Goal: Task Accomplishment & Management: Use online tool/utility

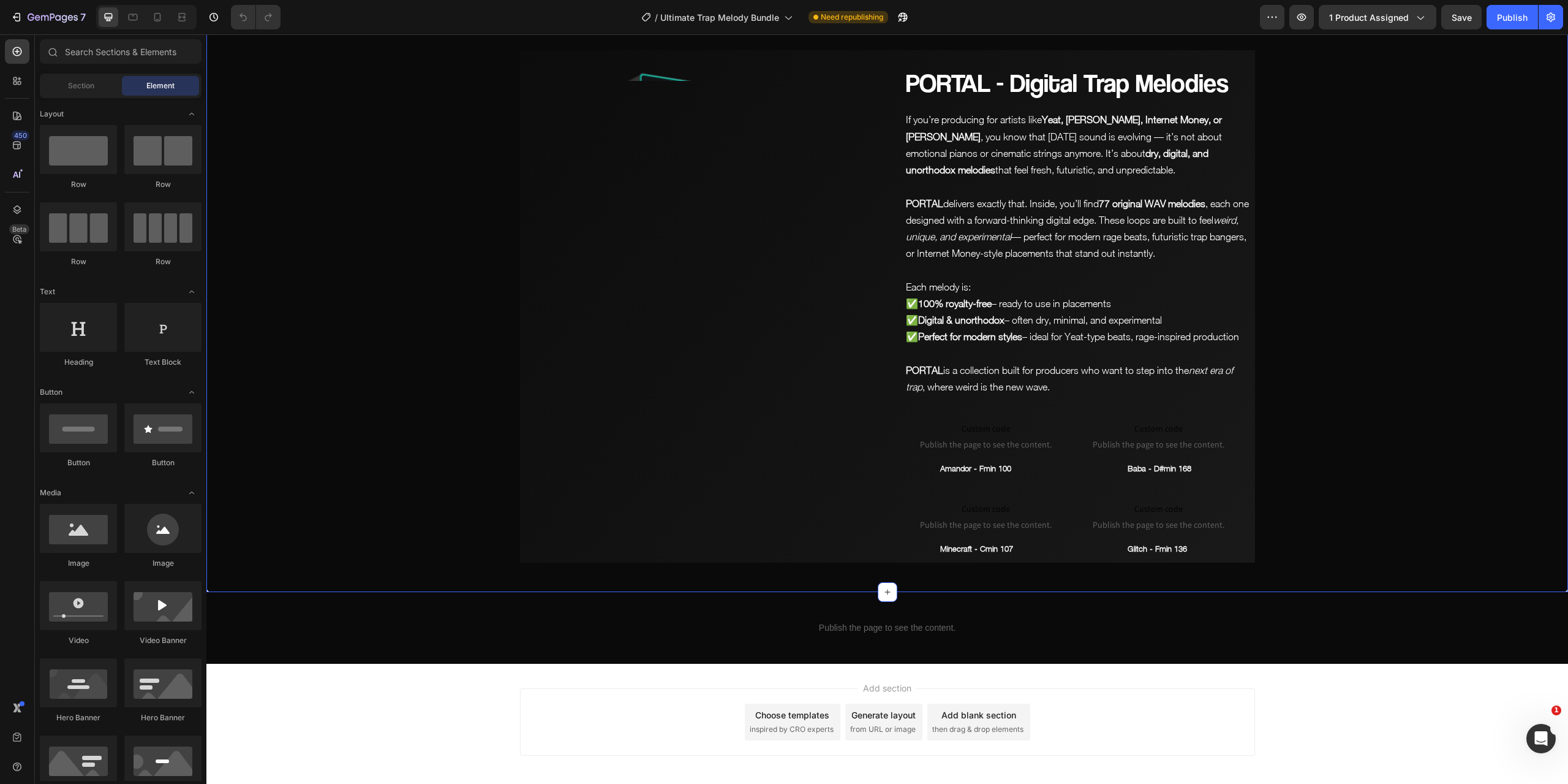
scroll to position [4789, 0]
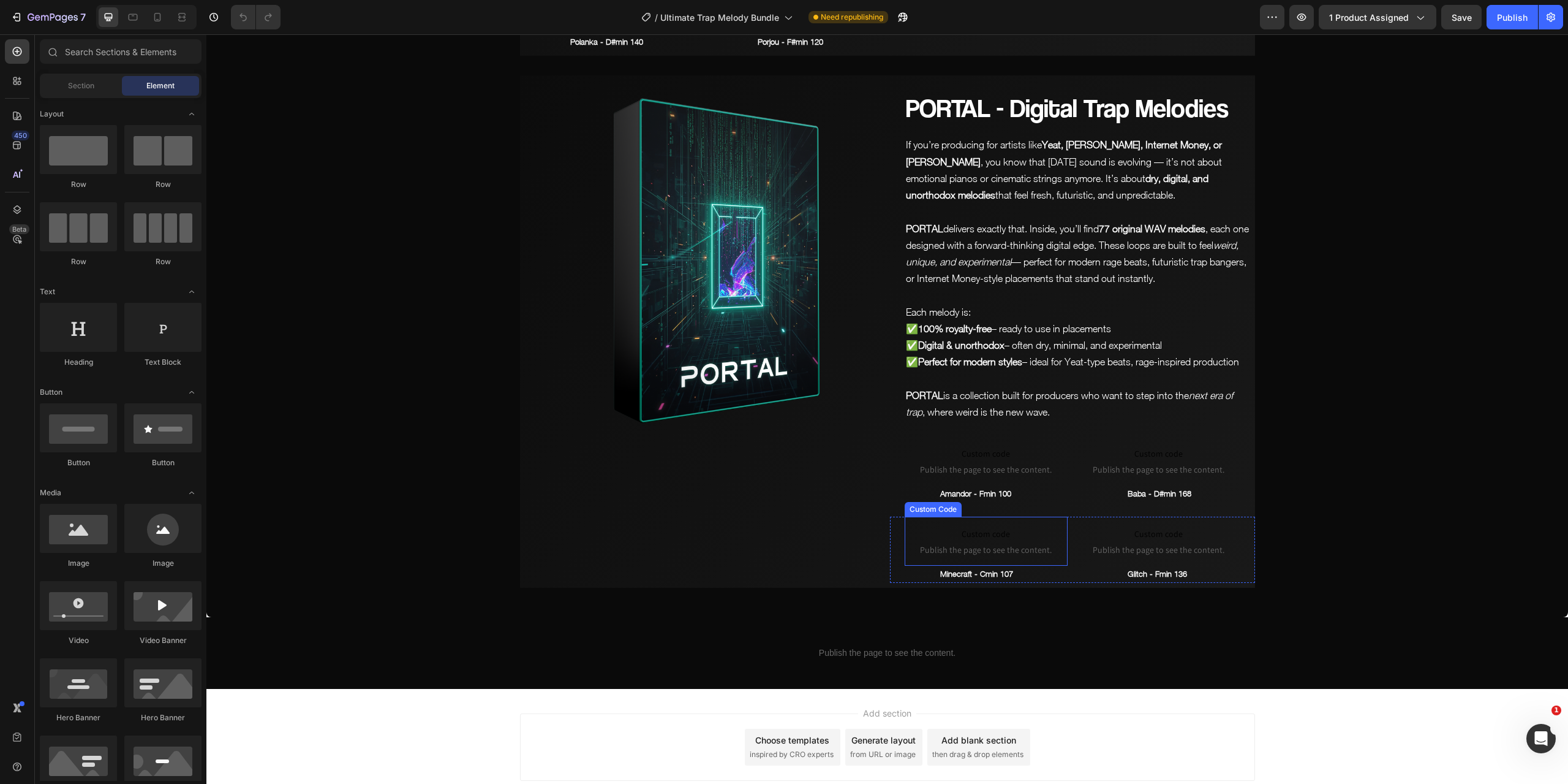
click at [1008, 526] on span "Custom code" at bounding box center [986, 533] width 163 height 15
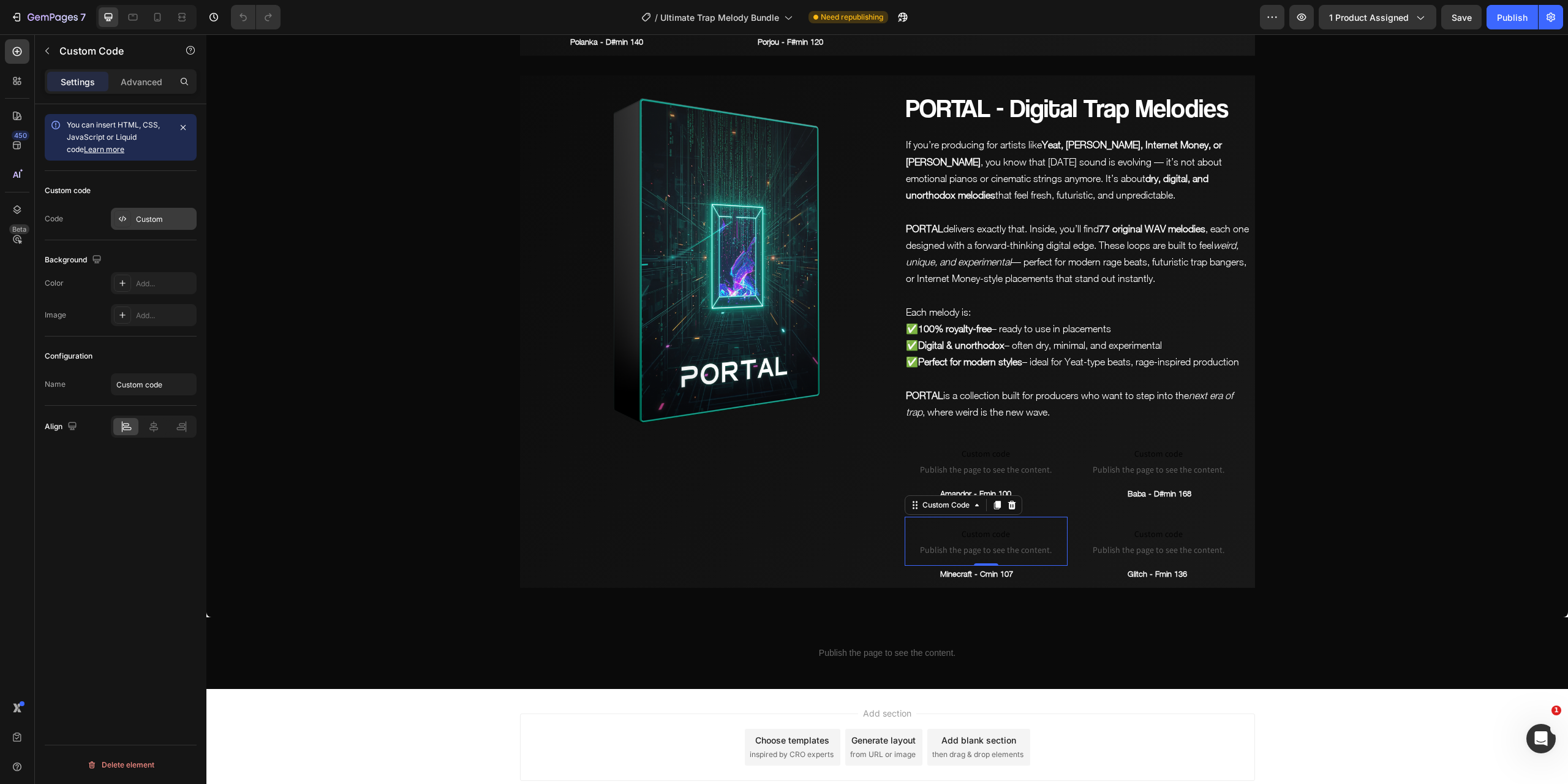
click at [154, 217] on div "Custom" at bounding box center [165, 220] width 58 height 11
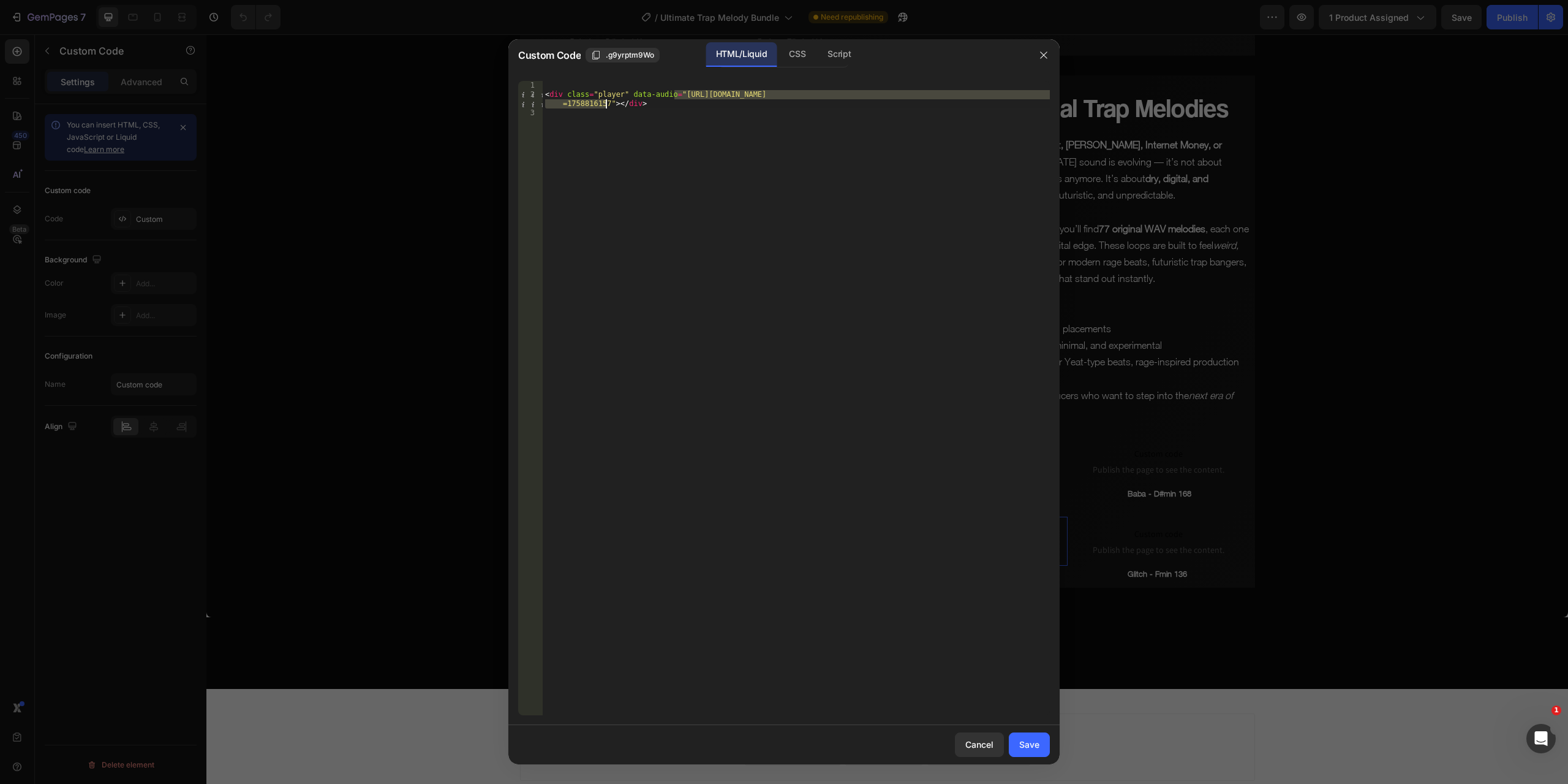
drag, startPoint x: 675, startPoint y: 94, endPoint x: 606, endPoint y: 108, distance: 70.4
click at [606, 108] on div "< div class = "player" data-audio = "[URL][DOMAIN_NAME] =1758816157" > </ div >" at bounding box center [796, 407] width 507 height 652
paste textarea "Caveman_-_F_min_176.mp3?v=1758870868"
type textarea "<div class="player" data-audio="[URL][DOMAIN_NAME]"></div>"
click at [1031, 746] on div "Save" at bounding box center [1029, 744] width 20 height 13
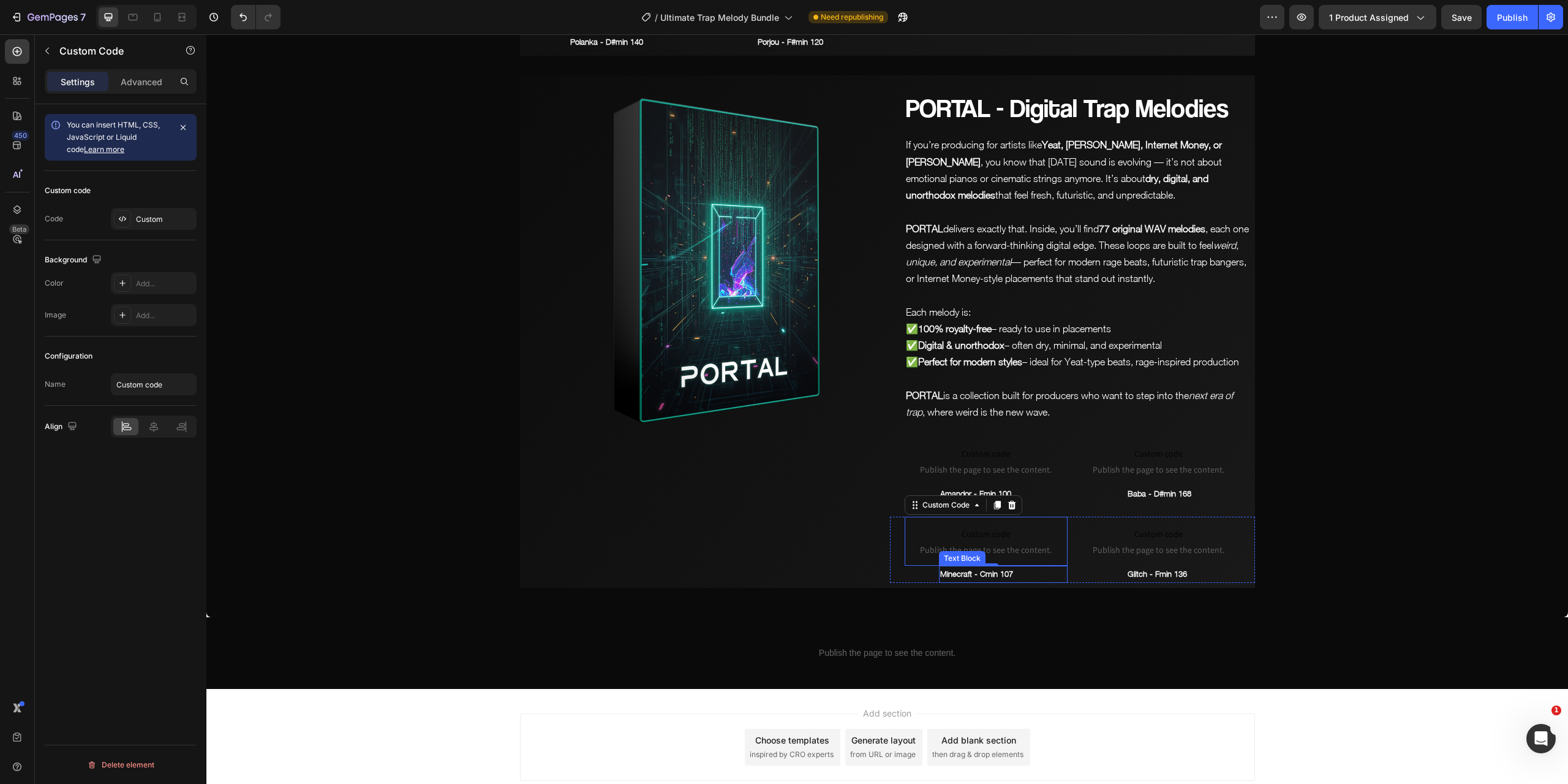
click at [961, 567] on p "Minecraft - Cmin 107" at bounding box center [1003, 574] width 126 height 14
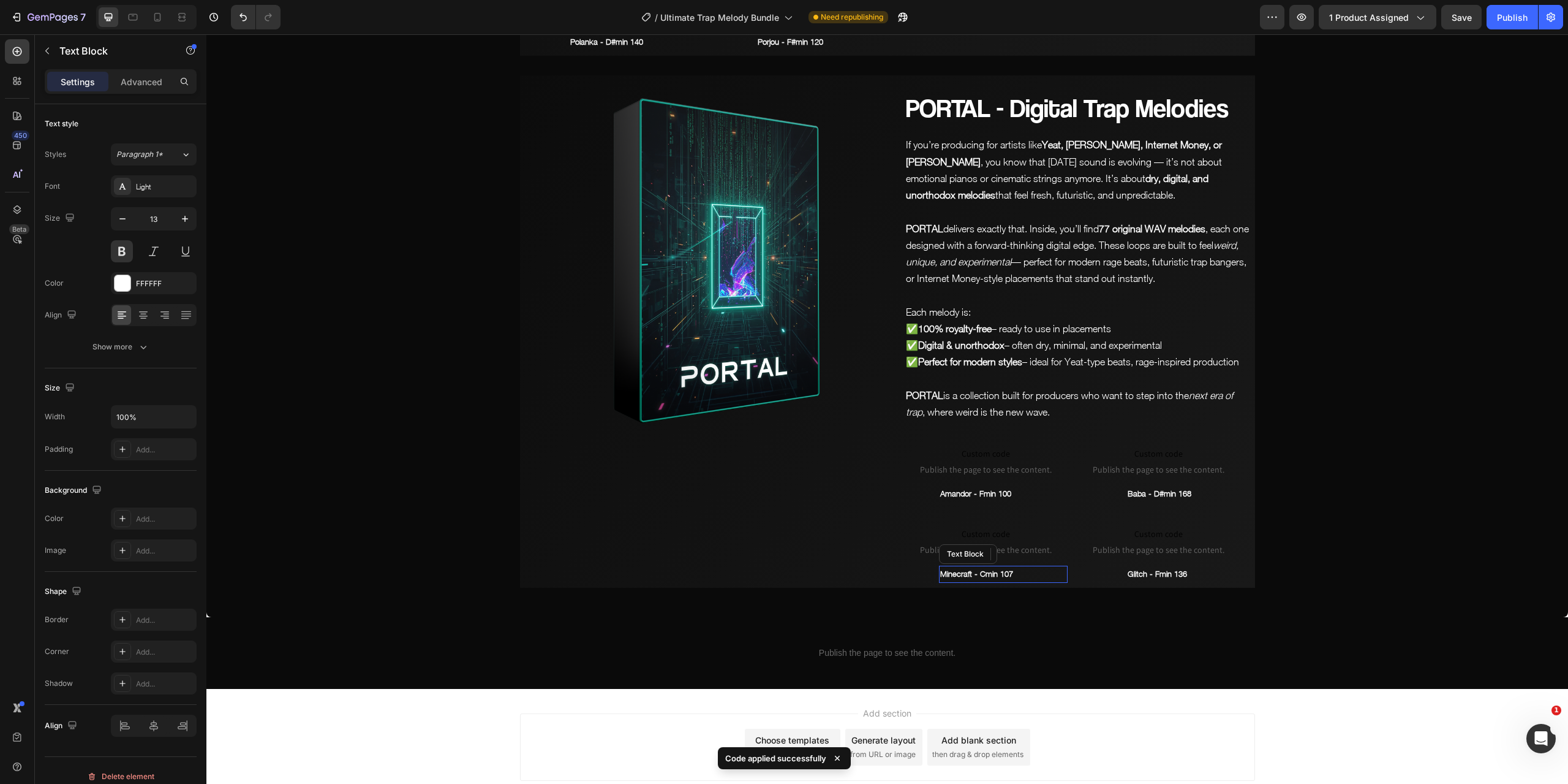
click at [961, 567] on p "Minecraft - Cmin 107" at bounding box center [1003, 574] width 126 height 14
click at [1464, 21] on span "Save" at bounding box center [1462, 17] width 20 height 11
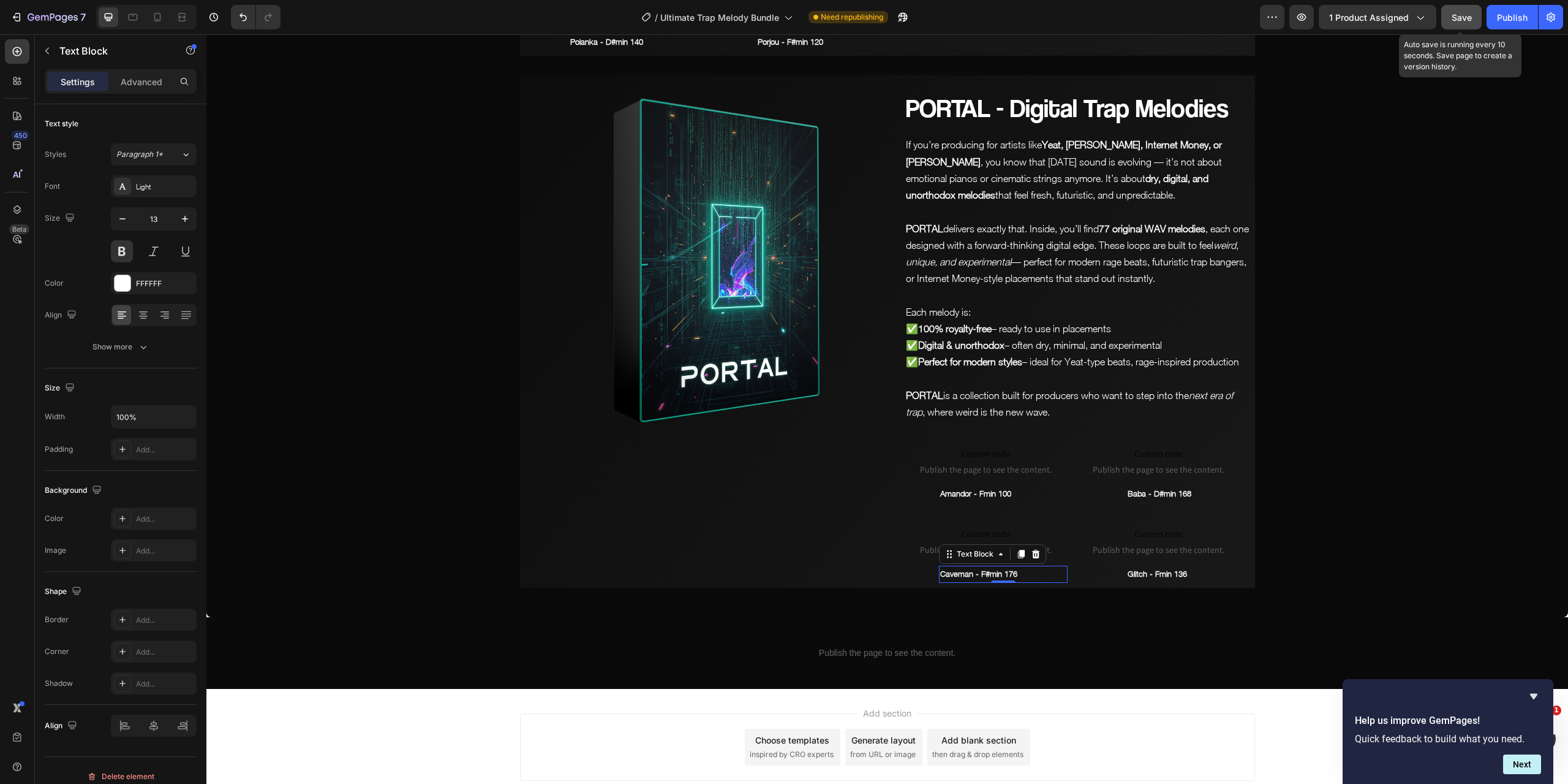
click at [1458, 25] on button "Save" at bounding box center [1461, 17] width 40 height 25
click at [1308, 20] on icon "button" at bounding box center [1301, 17] width 12 height 12
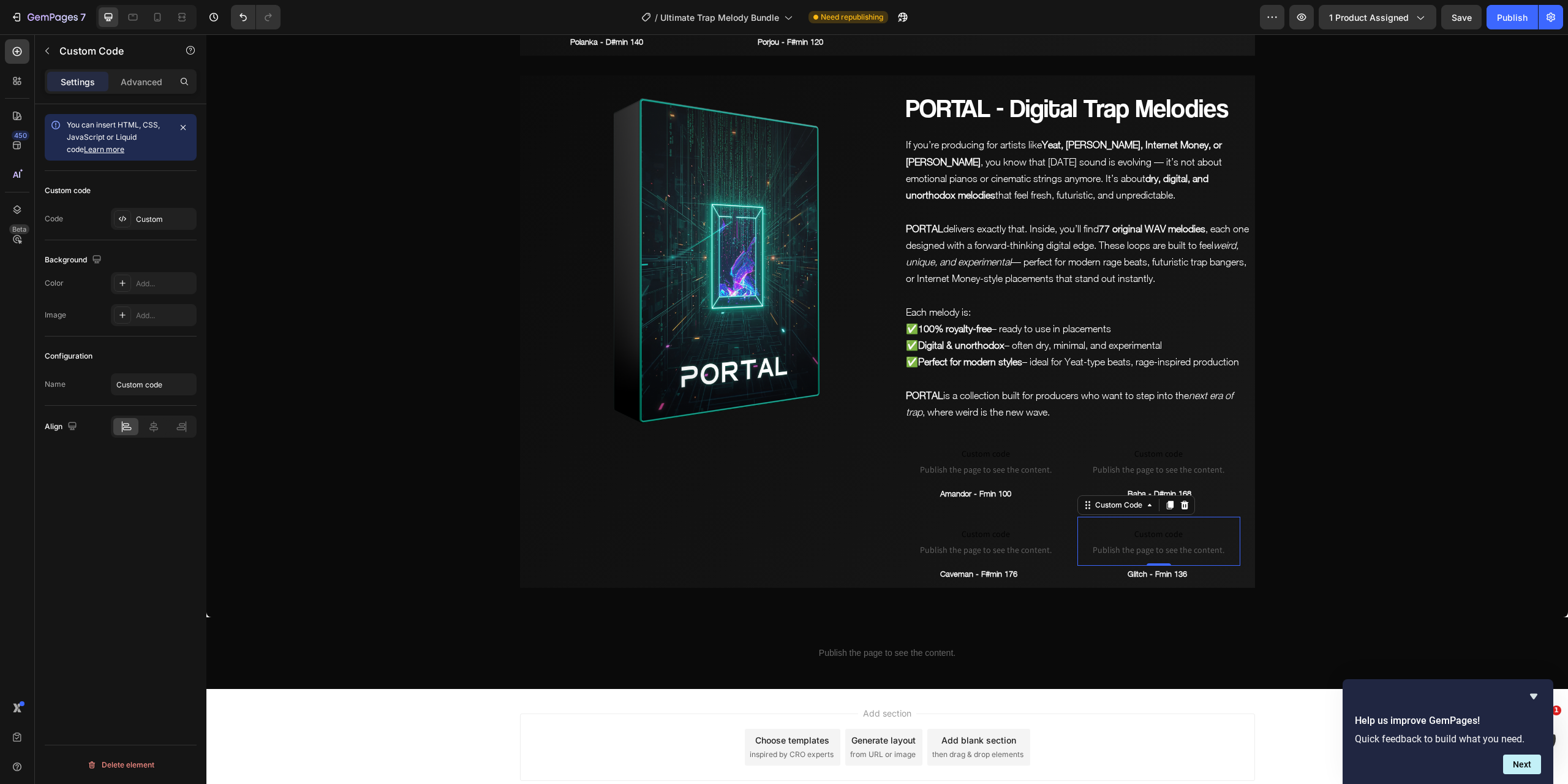
click at [1154, 526] on span "Custom code" at bounding box center [1159, 533] width 163 height 15
click at [173, 214] on div "Custom" at bounding box center [165, 220] width 58 height 11
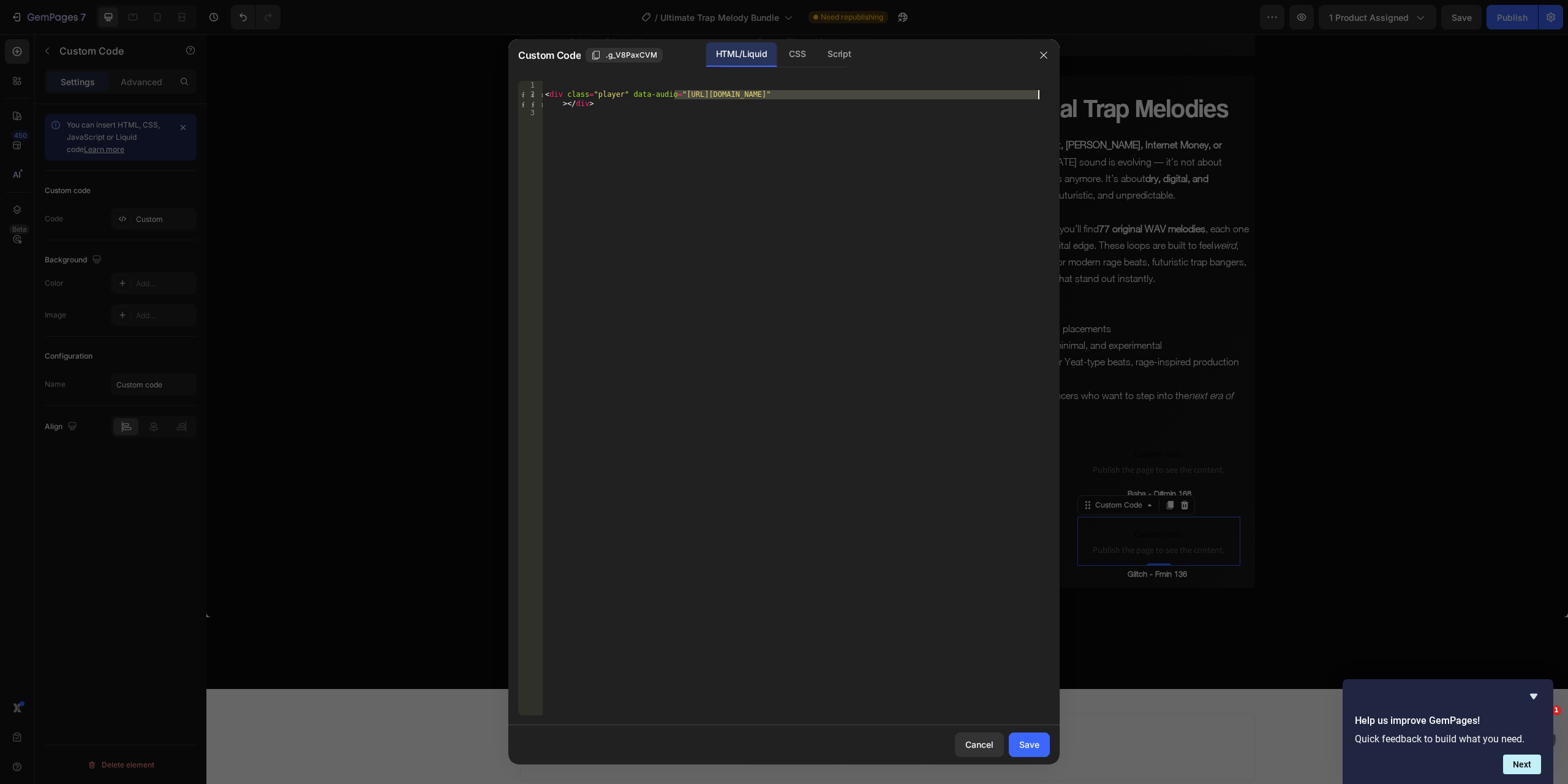
drag, startPoint x: 675, startPoint y: 96, endPoint x: 1038, endPoint y: 94, distance: 363.0
click at [1038, 94] on div "< div class = "player" data-audio = "[URL][DOMAIN_NAME]" > </ div >" at bounding box center [796, 407] width 507 height 652
paste textarea "Moonlight_-_Emin_162.mp3?v=1758871635"
type textarea "<div class="player" data-audio="[URL][DOMAIN_NAME]"></div>"
click at [1036, 748] on div "Save" at bounding box center [1029, 744] width 20 height 13
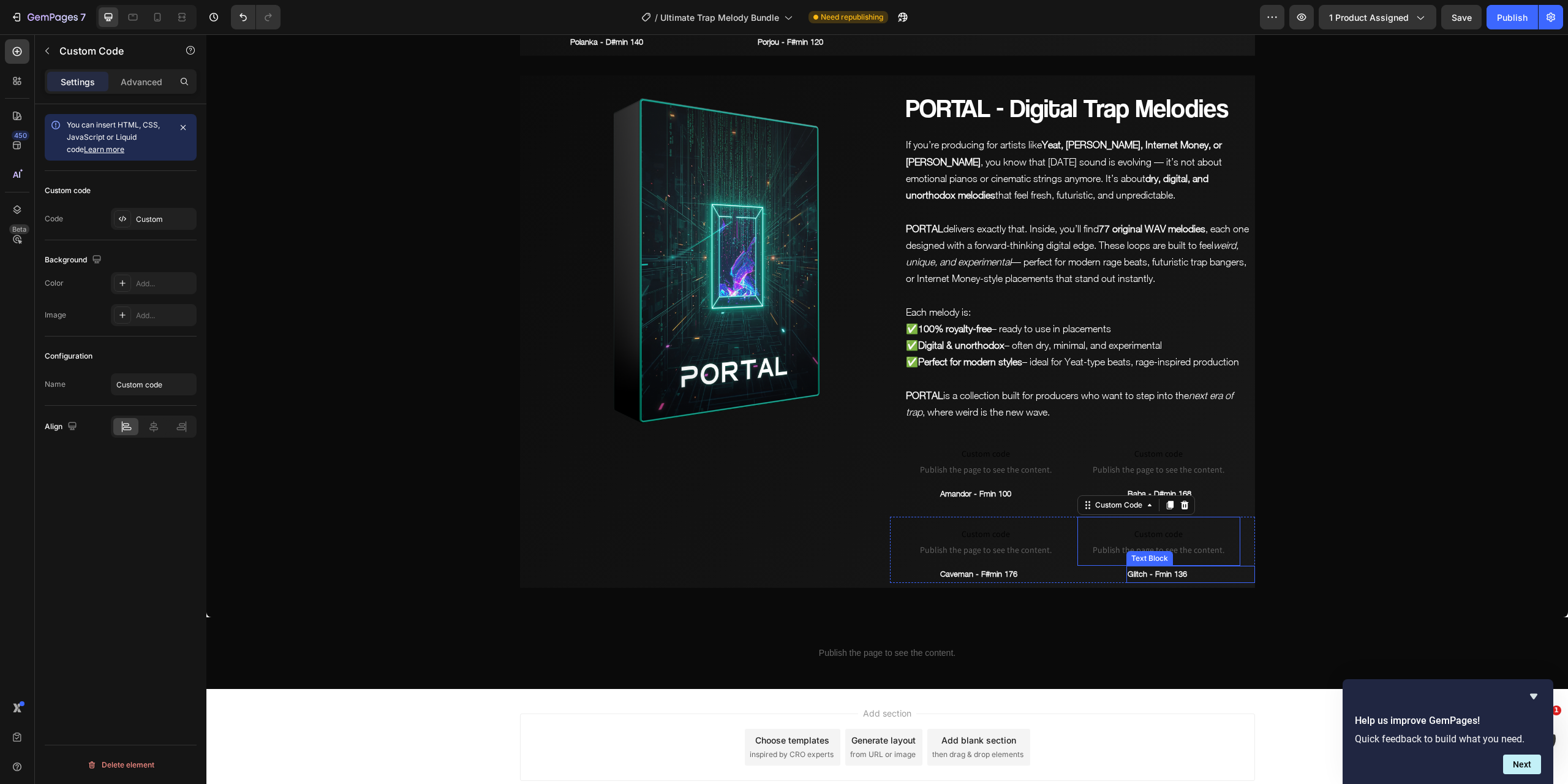
click at [1164, 567] on p "Glitch - Fmin 136" at bounding box center [1190, 574] width 126 height 14
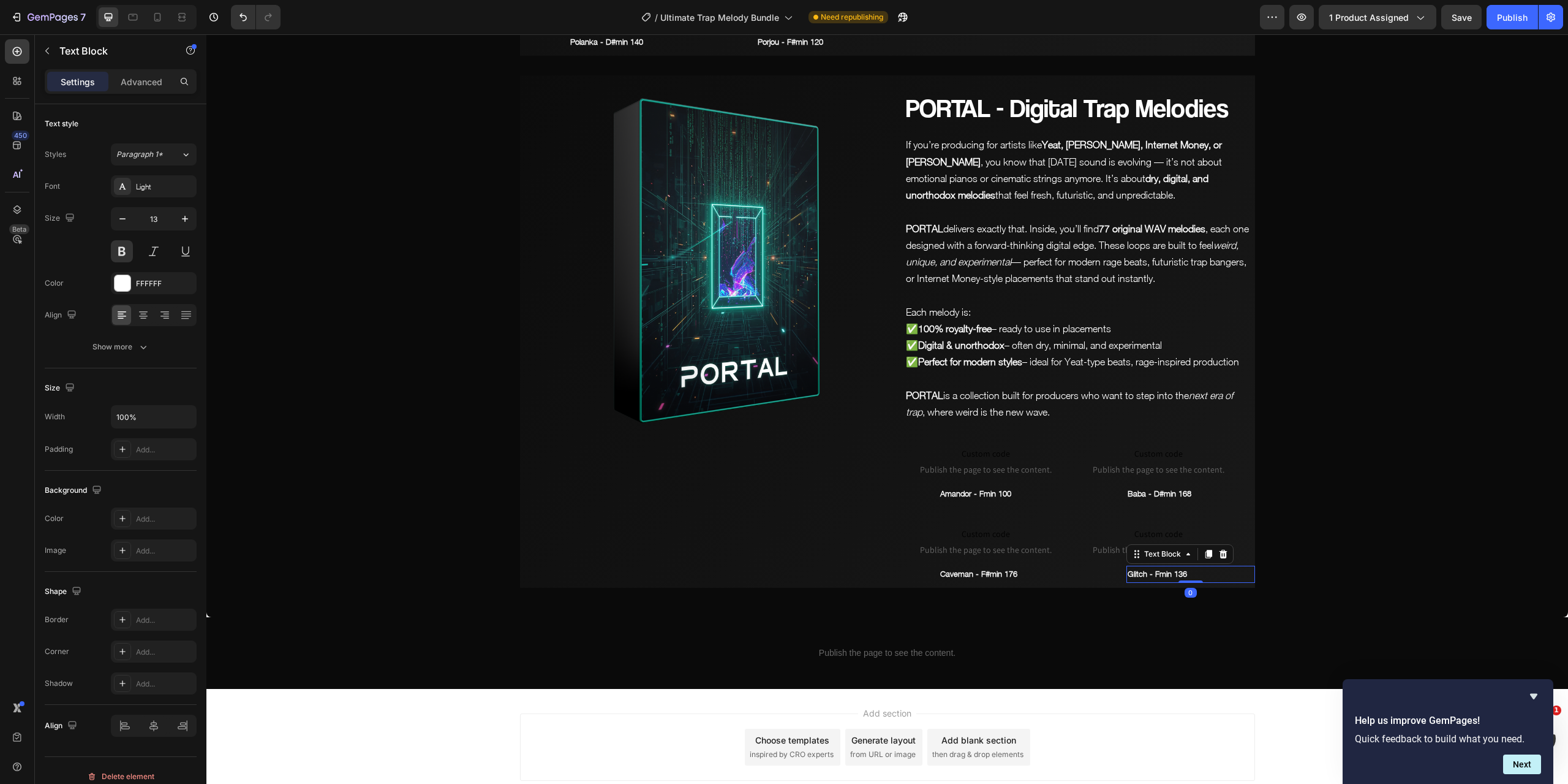
click at [1164, 567] on p "Glitch - Fmin 136" at bounding box center [1190, 574] width 126 height 14
click at [901, 18] on icon "button" at bounding box center [903, 17] width 12 height 12
click at [1472, 21] on span "Save" at bounding box center [1462, 17] width 20 height 11
click at [1306, 14] on icon "button" at bounding box center [1301, 17] width 9 height 7
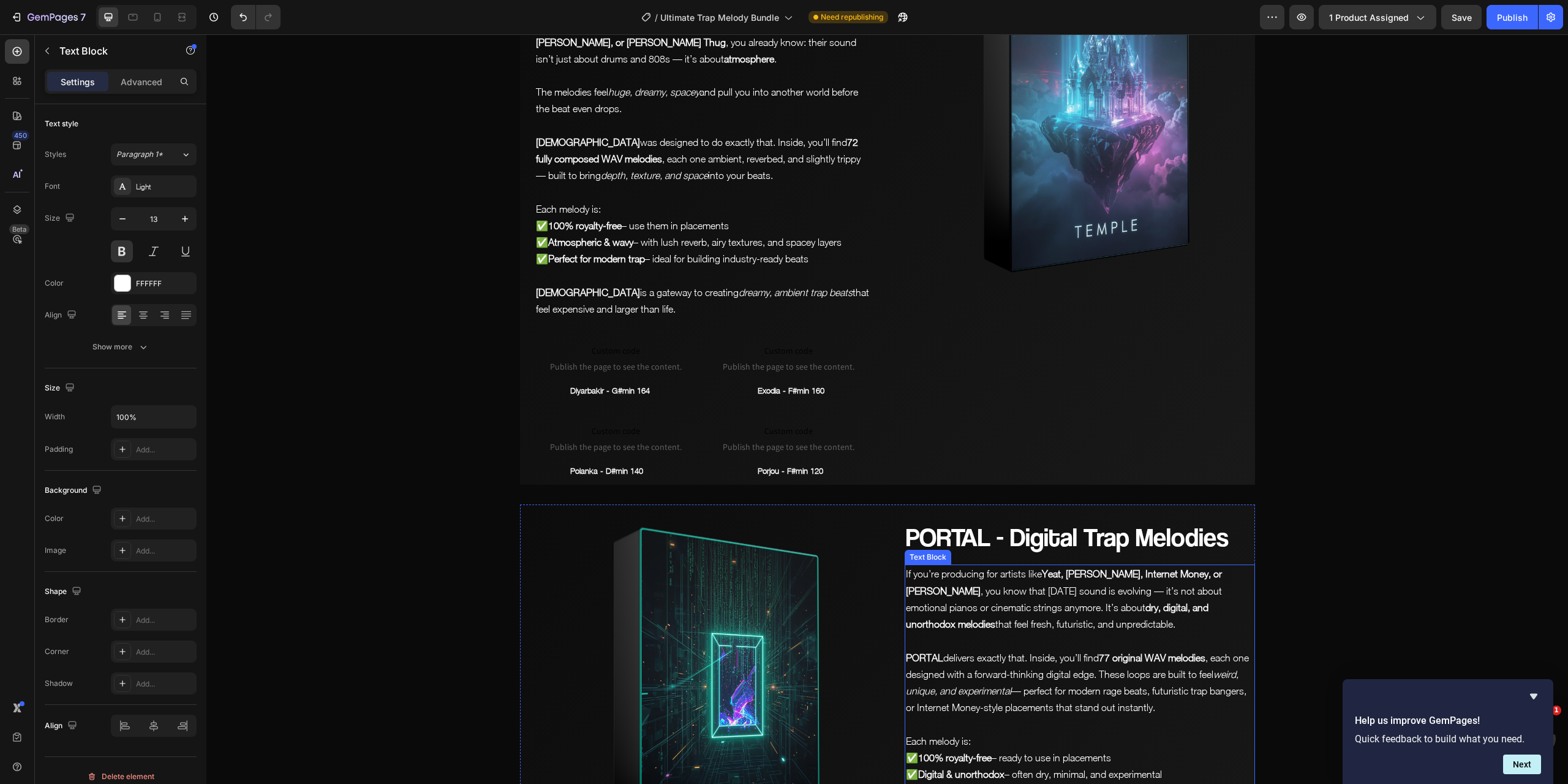
scroll to position [4054, 0]
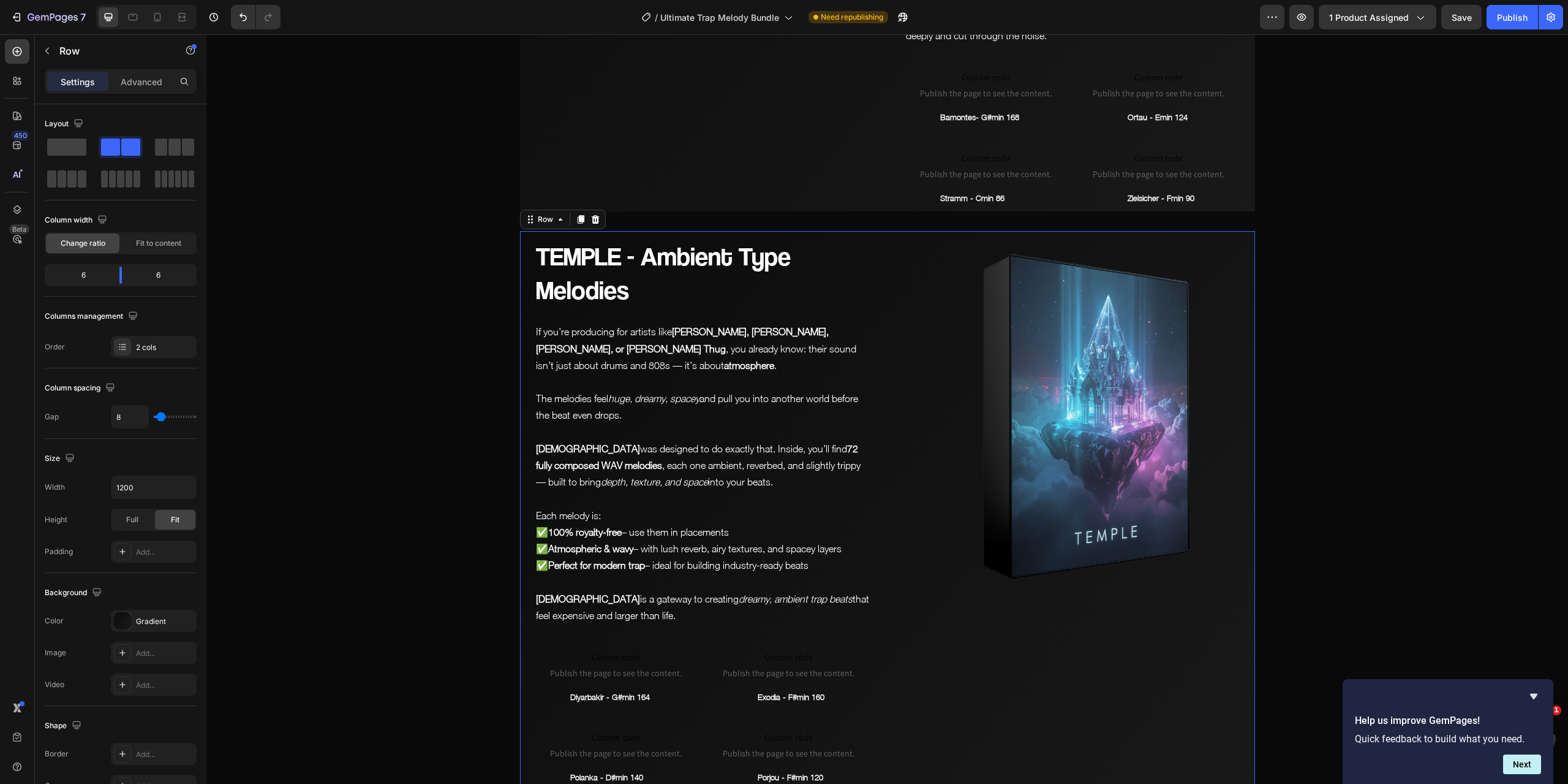
click at [878, 320] on div "TEMPLE - Ambient Type Melodies Heading If you’re producing for artists like [PE…" at bounding box center [702, 511] width 365 height 560
click at [579, 215] on icon at bounding box center [580, 220] width 7 height 8
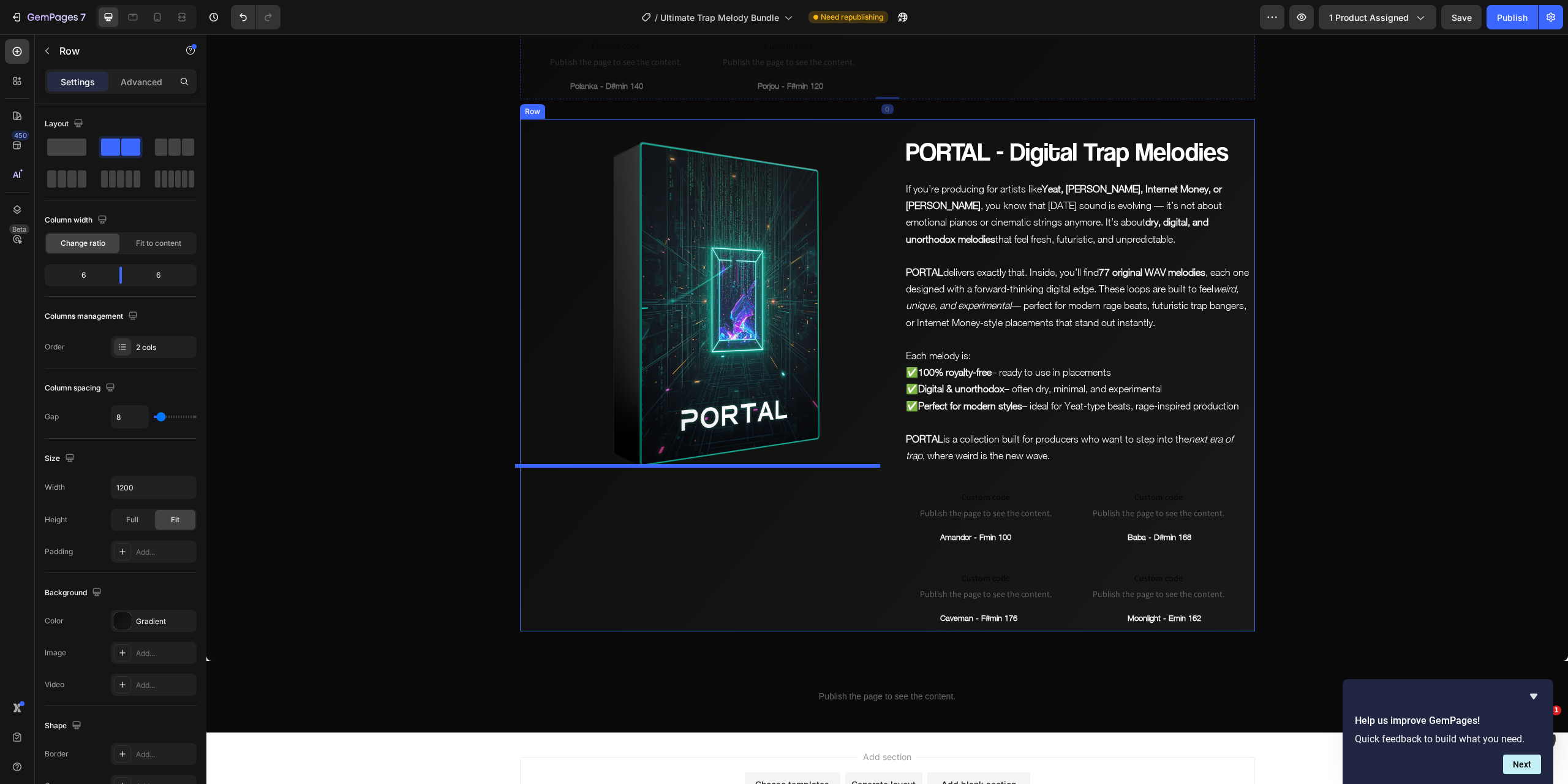
scroll to position [5430, 0]
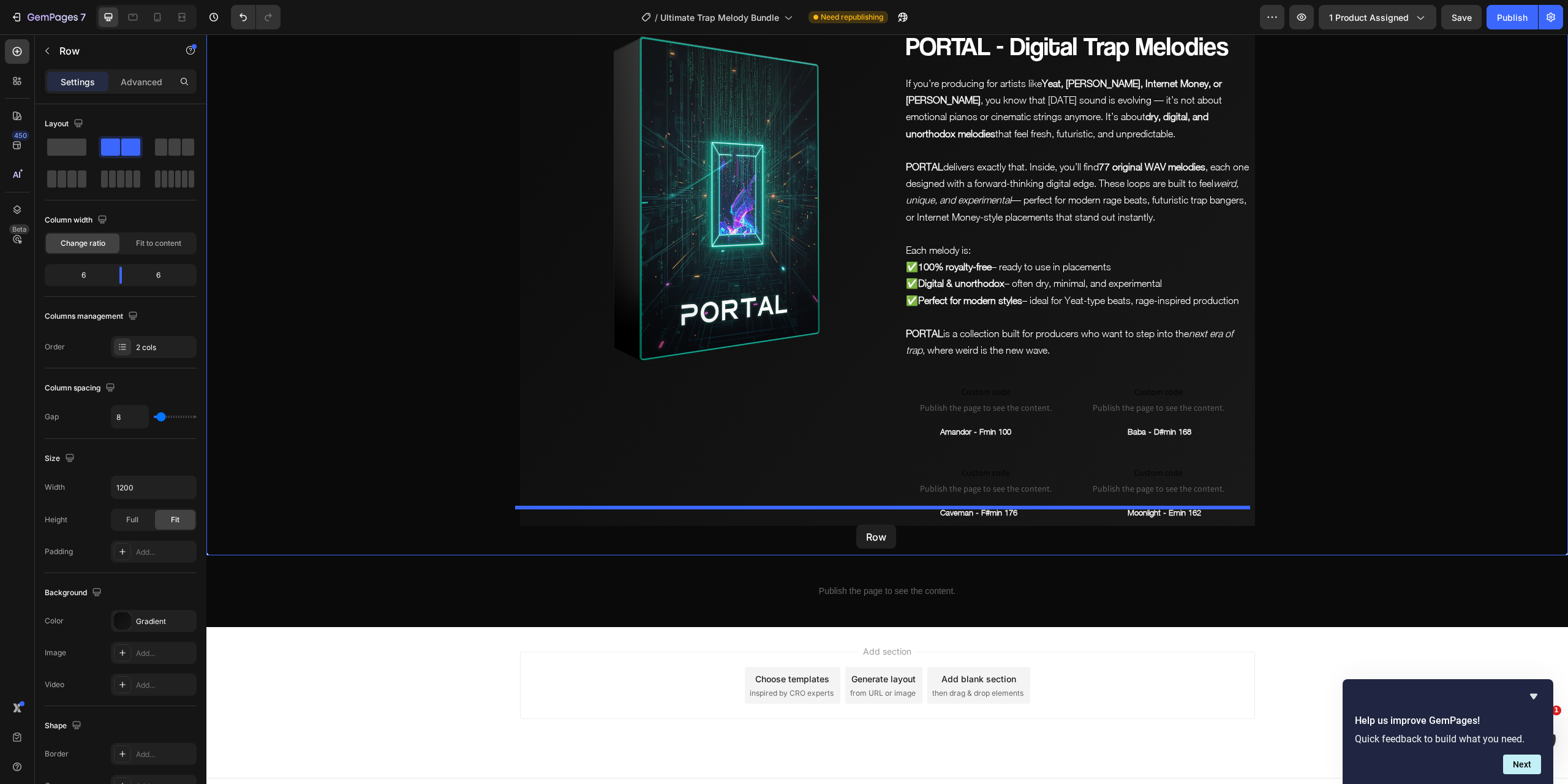
drag, startPoint x: 525, startPoint y: 67, endPoint x: 856, endPoint y: 524, distance: 564.3
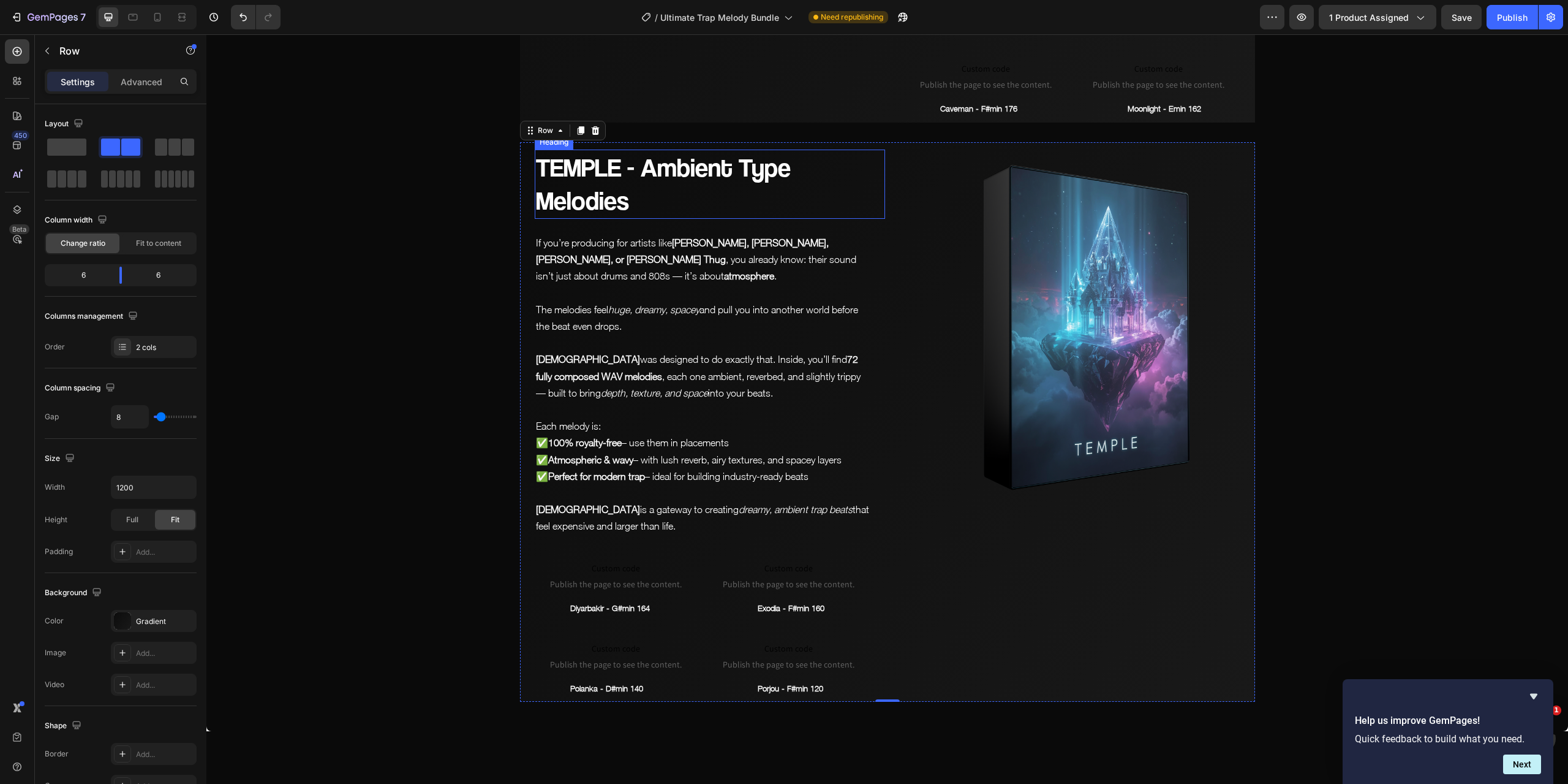
scroll to position [5402, 0]
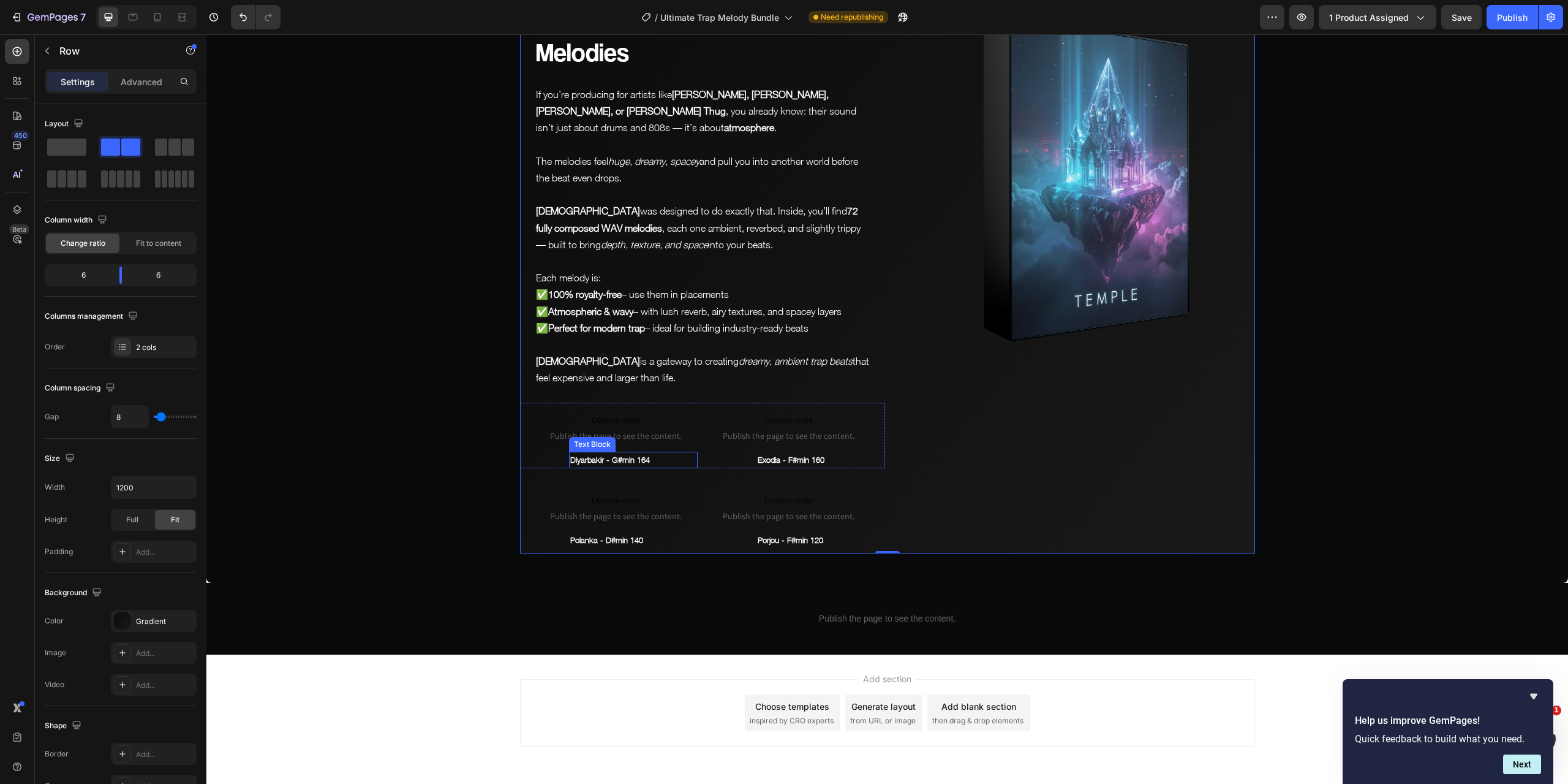
click at [600, 453] on p "Diyarbakir - G#min 164" at bounding box center [633, 460] width 126 height 14
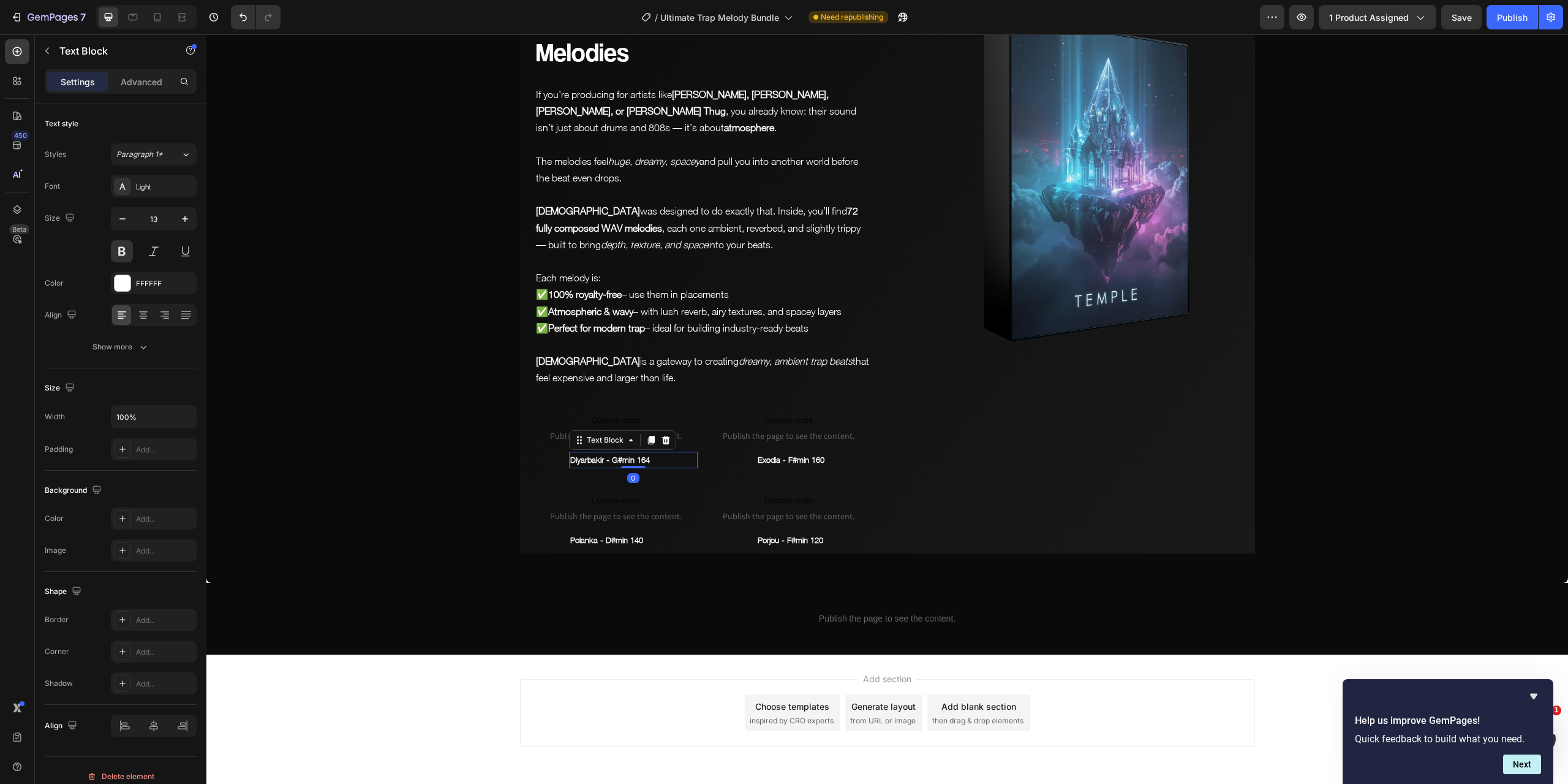
click at [600, 453] on p "Diyarbakir - G#min 164" at bounding box center [633, 460] width 126 height 14
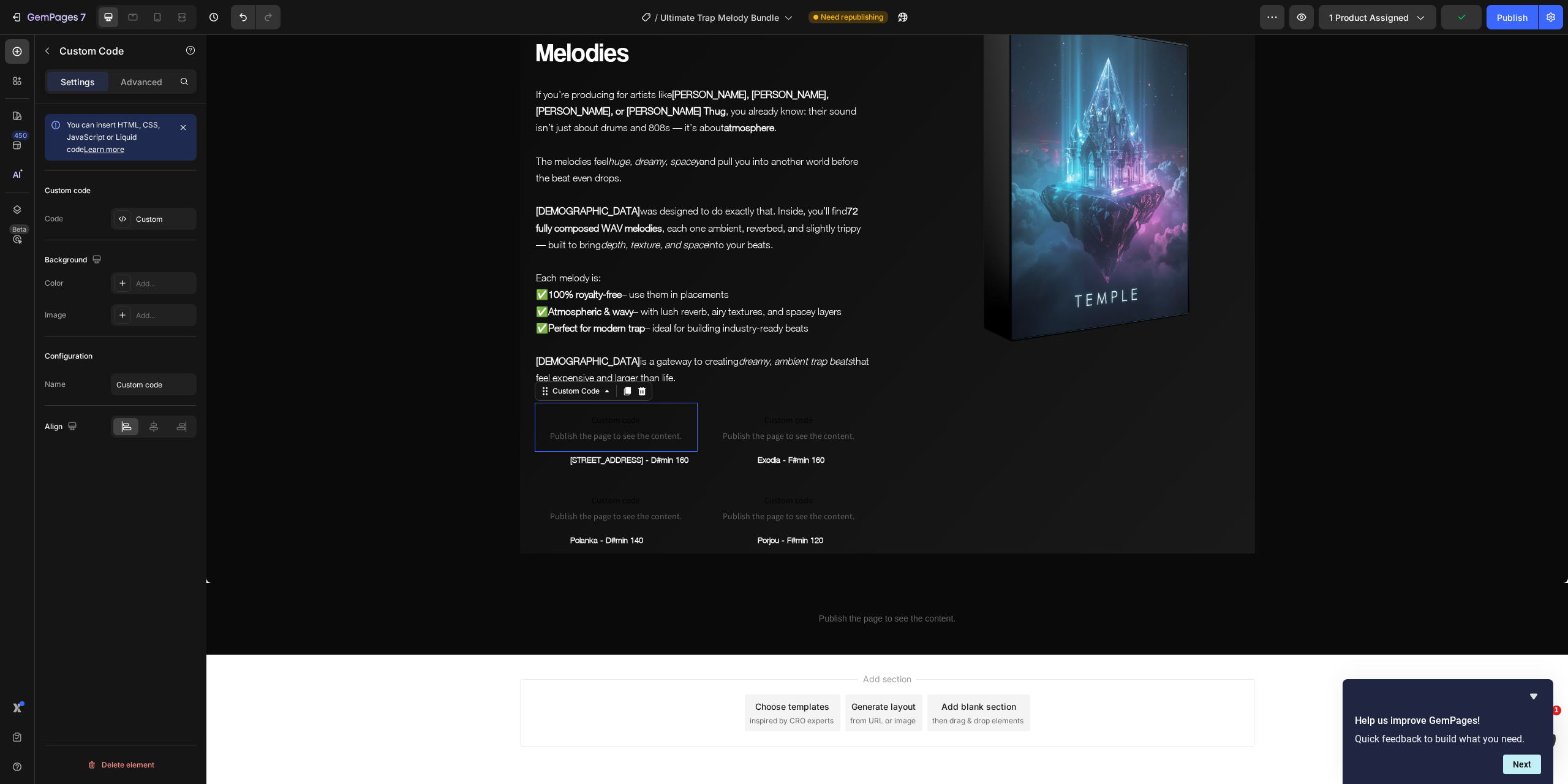
click at [601, 412] on span "Custom code" at bounding box center [616, 419] width 163 height 15
click at [161, 222] on div "Custom" at bounding box center [165, 220] width 58 height 11
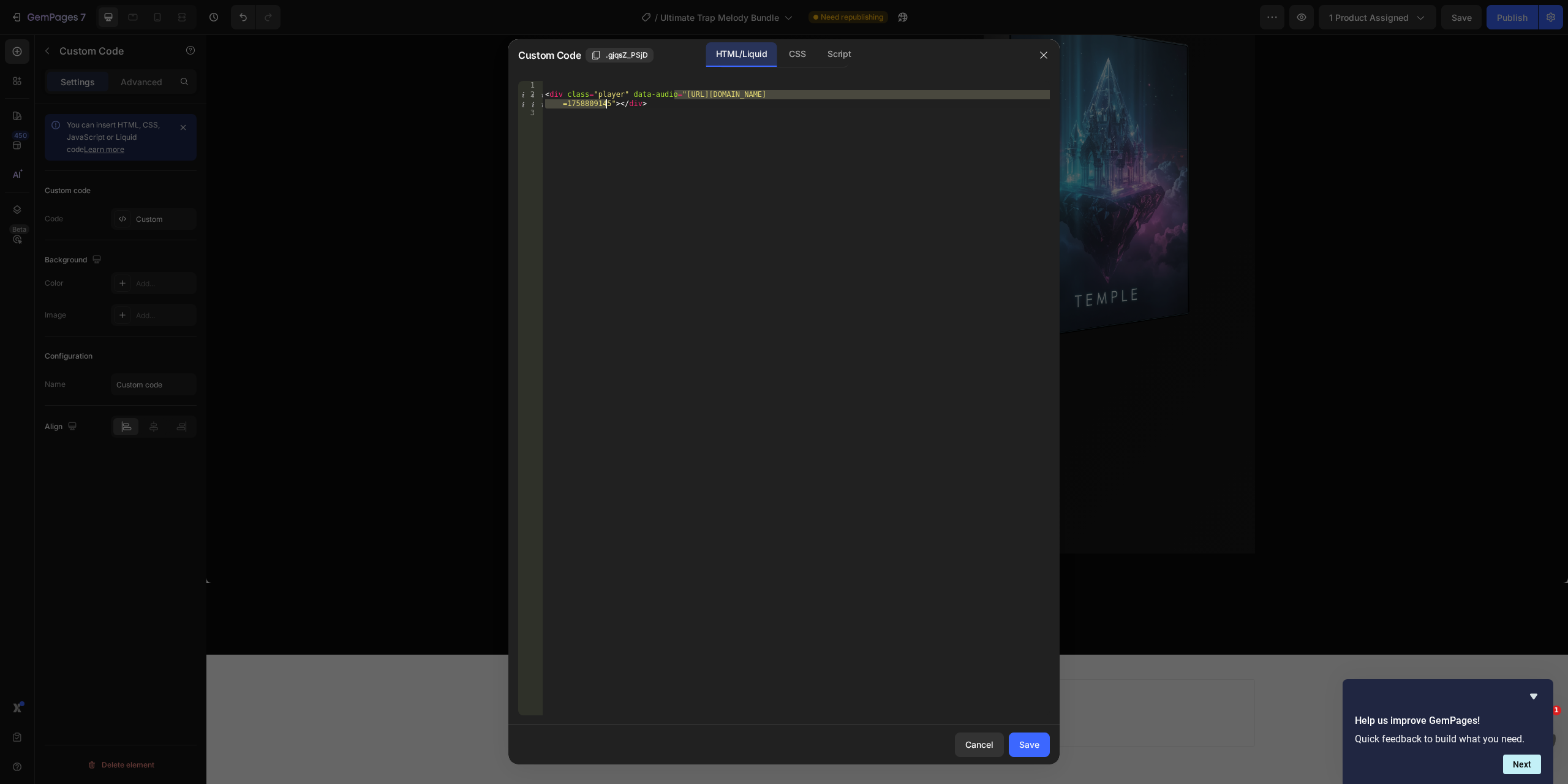
drag, startPoint x: 675, startPoint y: 94, endPoint x: 605, endPoint y: 104, distance: 70.7
click at [605, 104] on div "< div class = "player" data-audio = "[URL][DOMAIN_NAME] =1758809145" > </ div >" at bounding box center [796, 407] width 507 height 652
paste textarea "210_East_46th_St._-_D_min_160.mp3?v=1758872746"
type textarea "<div class="player" data-audio="[URL][DOMAIN_NAME]"></div>"
click at [1021, 736] on button "Save" at bounding box center [1029, 745] width 41 height 25
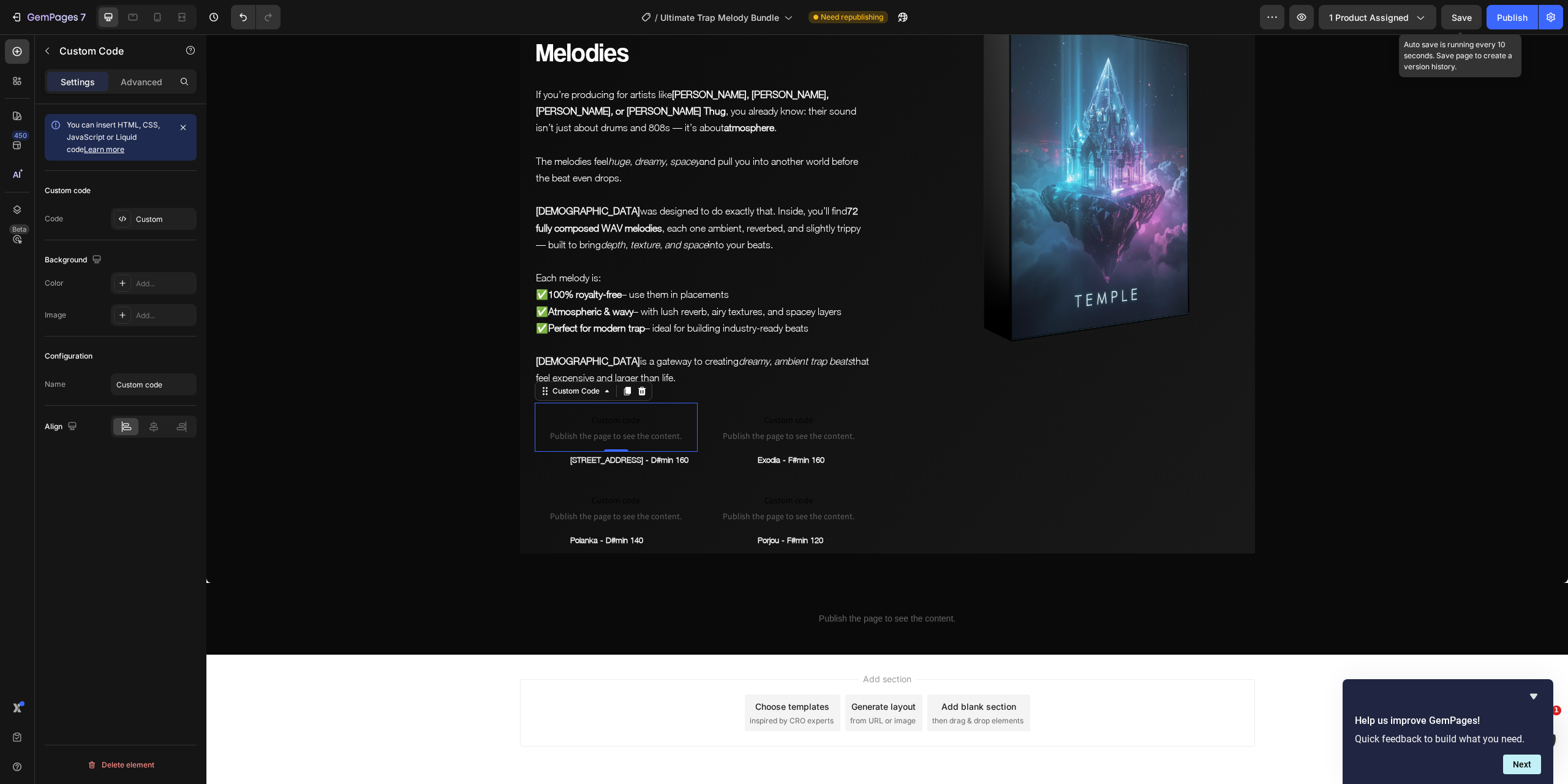
drag, startPoint x: 1465, startPoint y: 13, endPoint x: 1220, endPoint y: 179, distance: 295.9
click at [1465, 13] on span "Save" at bounding box center [1462, 17] width 20 height 11
click at [791, 453] on p "Exodia - F#min 160" at bounding box center [820, 460] width 126 height 14
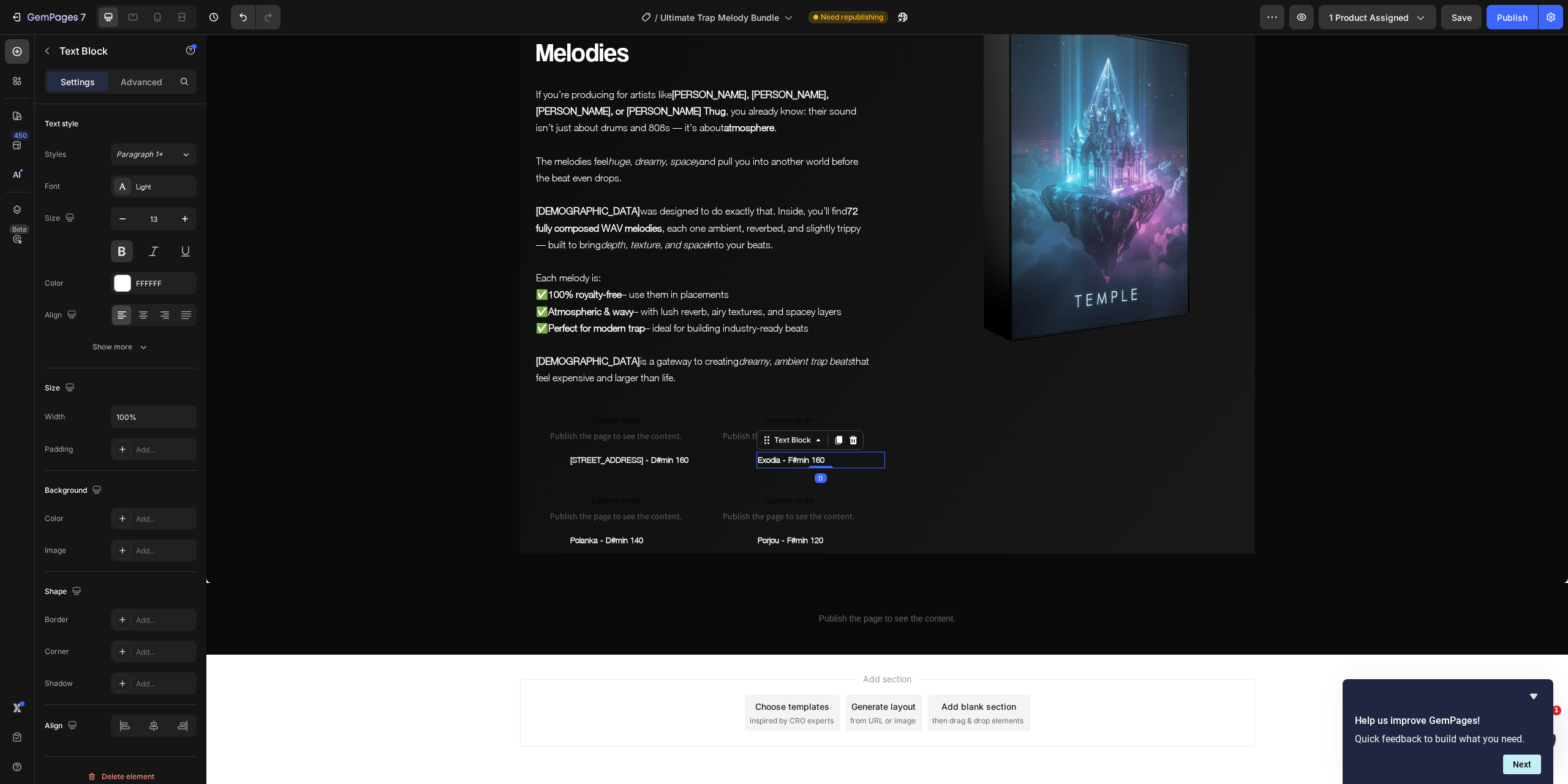
click at [791, 453] on p "Exodia - F#min 160" at bounding box center [820, 460] width 126 height 14
click at [766, 412] on span "Custom code" at bounding box center [789, 419] width 163 height 15
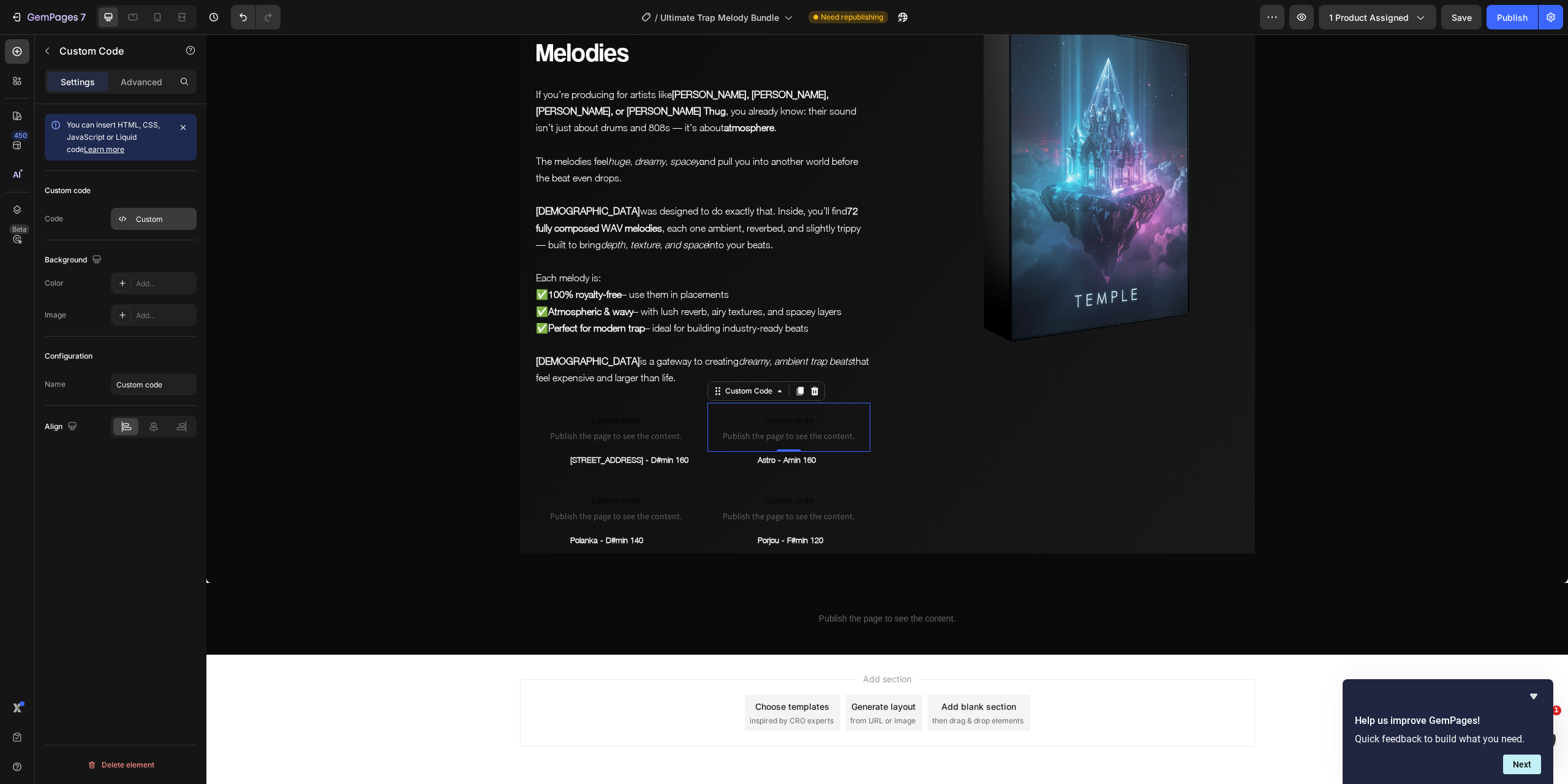
click at [149, 216] on div "Custom" at bounding box center [165, 220] width 58 height 11
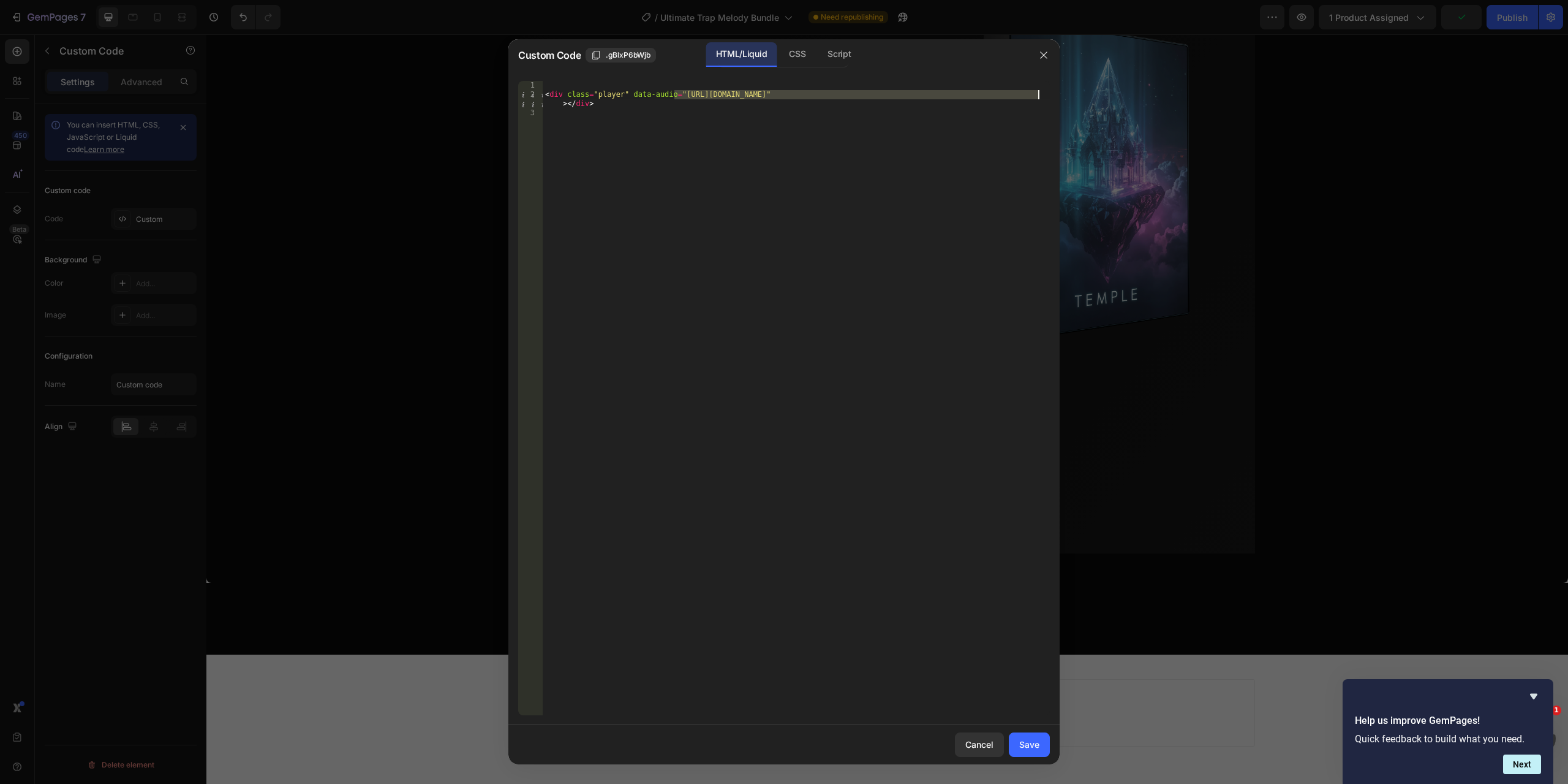
drag, startPoint x: 673, startPoint y: 92, endPoint x: 1036, endPoint y: 95, distance: 363.0
click at [1036, 95] on div "< div class = "player" data-audio = "[URL][DOMAIN_NAME]" > </ div >" at bounding box center [796, 407] width 507 height 652
paste textarea "Astro_-_Amin_160.mp3?v=175887322"
type textarea "<div class="player" data-audio="[URL][DOMAIN_NAME]"></div>"
click at [1037, 743] on div "Save" at bounding box center [1029, 744] width 20 height 13
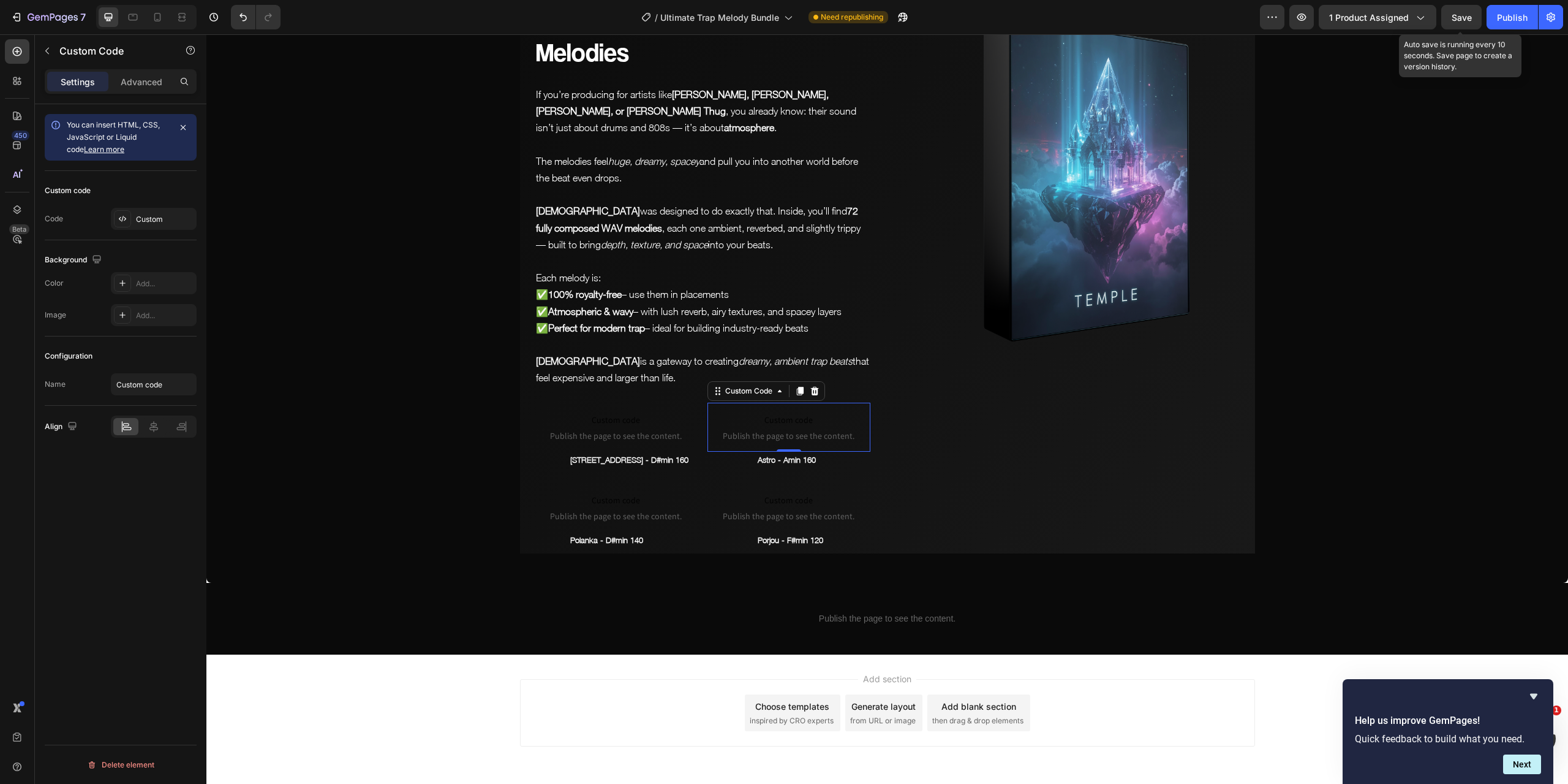
click at [1472, 16] on span "Save" at bounding box center [1462, 17] width 20 height 11
click at [616, 493] on span "Custom code" at bounding box center [616, 500] width 163 height 15
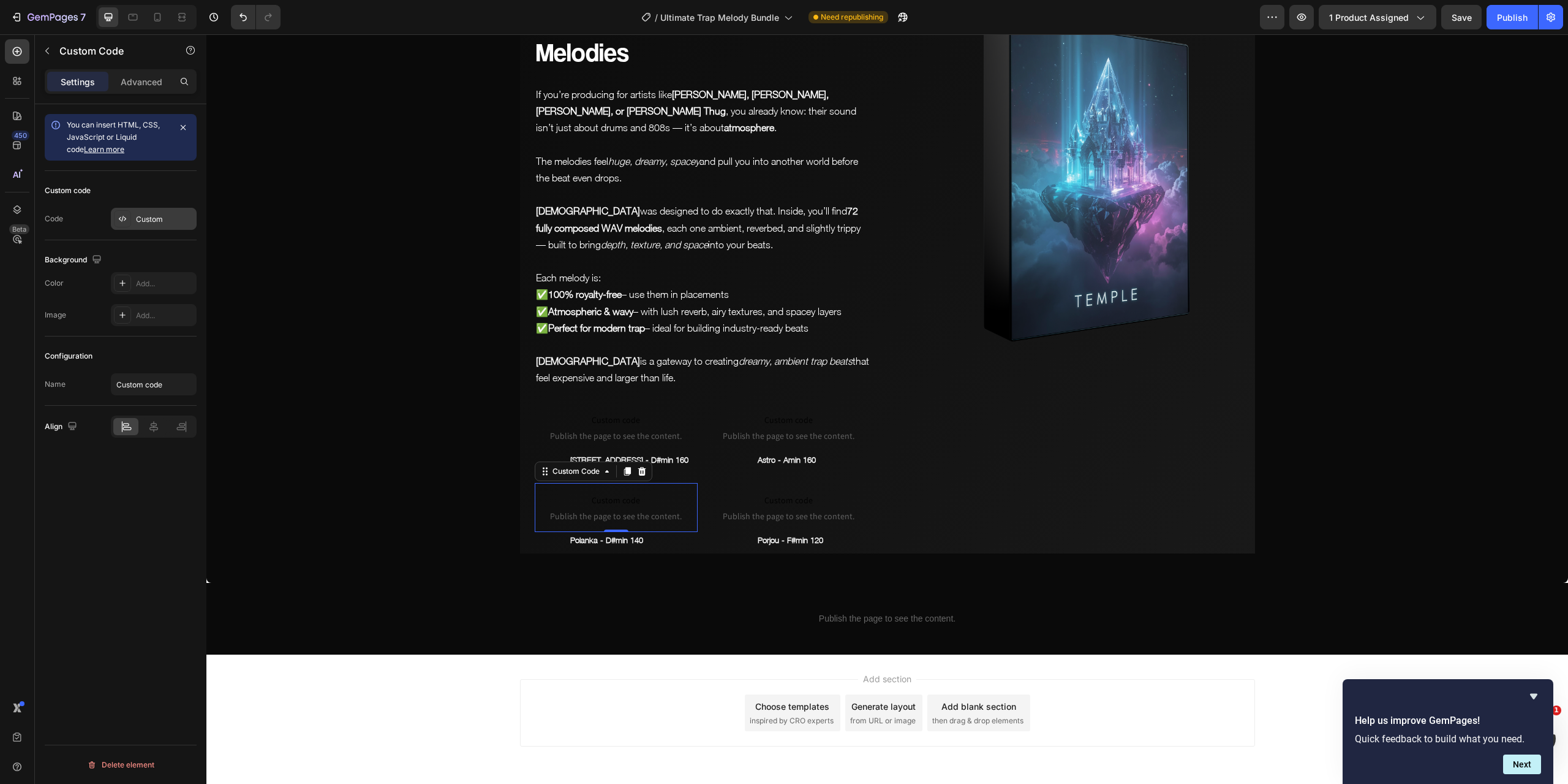
click at [159, 220] on div "Custom" at bounding box center [165, 220] width 58 height 11
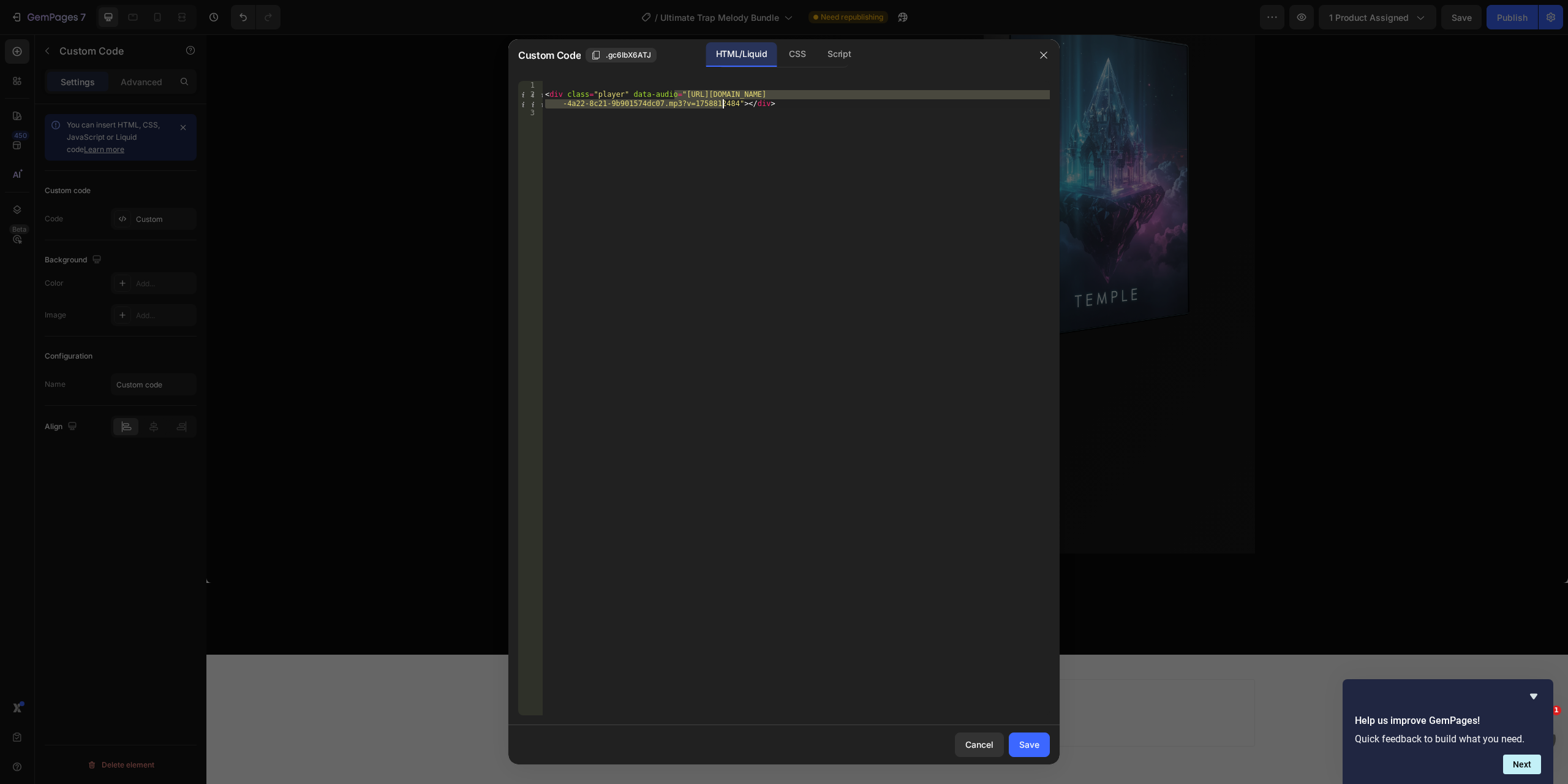
drag, startPoint x: 673, startPoint y: 95, endPoint x: 722, endPoint y: 100, distance: 49.3
click at [722, 100] on div "< div class = "player" data-audio = "[URL][DOMAIN_NAME] -4a22-8c21-9b901574dc07…" at bounding box center [796, 407] width 507 height 652
paste textarea "Canizal_-_F_min_144.mp3?v=1758873650"
type textarea "<div class="player" data-audio="[URL][DOMAIN_NAME]"></div>"
click at [1031, 748] on div "Save" at bounding box center [1029, 744] width 20 height 13
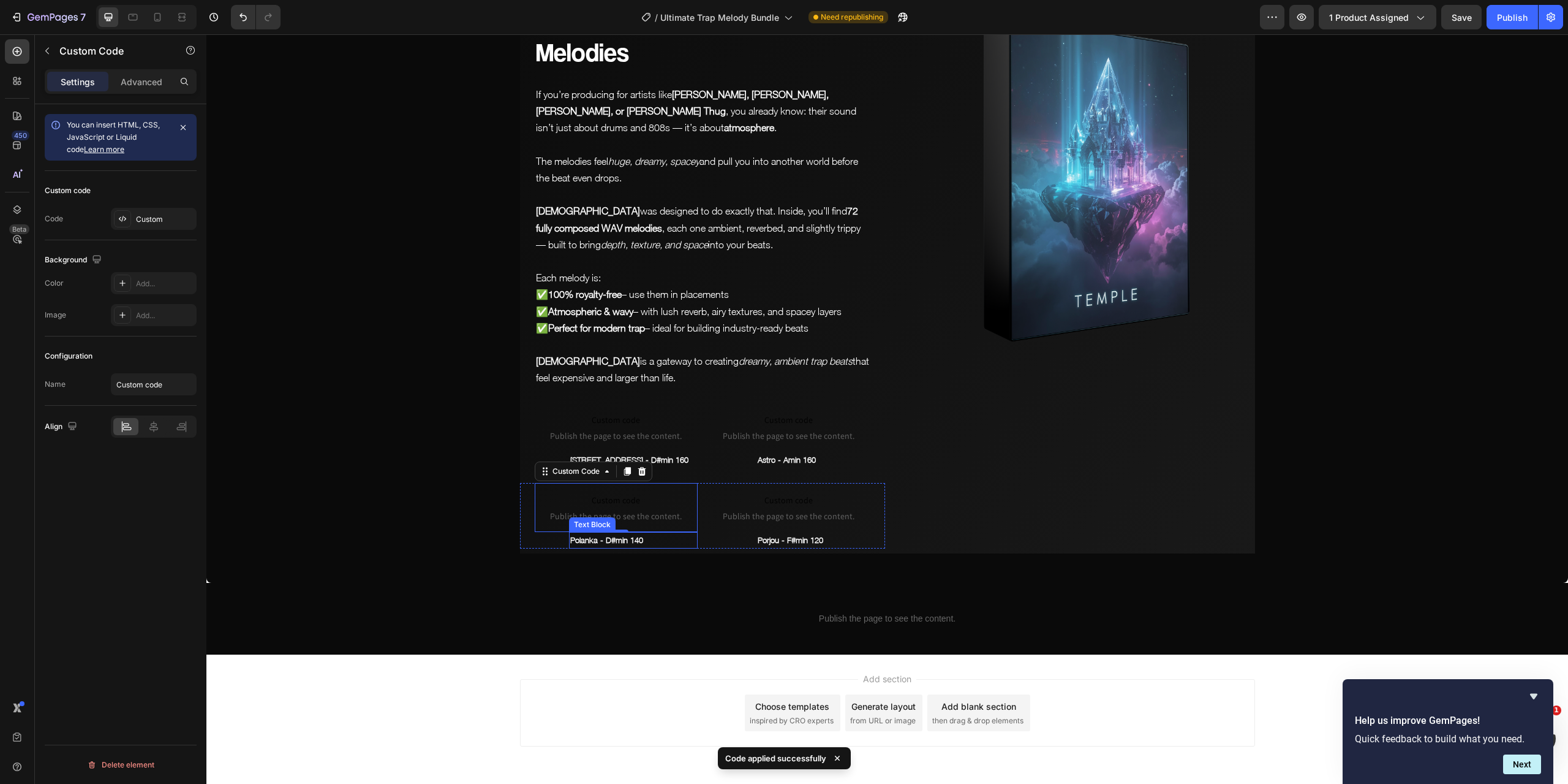
click at [628, 533] on p "Polanka - D#min 140" at bounding box center [633, 540] width 126 height 14
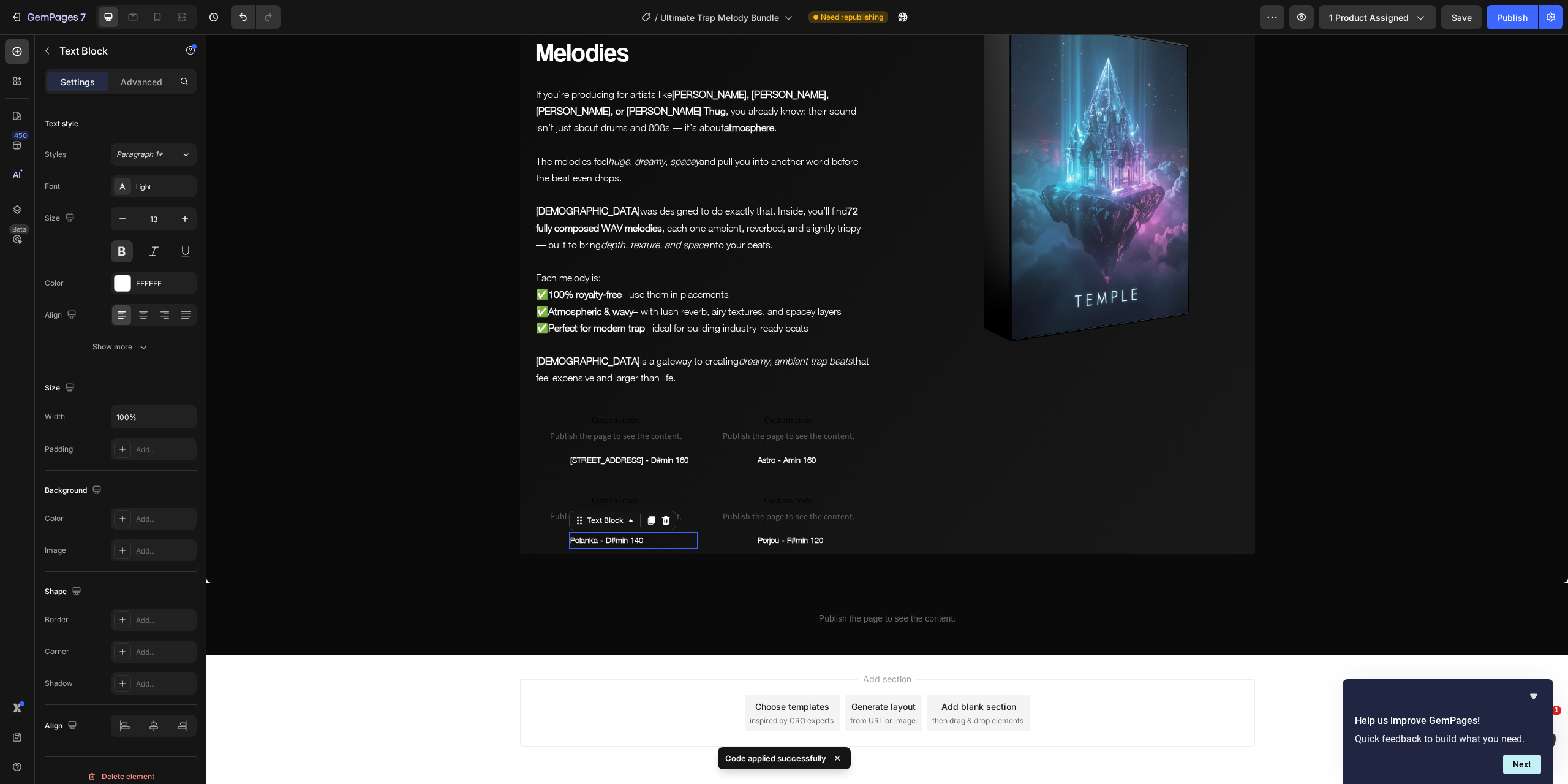
click at [628, 533] on p "Polanka - D#min 140" at bounding box center [633, 540] width 126 height 14
click at [1465, 21] on span "Save" at bounding box center [1462, 17] width 20 height 11
click at [1304, 21] on icon "button" at bounding box center [1301, 17] width 12 height 12
click at [808, 533] on p "Porjou - F#min 120" at bounding box center [820, 540] width 126 height 14
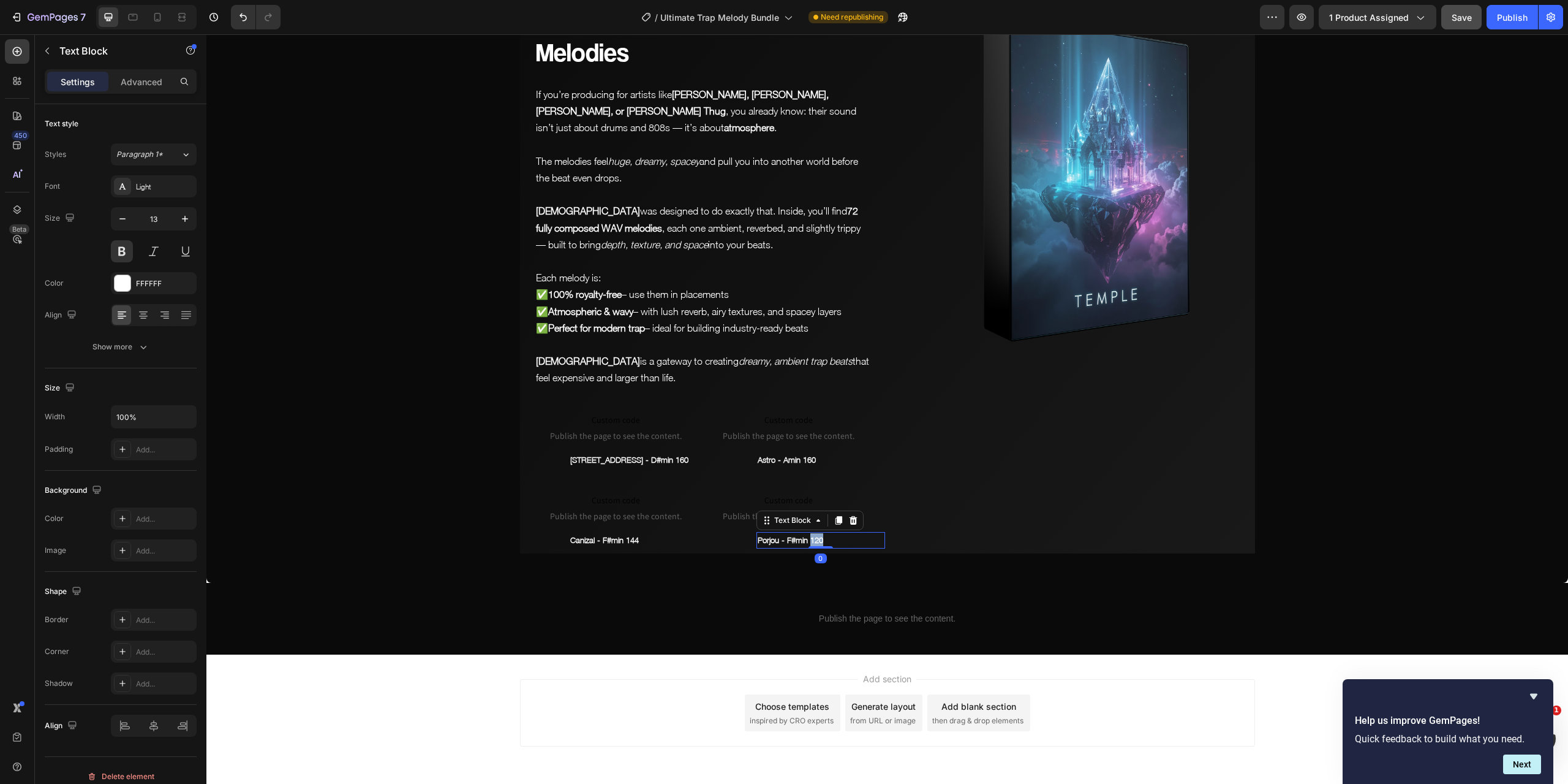
click at [808, 533] on p "Porjou - F#min 120" at bounding box center [820, 540] width 126 height 14
click at [966, 512] on div "Image" at bounding box center [1072, 274] width 365 height 560
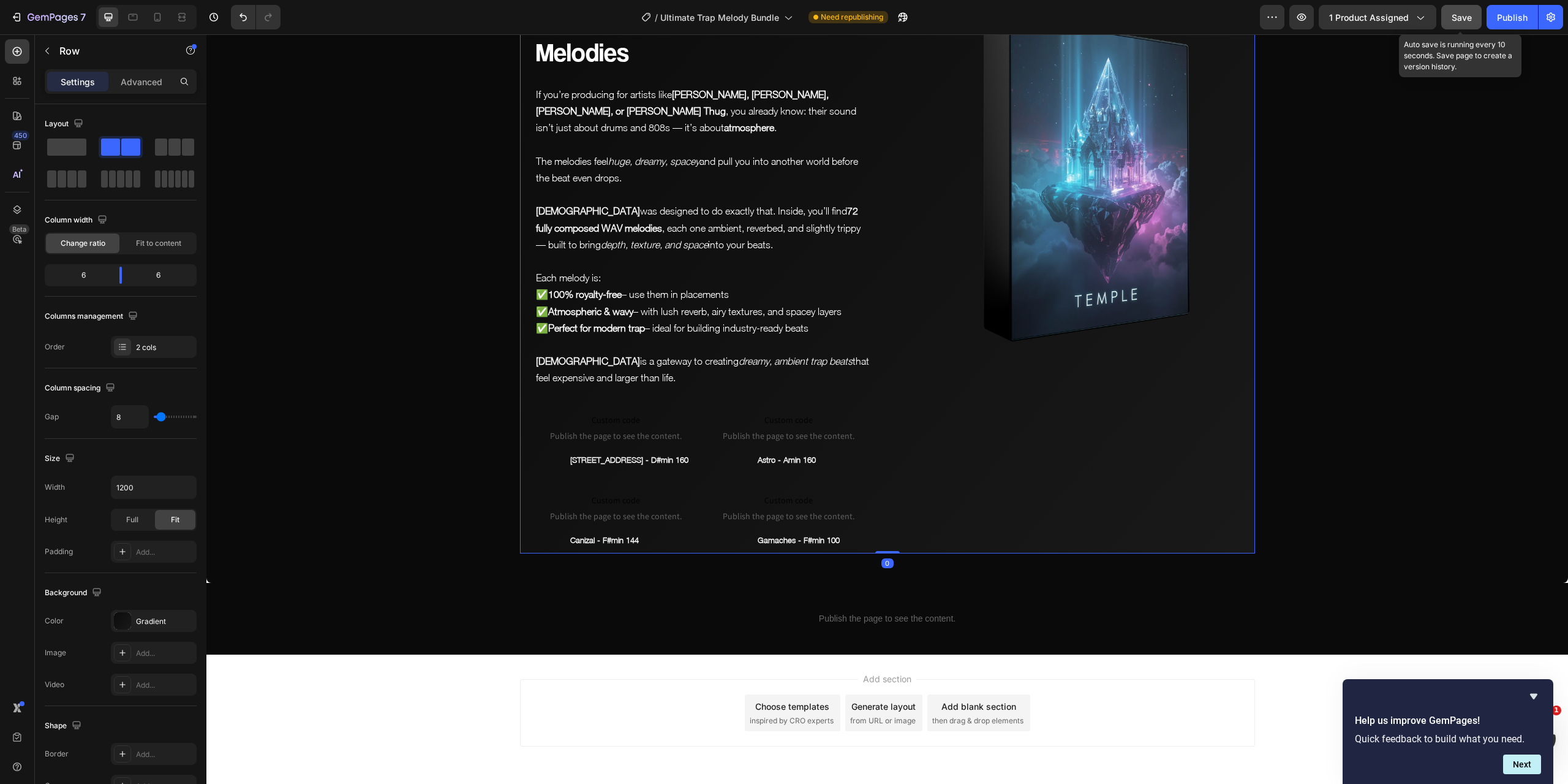
click at [1467, 14] on span "Save" at bounding box center [1462, 17] width 20 height 11
click at [784, 493] on span "Custom code" at bounding box center [789, 500] width 163 height 15
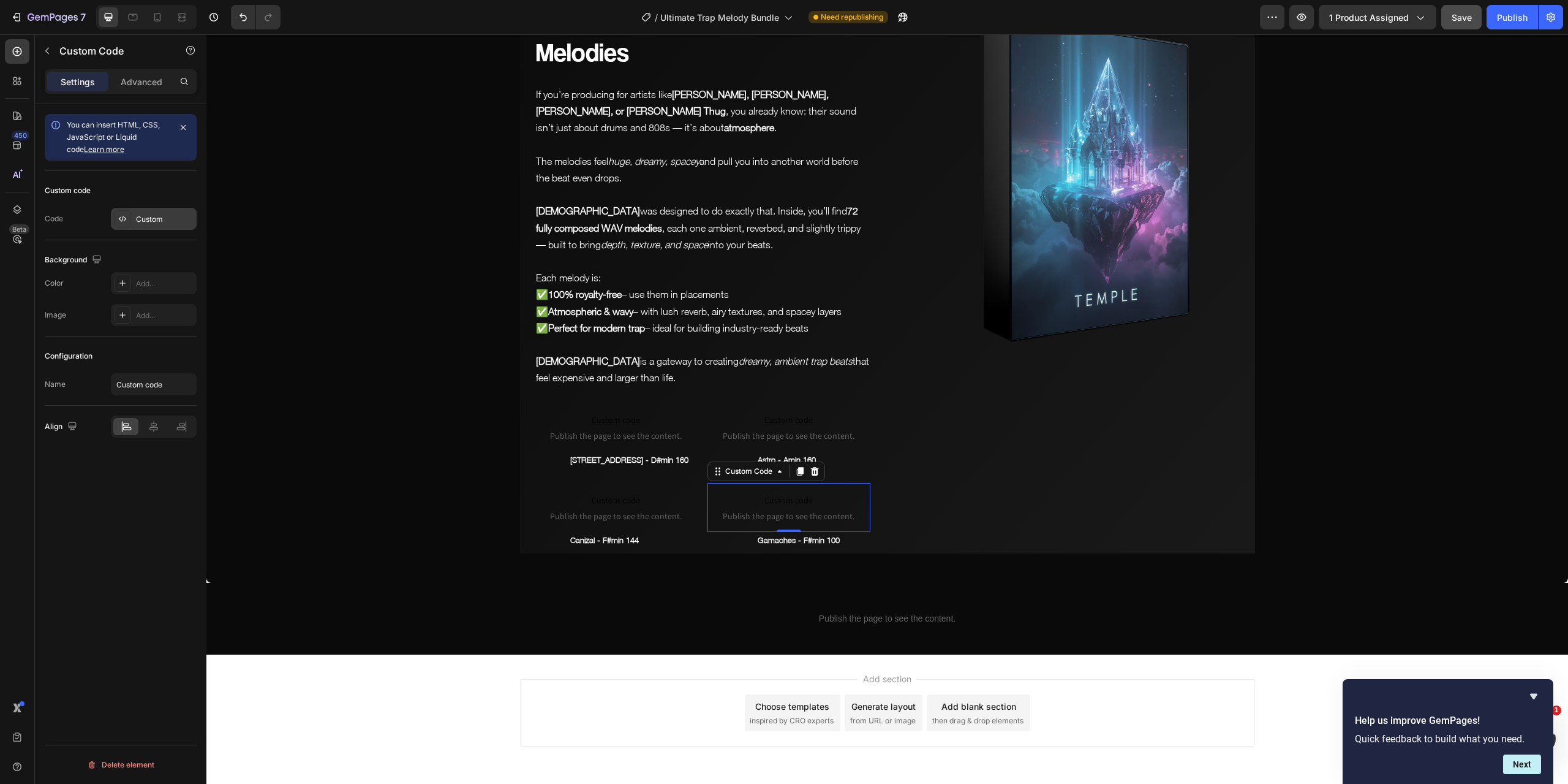
click at [146, 216] on div "Custom" at bounding box center [165, 220] width 58 height 11
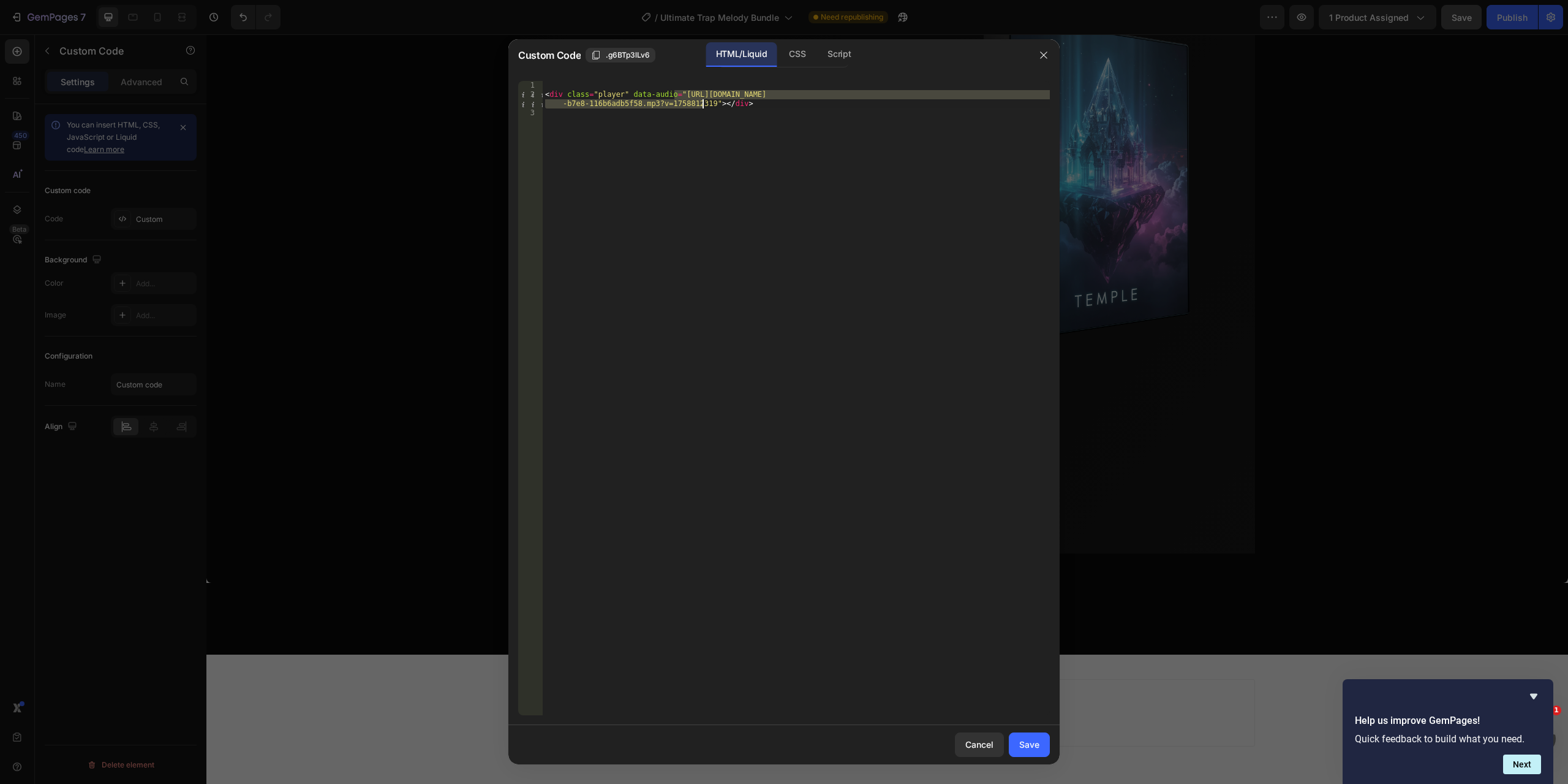
drag, startPoint x: 675, startPoint y: 95, endPoint x: 702, endPoint y: 106, distance: 29.2
click at [702, 106] on div "< div class = "player" data-audio = "[URL][DOMAIN_NAME] -b7e8-116b6adb5f58.mp3?…" at bounding box center [796, 407] width 507 height 652
paste textarea "Gamaches_-_F_min_100.mp3?v=1758874383"
type textarea "<div class="player" data-audio="[URL][DOMAIN_NAME]"></div>"
click at [1038, 749] on div "Save" at bounding box center [1029, 744] width 20 height 13
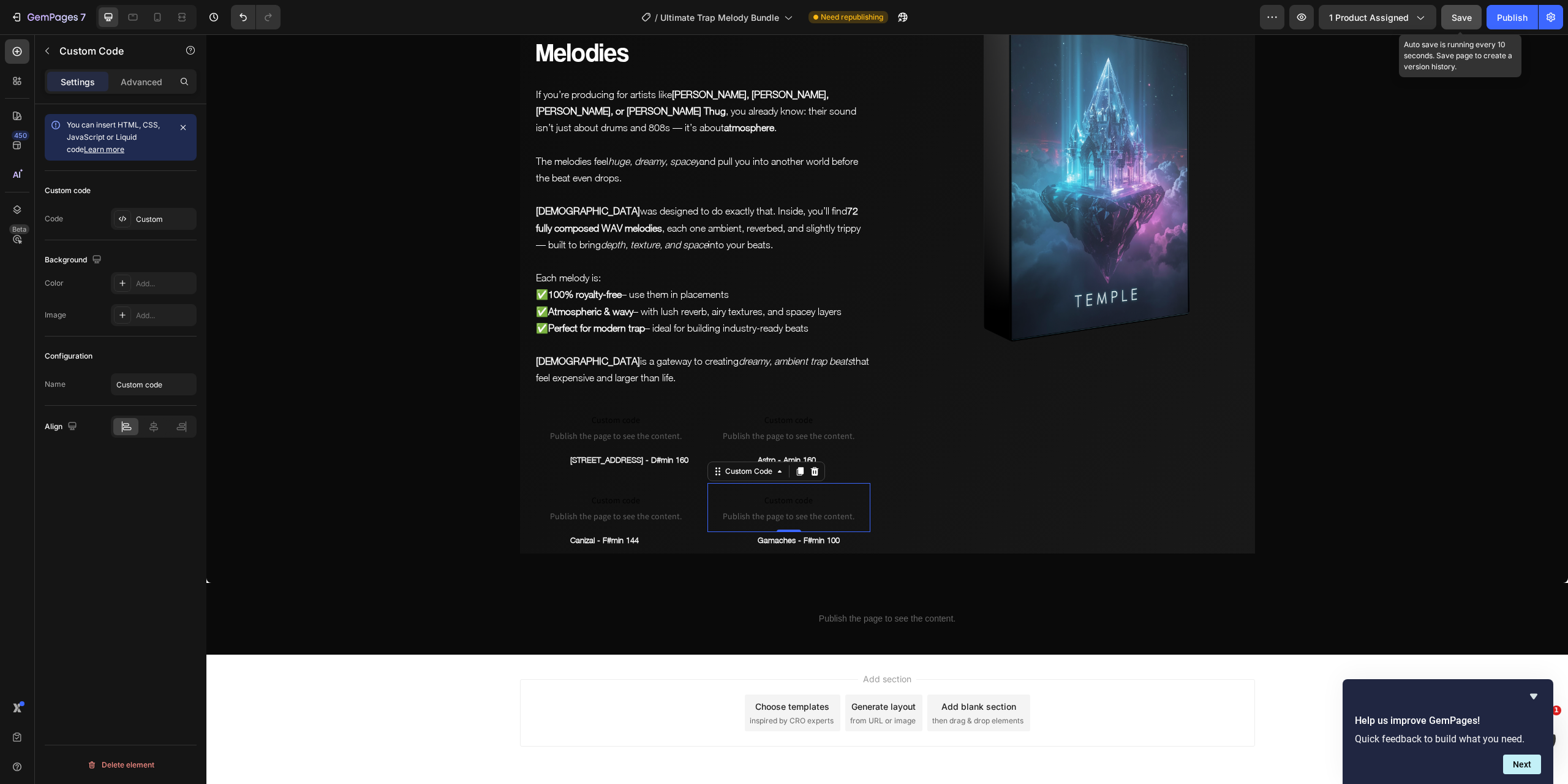
drag, startPoint x: 1463, startPoint y: 17, endPoint x: 1244, endPoint y: 37, distance: 219.9
click at [1463, 17] on span "Save" at bounding box center [1462, 17] width 20 height 11
click at [1465, 14] on span "Save" at bounding box center [1462, 17] width 20 height 11
click at [1308, 19] on icon "button" at bounding box center [1301, 17] width 12 height 12
click at [684, 270] on p "Each melody is: ✅ 100% royalty-free – use them in placements ✅ Atmospheric & wa…" at bounding box center [703, 303] width 333 height 67
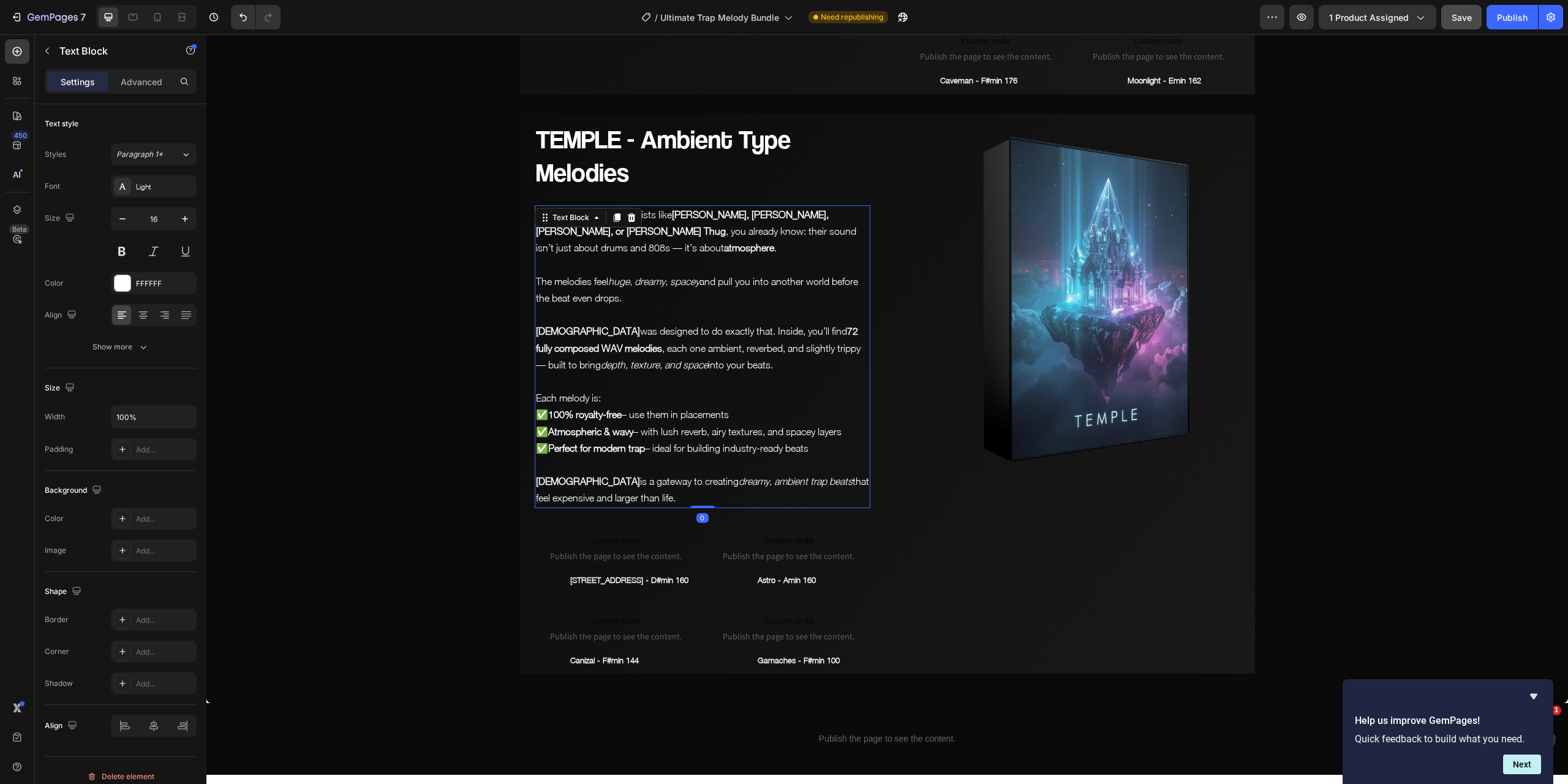
scroll to position [5280, 0]
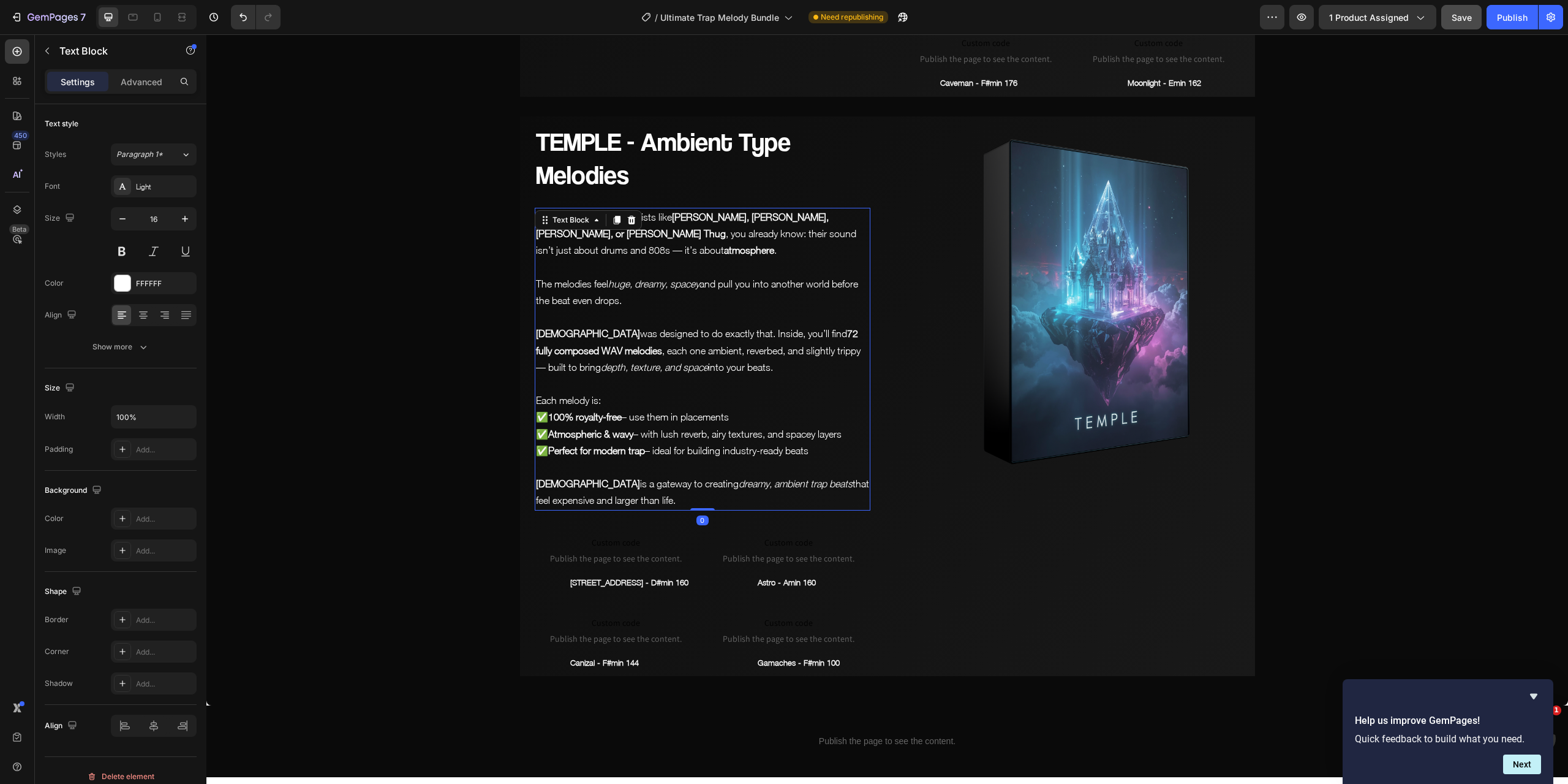
click at [664, 483] on p "[DEMOGRAPHIC_DATA] is a gateway to creating dreamy, ambient trap beats that fee…" at bounding box center [703, 492] width 333 height 33
drag, startPoint x: 669, startPoint y: 479, endPoint x: 531, endPoint y: 197, distance: 314.0
click at [535, 208] on div "If you’re producing for artists like [PERSON_NAME], [PERSON_NAME], [PERSON_NAME…" at bounding box center [702, 359] width 336 height 303
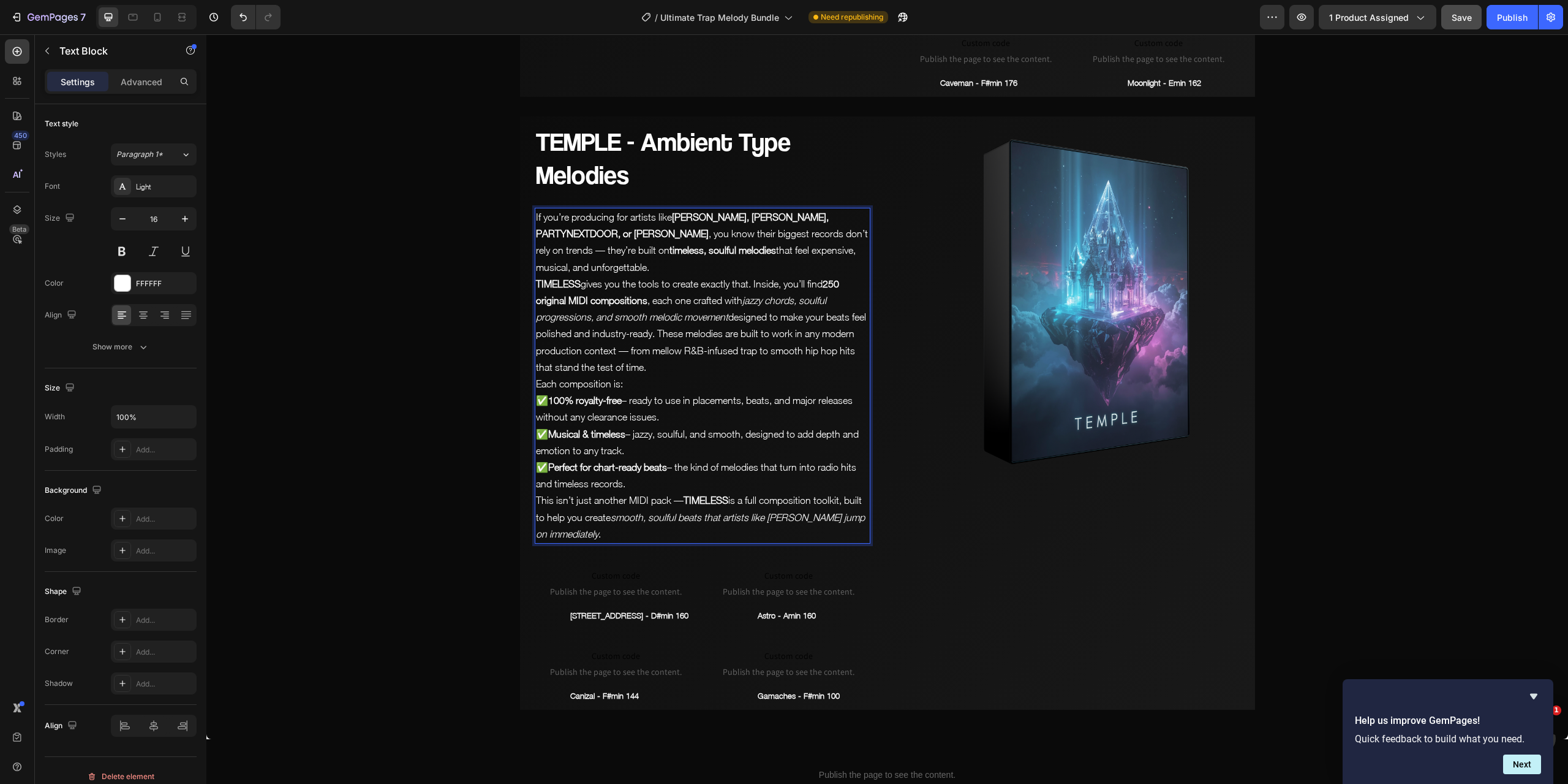
click at [855, 232] on p "If you’re producing for artists like [PERSON_NAME], [PERSON_NAME], PARTYNEXTDOO…" at bounding box center [703, 242] width 333 height 67
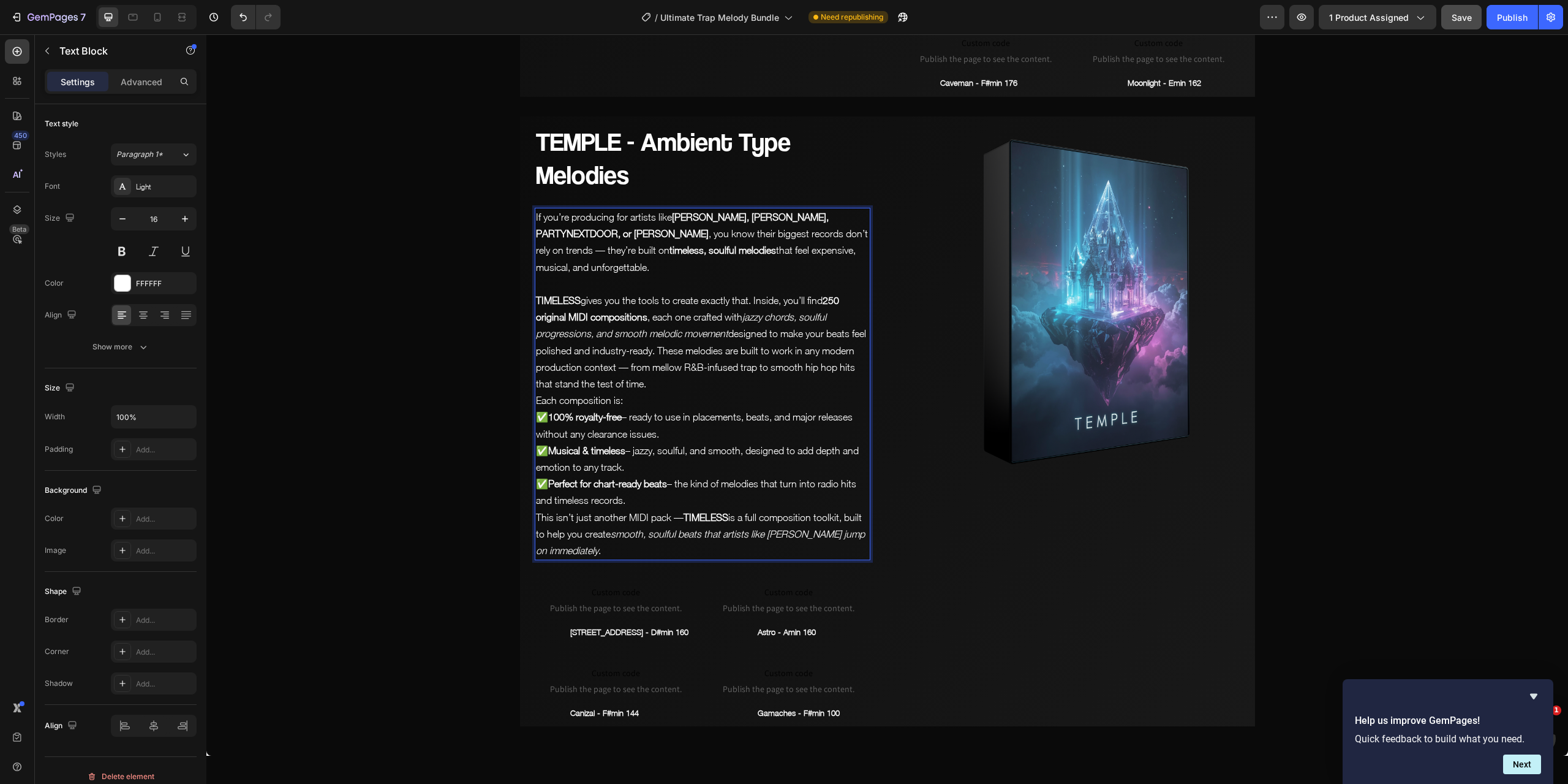
click at [672, 311] on p "TIMELESS gives you the tools to create exactly that. Inside, you’ll find 250 or…" at bounding box center [703, 342] width 333 height 100
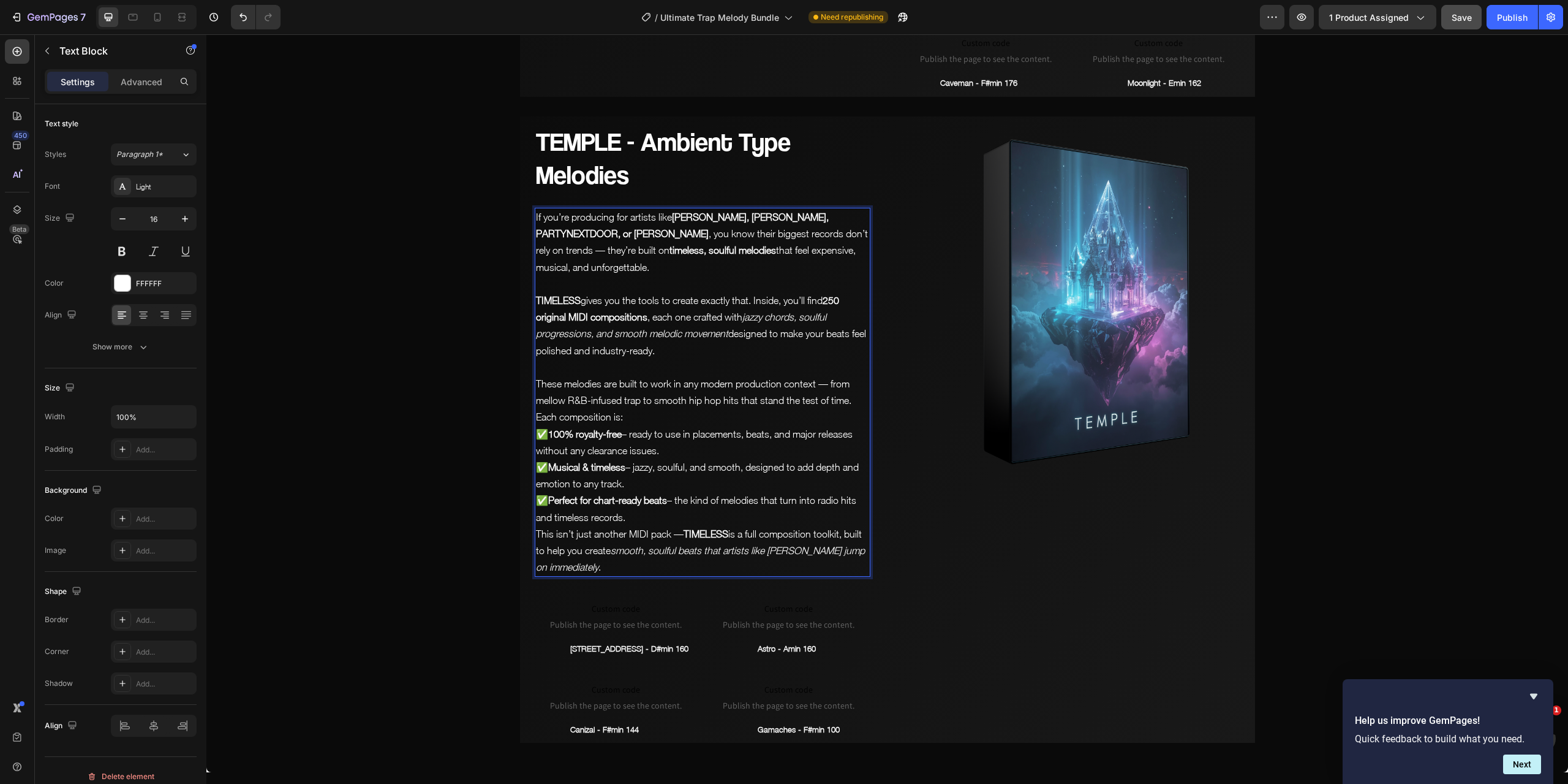
click at [846, 376] on p "These melodies are built to work in any modern production context — from mellow…" at bounding box center [703, 392] width 333 height 33
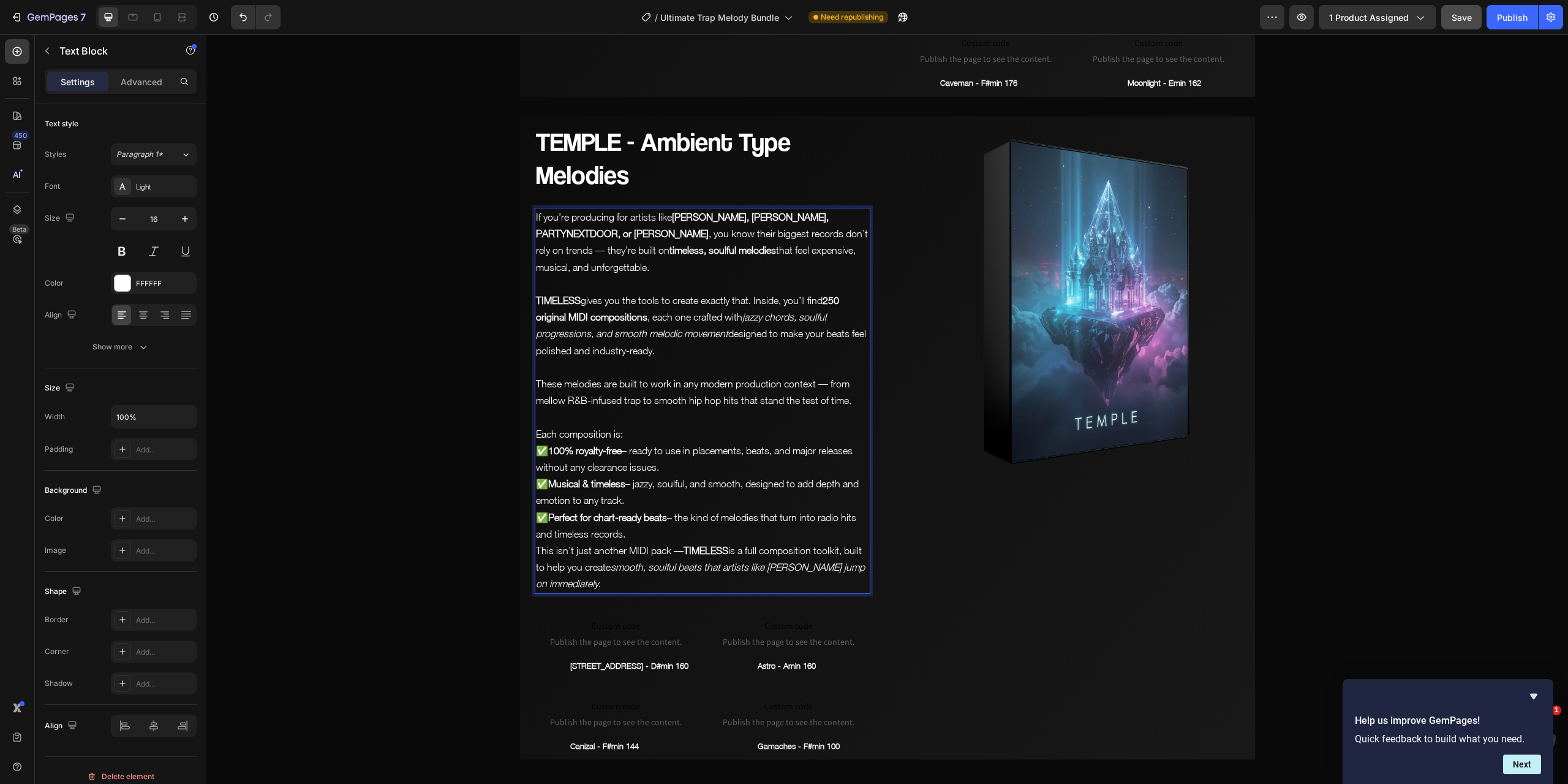
click at [735, 211] on strong "[PERSON_NAME], [PERSON_NAME], PARTYNEXTDOOR, or [PERSON_NAME]" at bounding box center [682, 225] width 293 height 27
drag, startPoint x: 751, startPoint y: 198, endPoint x: 703, endPoint y: 202, distance: 48.2
click at [703, 211] on strong "[PERSON_NAME], [PERSON_NAME], PARTYNEXTDOOR, or [PERSON_NAME]" at bounding box center [682, 225] width 293 height 27
drag, startPoint x: 583, startPoint y: 314, endPoint x: 548, endPoint y: 317, distance: 35.1
click at [548, 317] on p "TIMELESS gives you the tools to create exactly that. Inside, you’ll find 250 or…" at bounding box center [703, 325] width 333 height 67
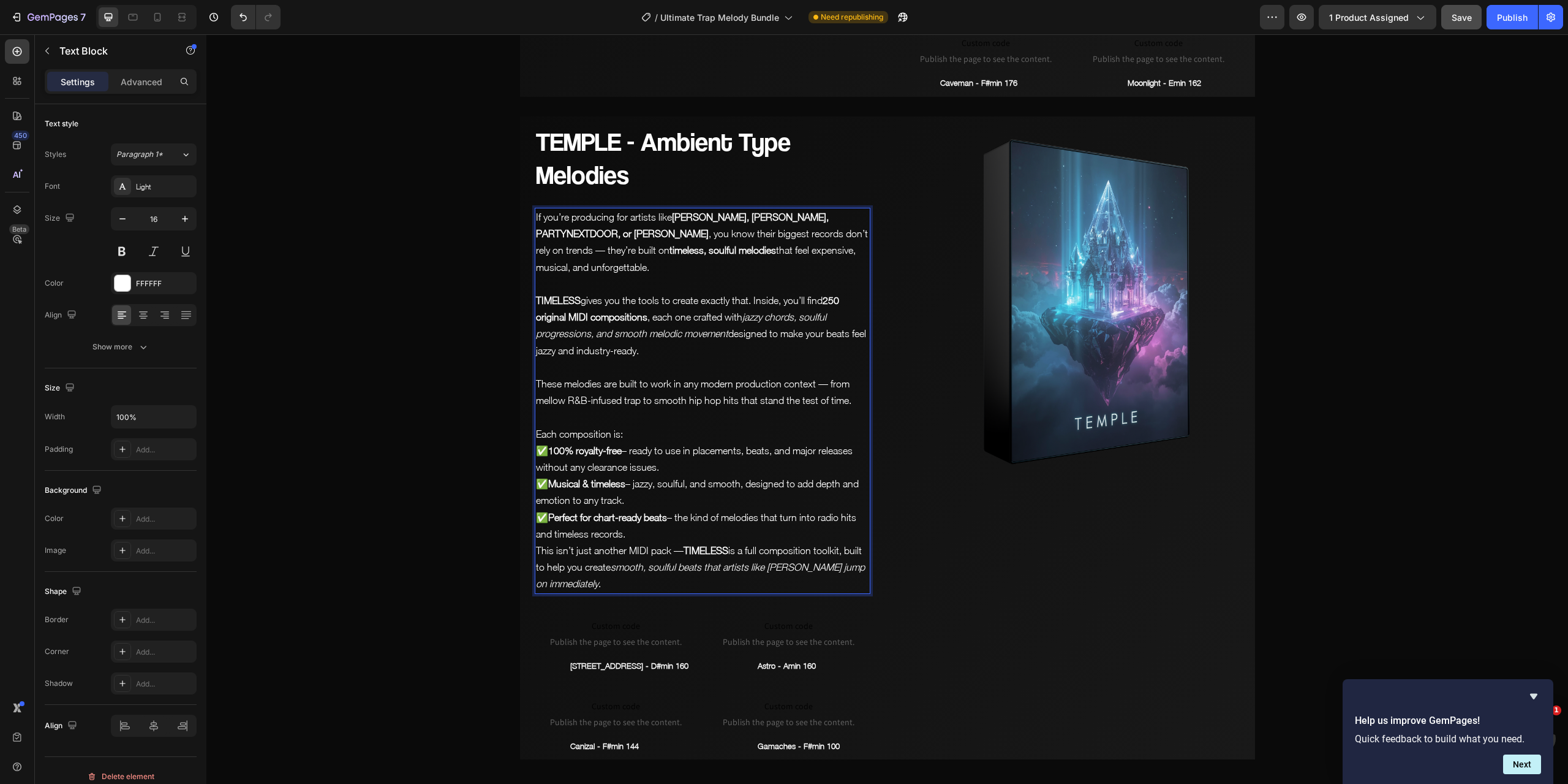
click at [675, 432] on p "Each composition is: ✅ 100% royalty-free – ready to use in placements, beats, a…" at bounding box center [703, 483] width 333 height 116
drag, startPoint x: 660, startPoint y: 427, endPoint x: 711, endPoint y: 441, distance: 52.9
click at [755, 426] on p "Each composition is: ✅ 100% royalty-free – ready to use in placements, beats, a…" at bounding box center [703, 483] width 333 height 116
drag, startPoint x: 658, startPoint y: 429, endPoint x: 751, endPoint y: 419, distance: 93.5
click at [751, 426] on p "Each composition is: ✅ 100% royalty-free – ready to use in placements, beats, a…" at bounding box center [703, 483] width 333 height 116
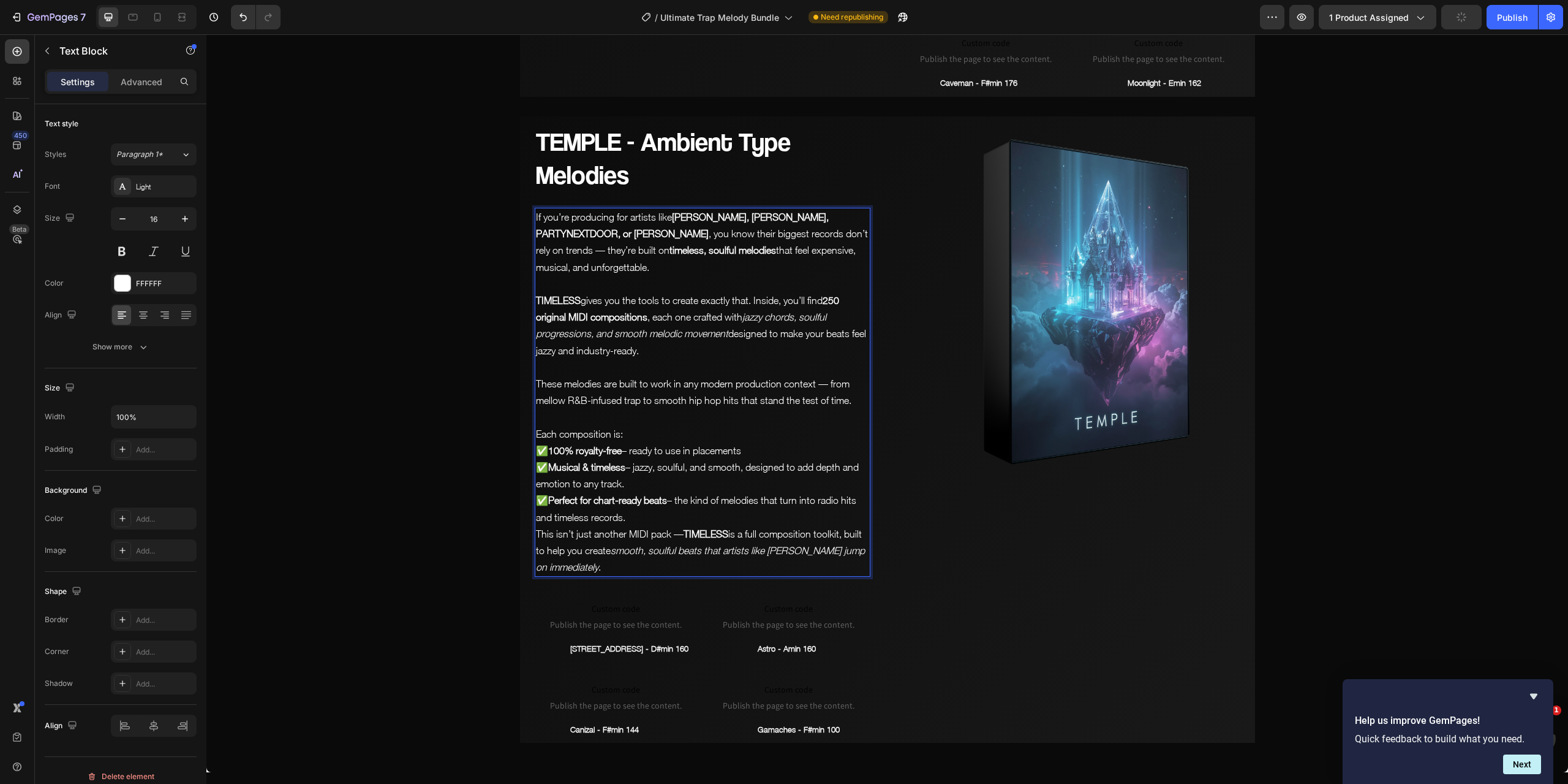
drag, startPoint x: 644, startPoint y: 449, endPoint x: 748, endPoint y: 438, distance: 104.6
click at [748, 438] on p "Each composition is: ✅ 100% royalty-free – ready to use in placements ✅ Musical…" at bounding box center [703, 476] width 333 height 100
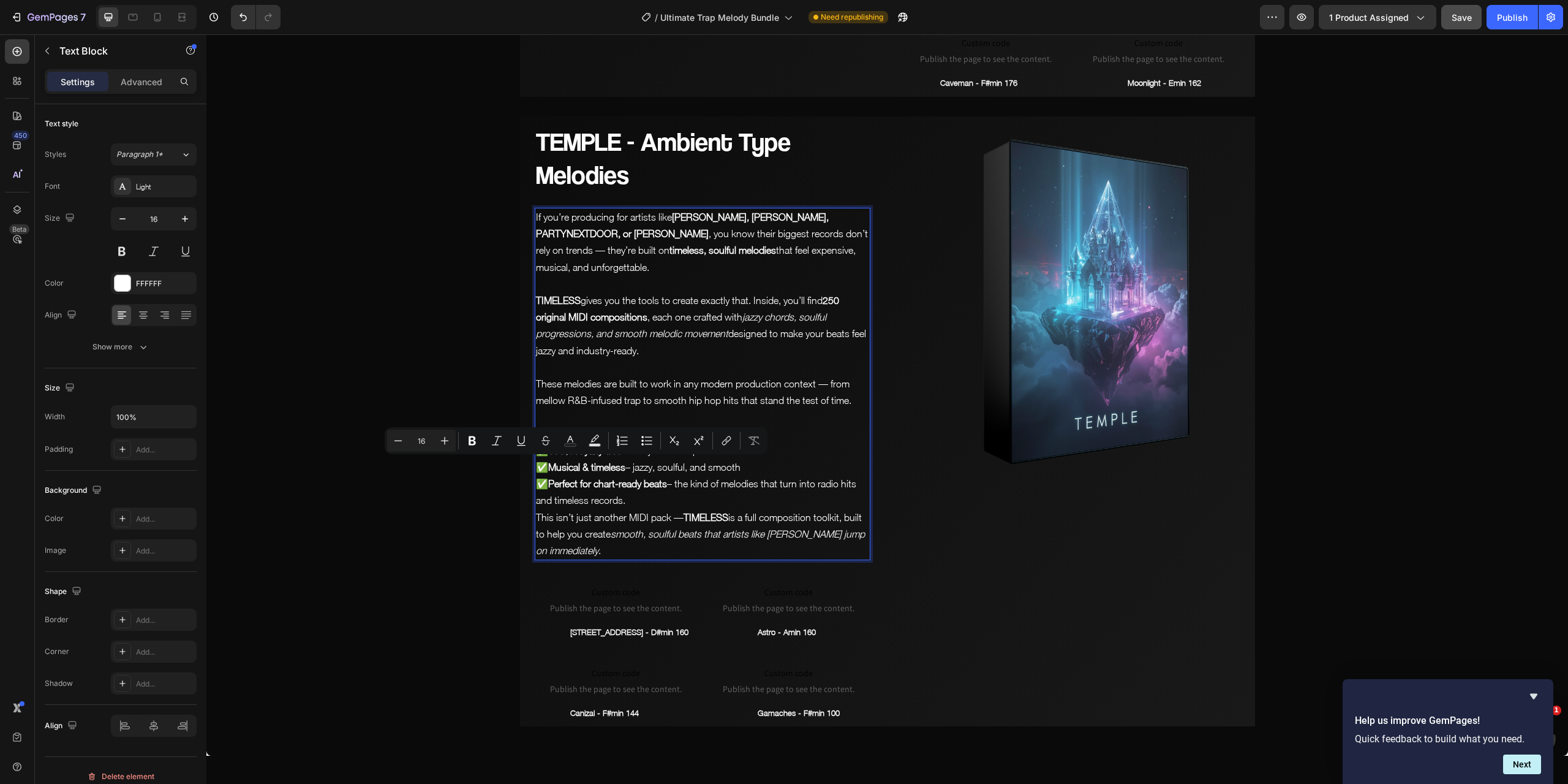
drag, startPoint x: 655, startPoint y: 465, endPoint x: 860, endPoint y: 449, distance: 205.6
click at [860, 449] on p "Each composition is: ✅ 100% royalty-free – ready to use in placements ✅ Musical…" at bounding box center [703, 467] width 333 height 83
drag, startPoint x: 681, startPoint y: 480, endPoint x: 533, endPoint y: 480, distance: 148.0
click at [536, 510] on p "This isn’t just another MIDI pack — TIMELESS is a full composition toolkit, bui…" at bounding box center [703, 534] width 333 height 50
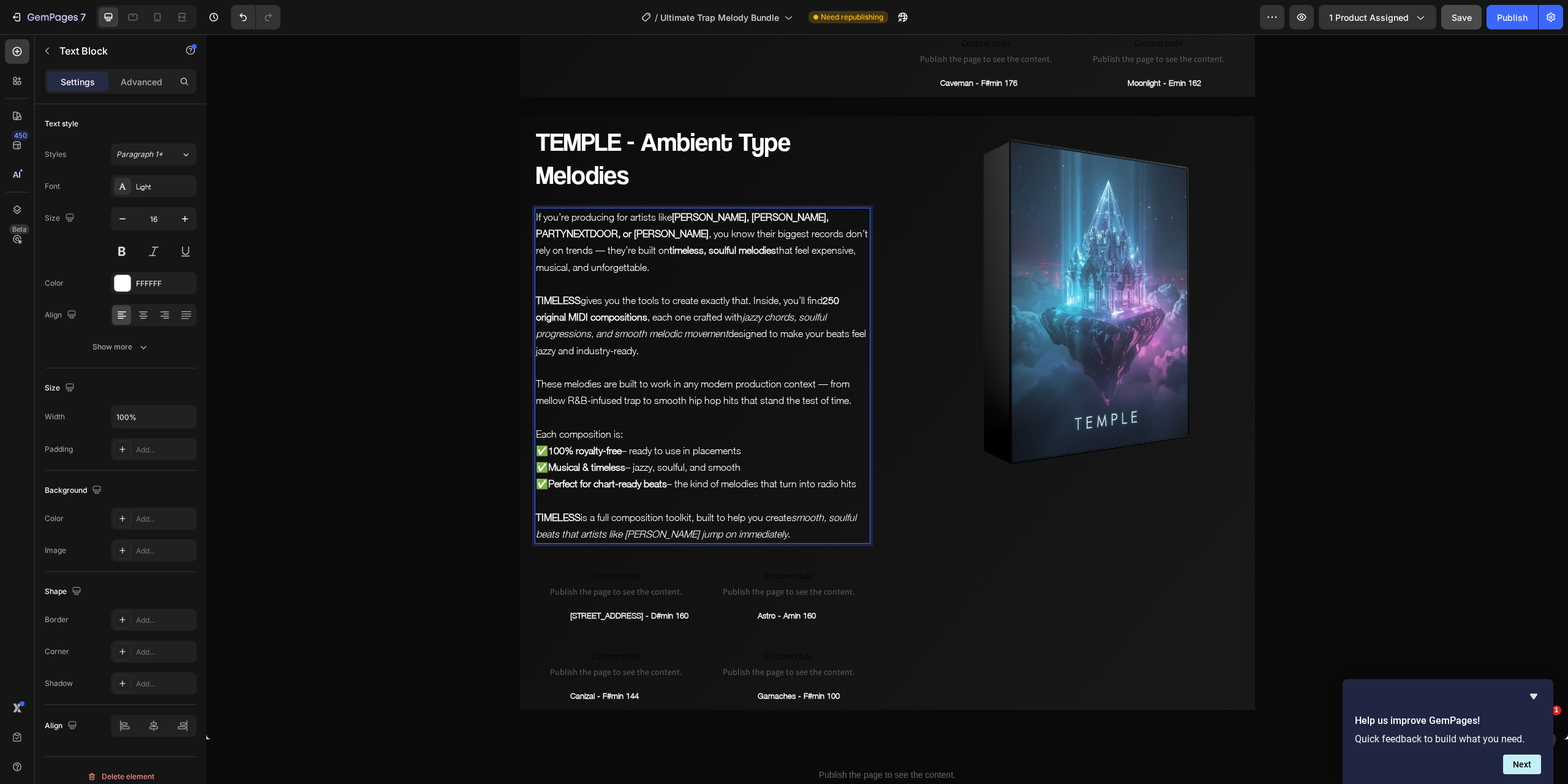
click at [685, 510] on p "TIMELESS is a full composition toolkit, built to help you create smooth, soulfu…" at bounding box center [703, 526] width 333 height 33
click at [1087, 251] on img at bounding box center [1072, 298] width 365 height 365
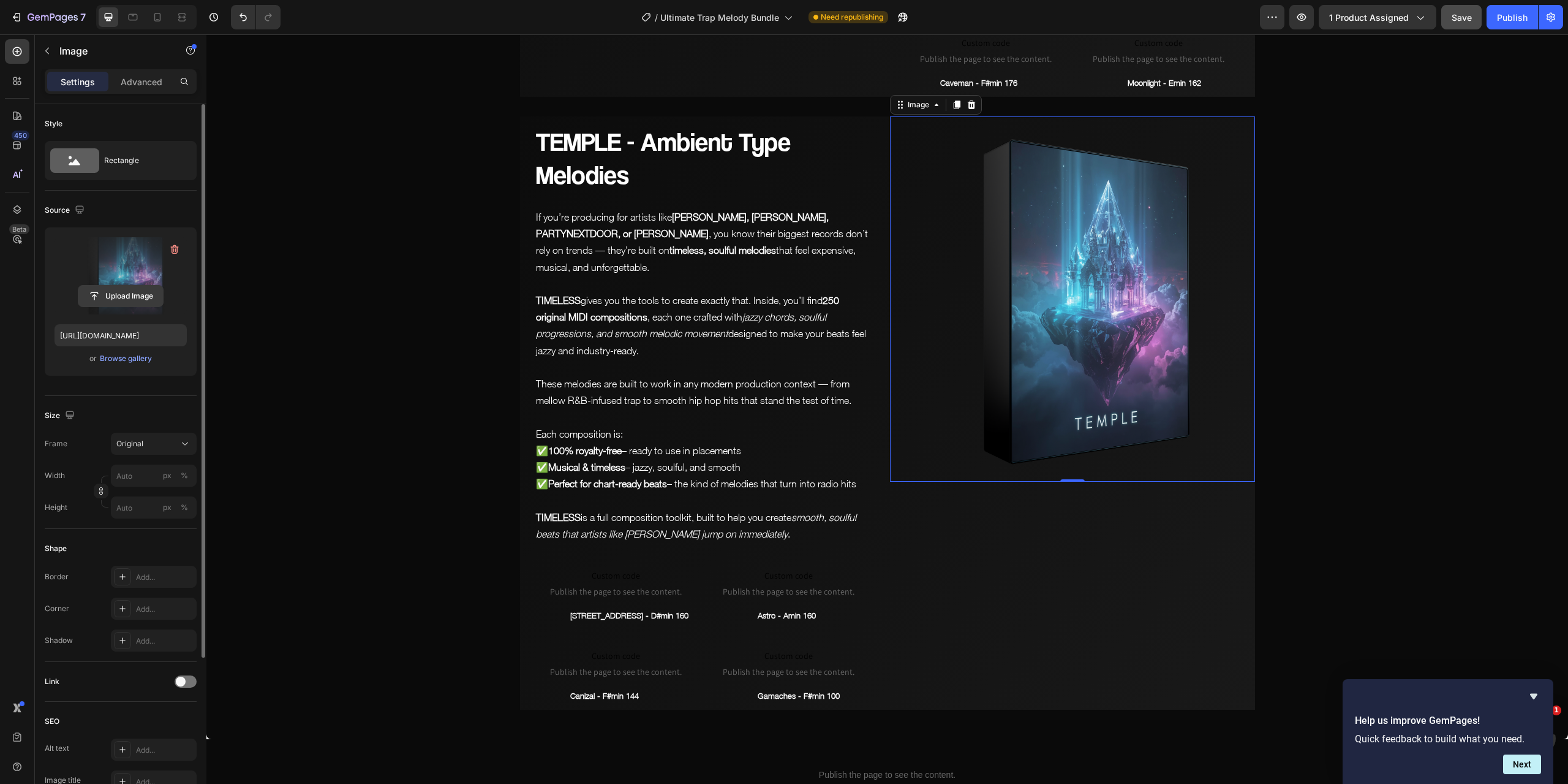
click at [127, 300] on input "file" at bounding box center [120, 296] width 84 height 21
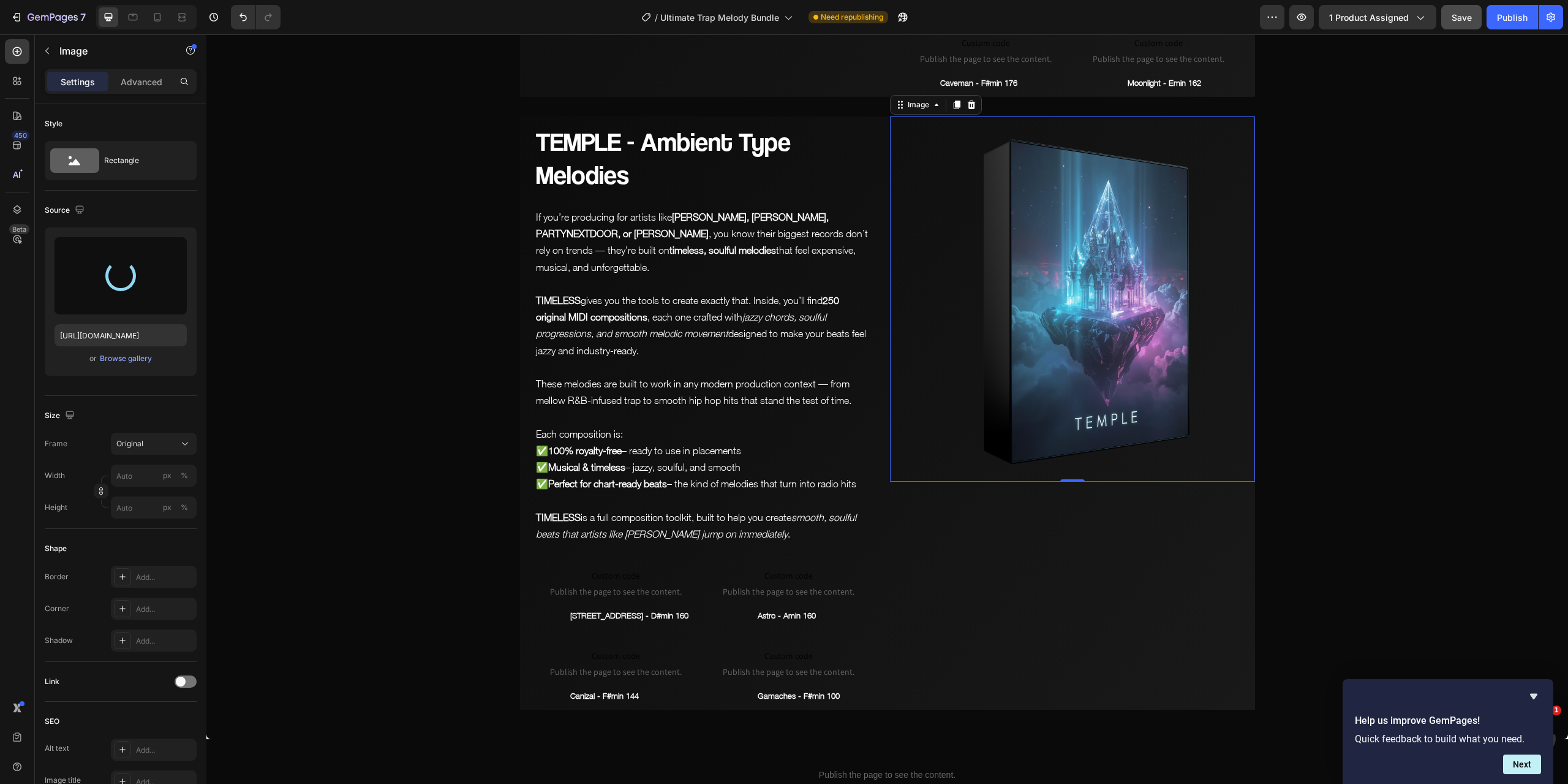
type input "[URL][DOMAIN_NAME]"
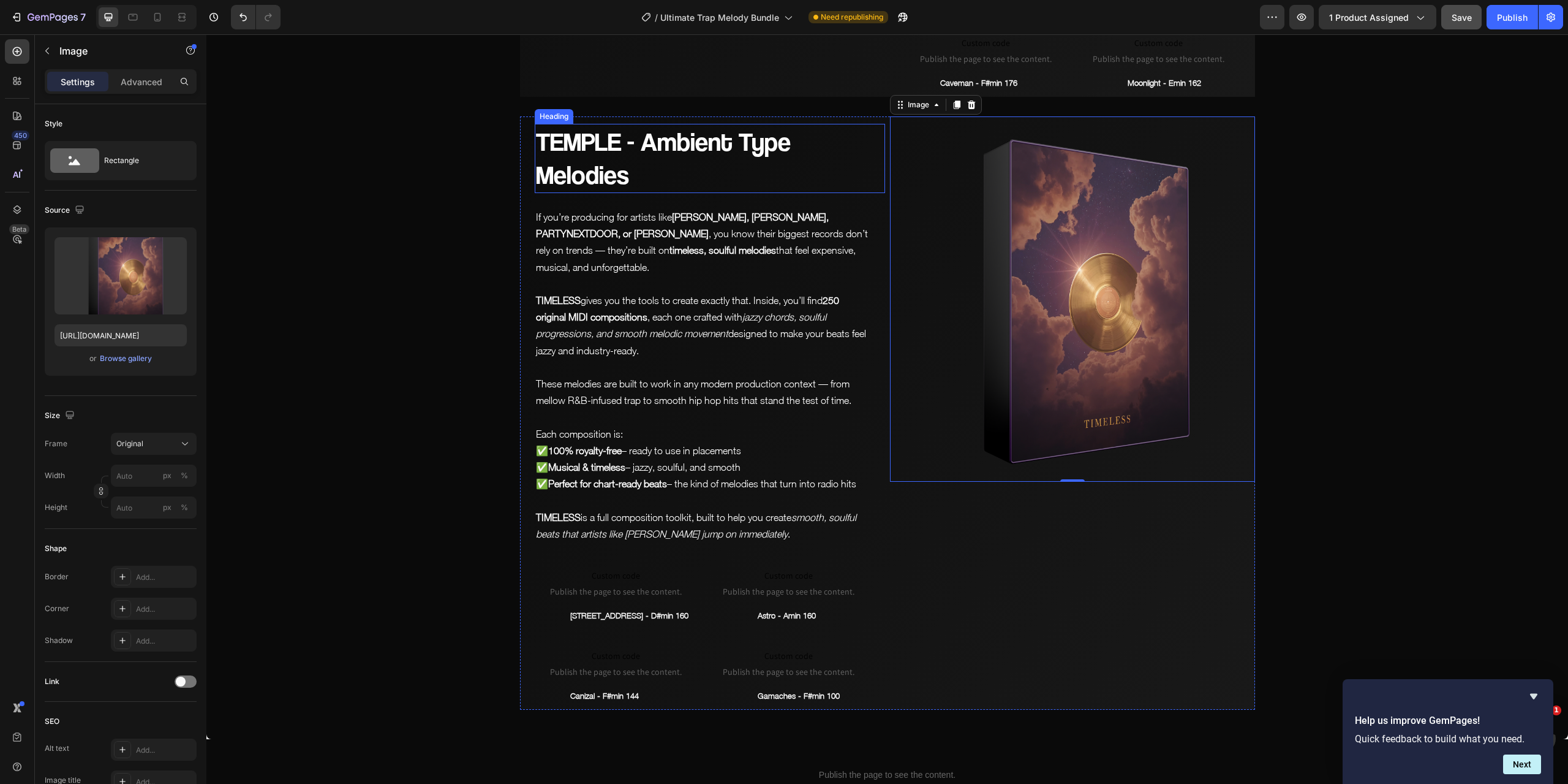
click at [617, 124] on h2 "TEMPLE - Ambient Type Melodies" at bounding box center [710, 158] width 350 height 69
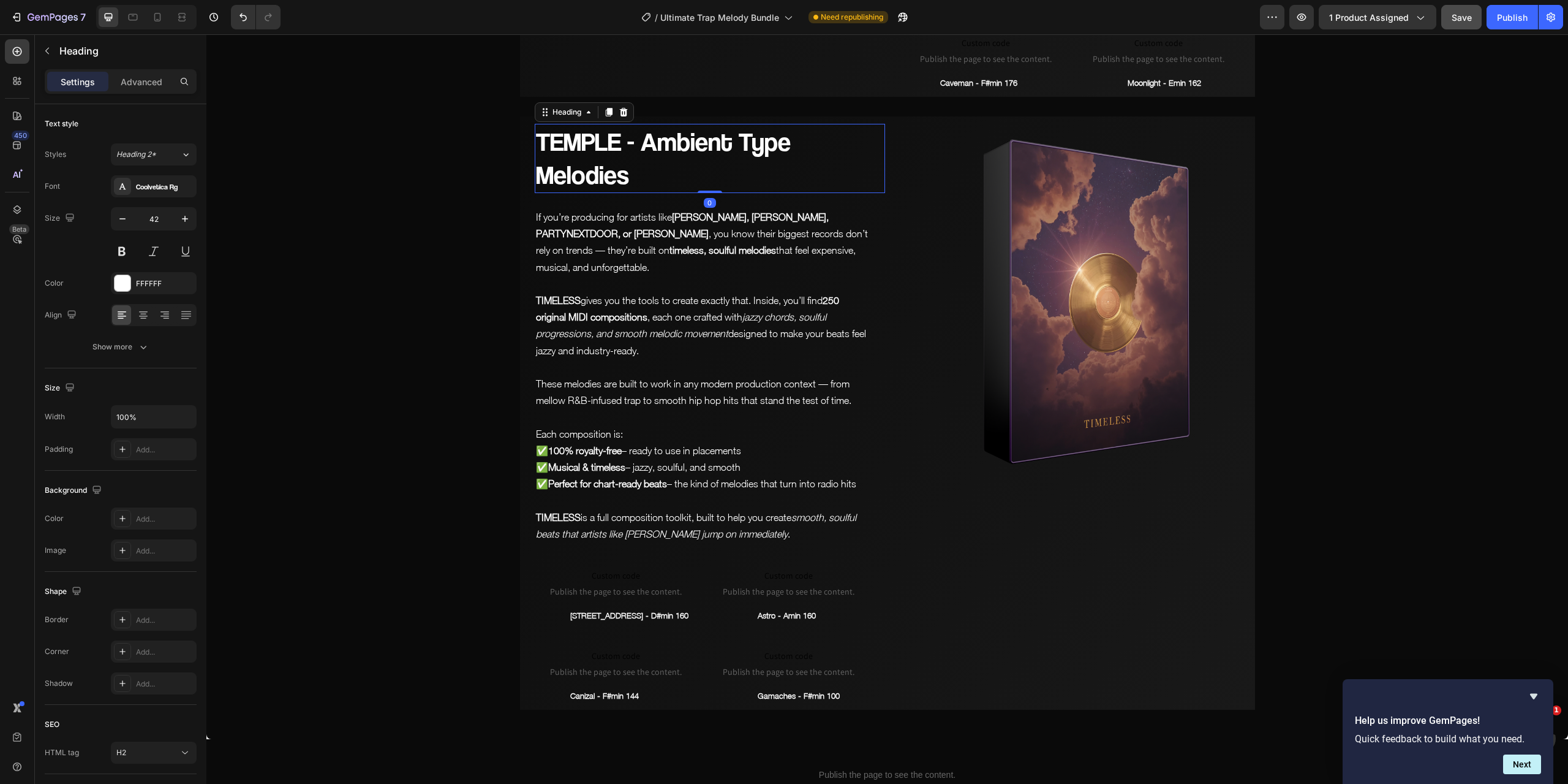
click at [689, 124] on h2 "TEMPLE - Ambient Type Melodies" at bounding box center [710, 158] width 350 height 69
click at [728, 125] on p "TEMPLE - Ambient Type Melodies" at bounding box center [710, 158] width 348 height 67
drag, startPoint x: 729, startPoint y: 123, endPoint x: 642, endPoint y: 122, distance: 87.0
click at [642, 125] on p "TEMPLE - Ambient Type Melodies" at bounding box center [710, 158] width 348 height 67
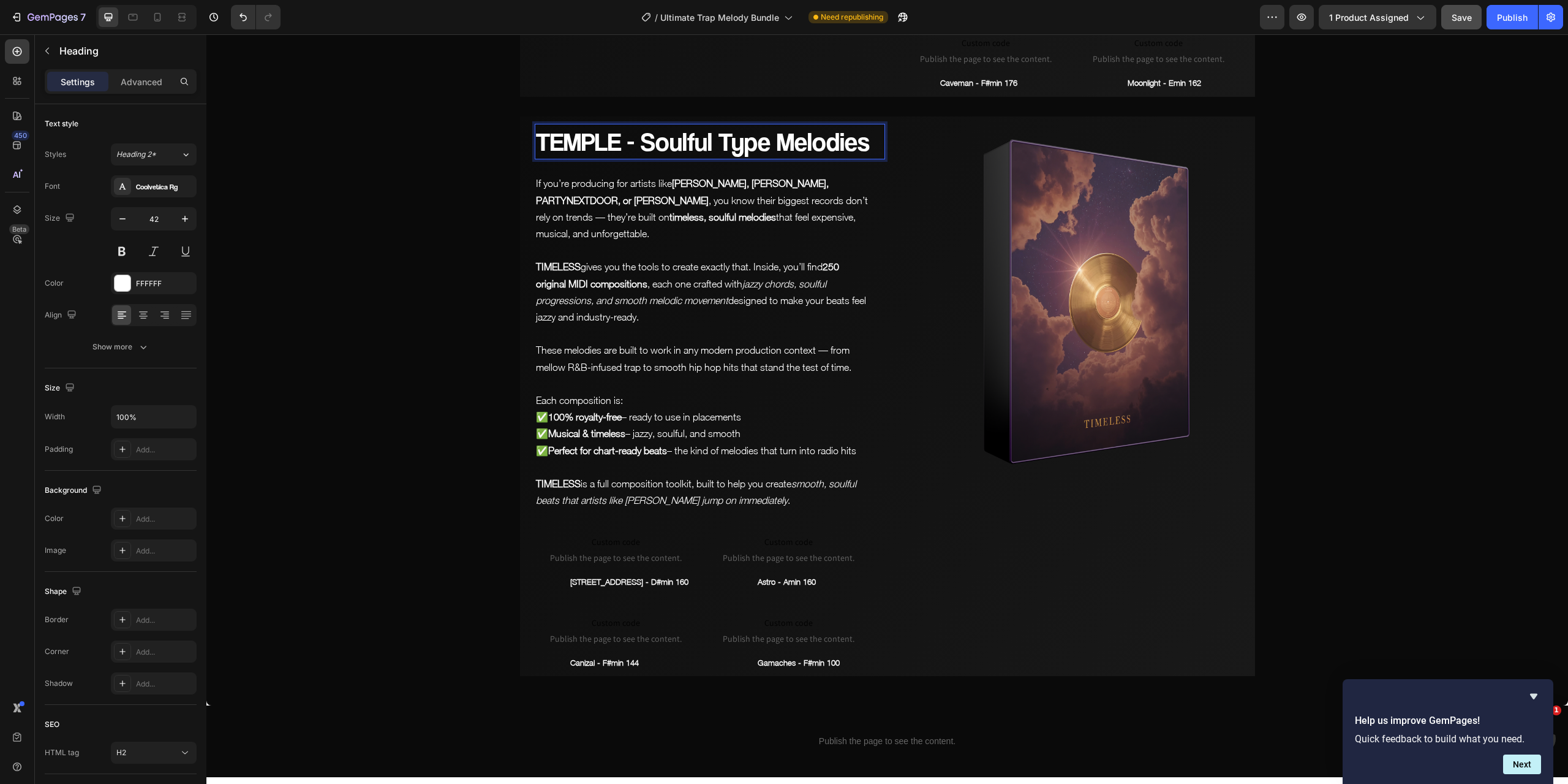
click at [617, 125] on p "TEMPLE - Soulful Type Melodies" at bounding box center [710, 142] width 348 height 34
drag, startPoint x: 616, startPoint y: 126, endPoint x: 548, endPoint y: 122, distance: 68.1
click at [548, 125] on p "TEMPLE - Soulful Type Melodies" at bounding box center [710, 142] width 348 height 34
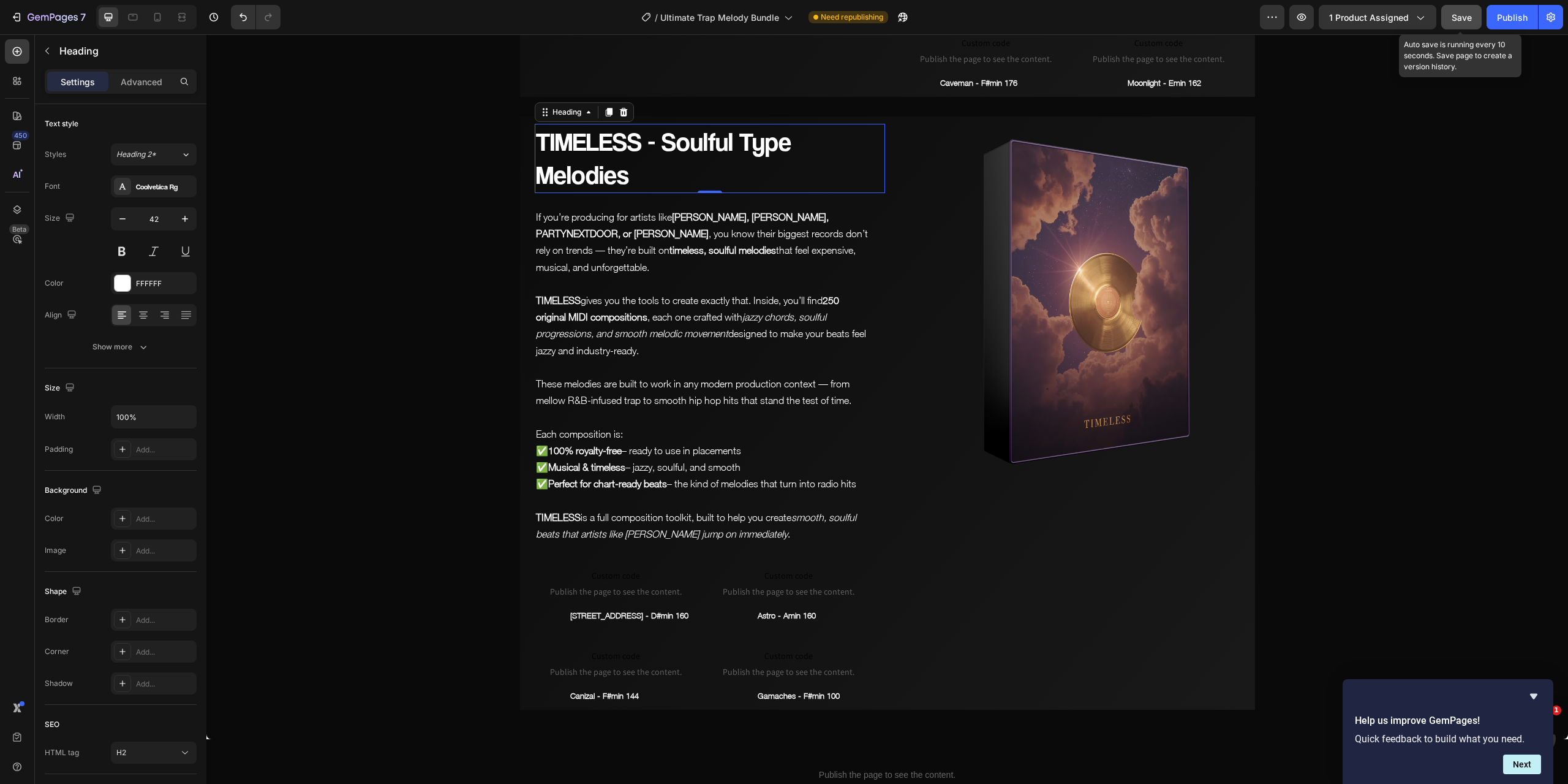
click at [1465, 18] on span "Save" at bounding box center [1462, 17] width 20 height 11
click at [1458, 13] on span "Save" at bounding box center [1462, 17] width 20 height 11
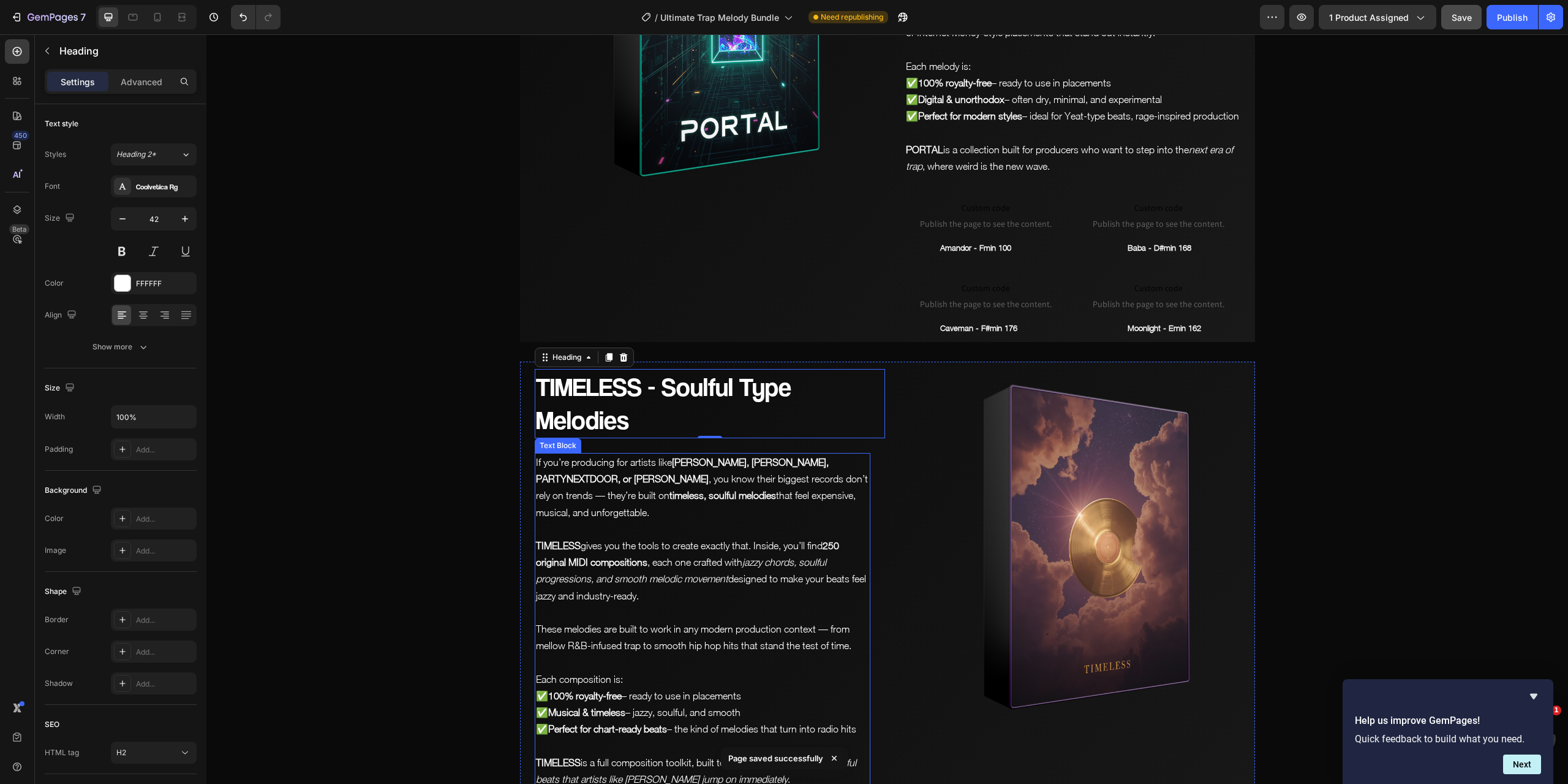
scroll to position [5218, 0]
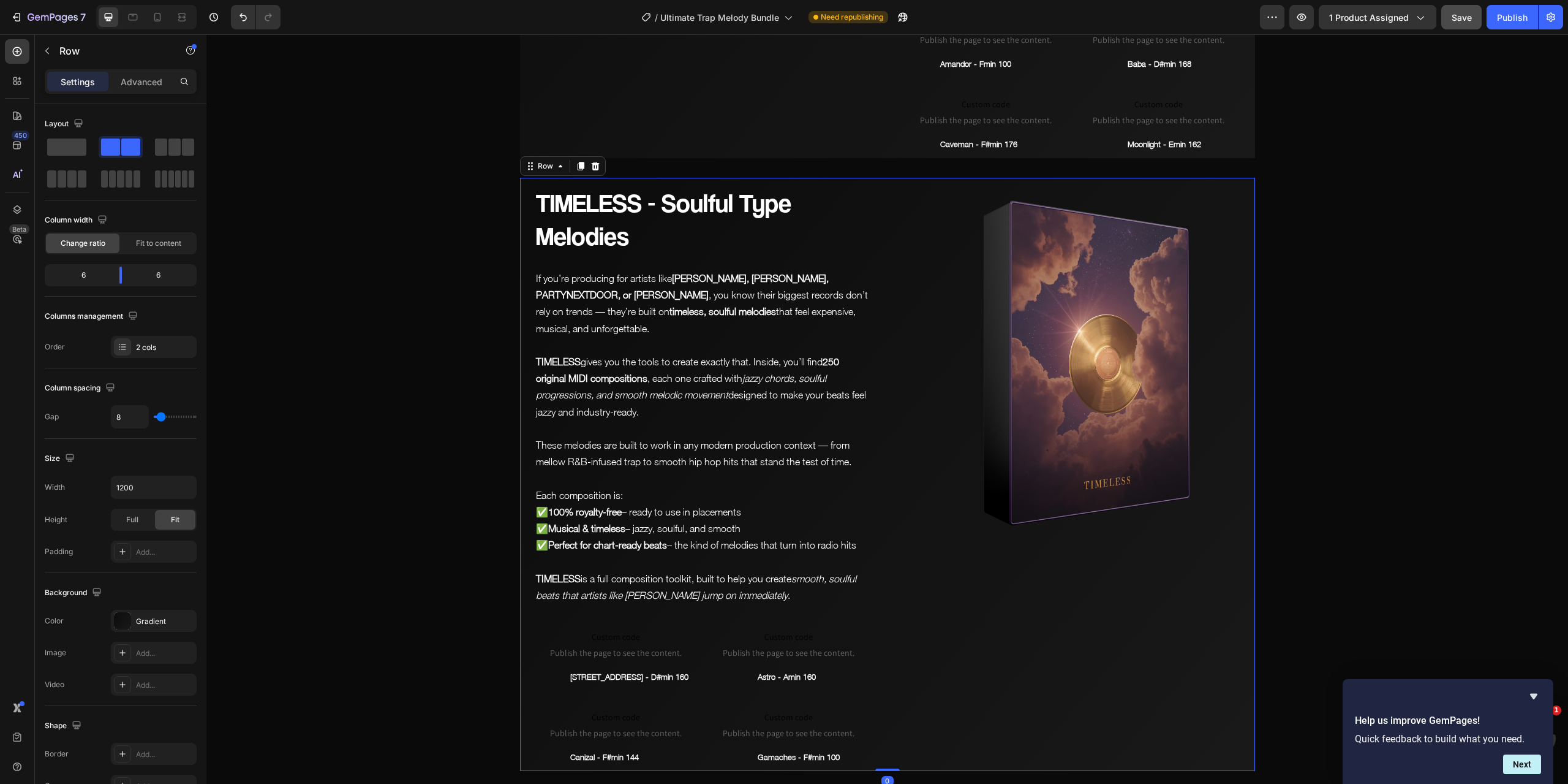
click at [884, 344] on div "TIMELESS - Soulful Type Melodies Heading If you’re producing for artists like […" at bounding box center [887, 474] width 735 height 593
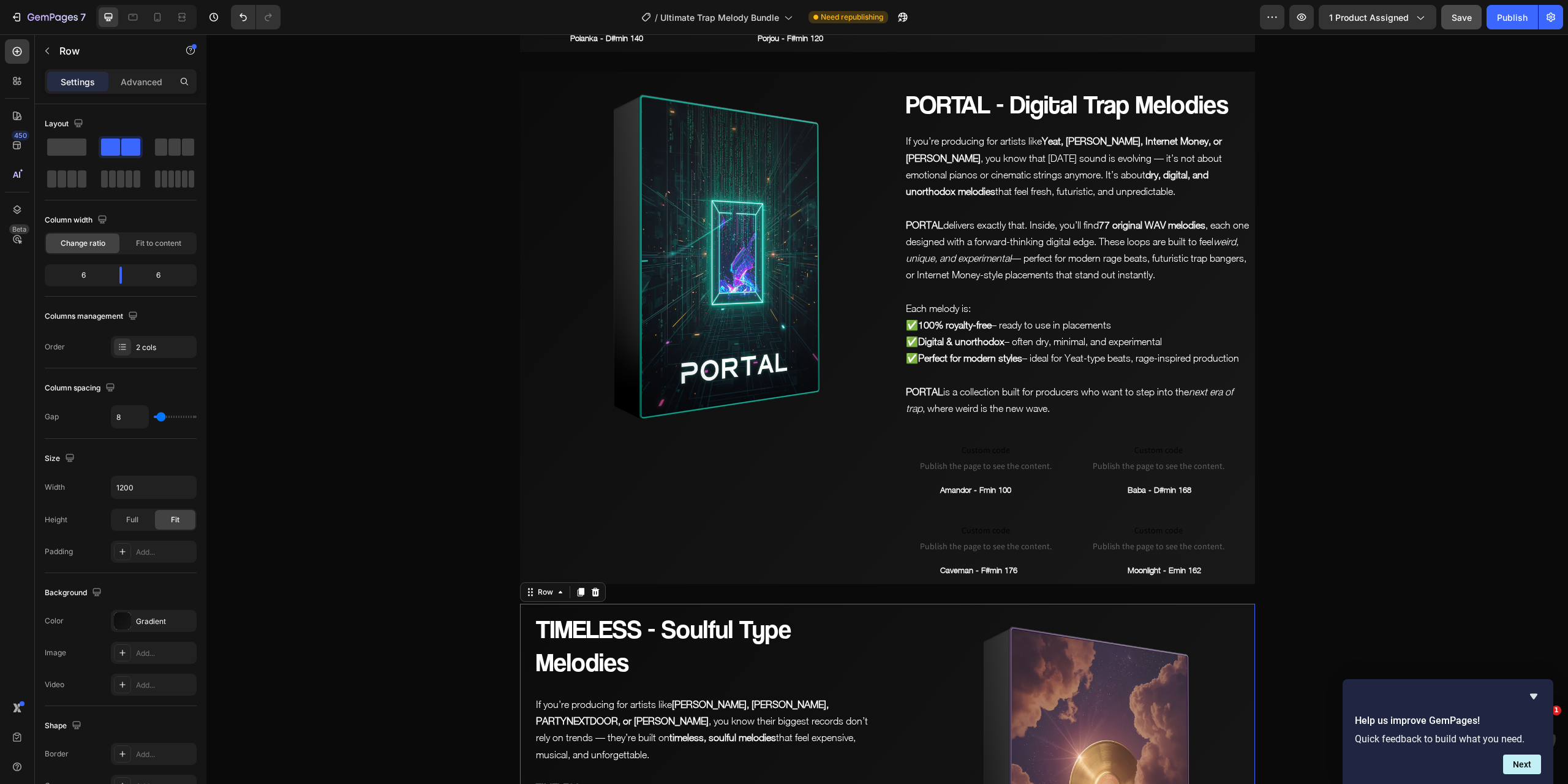
scroll to position [4789, 0]
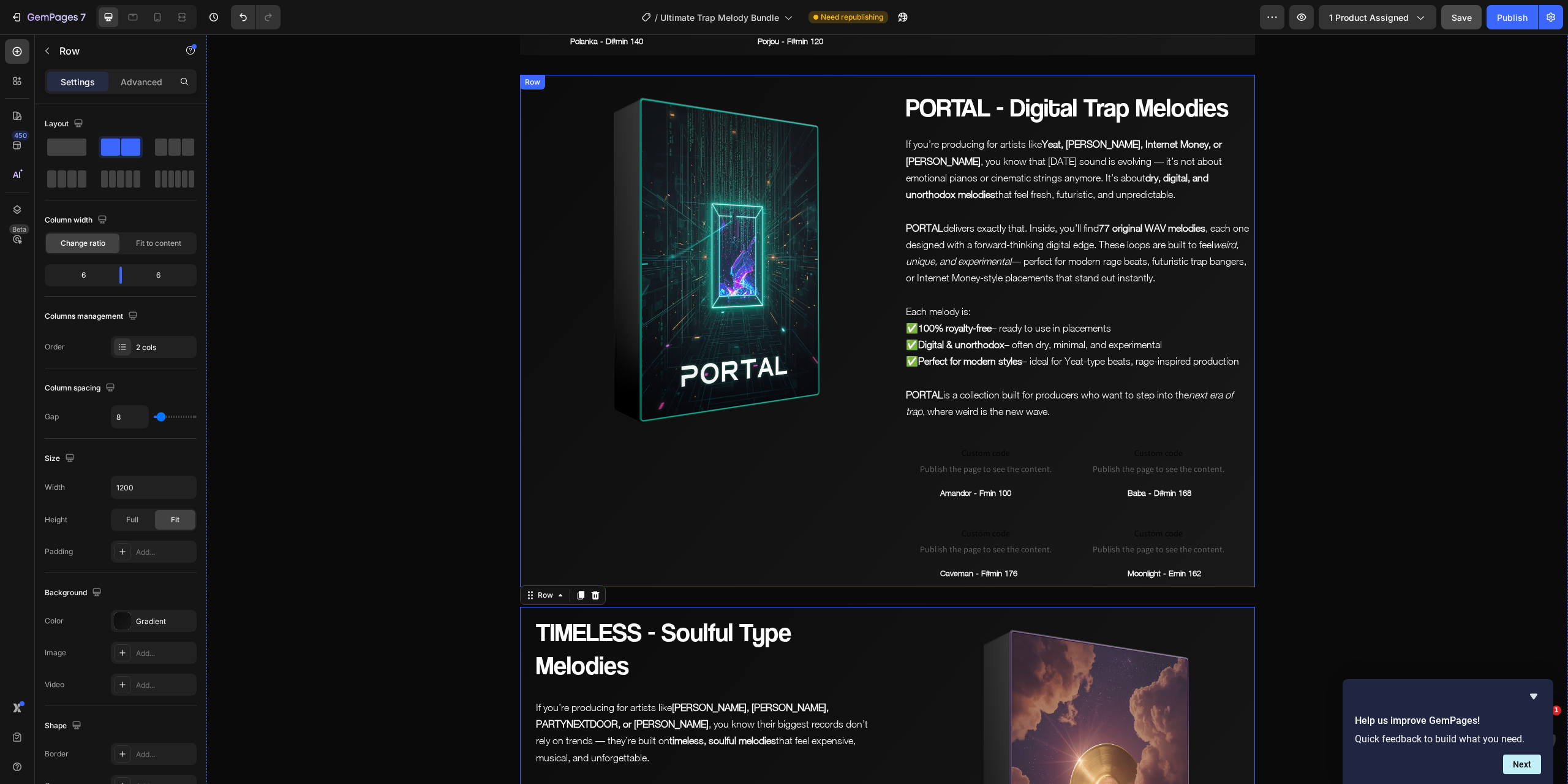
click at [890, 332] on div "PORTAL - Digital Trap Melodies Heading If you’re producing for artists like [PE…" at bounding box center [1072, 331] width 365 height 512
click at [577, 83] on icon at bounding box center [580, 87] width 7 height 8
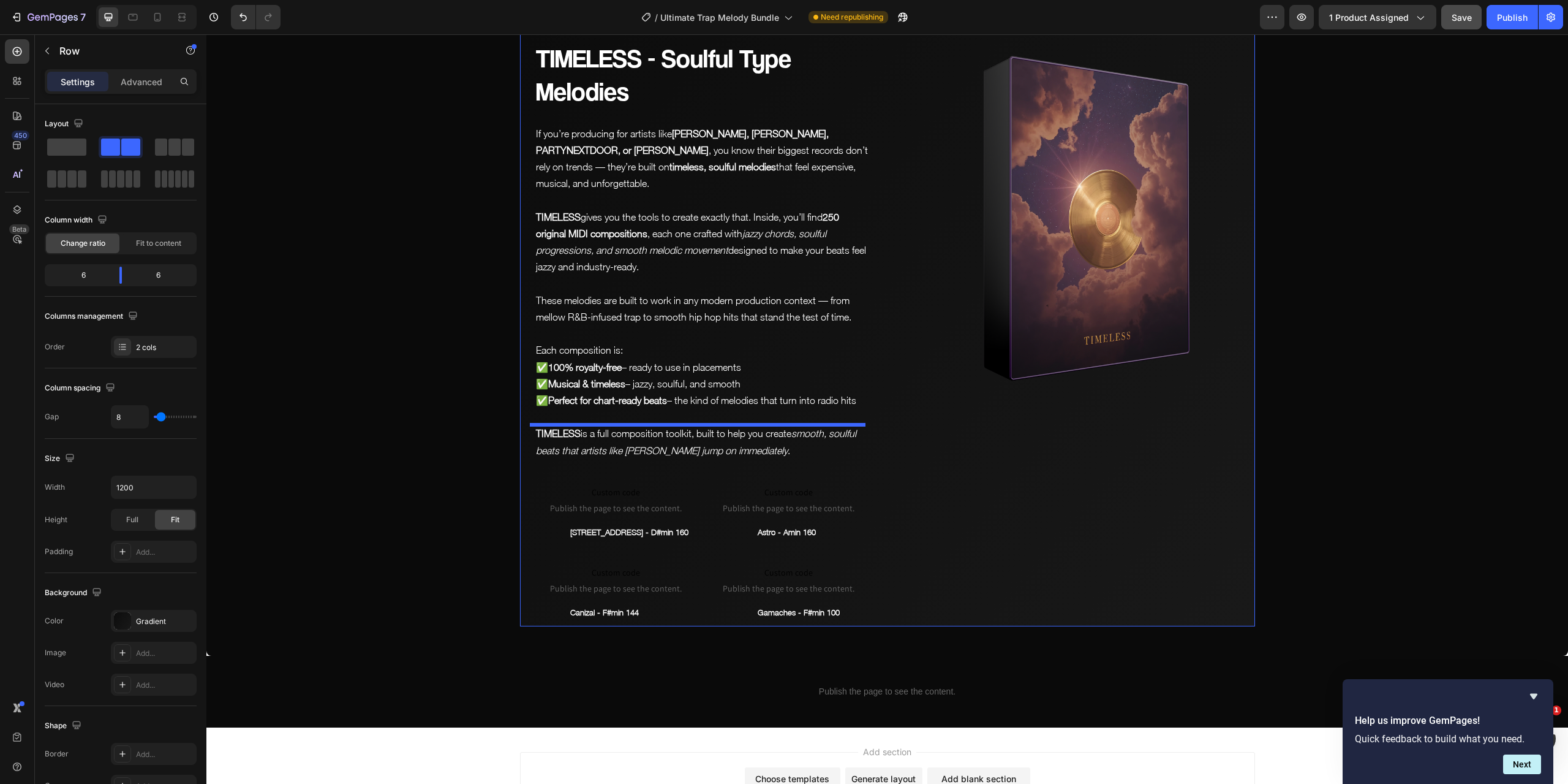
scroll to position [5979, 0]
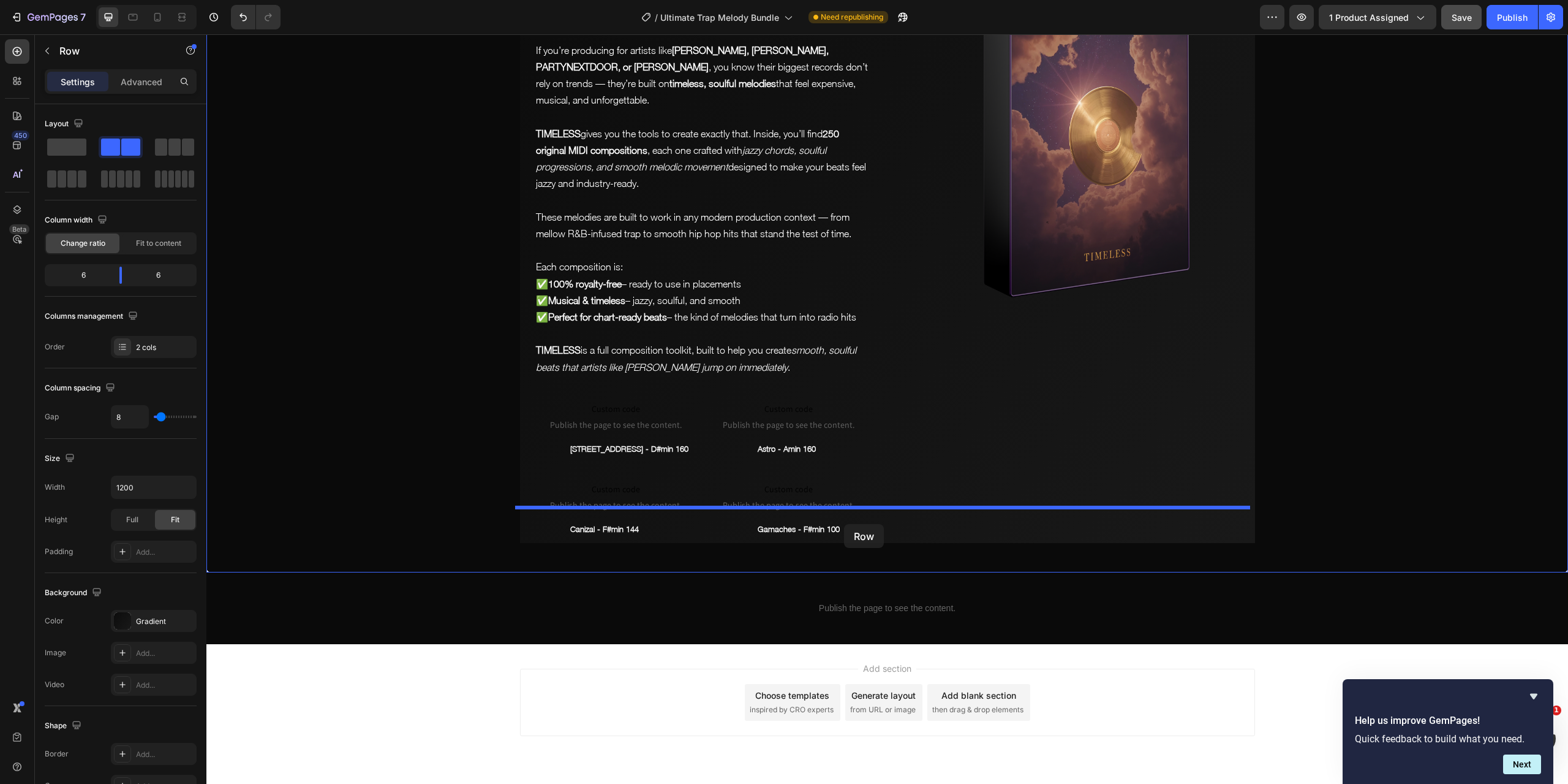
drag, startPoint x: 528, startPoint y: 259, endPoint x: 844, endPoint y: 524, distance: 412.4
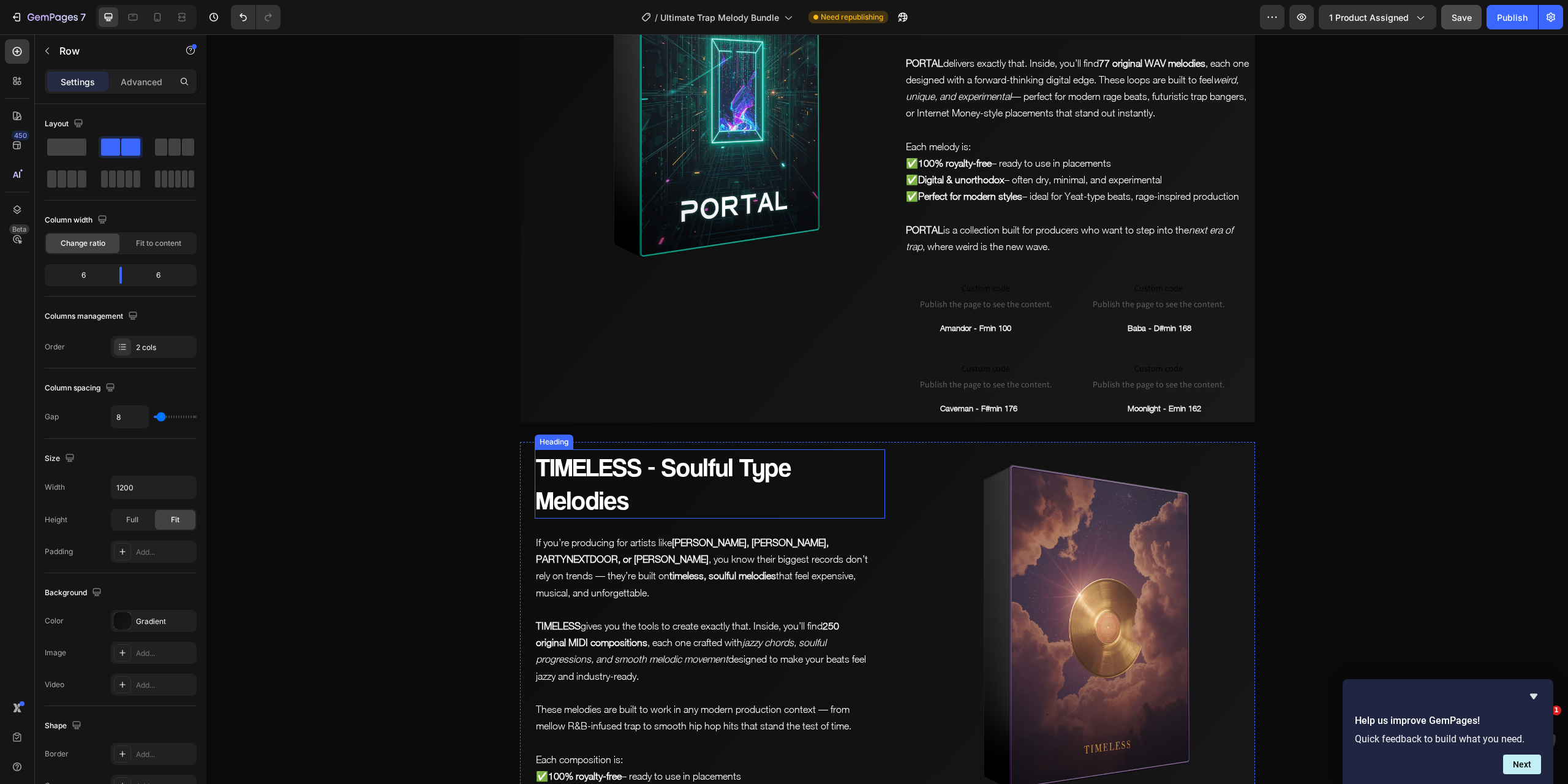
scroll to position [5140, 0]
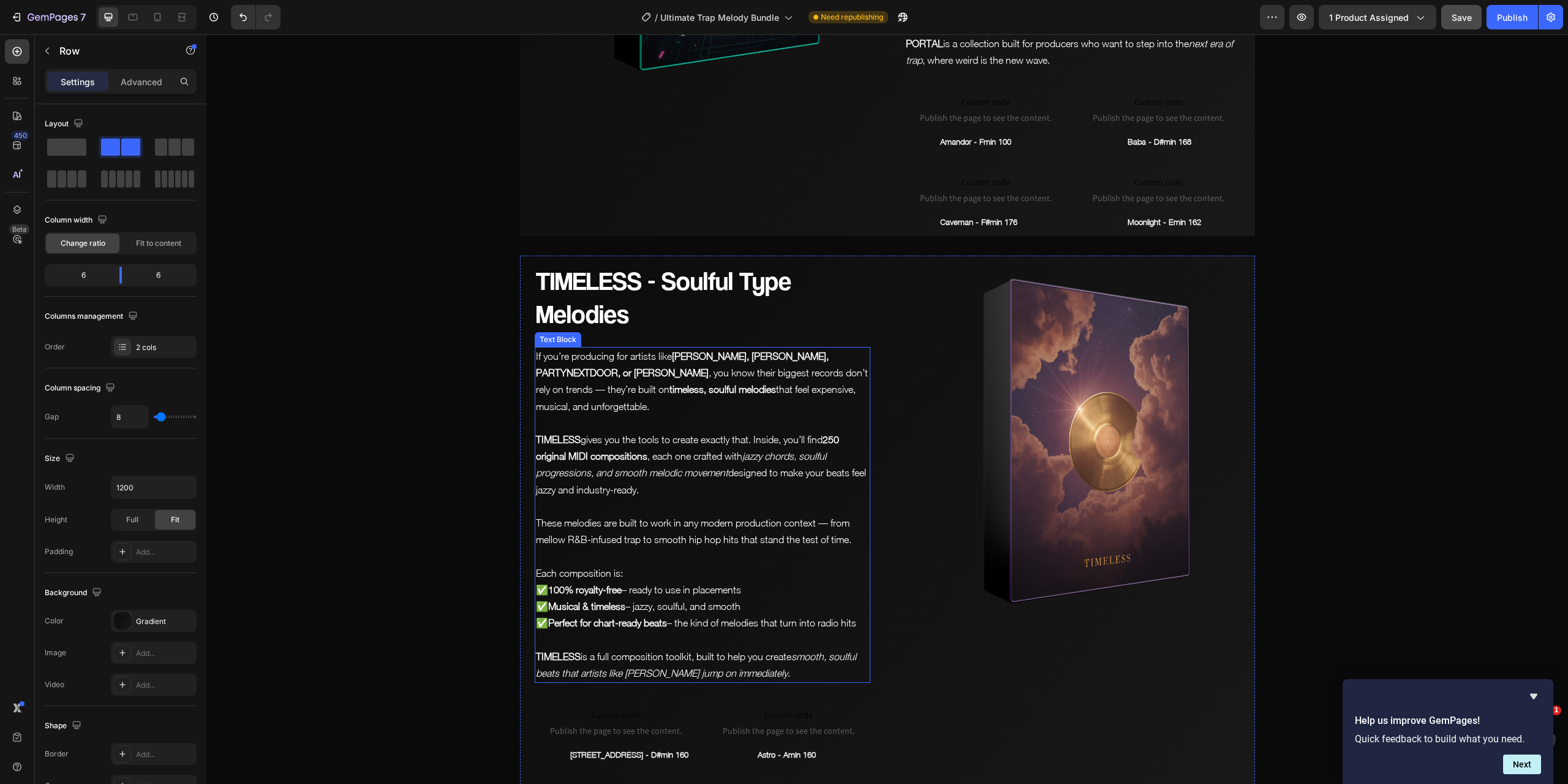
click at [726, 350] on strong "[PERSON_NAME], [PERSON_NAME], PARTYNEXTDOOR, or [PERSON_NAME]" at bounding box center [682, 364] width 293 height 27
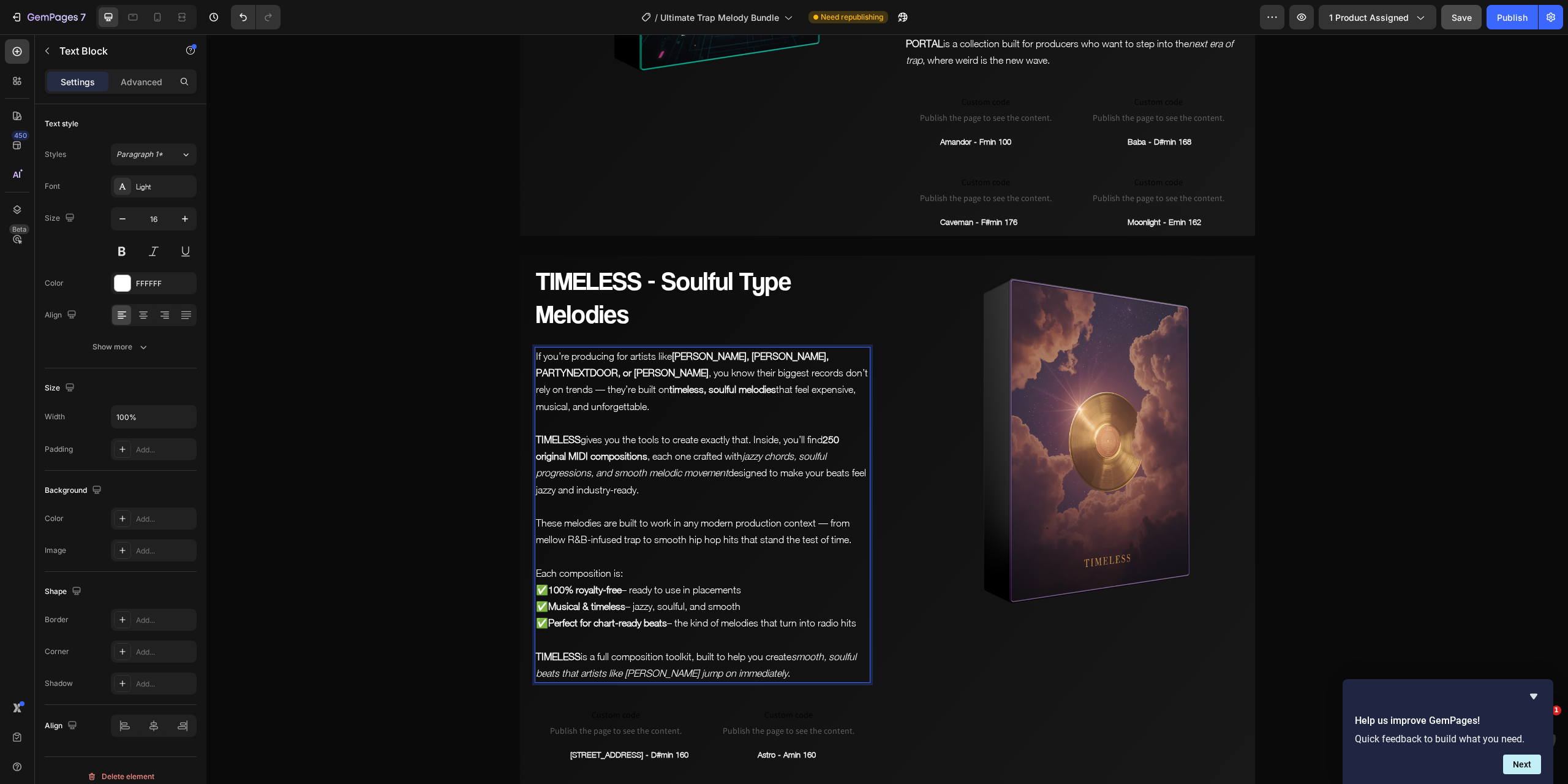
click at [737, 350] on strong "[PERSON_NAME], [PERSON_NAME], PARTYNEXTDOOR, or [PERSON_NAME]" at bounding box center [682, 364] width 293 height 27
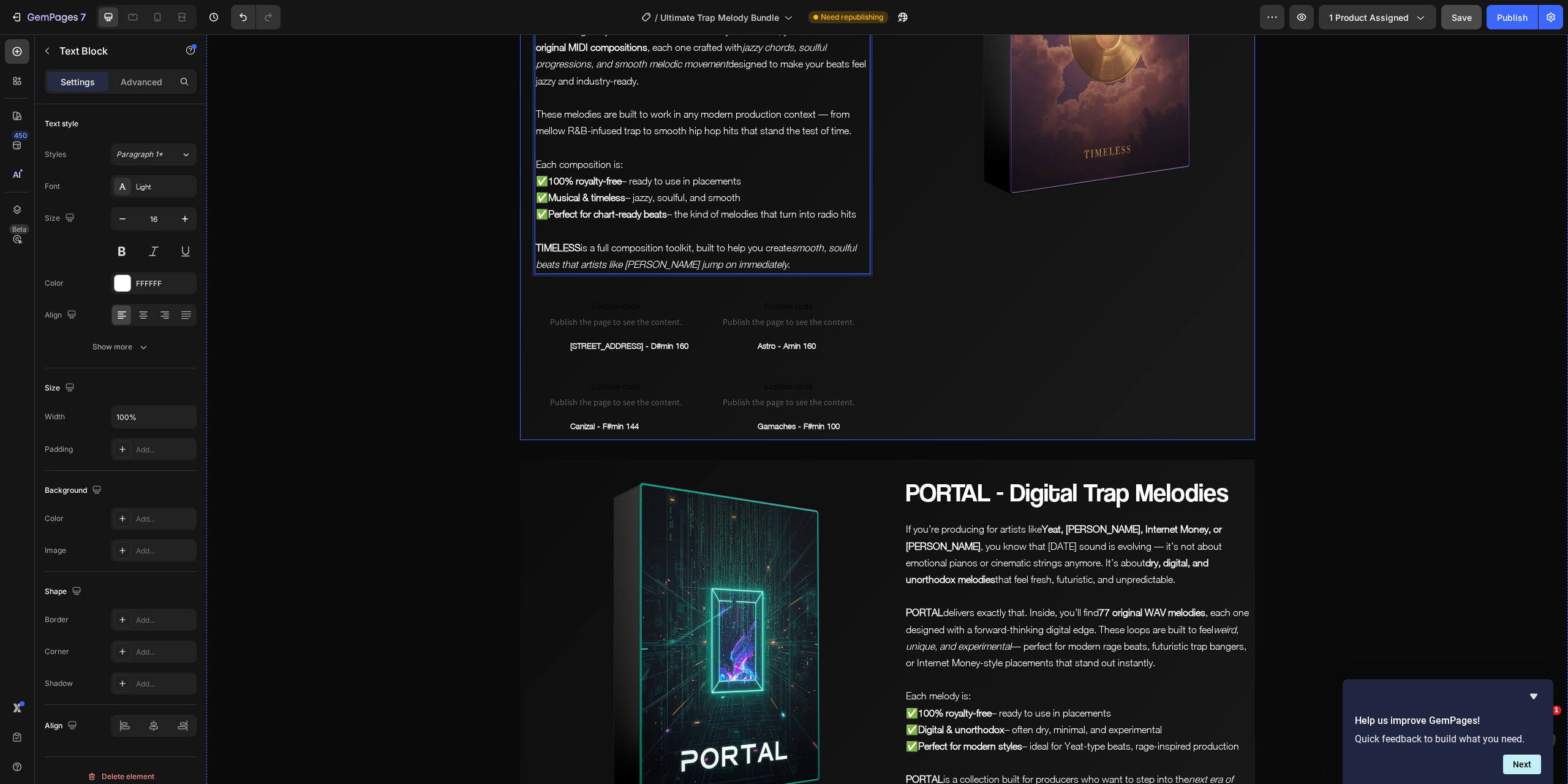
scroll to position [5734, 0]
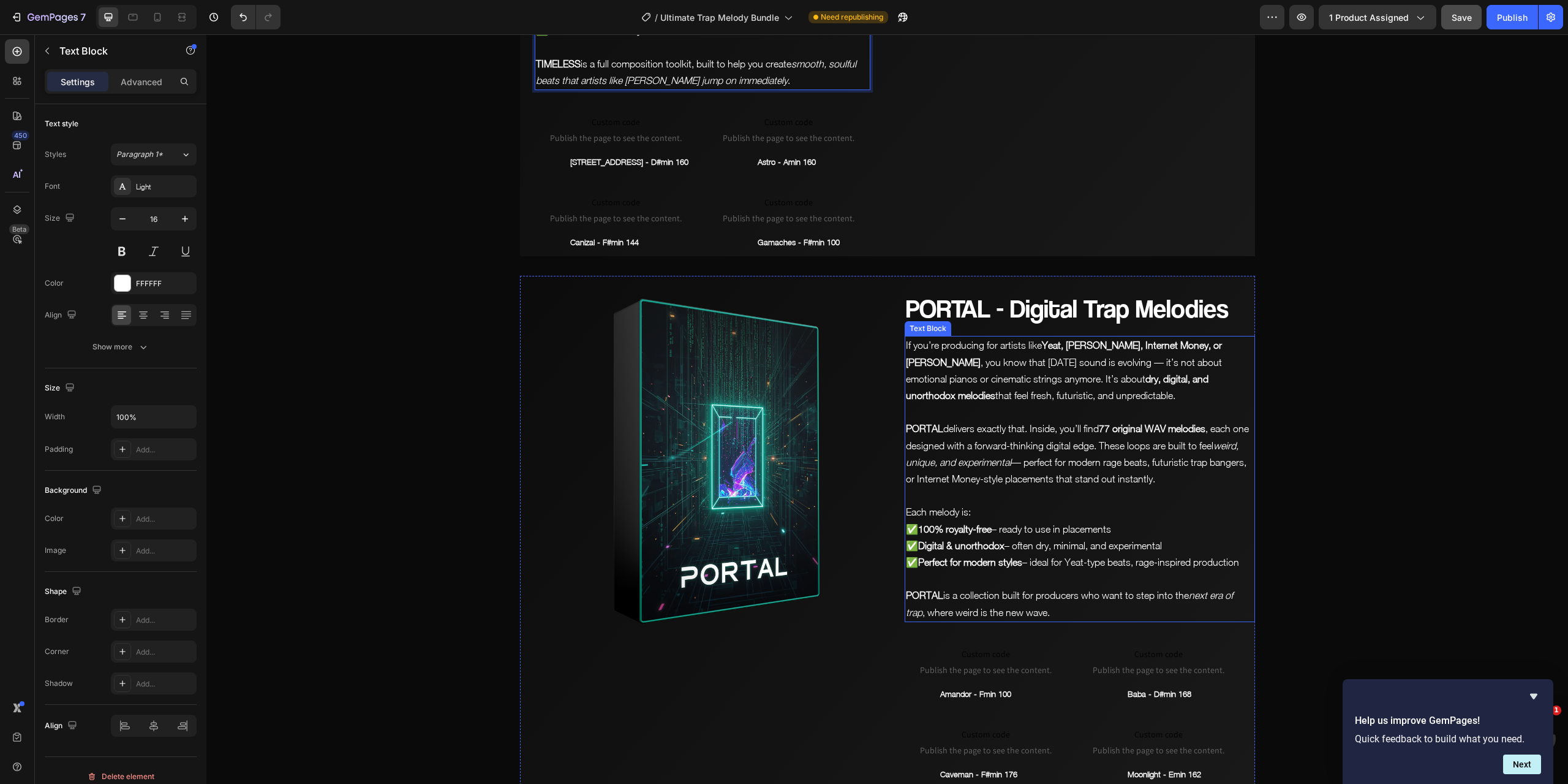
drag, startPoint x: 988, startPoint y: 449, endPoint x: 1002, endPoint y: 458, distance: 16.6
click at [988, 449] on p "PORTAL delivers exactly that. Inside, you’ll find 77 original WAV melodies , ea…" at bounding box center [1080, 453] width 348 height 67
click at [1059, 587] on p "PORTAL is a collection built for producers who want to step into the next era o…" at bounding box center [1080, 603] width 348 height 33
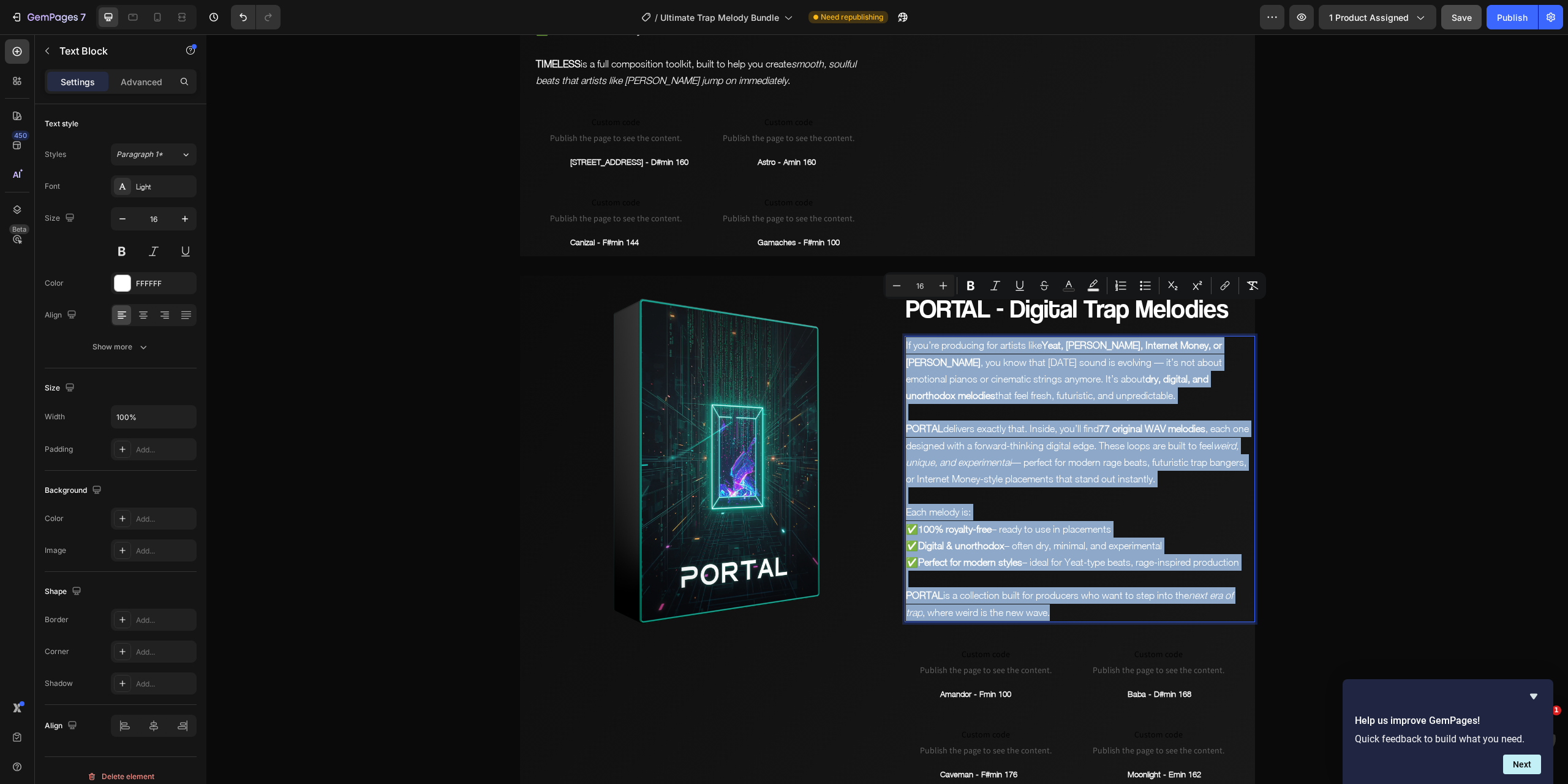
drag, startPoint x: 1064, startPoint y: 577, endPoint x: 899, endPoint y: 317, distance: 307.9
click at [905, 336] on div "If you’re producing for artists like [PERSON_NAME], [PERSON_NAME], Internet Mon…" at bounding box center [1080, 479] width 350 height 286
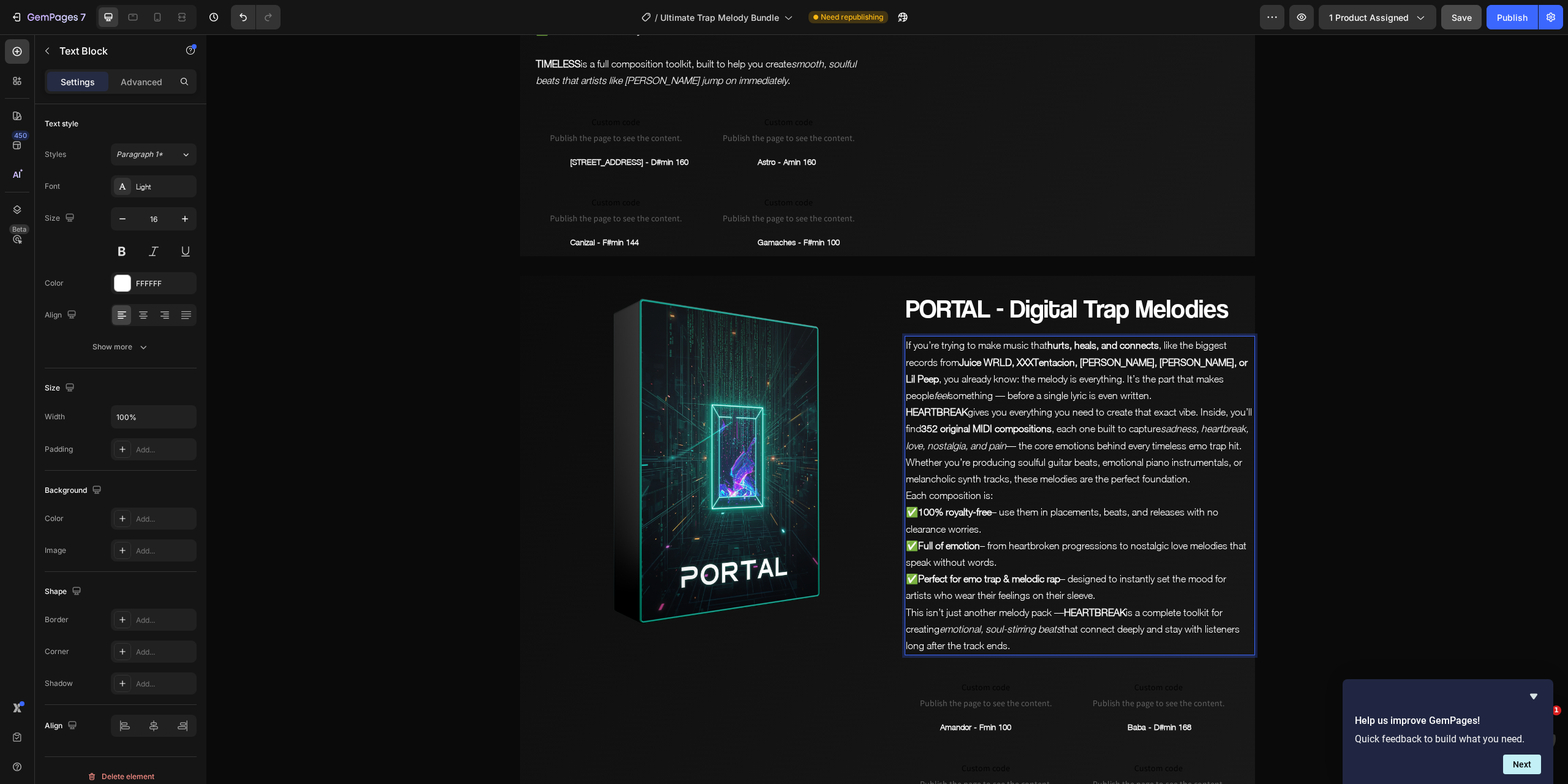
click at [1111, 359] on p "If you’re trying to make music that hurts, heals, and connects , like the bigge…" at bounding box center [1080, 370] width 348 height 67
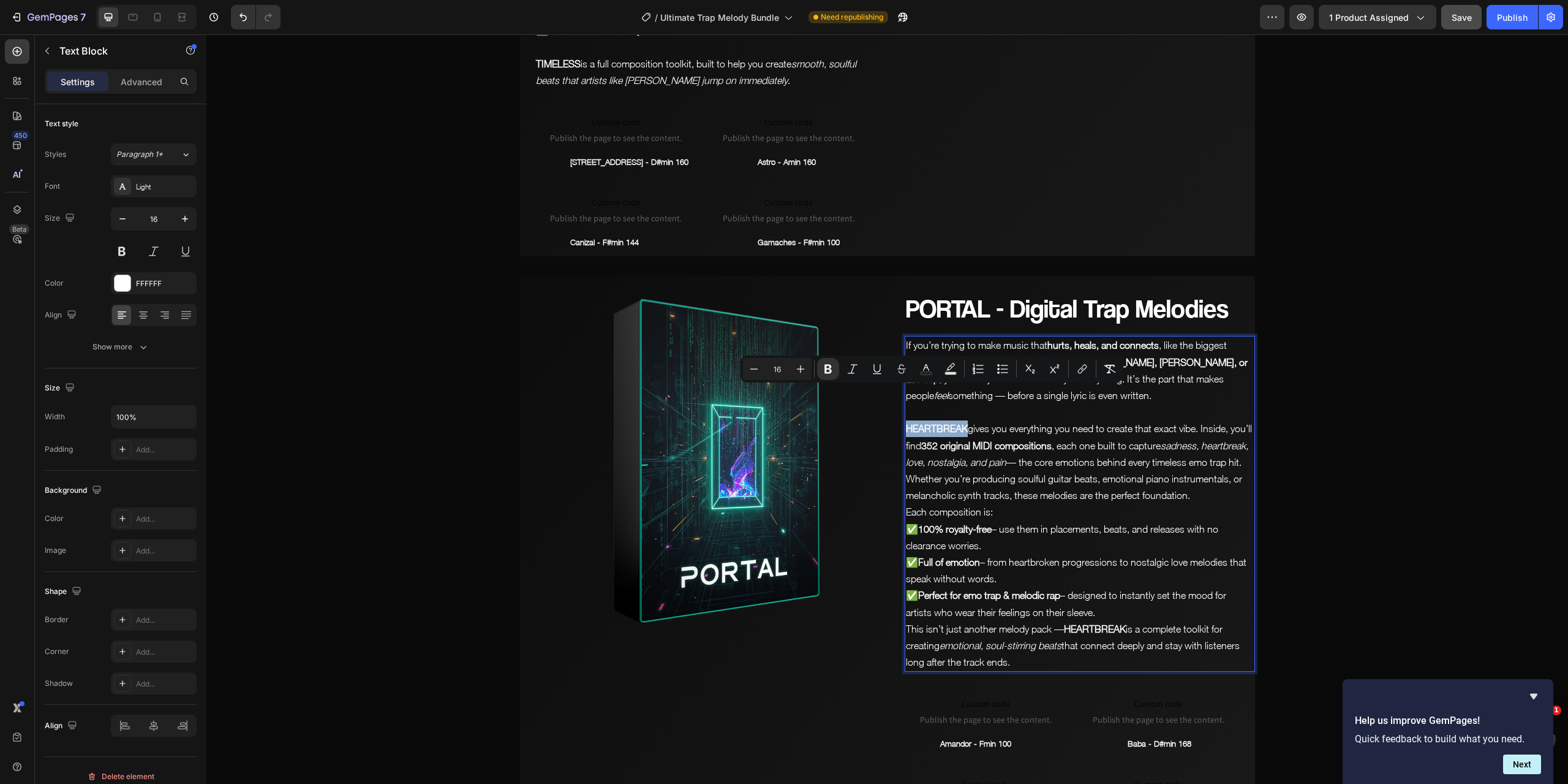
drag, startPoint x: 963, startPoint y: 395, endPoint x: 904, endPoint y: 394, distance: 59.0
click at [906, 423] on strong "HEARTBREAK" at bounding box center [937, 429] width 62 height 11
click at [1245, 429] on p "LOST gives you everything you need to create that exact vibe. Inside, you’ll fi…" at bounding box center [1080, 462] width 348 height 83
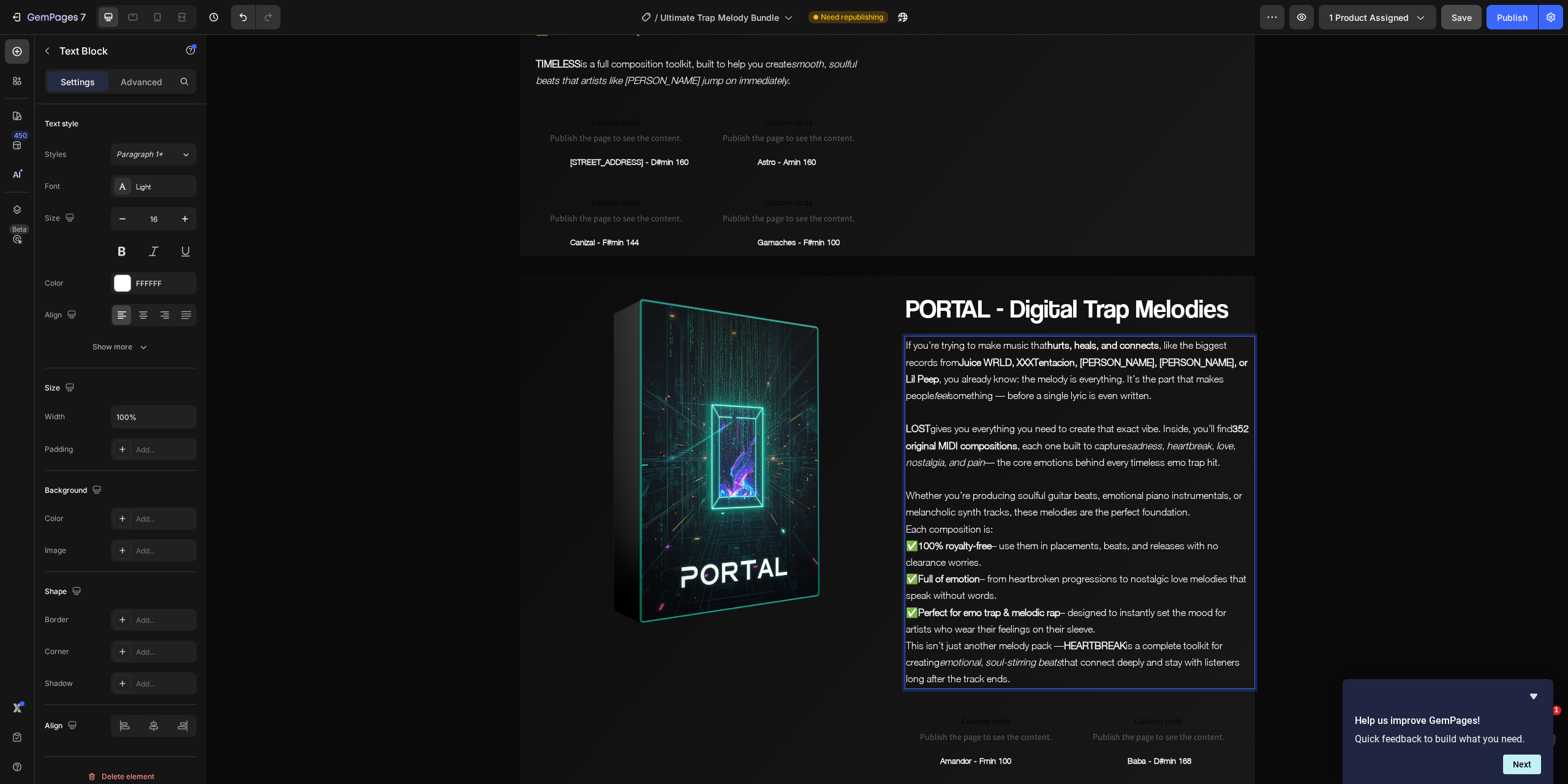
click at [1197, 487] on p "Whether you’re producing soulful guitar beats, emotional piano instrumentals, o…" at bounding box center [1080, 503] width 348 height 33
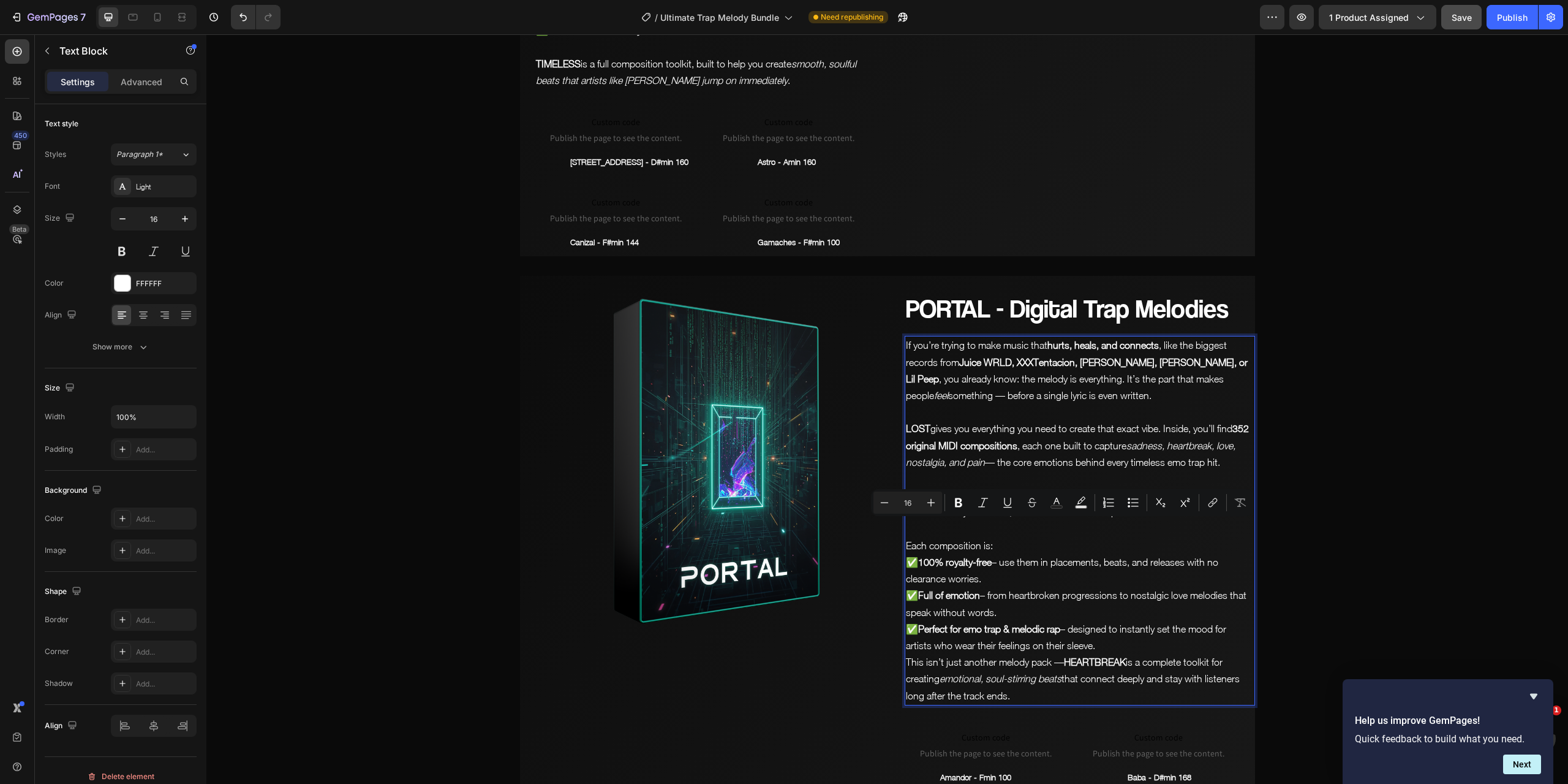
drag, startPoint x: 1015, startPoint y: 541, endPoint x: 1115, endPoint y: 530, distance: 100.6
click at [1115, 538] on p "Each composition is: ✅ 100% royalty-free – use them in placements, beats, and r…" at bounding box center [1080, 595] width 348 height 116
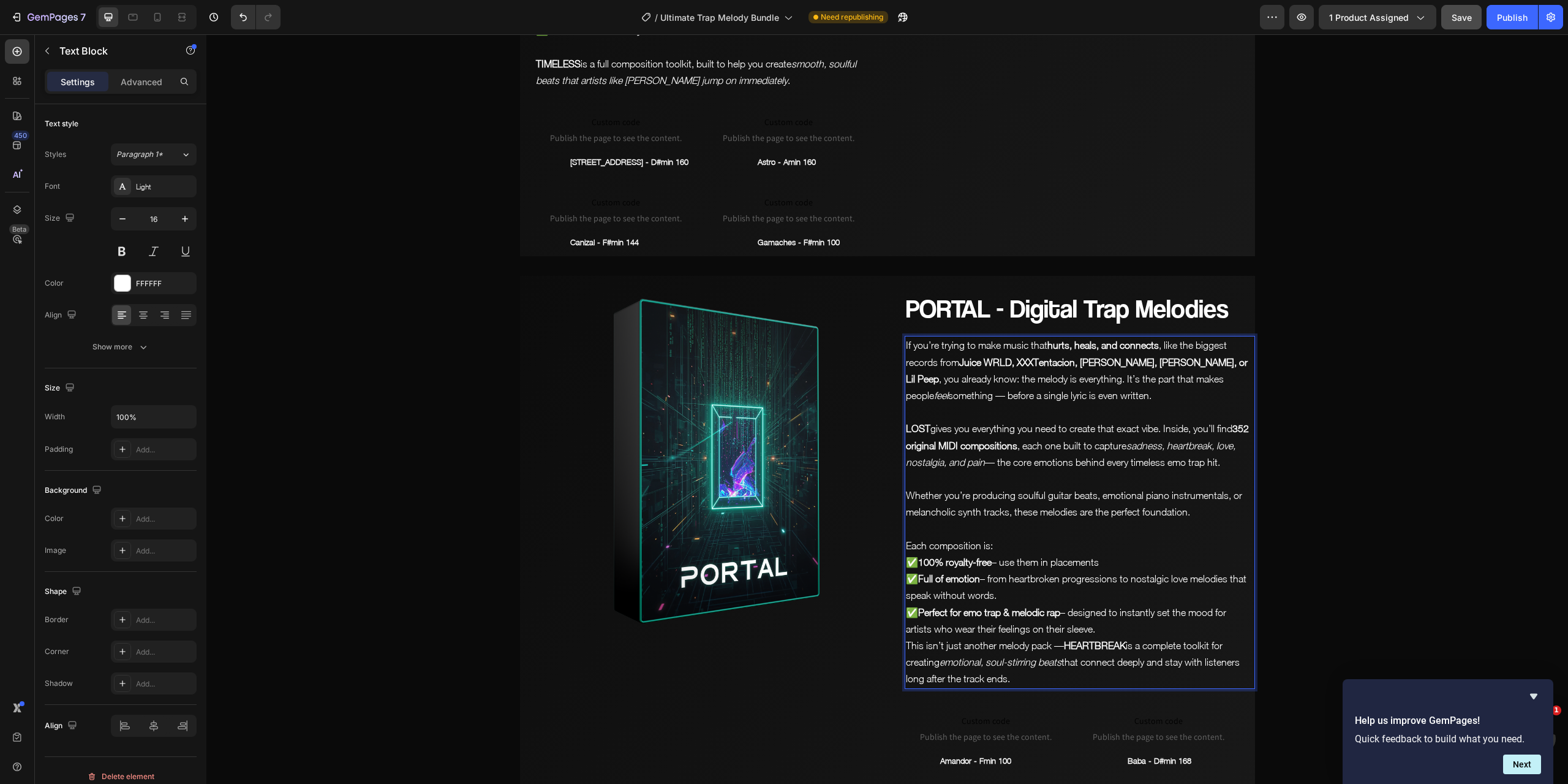
click at [1031, 557] on p "Each composition is: ✅ 100% royalty-free – use them in placements ✅ Full of emo…" at bounding box center [1080, 588] width 348 height 100
drag, startPoint x: 1031, startPoint y: 557, endPoint x: 908, endPoint y: 562, distance: 123.1
click at [908, 562] on p "Each composition is: ✅ 100% royalty-free – use them in placements ✅ Full of emo…" at bounding box center [1080, 588] width 348 height 100
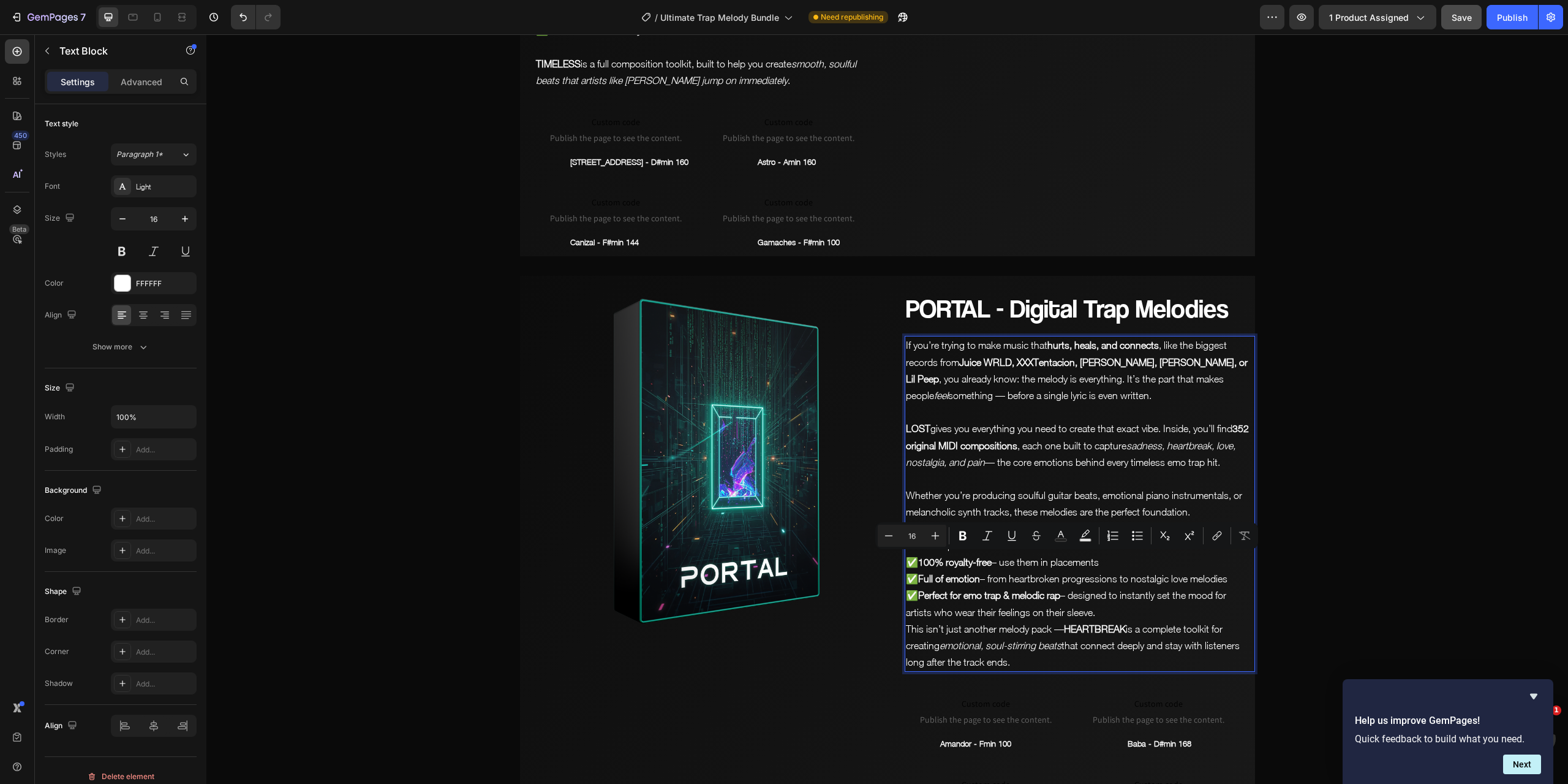
drag, startPoint x: 1102, startPoint y: 574, endPoint x: 1125, endPoint y: 566, distance: 24.4
click at [1125, 566] on p "Each composition is: ✅ 100% royalty-free – use them in placements ✅ Full of emo…" at bounding box center [1080, 579] width 348 height 83
drag, startPoint x: 1062, startPoint y: 594, endPoint x: 903, endPoint y: 586, distance: 159.2
click at [906, 621] on p "This isn’t just another melody pack — HEARTBREAK is a complete toolkit for crea…" at bounding box center [1080, 645] width 348 height 50
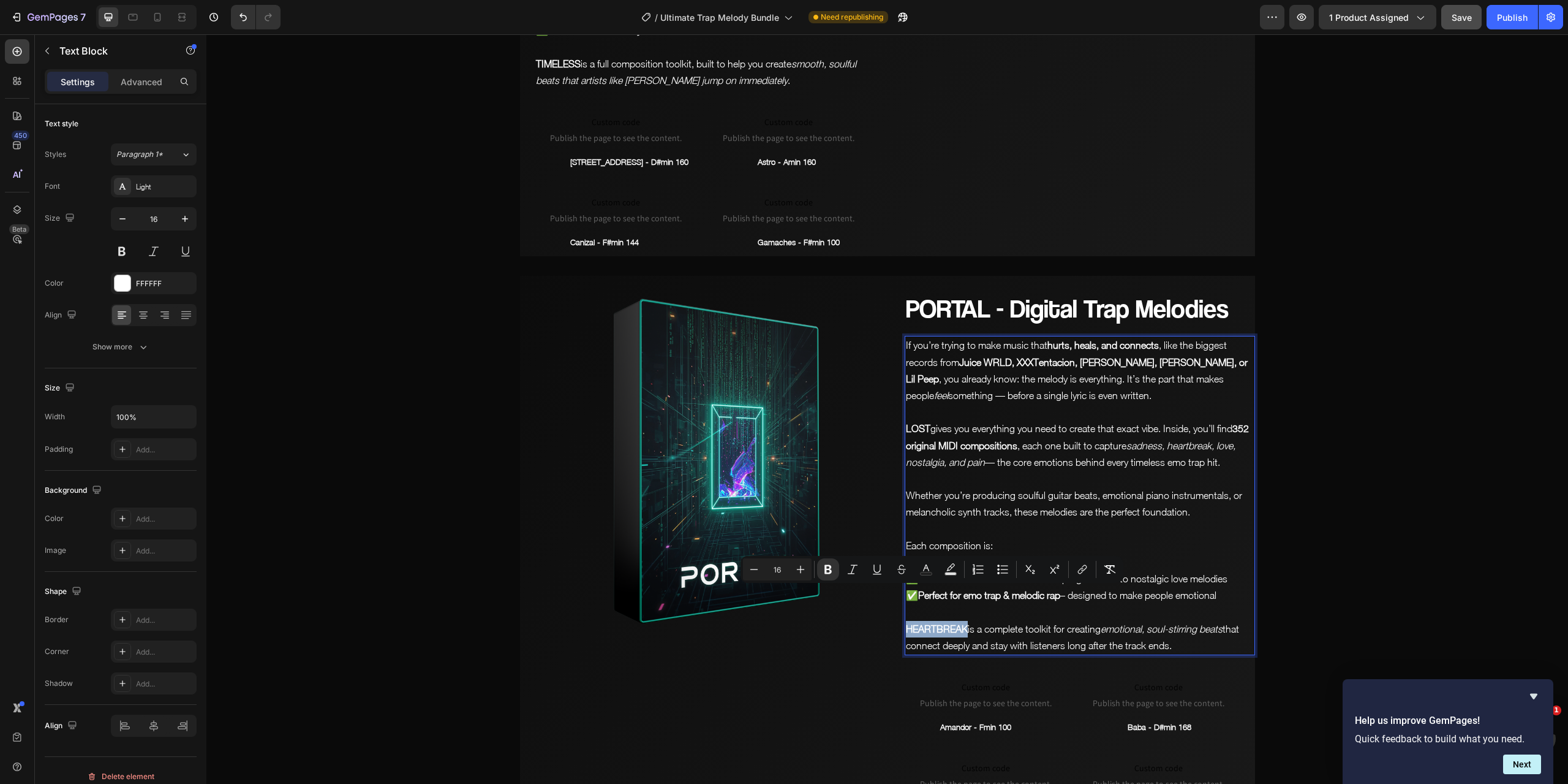
drag, startPoint x: 964, startPoint y: 595, endPoint x: 903, endPoint y: 591, distance: 61.1
click at [906, 621] on p "HEARTBREAK is a complete toolkit for creating emotional, soul-stirring beats th…" at bounding box center [1080, 637] width 348 height 33
click at [989, 605] on p "Rich Text Editor. Editing area: main" at bounding box center [1080, 613] width 348 height 17
click at [1140, 621] on p "LOST is a complete toolkit for creating emotional, soul-stirring beats that con…" at bounding box center [1080, 637] width 348 height 33
click at [737, 447] on img at bounding box center [702, 458] width 365 height 365
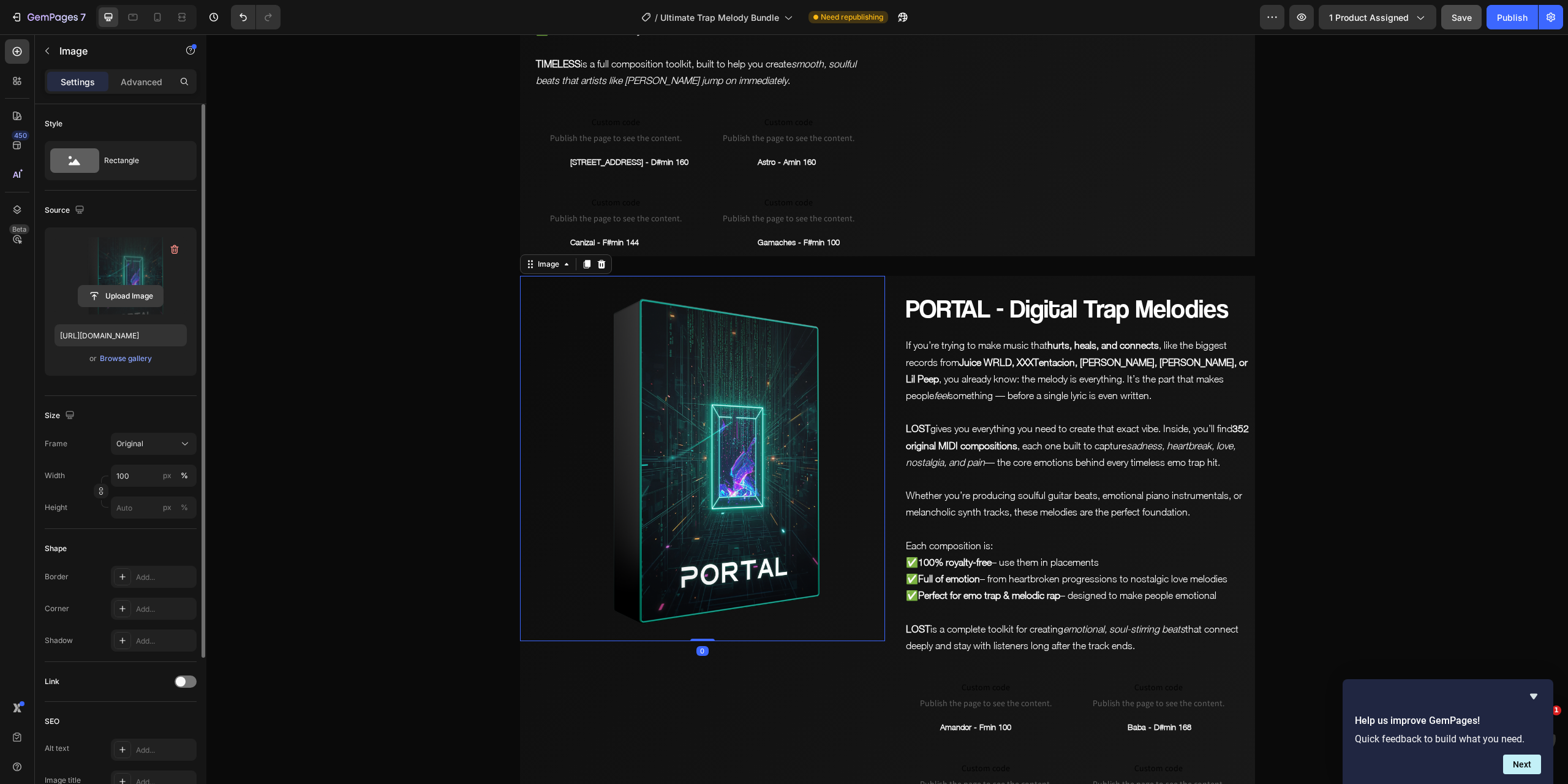
click at [124, 296] on input "file" at bounding box center [120, 296] width 84 height 21
click at [136, 298] on input "file" at bounding box center [120, 296] width 84 height 21
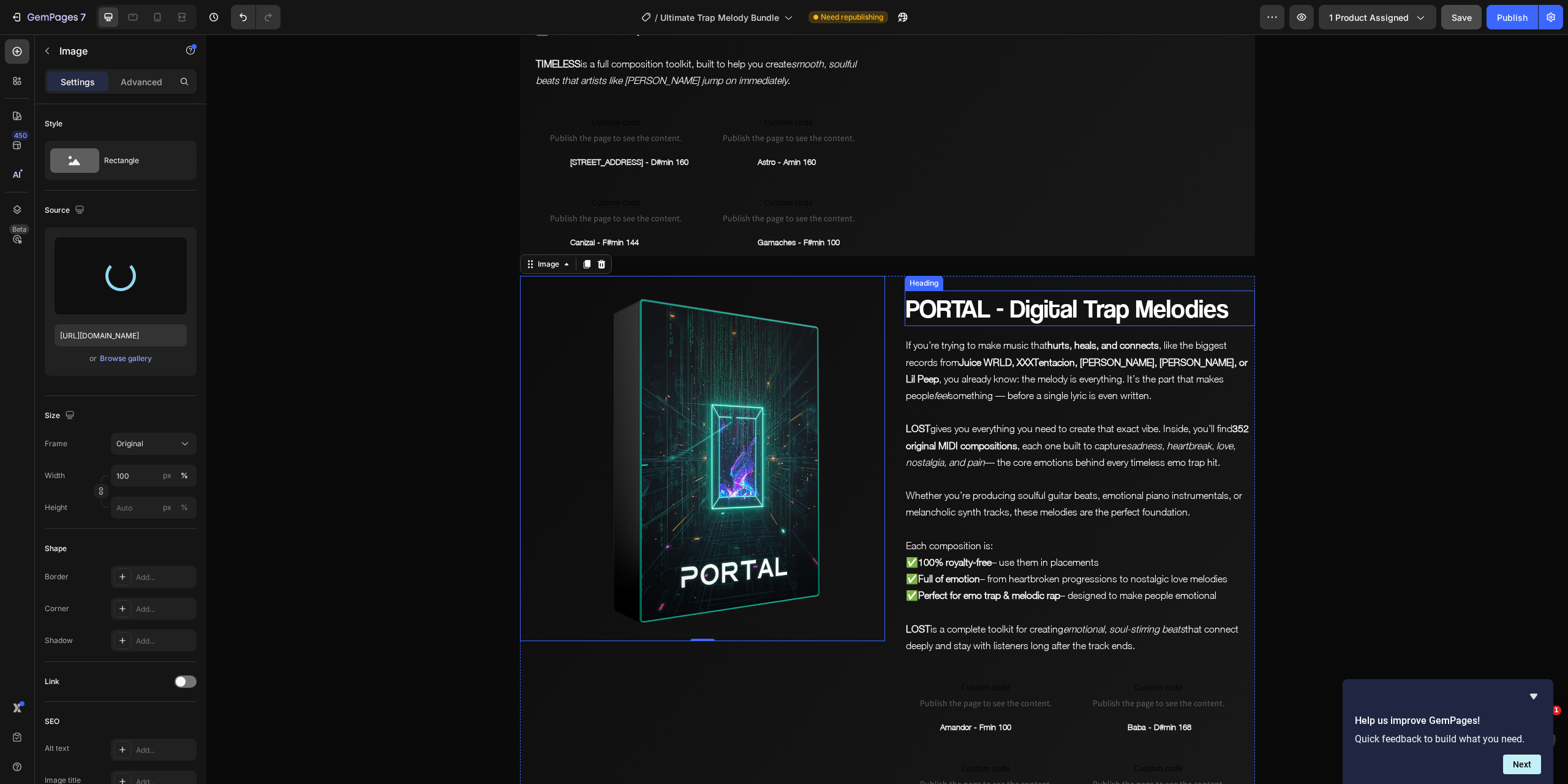
click at [1028, 291] on h2 "PORTAL - Digital Trap Melodies" at bounding box center [1080, 308] width 350 height 36
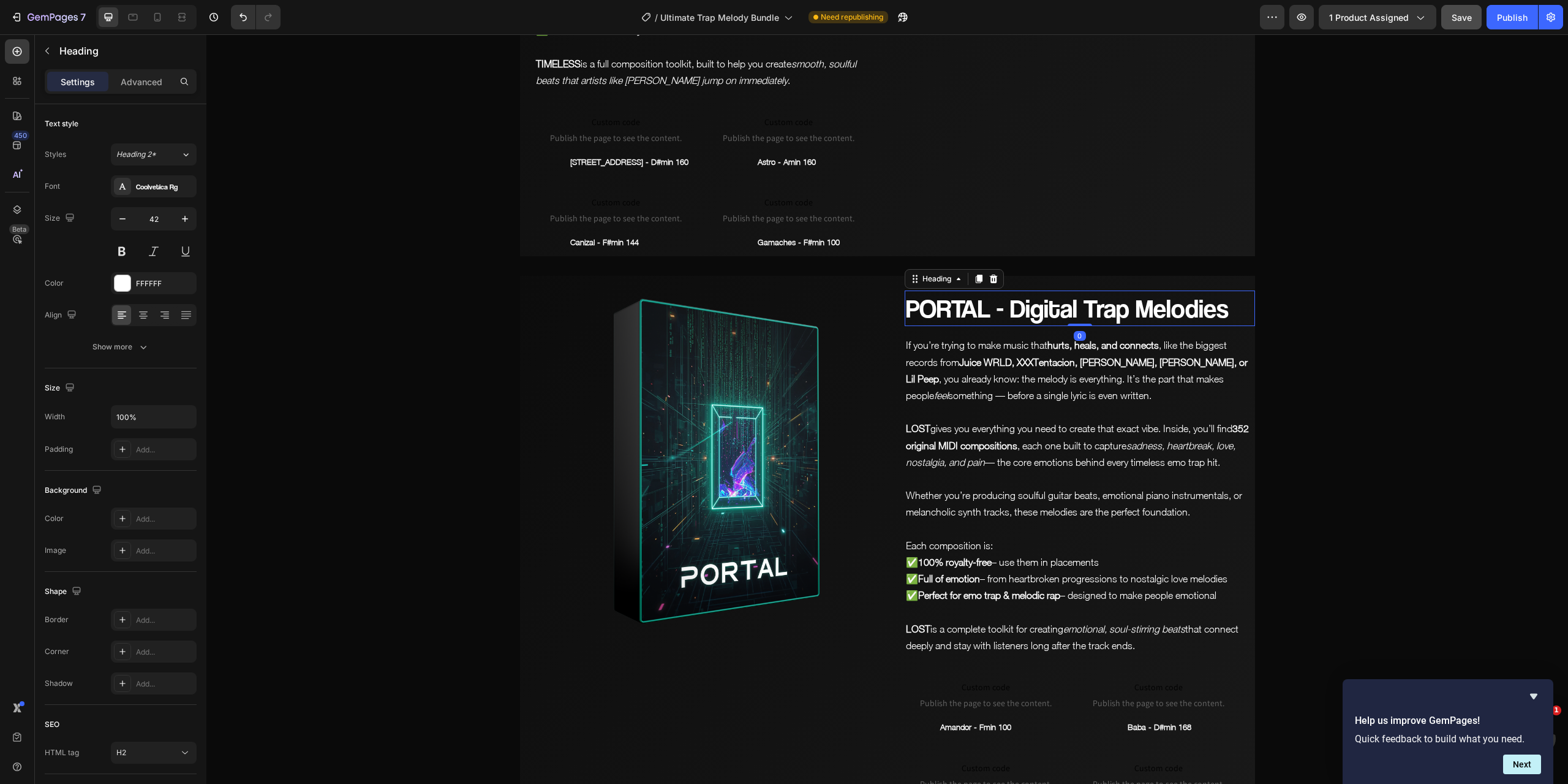
click at [1028, 291] on h2 "PORTAL - Digital Trap Melodies" at bounding box center [1080, 308] width 350 height 36
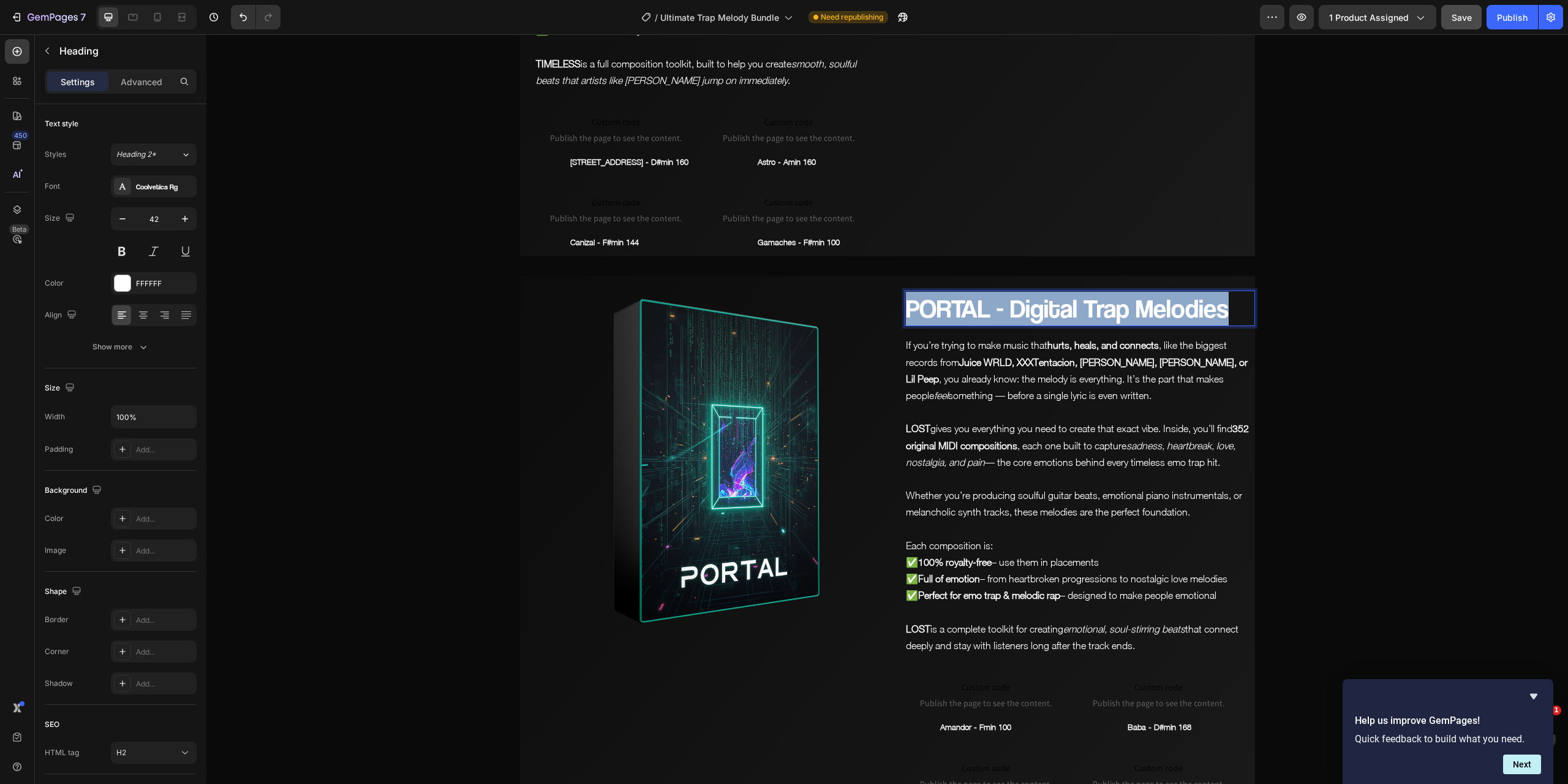
click at [1028, 292] on p "PORTAL - Digital Trap Melodies" at bounding box center [1080, 309] width 348 height 34
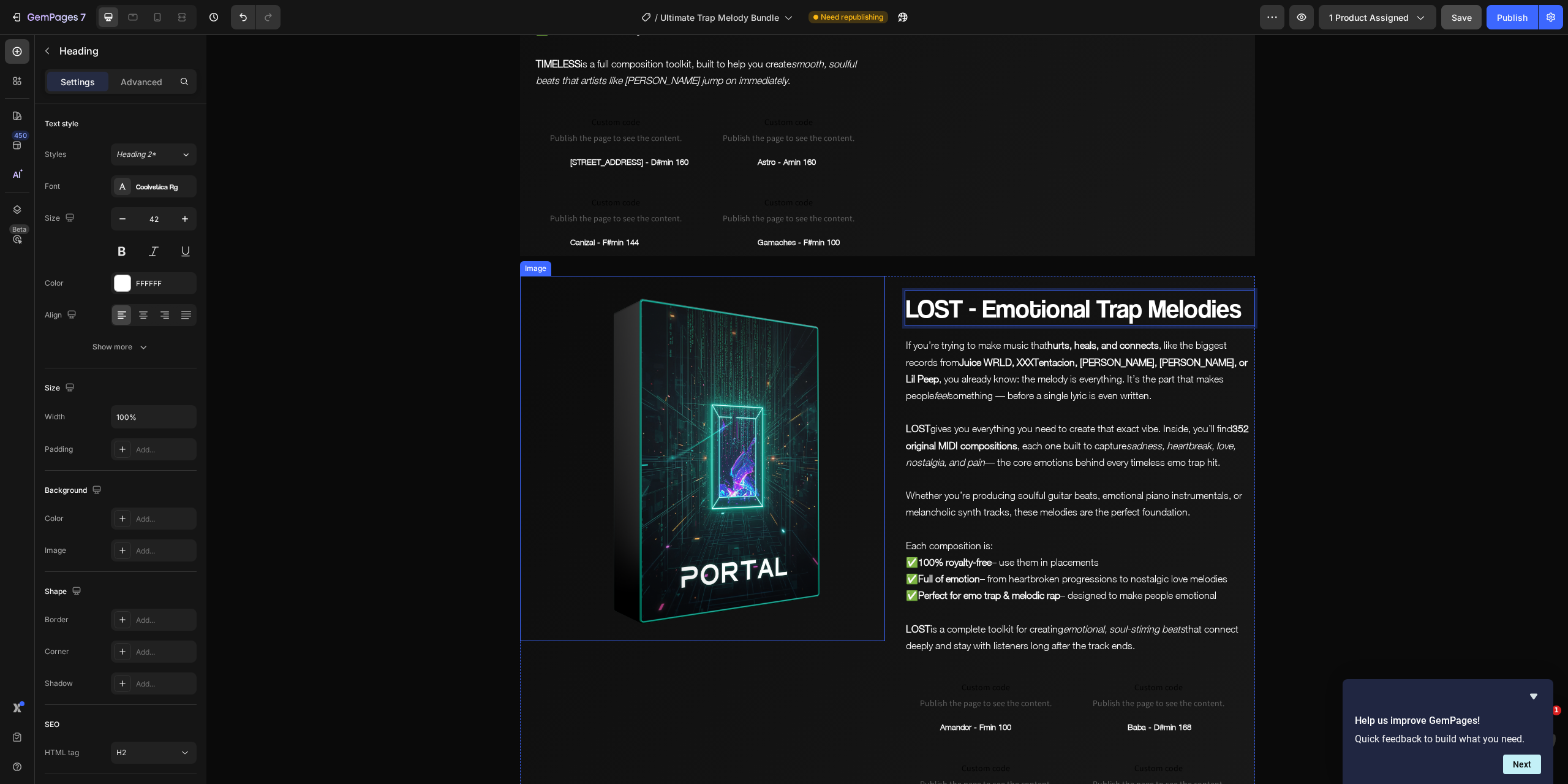
click at [724, 382] on img at bounding box center [702, 458] width 365 height 365
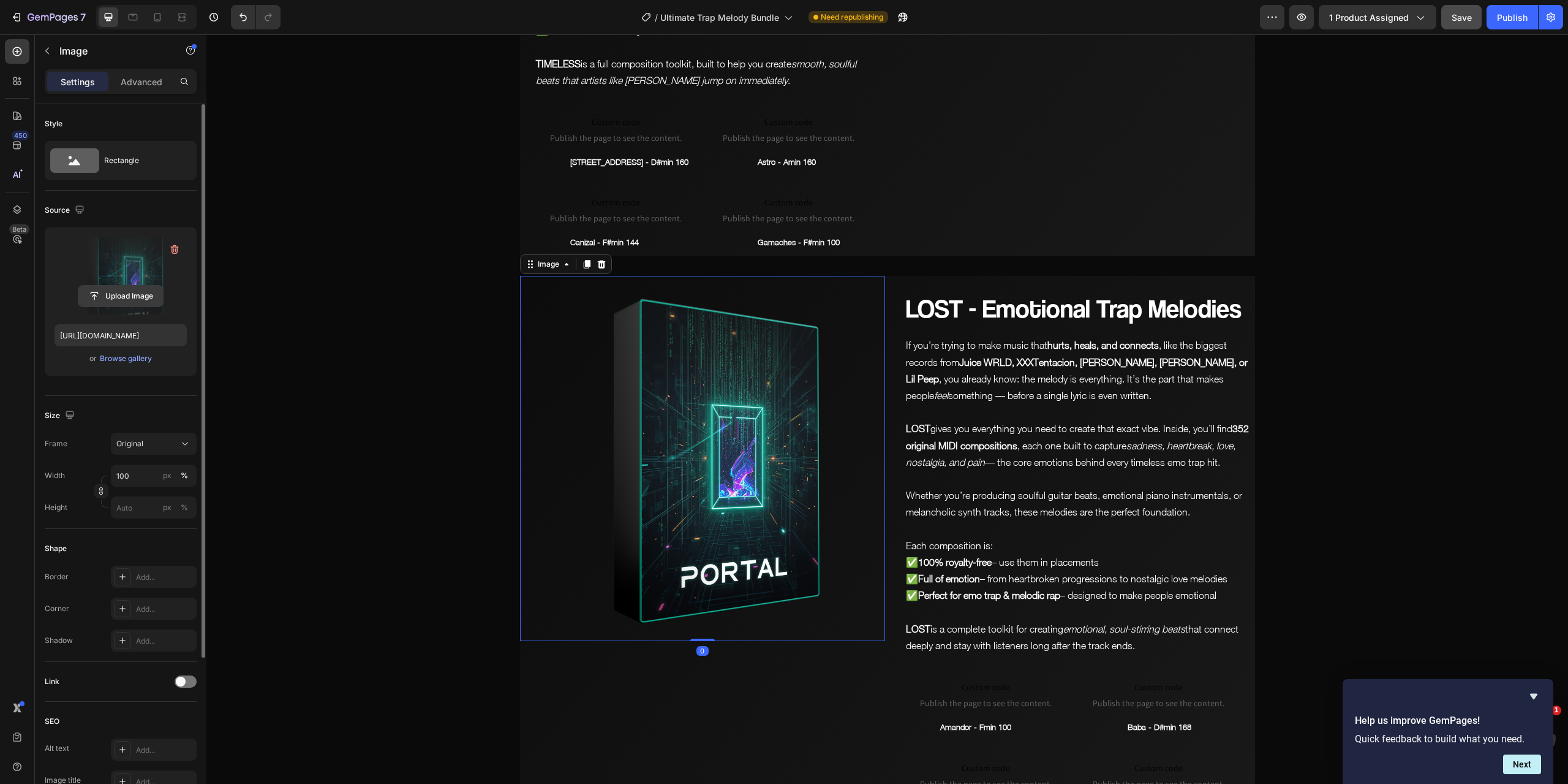
click at [130, 295] on input "file" at bounding box center [120, 296] width 84 height 21
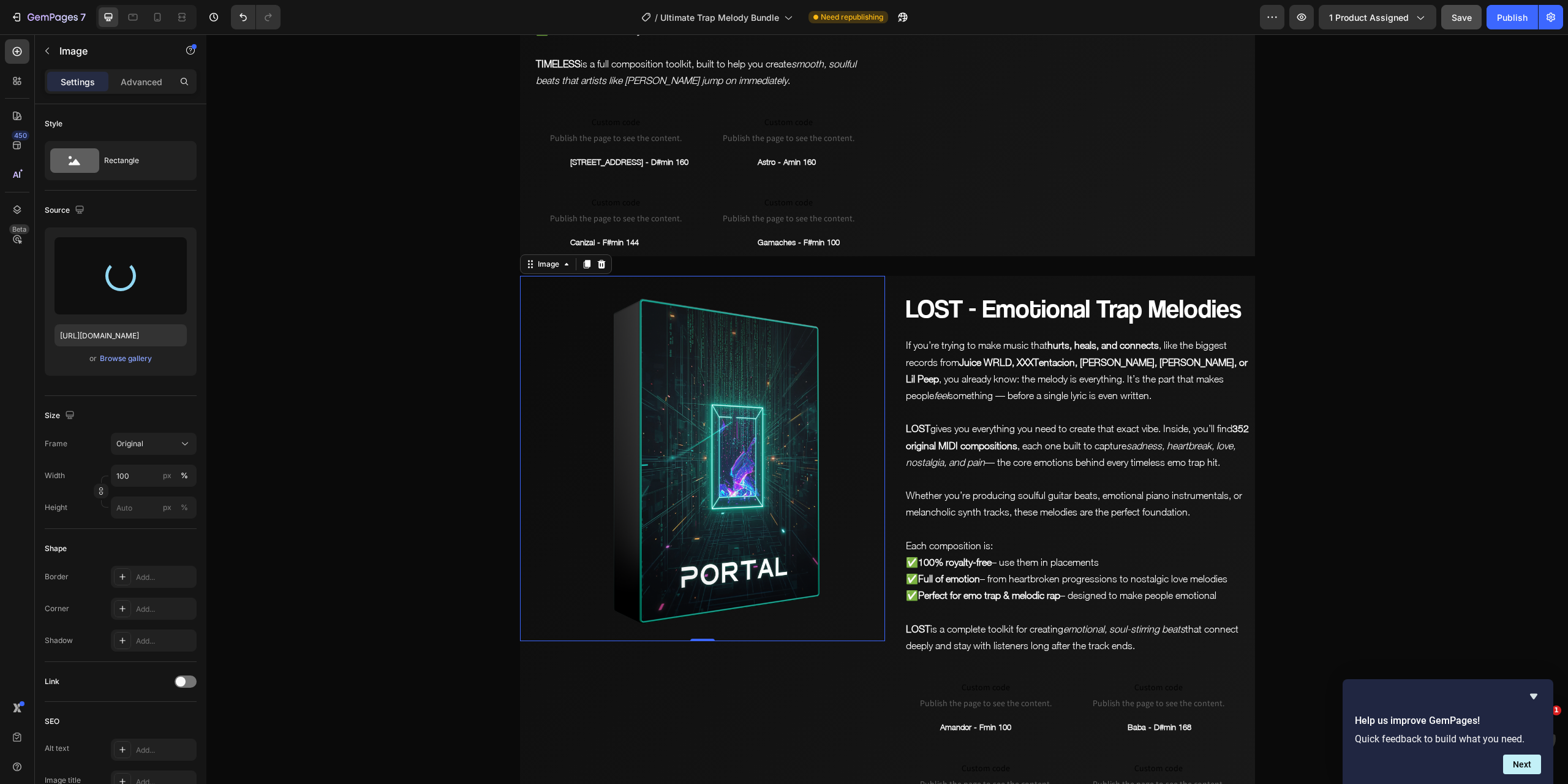
type input "[URL][DOMAIN_NAME]"
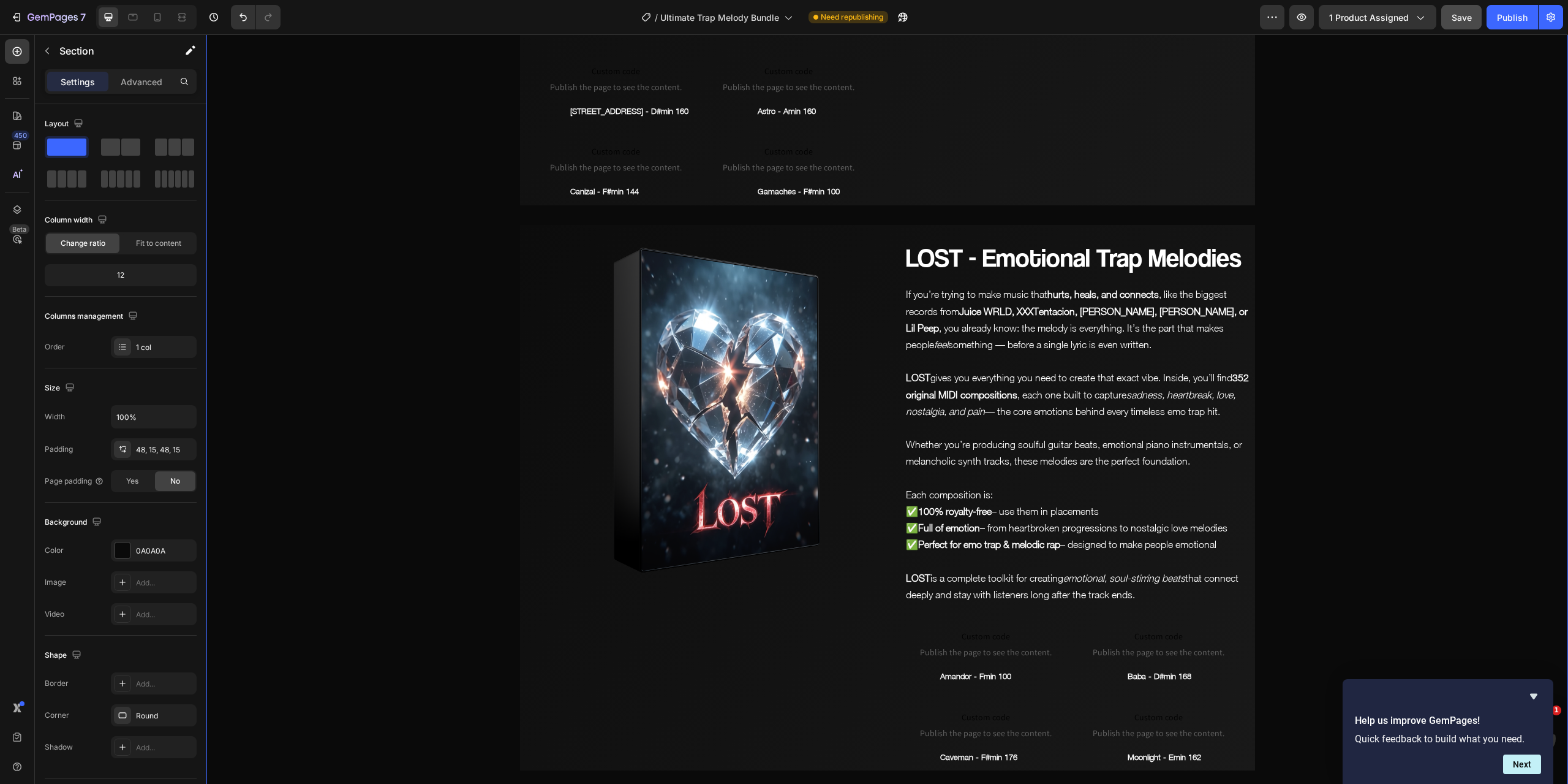
scroll to position [5856, 0]
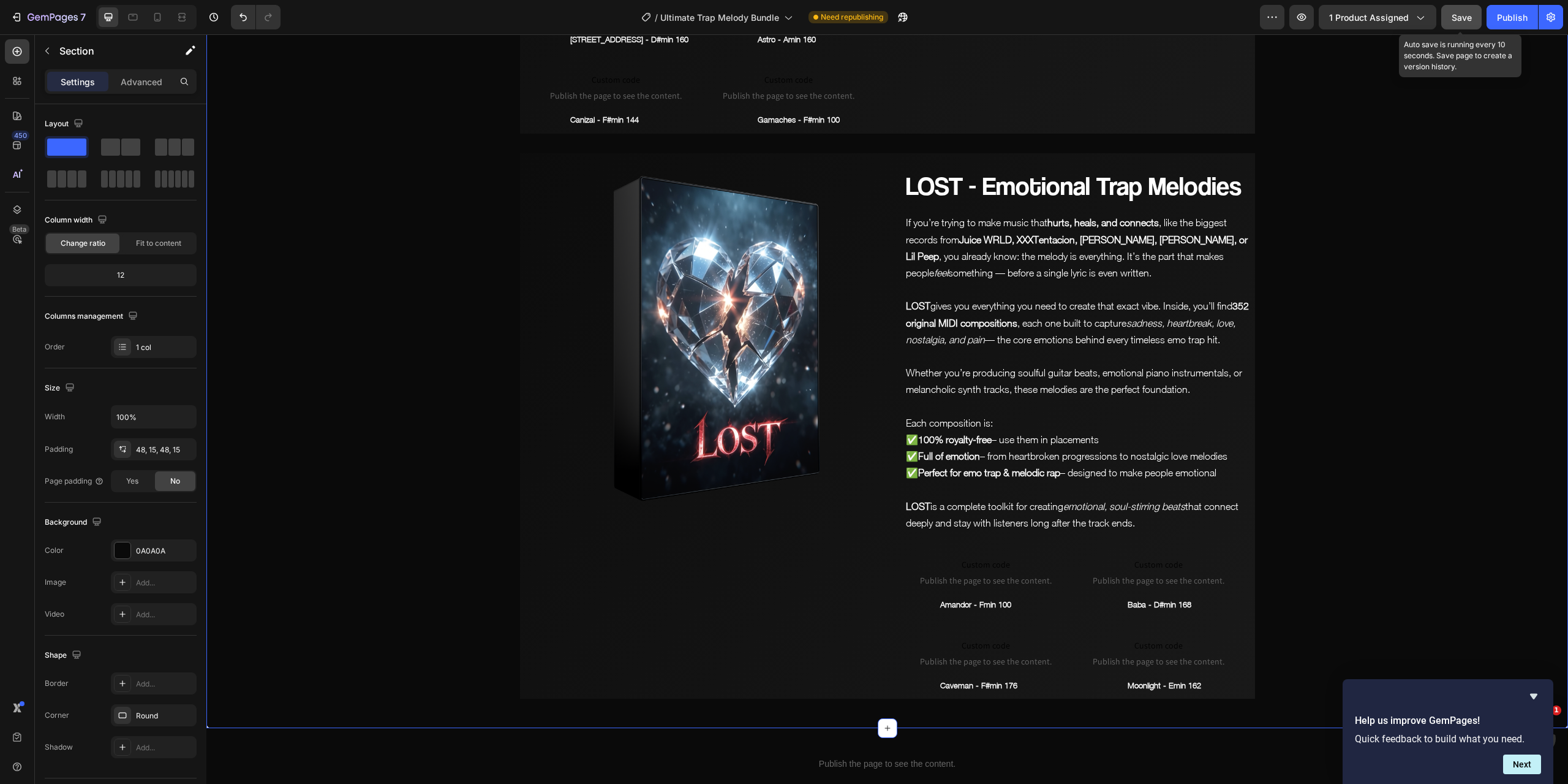
click at [1463, 14] on span "Save" at bounding box center [1462, 17] width 20 height 11
click at [1312, 13] on button "button" at bounding box center [1301, 17] width 25 height 25
click at [962, 598] on p "Amandor - Fmin 100" at bounding box center [1003, 605] width 126 height 14
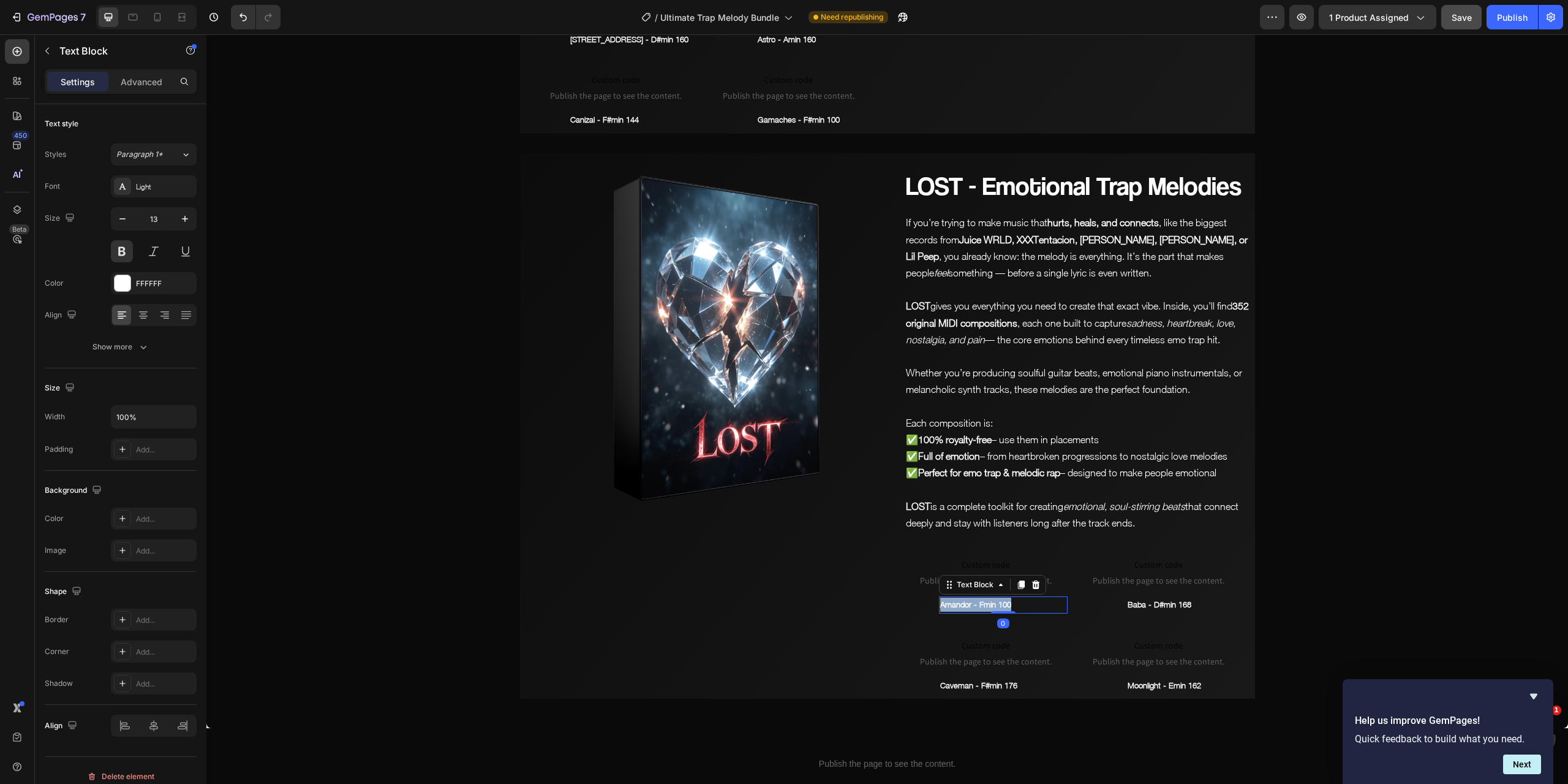
click at [962, 598] on p "Amandor - Fmin 100" at bounding box center [1003, 605] width 126 height 14
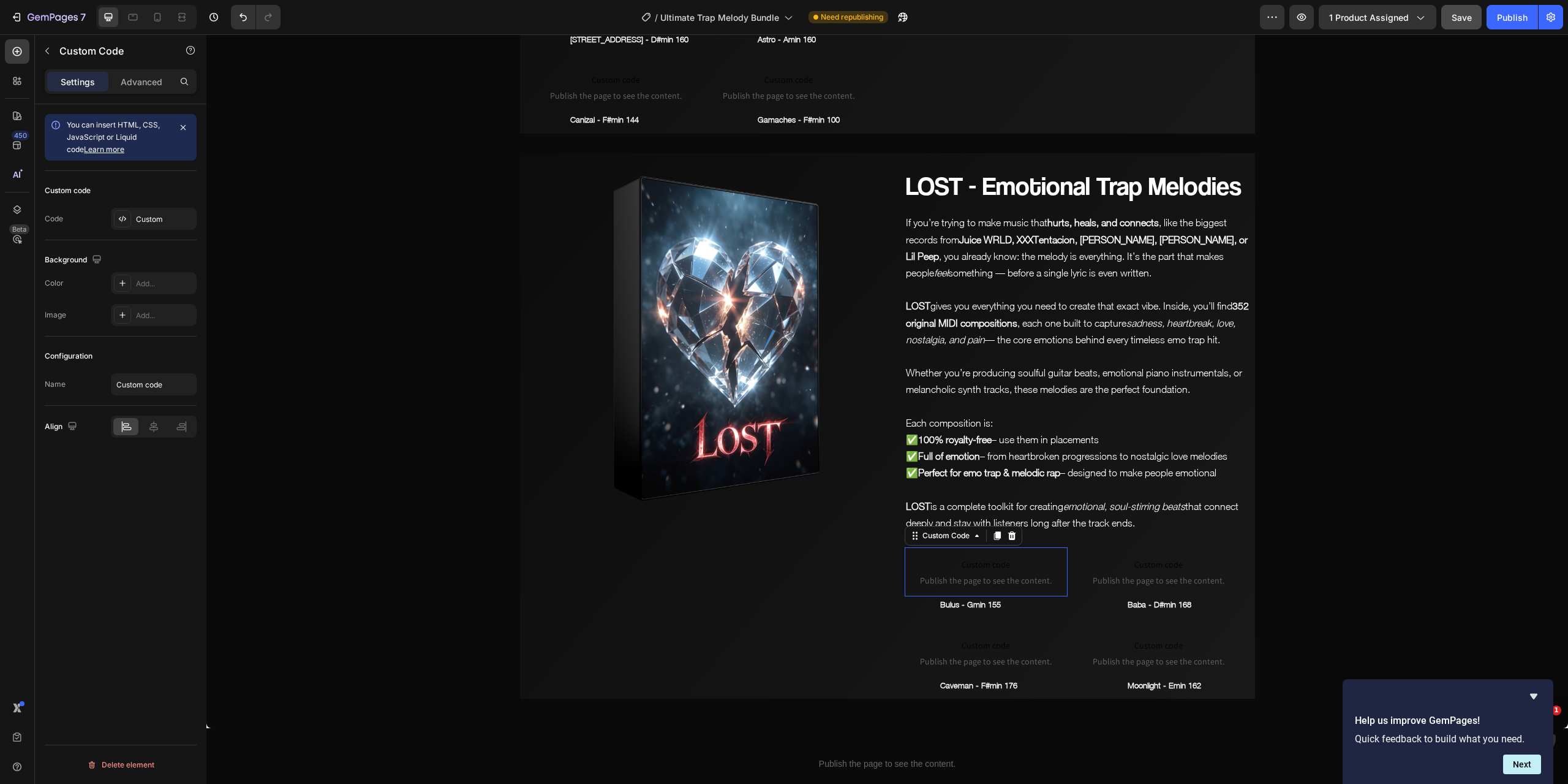
click at [967, 548] on p "Custom code Publish the page to see the content." at bounding box center [986, 572] width 163 height 49
click at [149, 225] on div "Custom" at bounding box center [154, 218] width 86 height 22
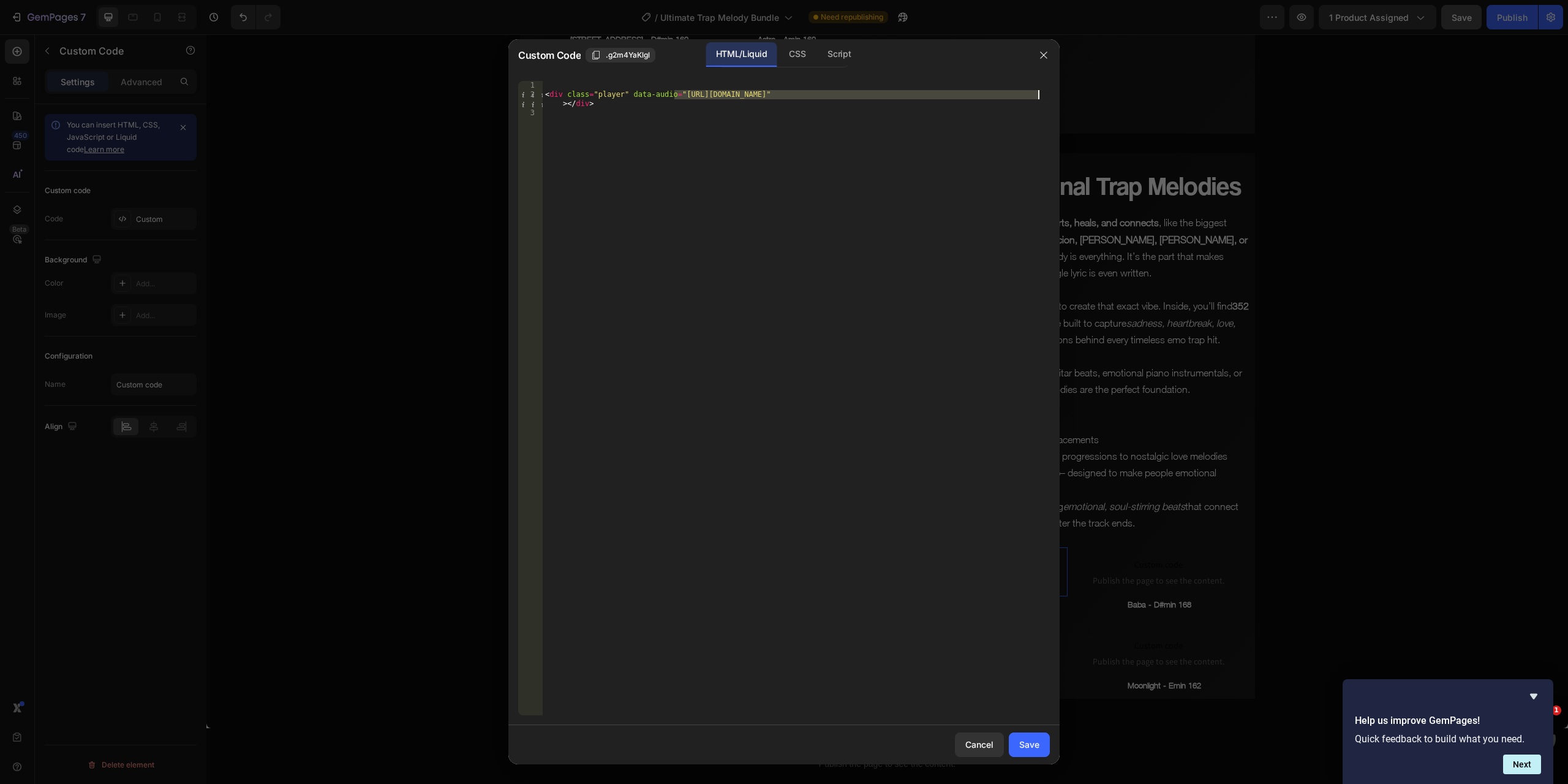
drag, startPoint x: 674, startPoint y: 91, endPoint x: 1038, endPoint y: 91, distance: 364.0
click at [1038, 91] on div "< div class = "player" data-audio = "[URL][DOMAIN_NAME]" > </ div >" at bounding box center [796, 407] width 507 height 652
paste textarea "Bulus_-_Gmin_155.mp3?v=1758877534"
type textarea "<div class="player" data-audio="[URL][DOMAIN_NAME]"></div>"
click at [1022, 747] on div "Save" at bounding box center [1029, 744] width 20 height 13
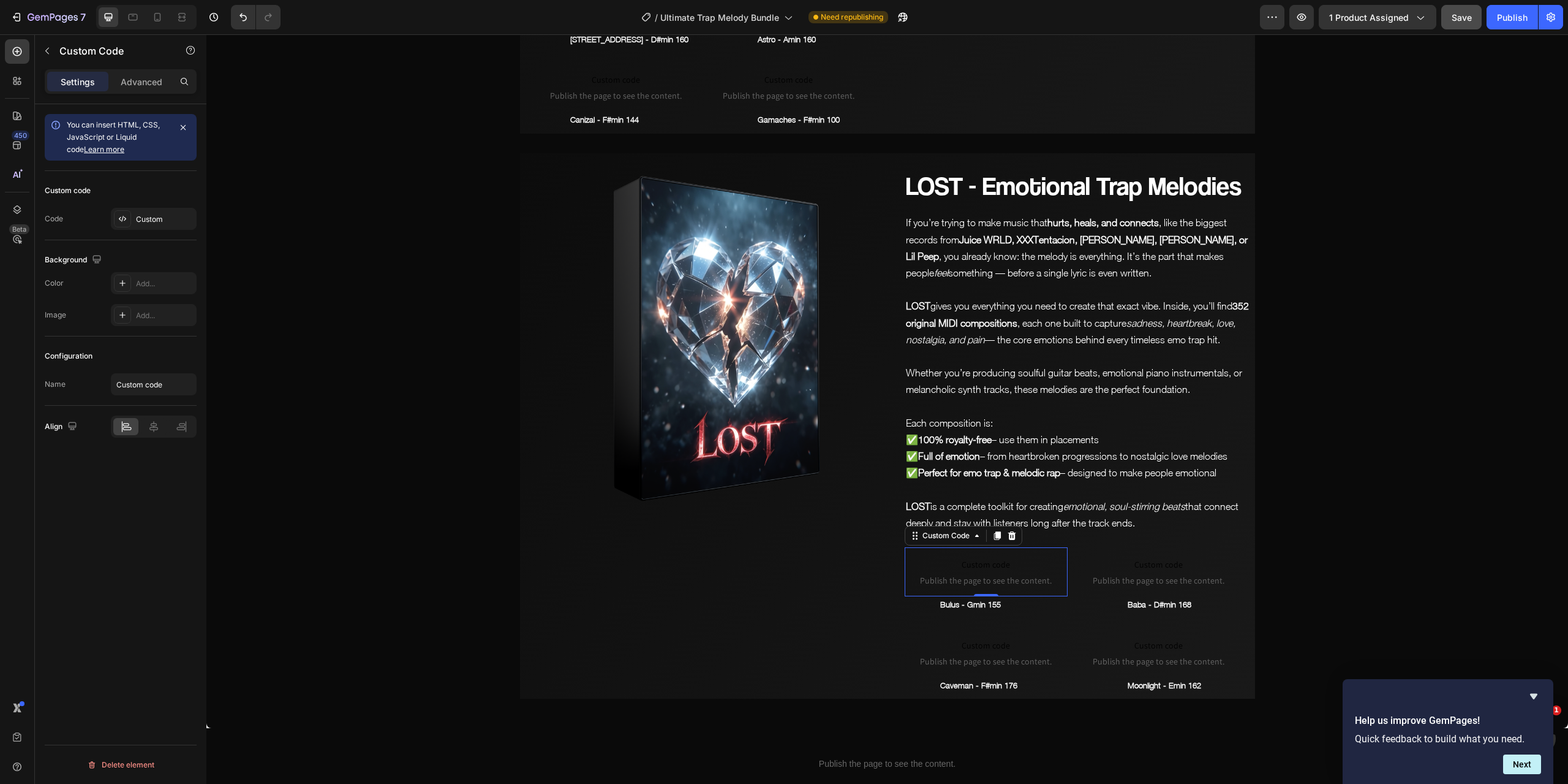
click at [1467, 19] on span "Save" at bounding box center [1462, 17] width 20 height 11
click at [1133, 598] on p "Baba - D#min 168" at bounding box center [1190, 605] width 126 height 14
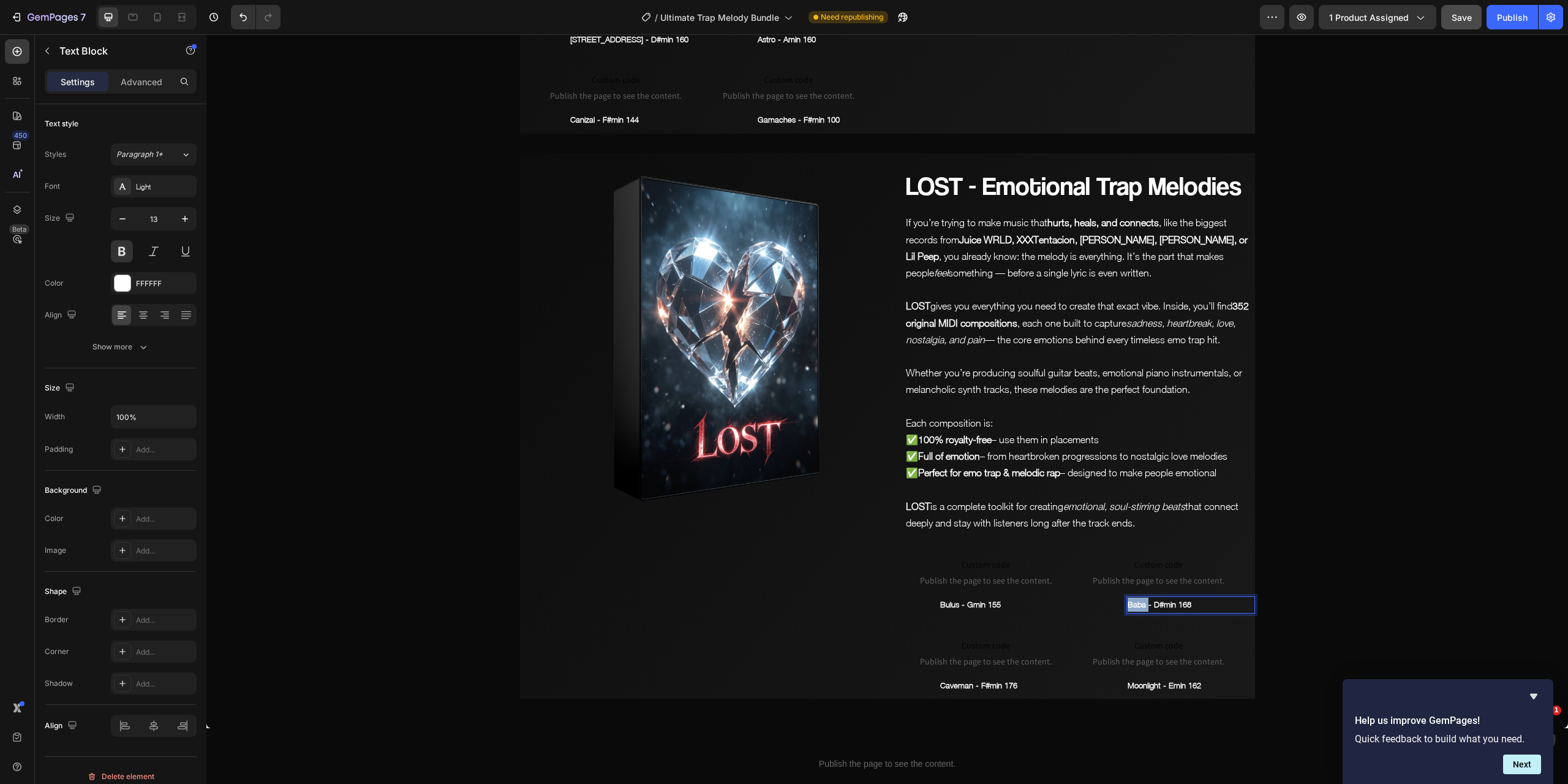
click at [1133, 598] on p "Baba - D#min 168" at bounding box center [1190, 605] width 126 height 14
click at [1163, 557] on span "Custom code" at bounding box center [1159, 564] width 163 height 15
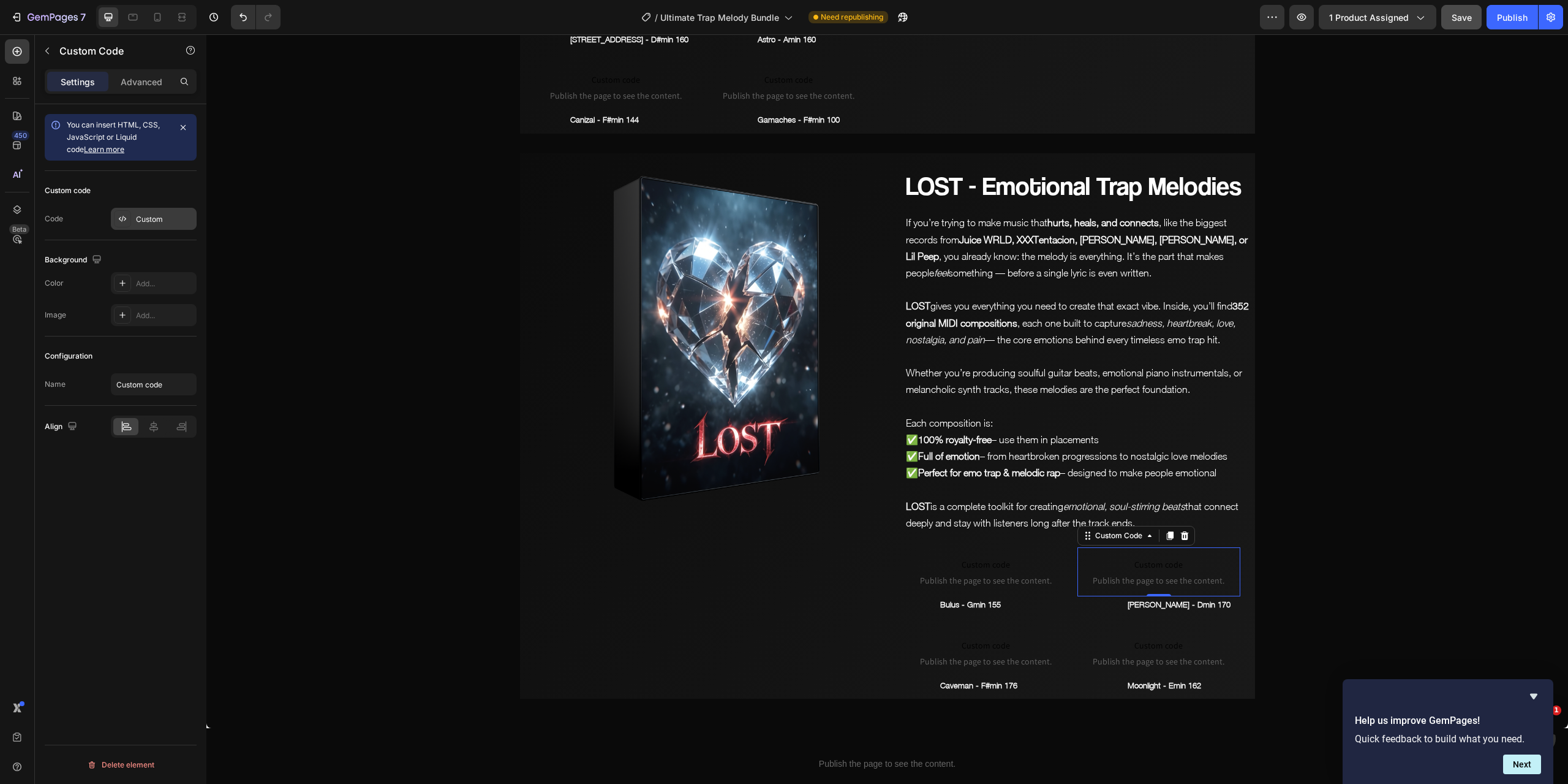
click at [155, 217] on div "Custom" at bounding box center [165, 220] width 58 height 11
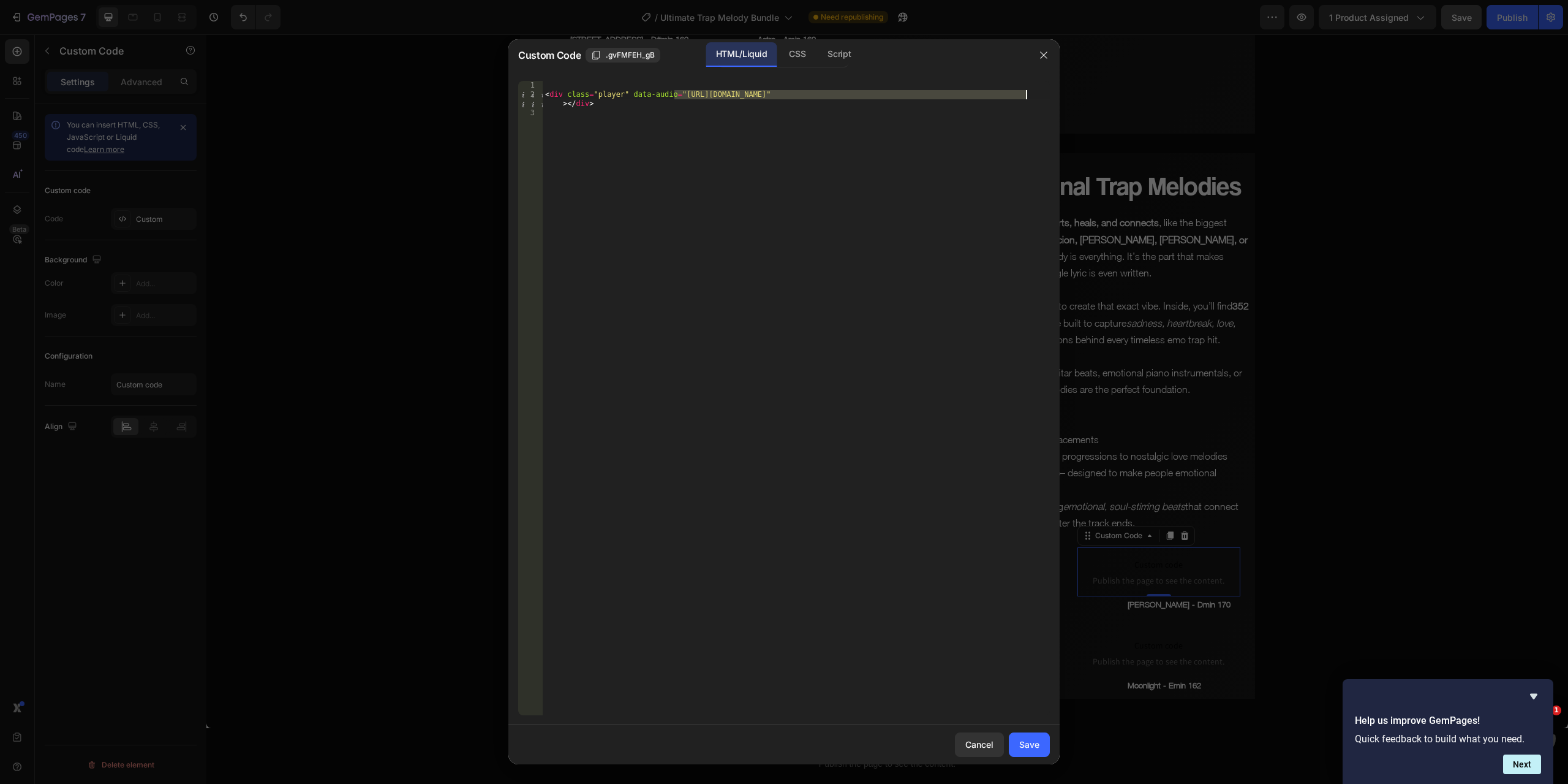
drag, startPoint x: 674, startPoint y: 96, endPoint x: 1026, endPoint y: 93, distance: 352.0
click at [1026, 93] on div "< div class = "player" data-audio = "[URL][DOMAIN_NAME]" > </ div >" at bounding box center [796, 407] width 507 height 652
paste textarea "DeMeo_-_Dmin_170.mp3?v=1758878474"
type textarea "<div class="player" data-audio="[URL][DOMAIN_NAME]"></div>"
click at [1035, 745] on div "Save" at bounding box center [1029, 744] width 20 height 13
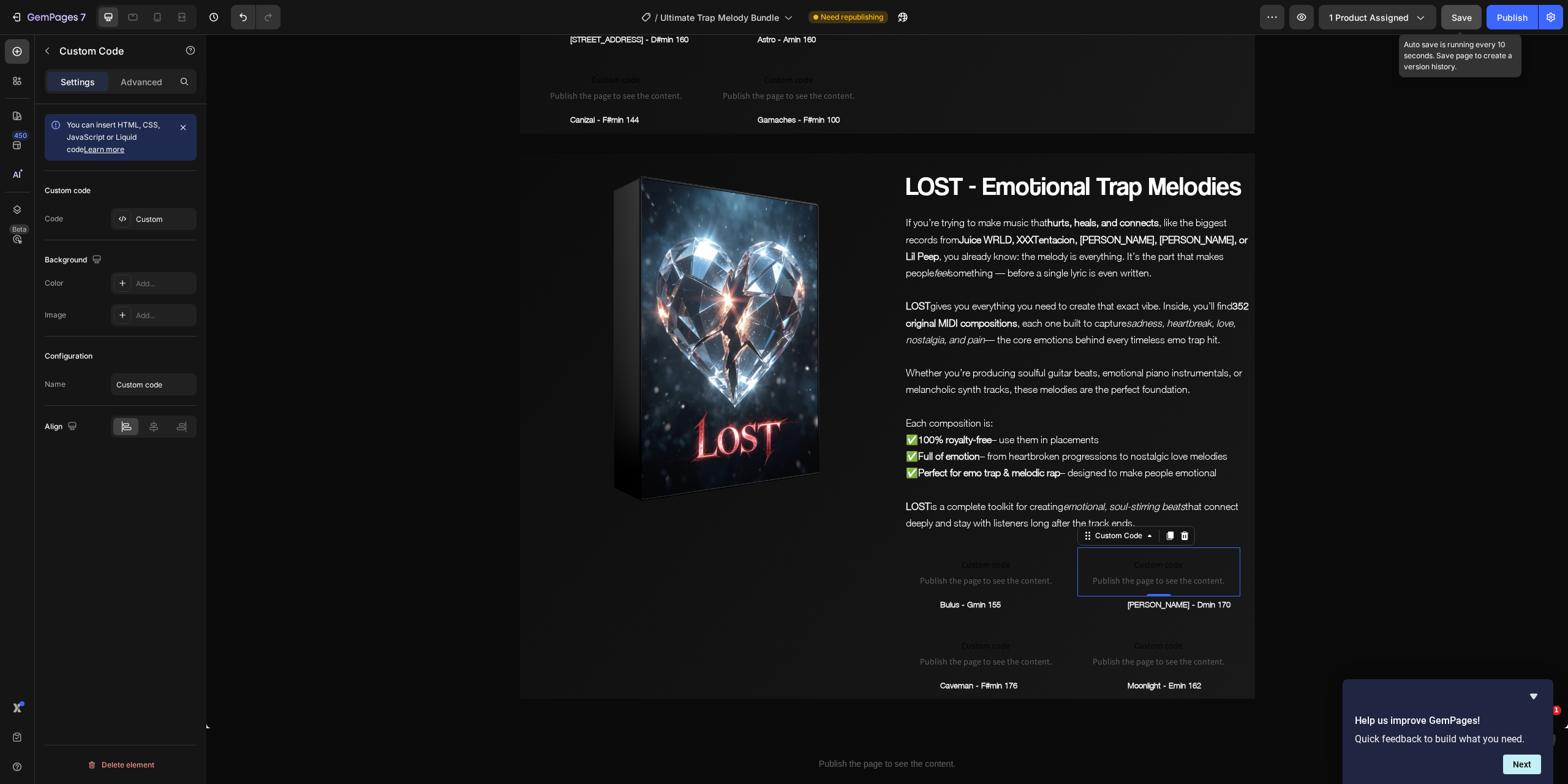
click at [1460, 19] on span "Save" at bounding box center [1462, 17] width 20 height 11
click at [1461, 18] on span "Save" at bounding box center [1462, 17] width 20 height 11
click at [1306, 15] on icon "button" at bounding box center [1301, 17] width 12 height 12
click at [965, 678] on p "Caveman - F#min 176" at bounding box center [1003, 685] width 126 height 14
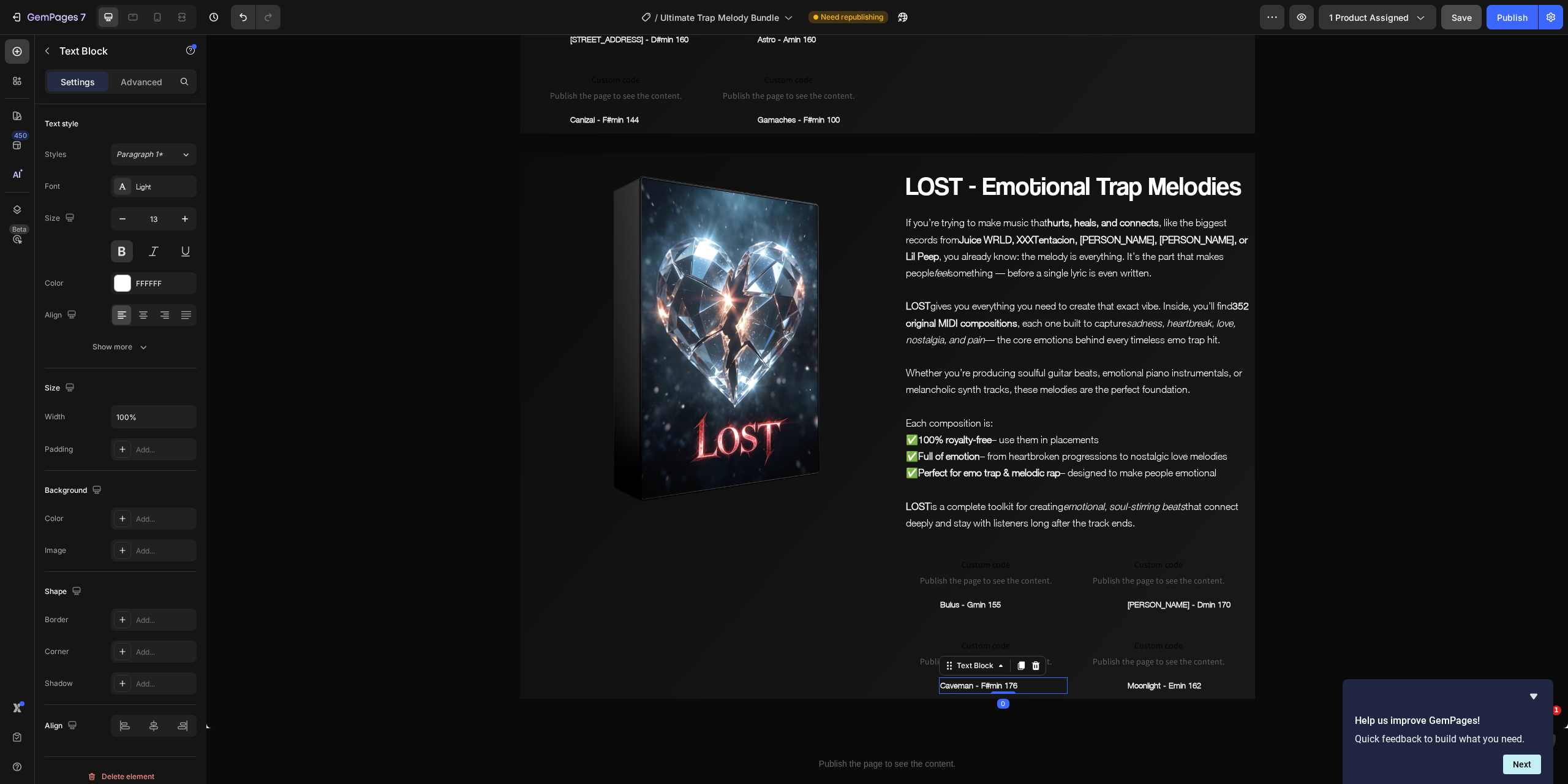
click at [965, 678] on p "Caveman - F#min 176" at bounding box center [1003, 685] width 126 height 14
click at [994, 638] on span "Custom code" at bounding box center [986, 645] width 163 height 15
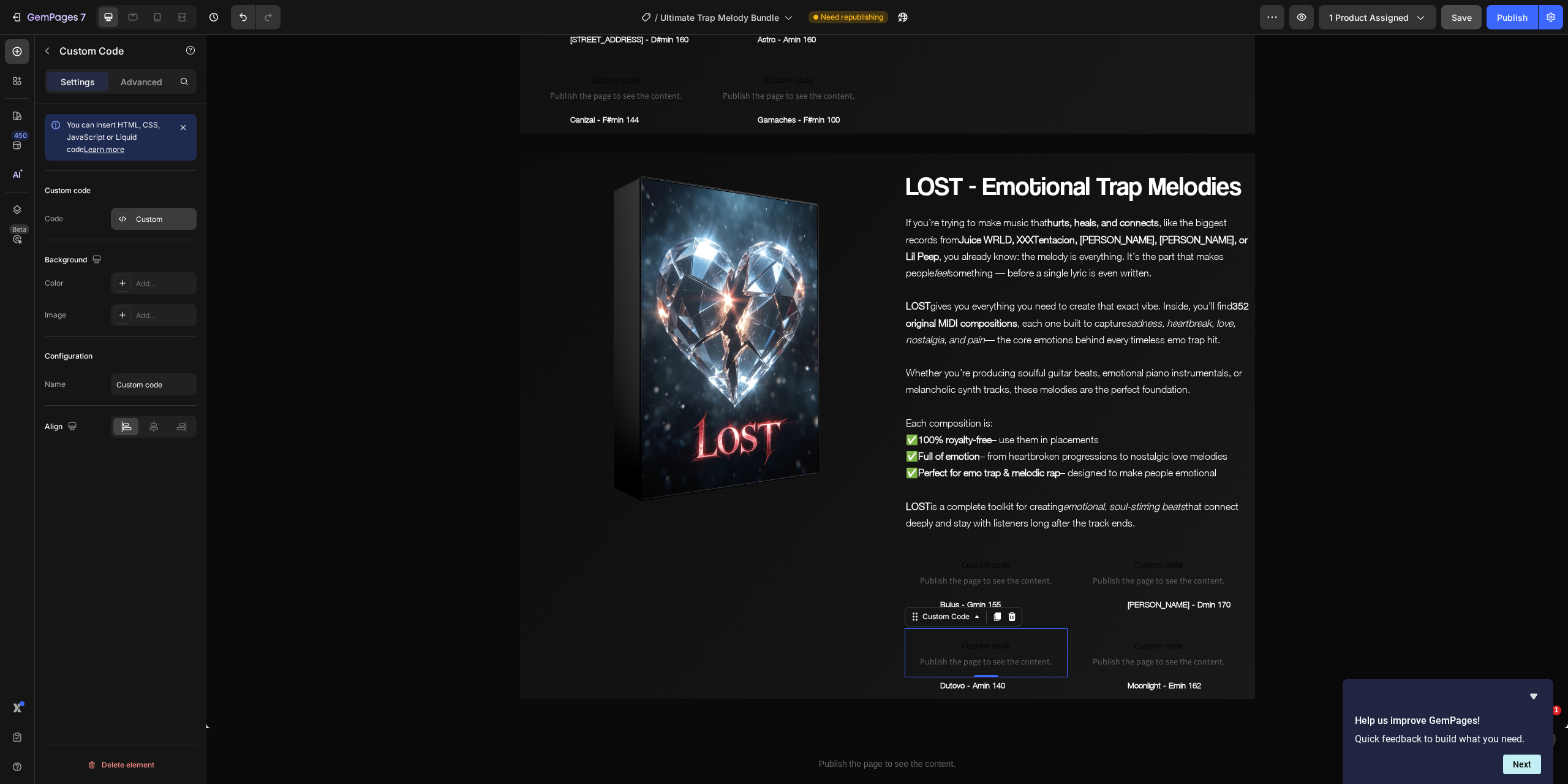
click at [162, 208] on div "Custom" at bounding box center [154, 218] width 86 height 22
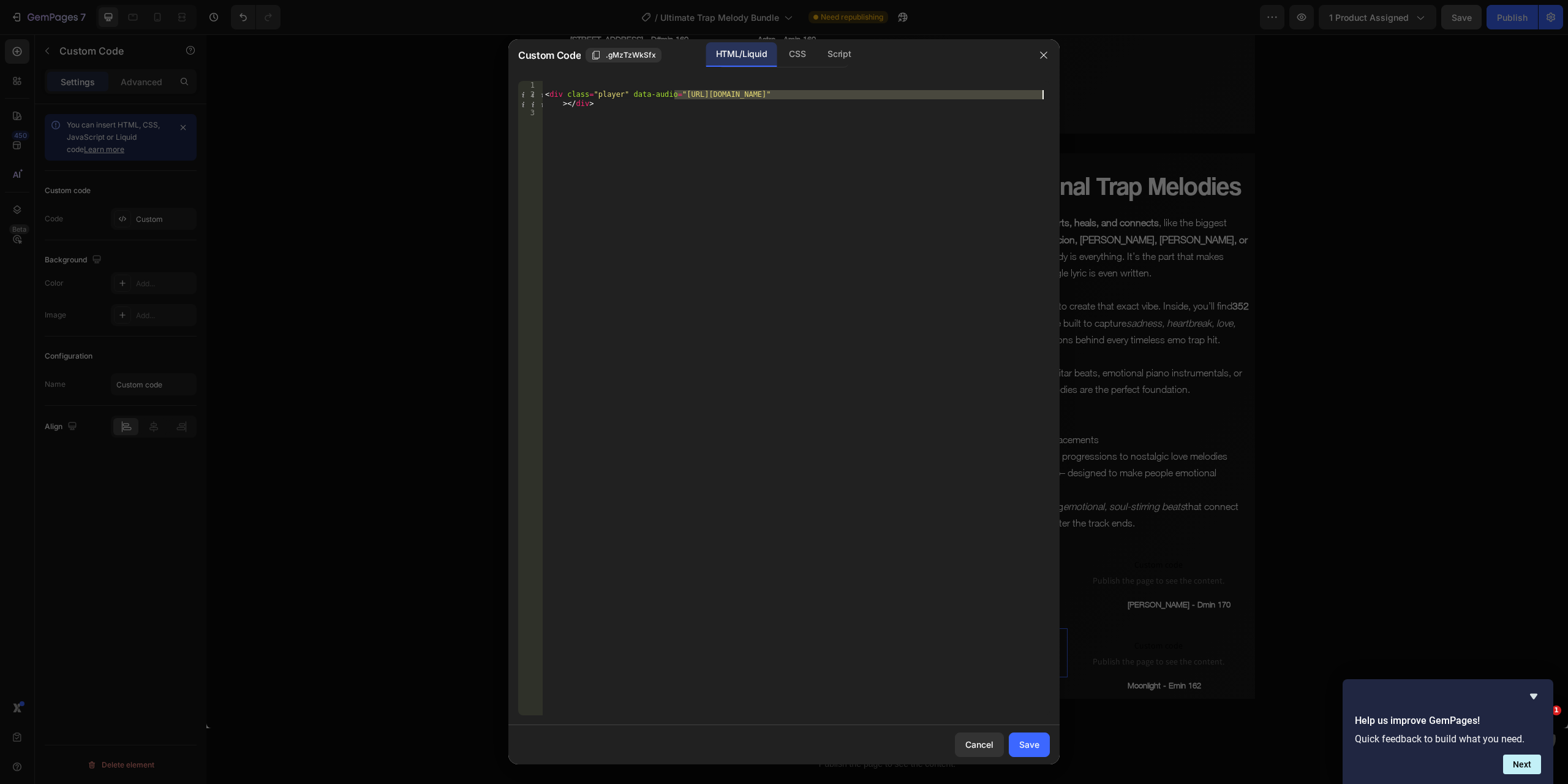
drag, startPoint x: 676, startPoint y: 93, endPoint x: 1043, endPoint y: 92, distance: 367.0
click at [1043, 92] on div "< div class = "player" data-audio = "[URL][DOMAIN_NAME]" > </ div >" at bounding box center [796, 407] width 507 height 652
paste textarea "Dutovo_-_Amin_140.mp3?v=1758879387"
type textarea "<div class="player" data-audio="[URL][DOMAIN_NAME]"></div>"
click at [1037, 741] on div "Save" at bounding box center [1029, 744] width 20 height 13
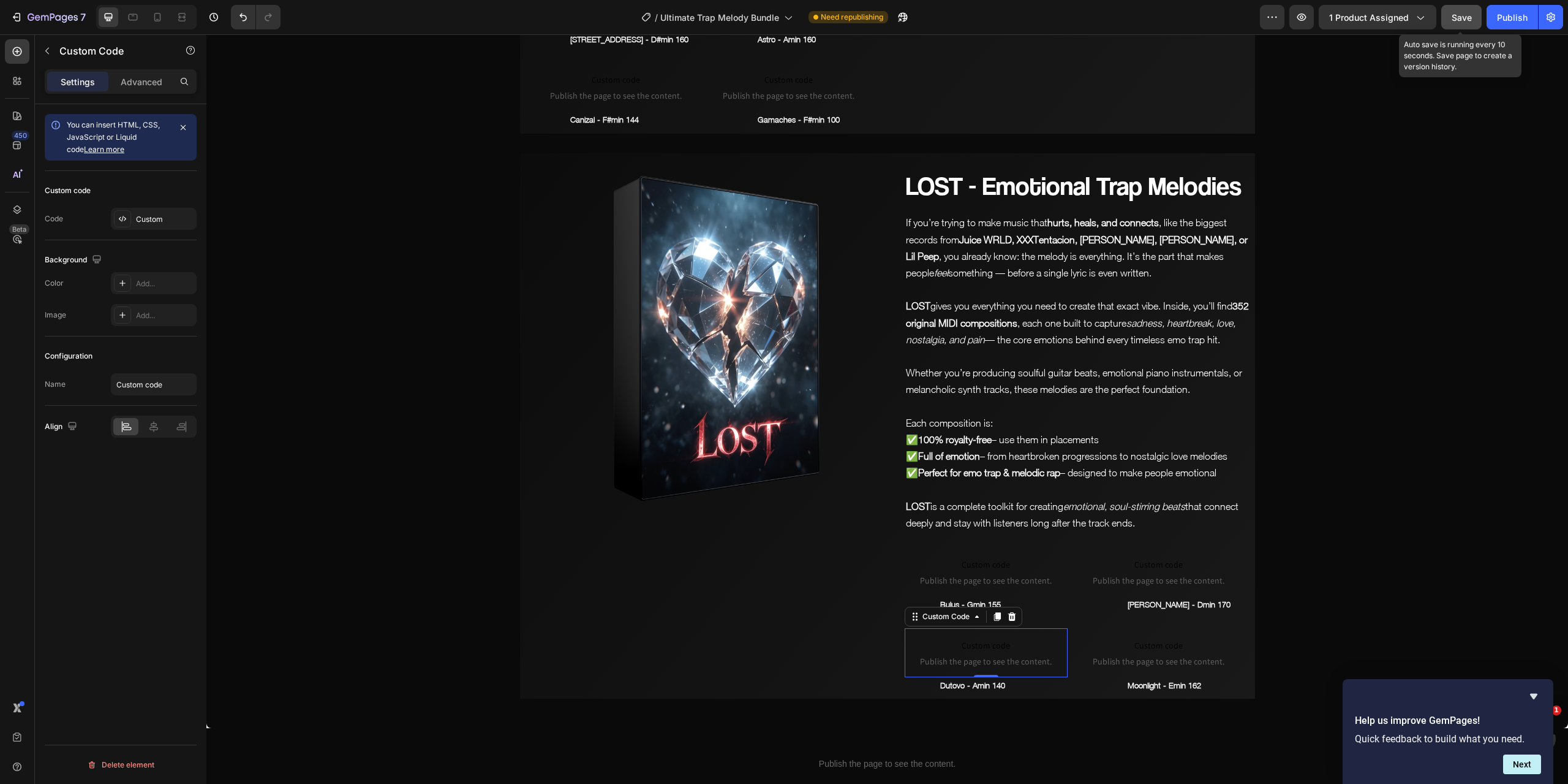
drag, startPoint x: 1469, startPoint y: 17, endPoint x: 1259, endPoint y: 25, distance: 210.2
click at [1469, 17] on span "Save" at bounding box center [1462, 17] width 20 height 11
click at [1306, 17] on icon "button" at bounding box center [1301, 17] width 9 height 7
click at [1448, 21] on button "Save" at bounding box center [1461, 17] width 40 height 25
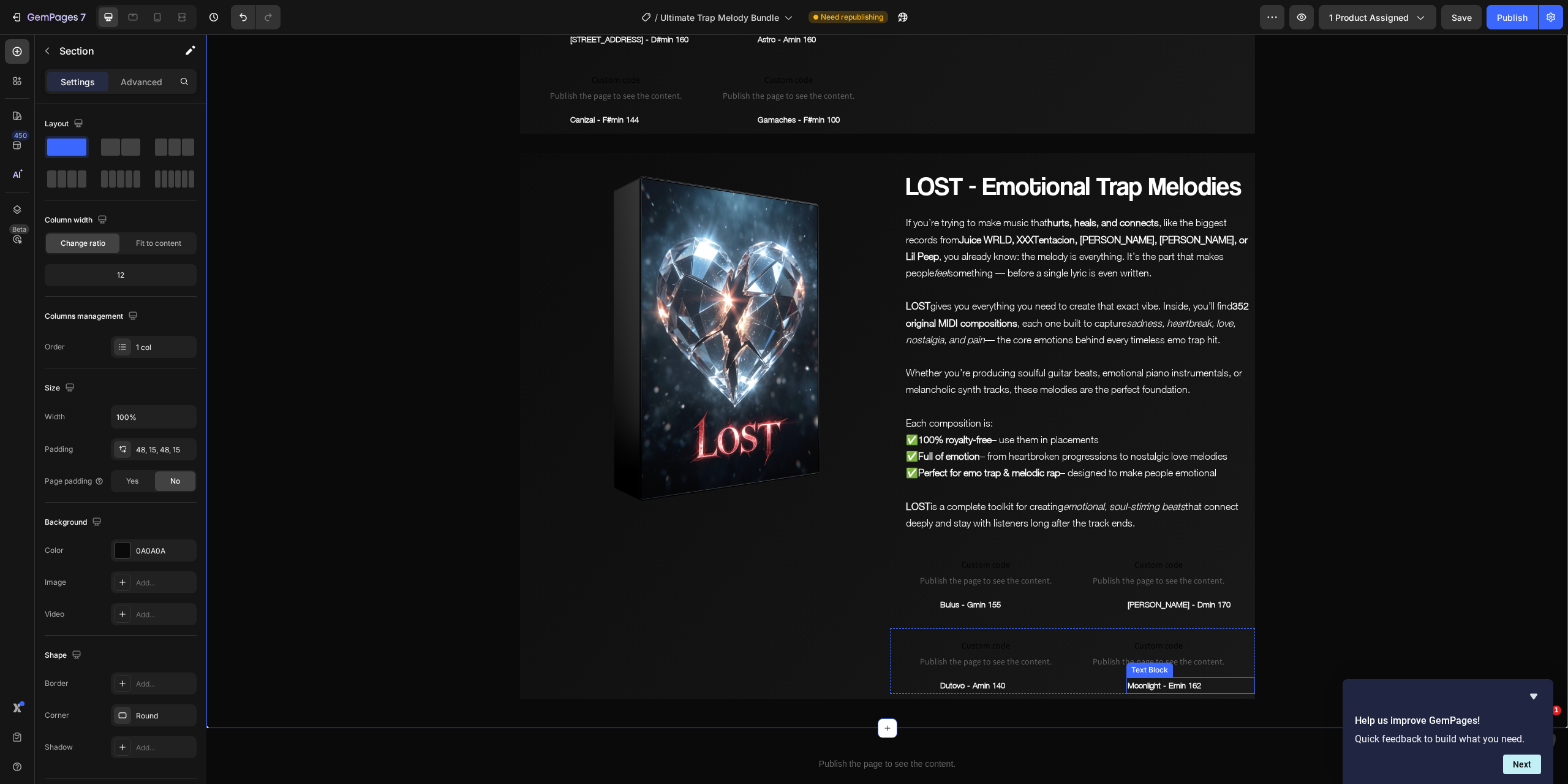
click at [1149, 678] on p "Moonlight - Emin 162" at bounding box center [1190, 685] width 126 height 14
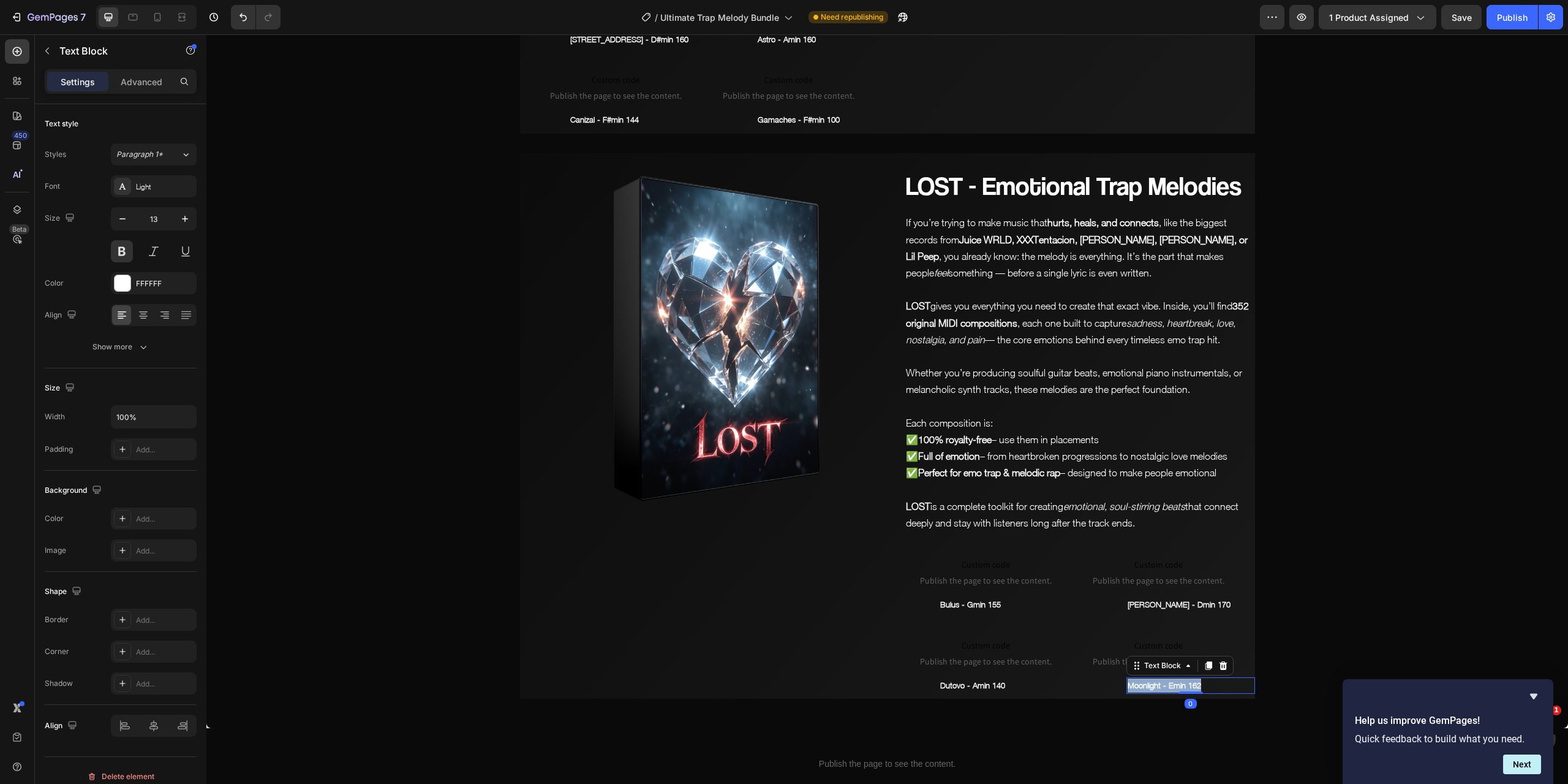
click at [1149, 678] on p "Moonlight - Emin 162" at bounding box center [1190, 685] width 126 height 14
click at [1150, 638] on span "Custom code" at bounding box center [1159, 645] width 163 height 15
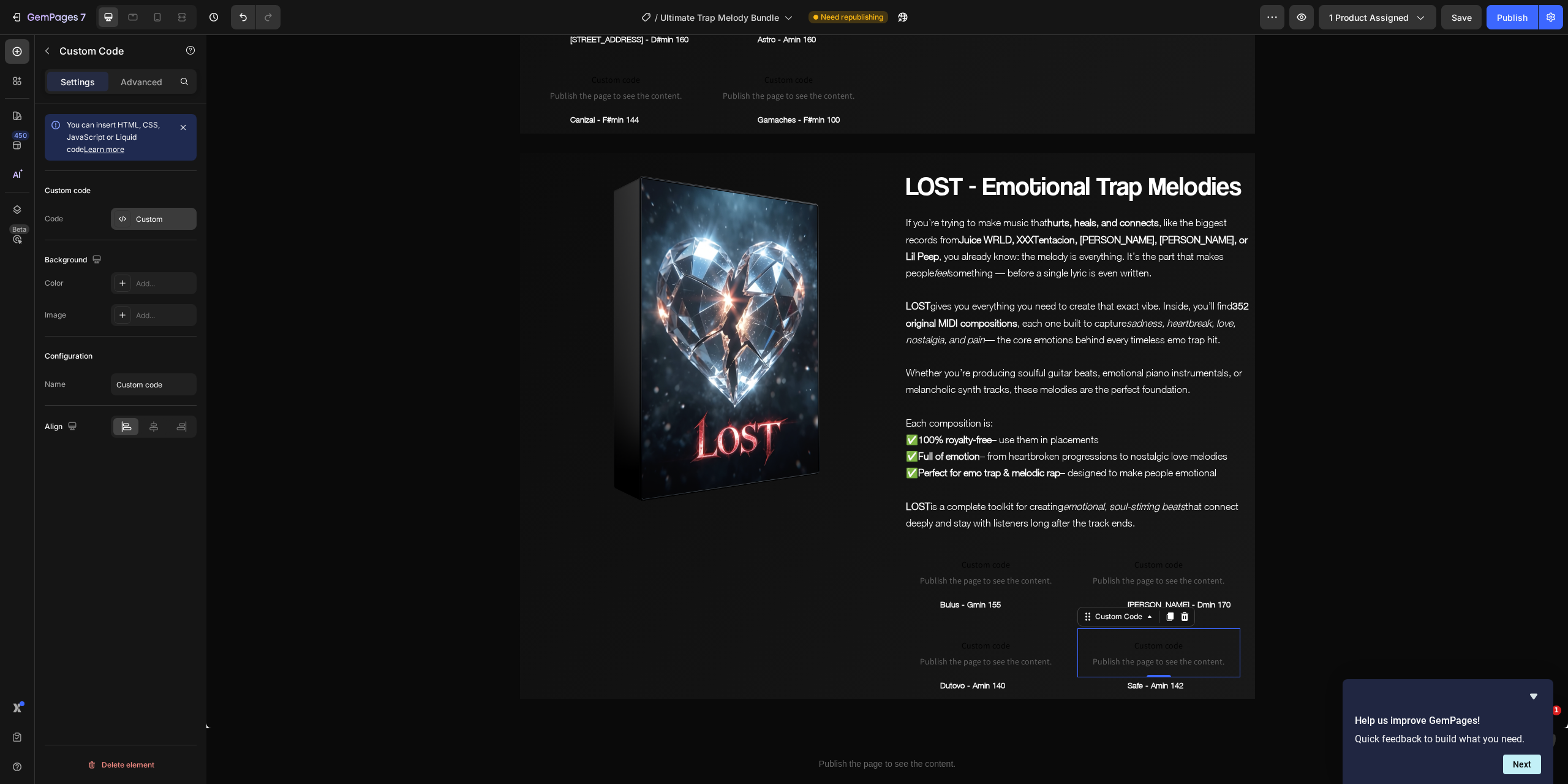
click at [153, 216] on div "Custom" at bounding box center [165, 220] width 58 height 11
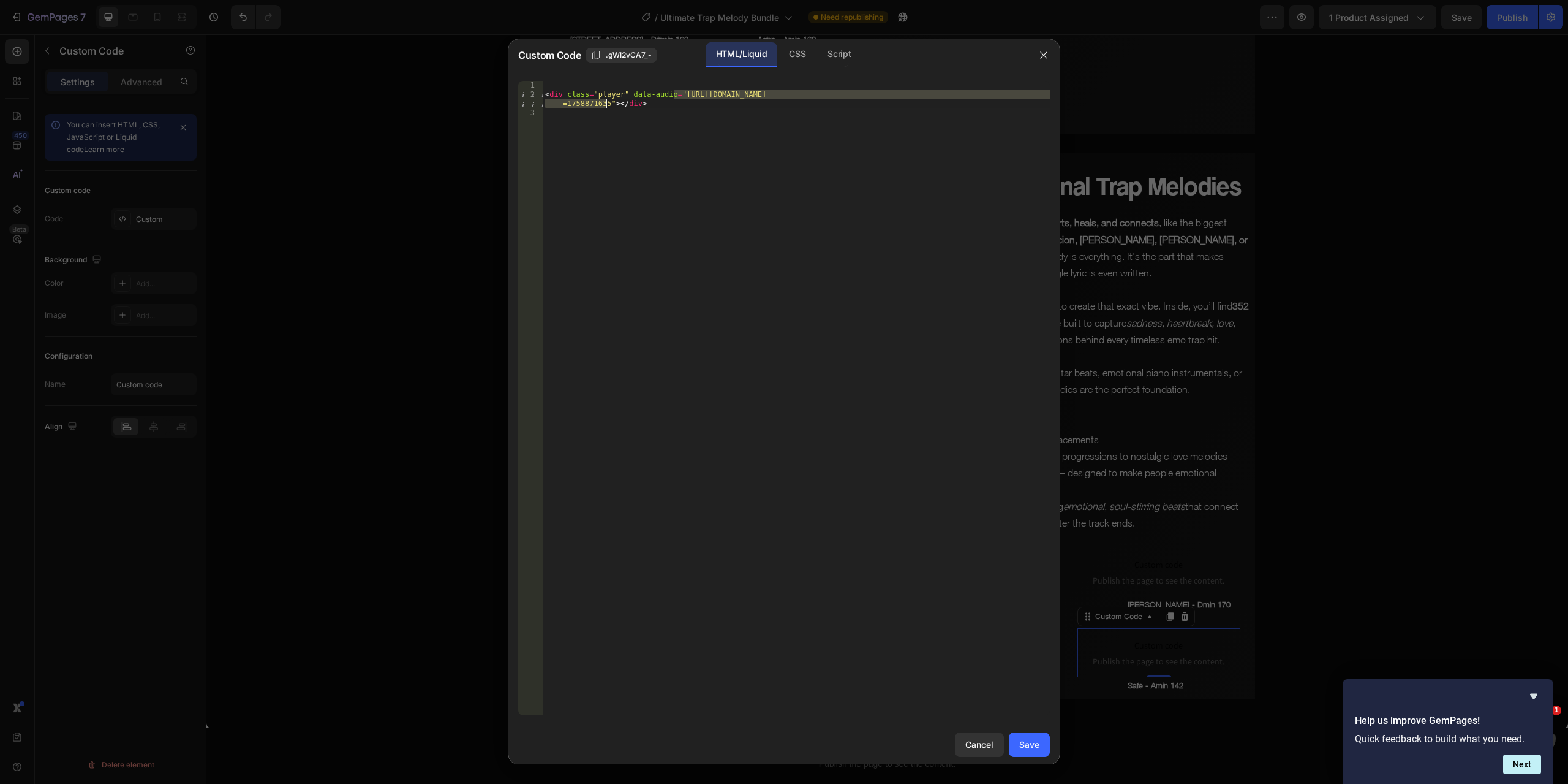
drag, startPoint x: 674, startPoint y: 95, endPoint x: 605, endPoint y: 104, distance: 69.6
click at [605, 104] on div "< div class = "player" data-audio = "[URL][DOMAIN_NAME] =1758871635" > </ div >" at bounding box center [796, 407] width 507 height 652
paste textarea "Safe_-_Amin_142.mp3?v=1758880941"
type textarea "<div class="player" data-audio="[URL][DOMAIN_NAME]"></div>"
click at [1035, 740] on div "Save" at bounding box center [1029, 744] width 20 height 13
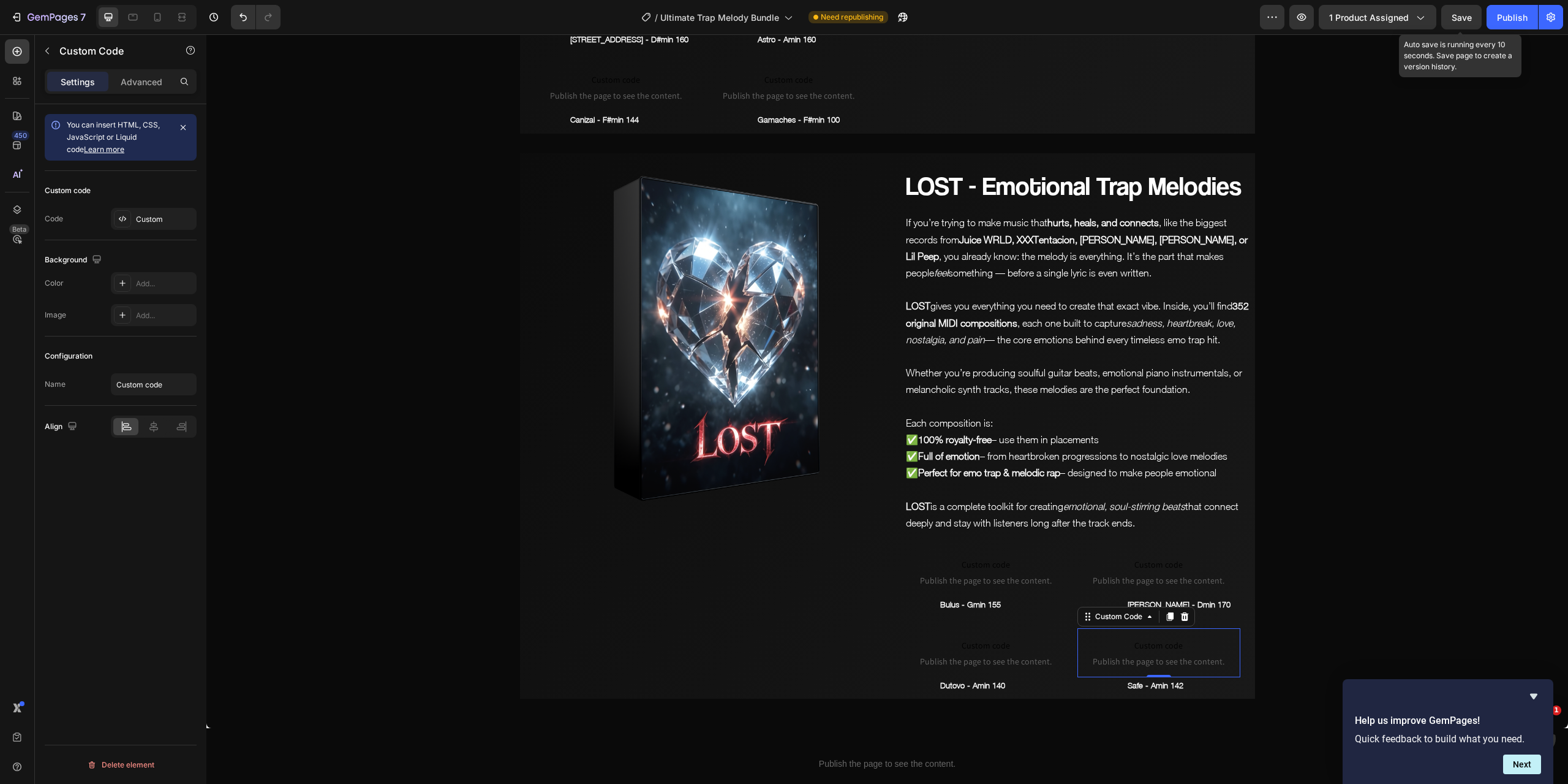
drag, startPoint x: 1470, startPoint y: 14, endPoint x: 1264, endPoint y: 10, distance: 206.0
click at [1470, 14] on span "Save" at bounding box center [1462, 17] width 20 height 11
click at [1459, 20] on span "Save" at bounding box center [1462, 17] width 20 height 11
click at [1308, 15] on icon "button" at bounding box center [1301, 17] width 12 height 12
click at [1178, 218] on p "If you’re trying to make music that hurts, heals, and connects , like the bigge…" at bounding box center [1080, 248] width 348 height 67
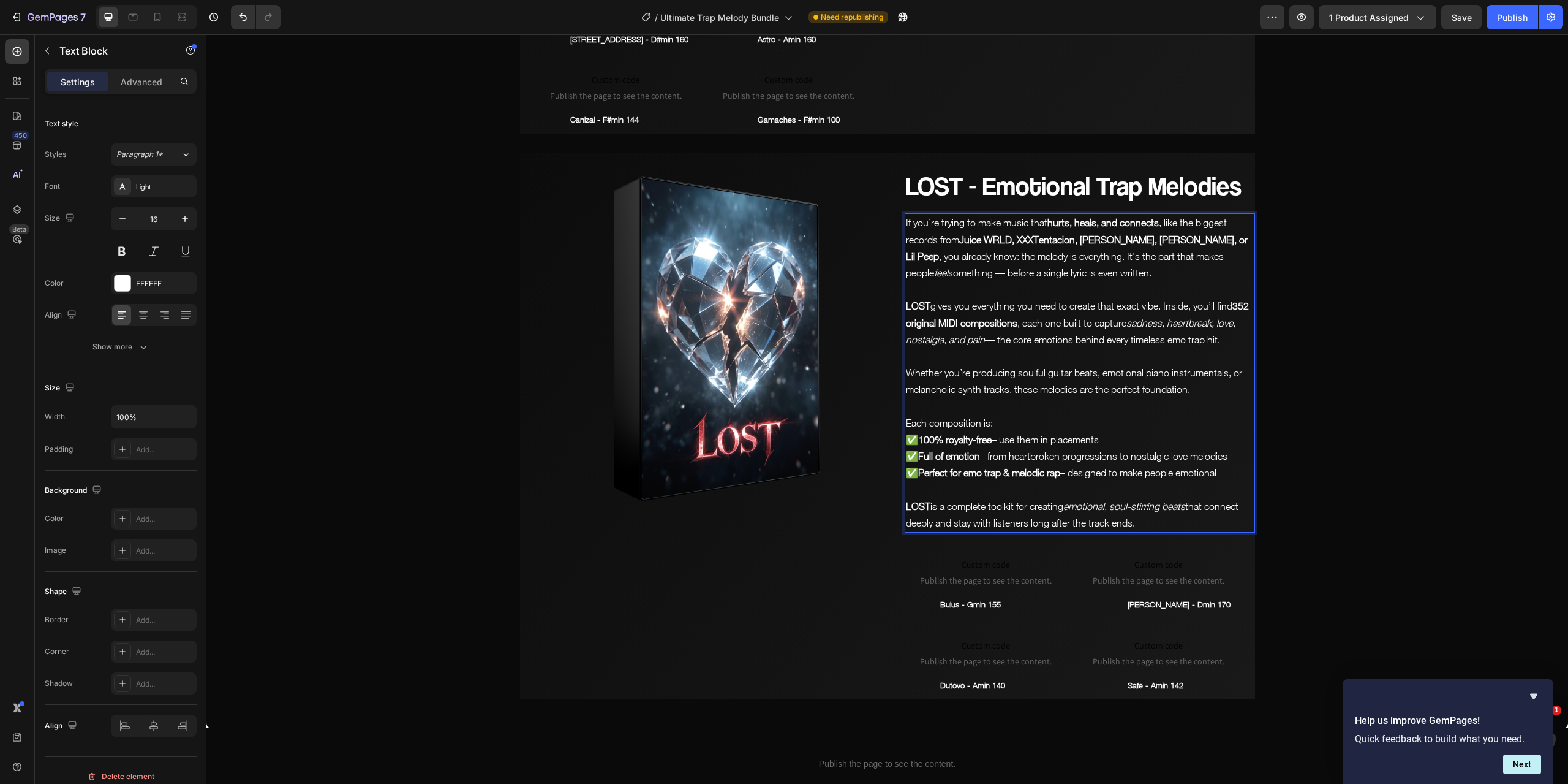
click at [1207, 234] on strong "Juice WRLD, XXXTentacion, [PERSON_NAME], [PERSON_NAME], or Lil Peep" at bounding box center [1077, 248] width 342 height 27
drag, startPoint x: 1180, startPoint y: 205, endPoint x: 1116, endPoint y: 210, distance: 64.2
click at [1116, 215] on p "If you’re trying to make music that hurts, heals, and connects , like the bigge…" at bounding box center [1080, 248] width 348 height 67
click at [1078, 234] on strong "[PERSON_NAME], XXXTentacion, iann dioror Lil Peep" at bounding box center [1071, 240] width 223 height 11
drag, startPoint x: 1178, startPoint y: 206, endPoint x: 1135, endPoint y: 206, distance: 43.0
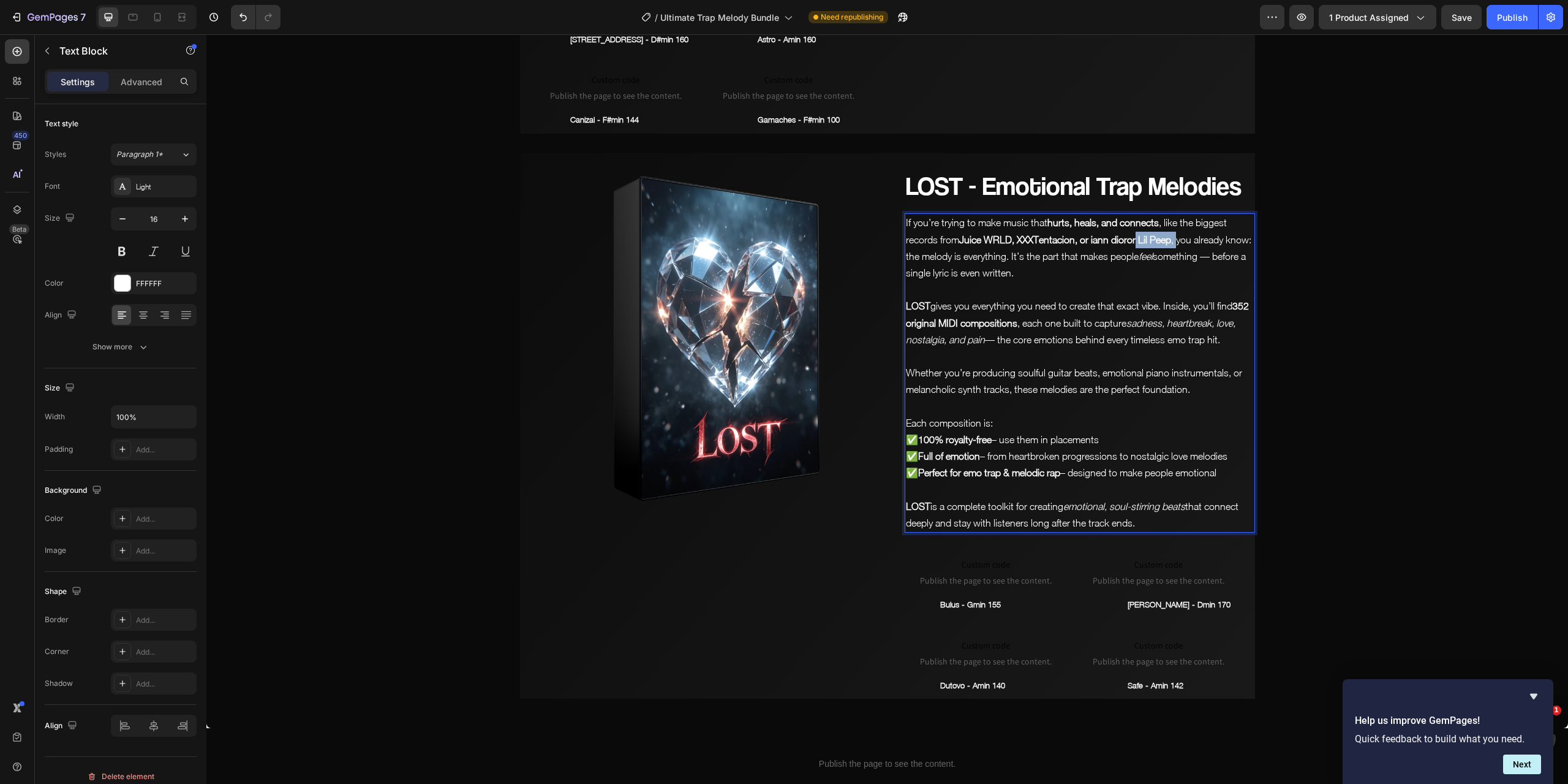
click at [1135, 215] on p "If you’re trying to make music that hurts, heals, and connects , like the bigge…" at bounding box center [1080, 248] width 348 height 67
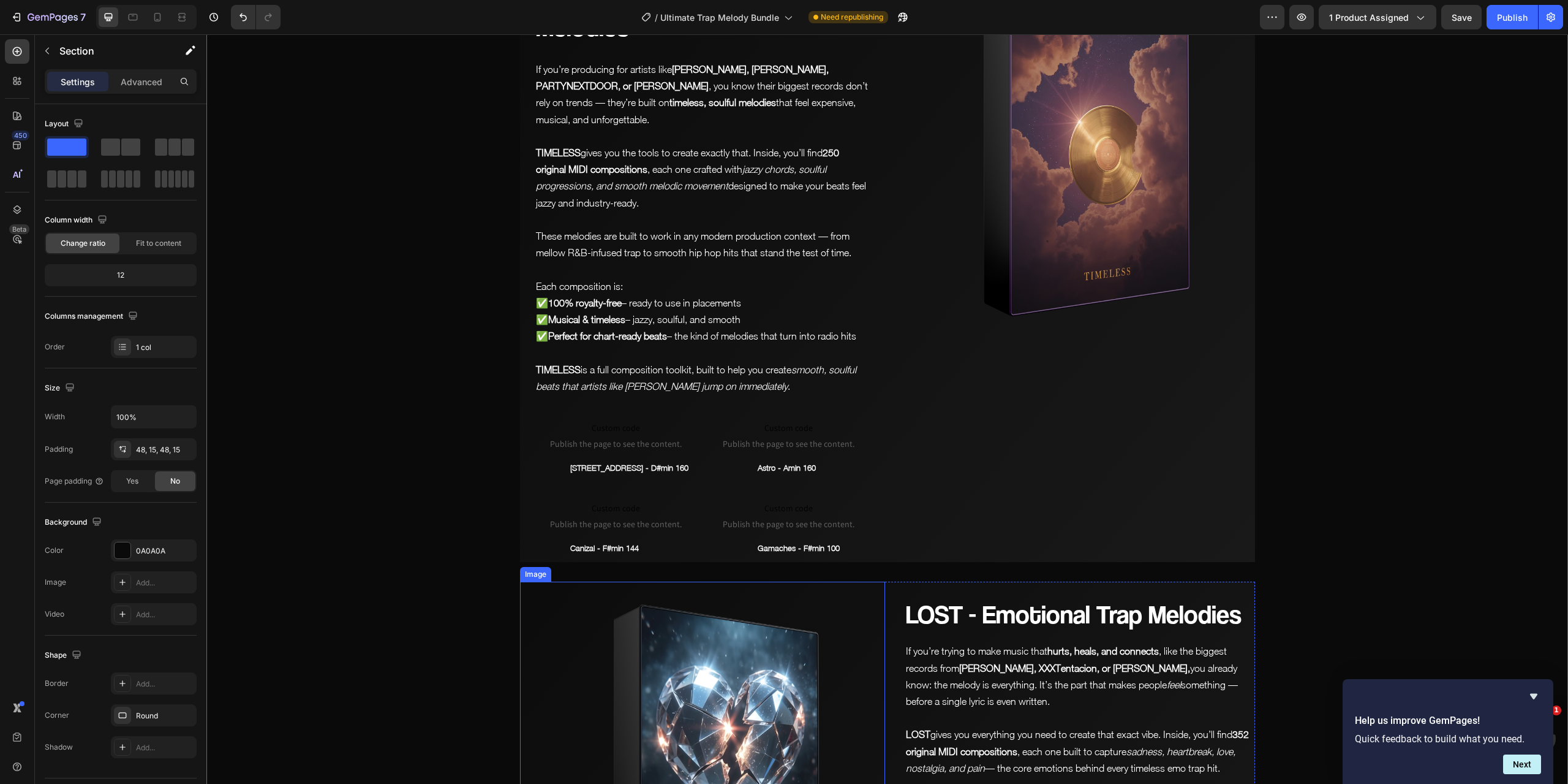
scroll to position [5427, 0]
click at [884, 236] on div "TIMELESS - Soulful Type Melodies Heading If you’re producing for artists like […" at bounding box center [887, 265] width 735 height 593
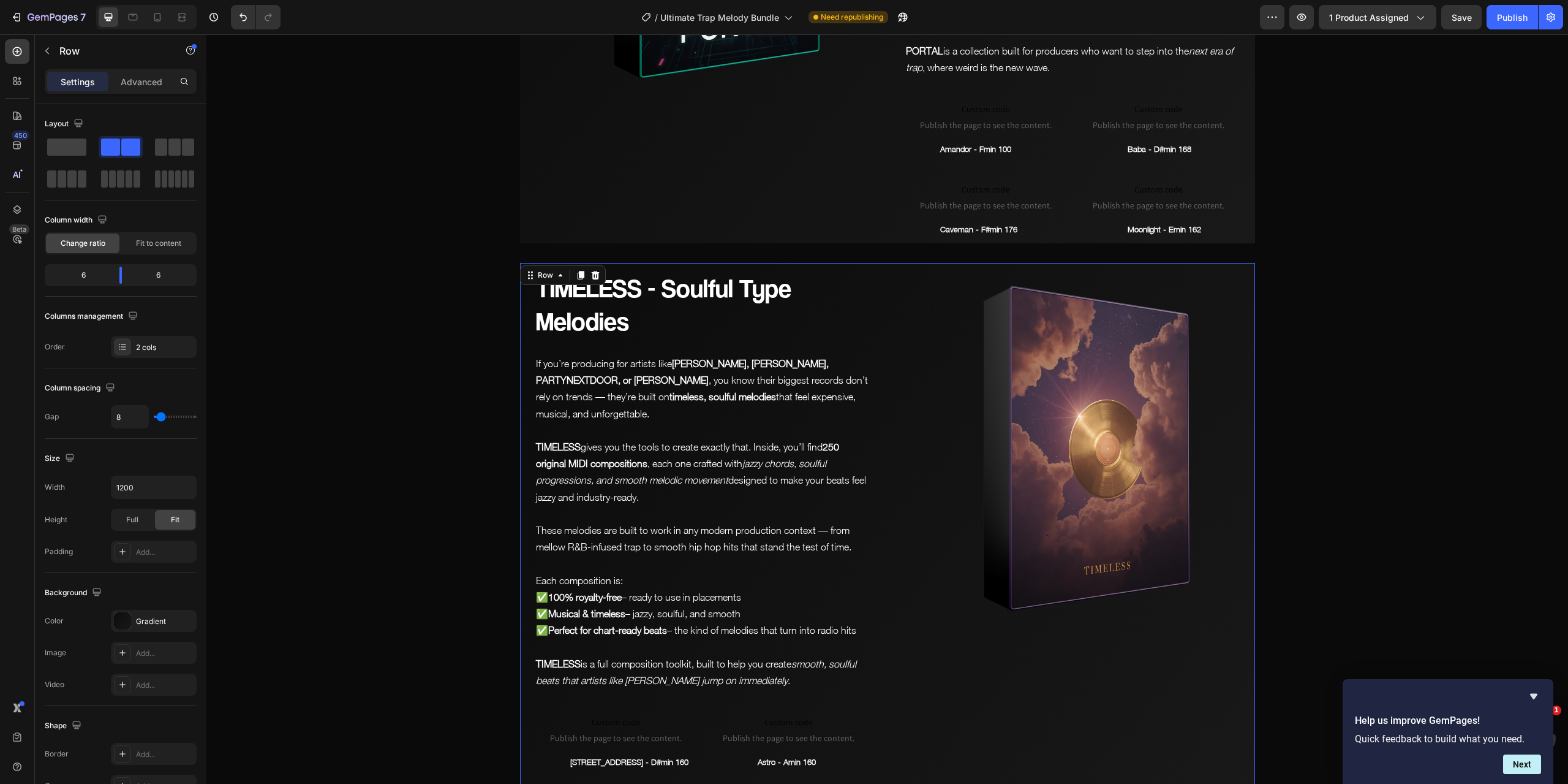
scroll to position [5121, 0]
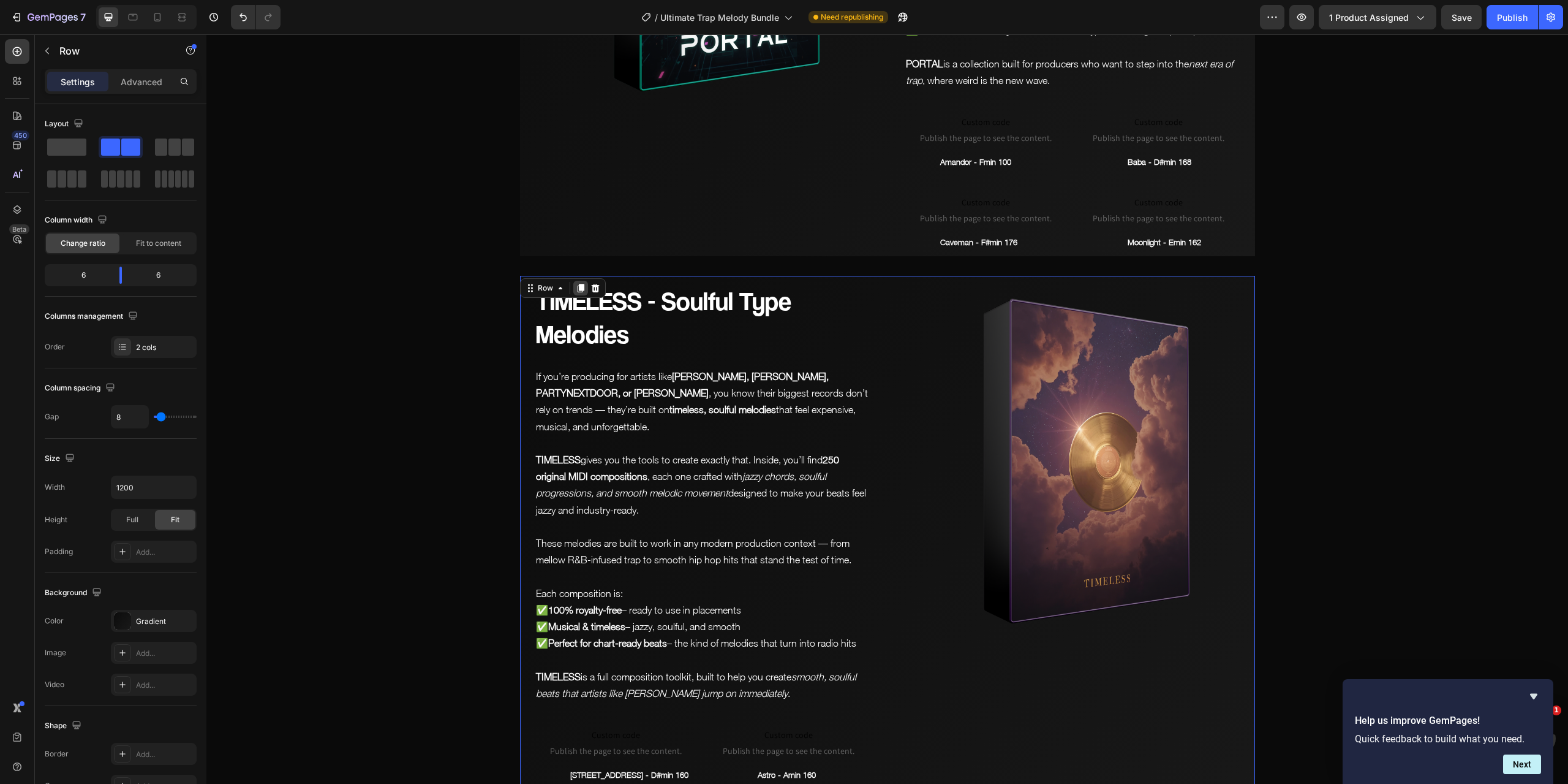
click at [577, 284] on icon at bounding box center [580, 288] width 7 height 8
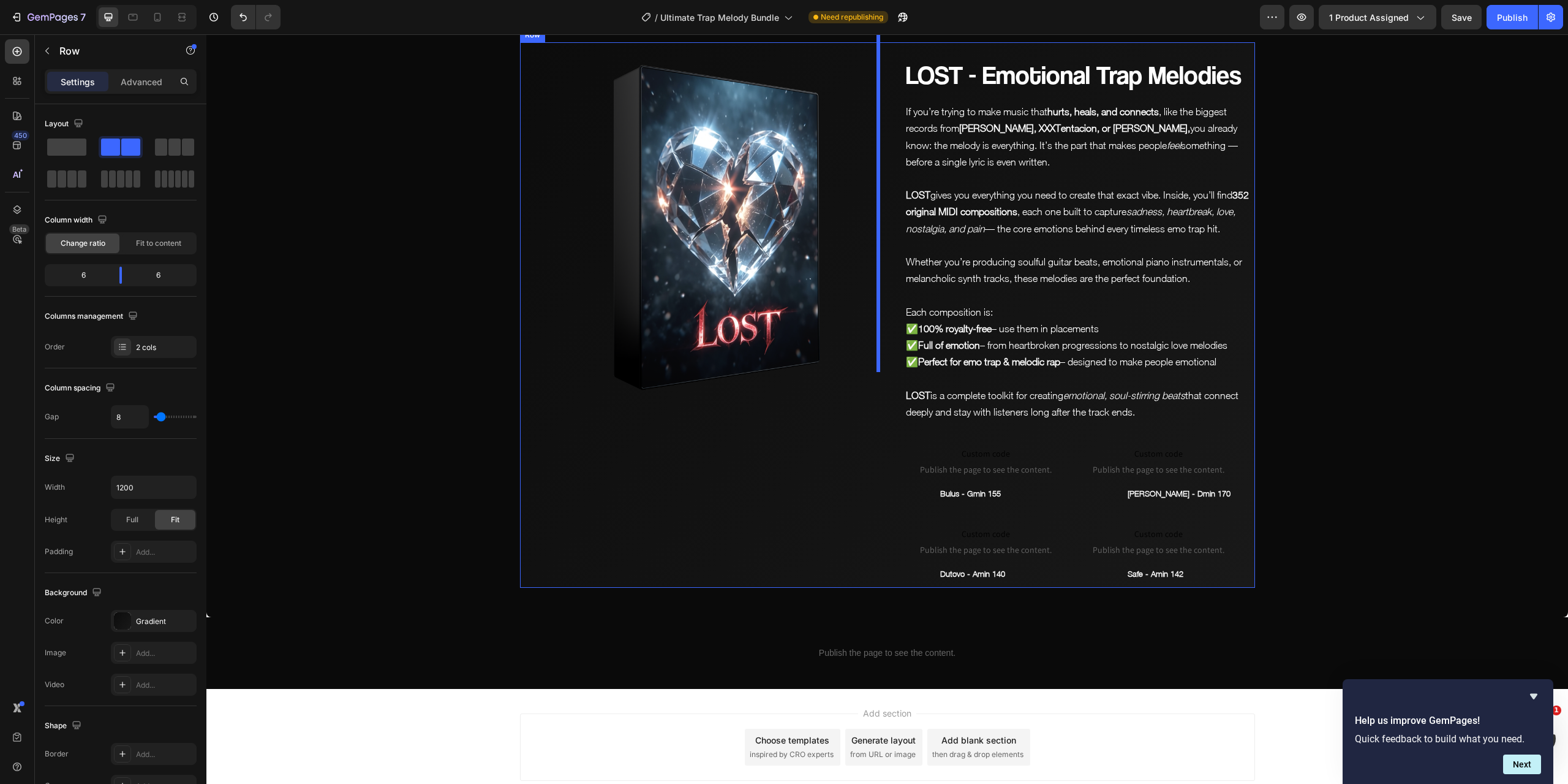
scroll to position [6608, 0]
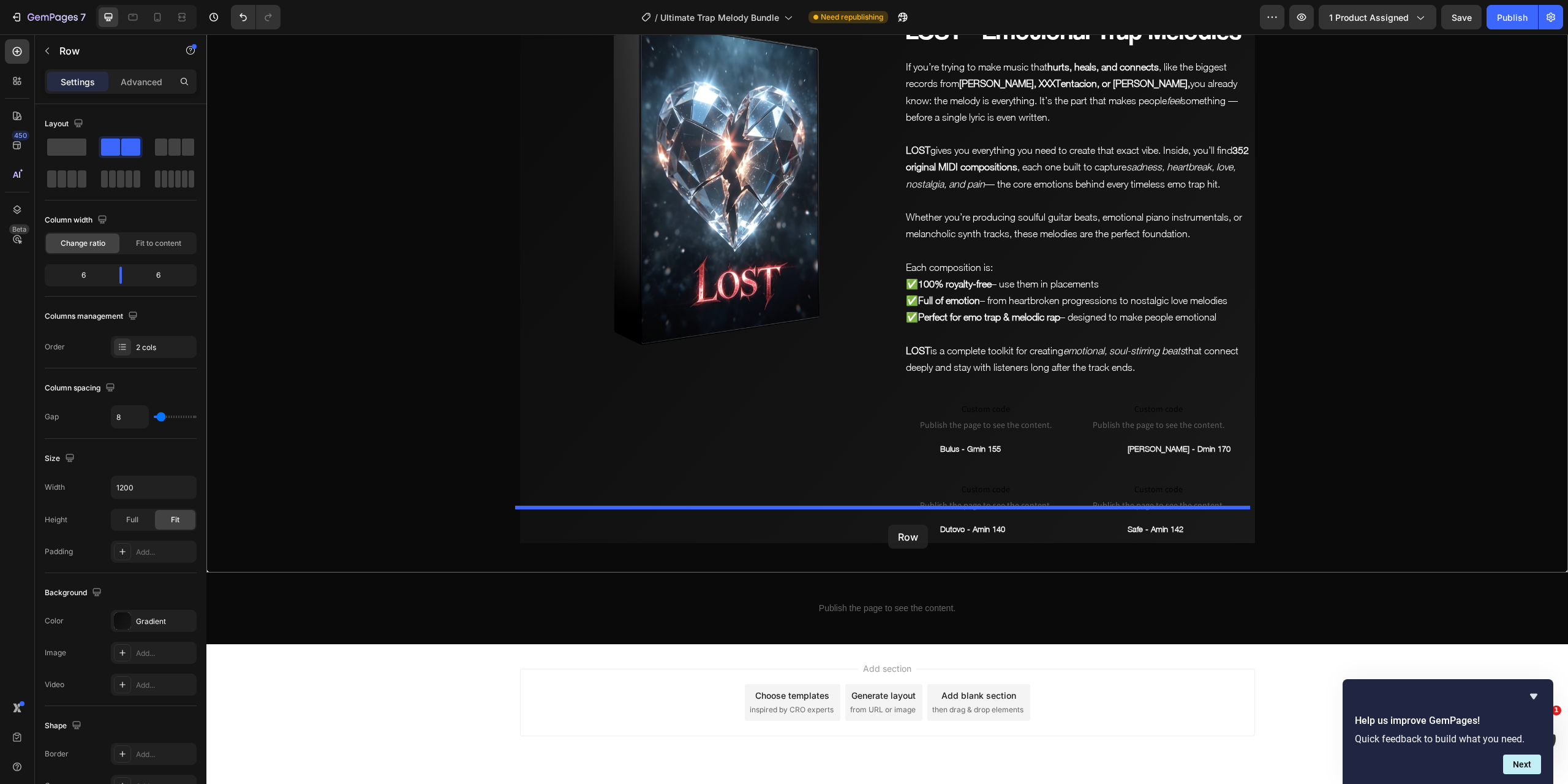
drag, startPoint x: 526, startPoint y: 65, endPoint x: 888, endPoint y: 524, distance: 584.6
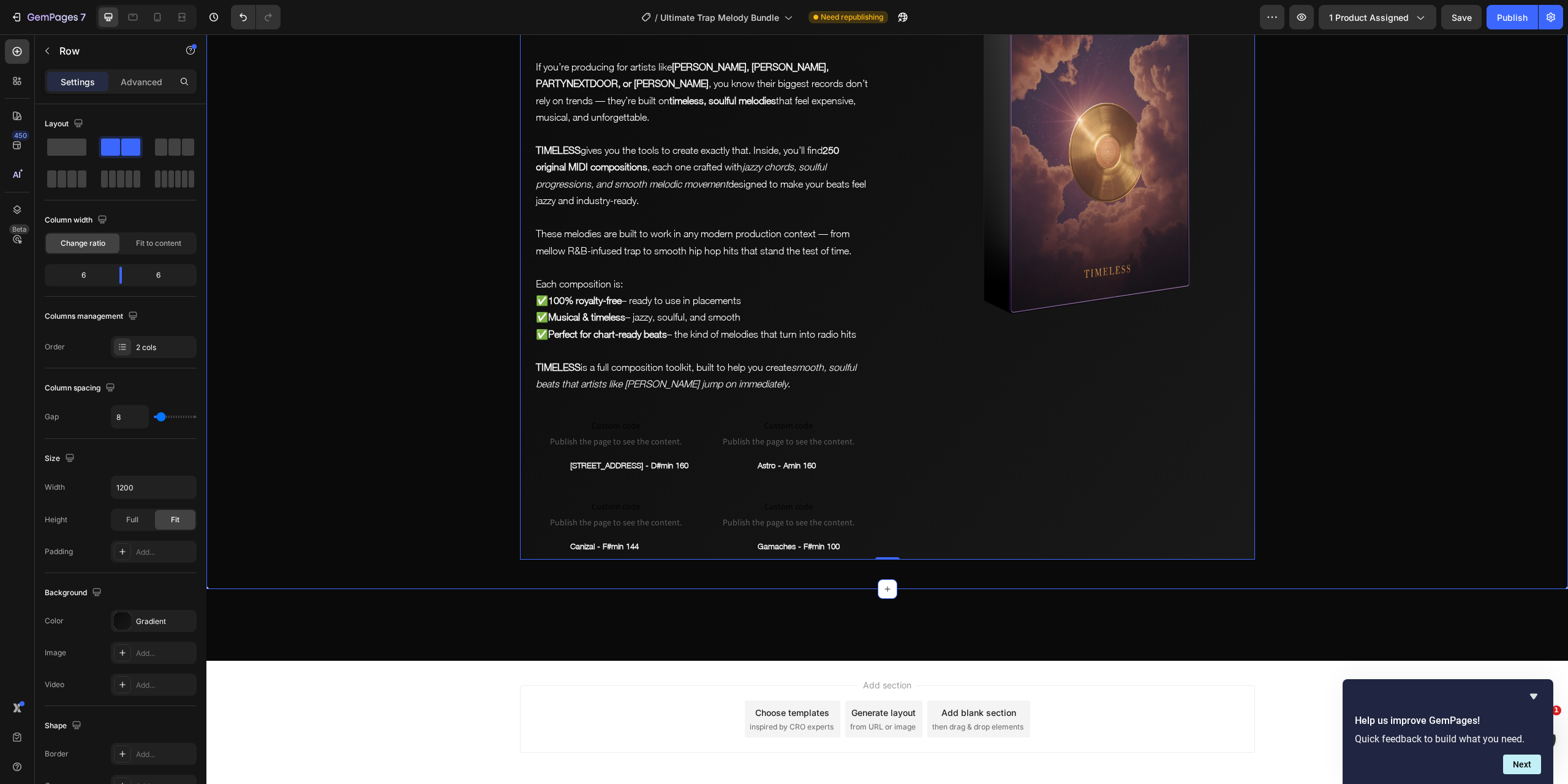
scroll to position [6012, 0]
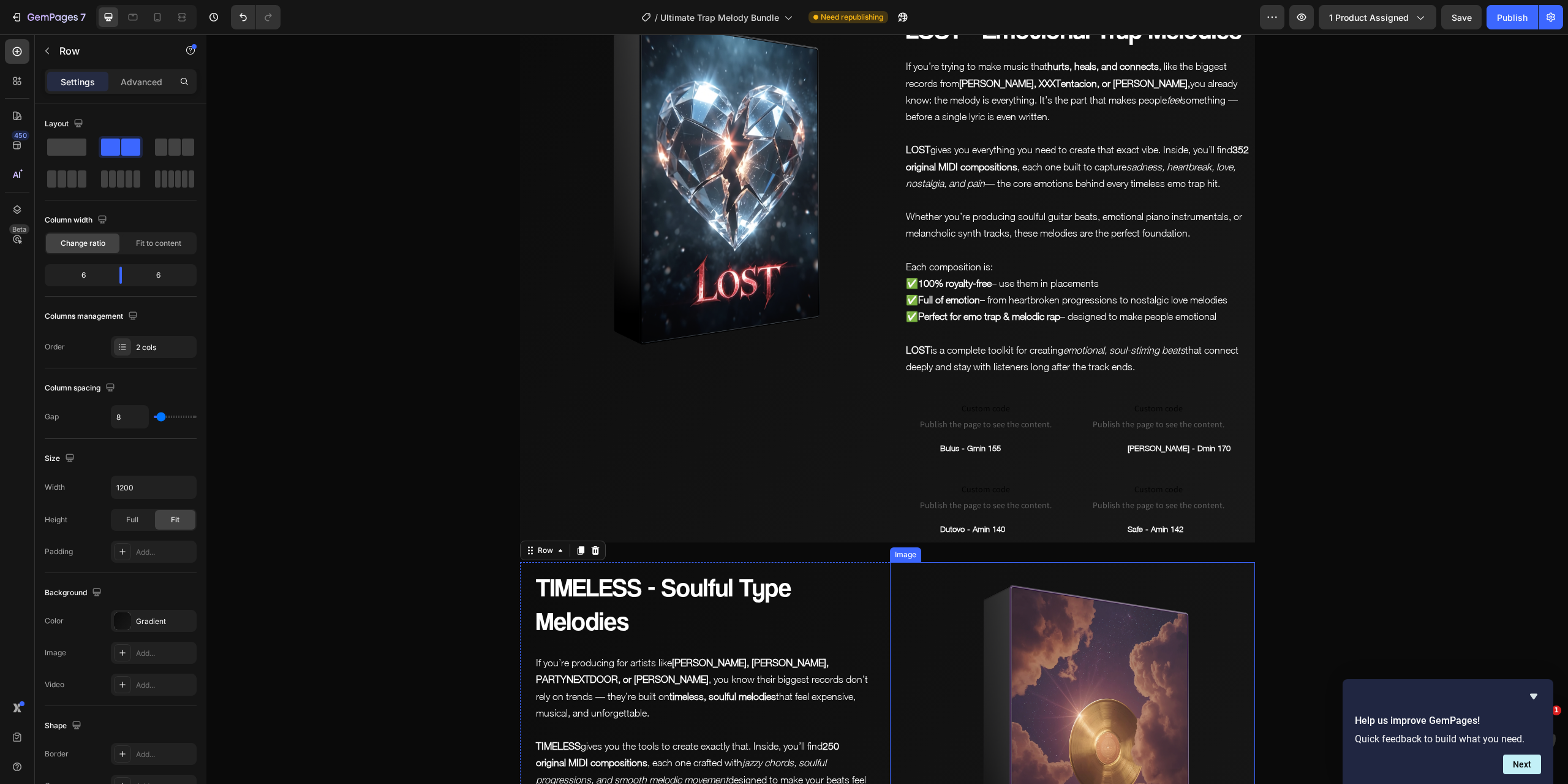
click at [1040, 638] on img at bounding box center [1072, 745] width 365 height 365
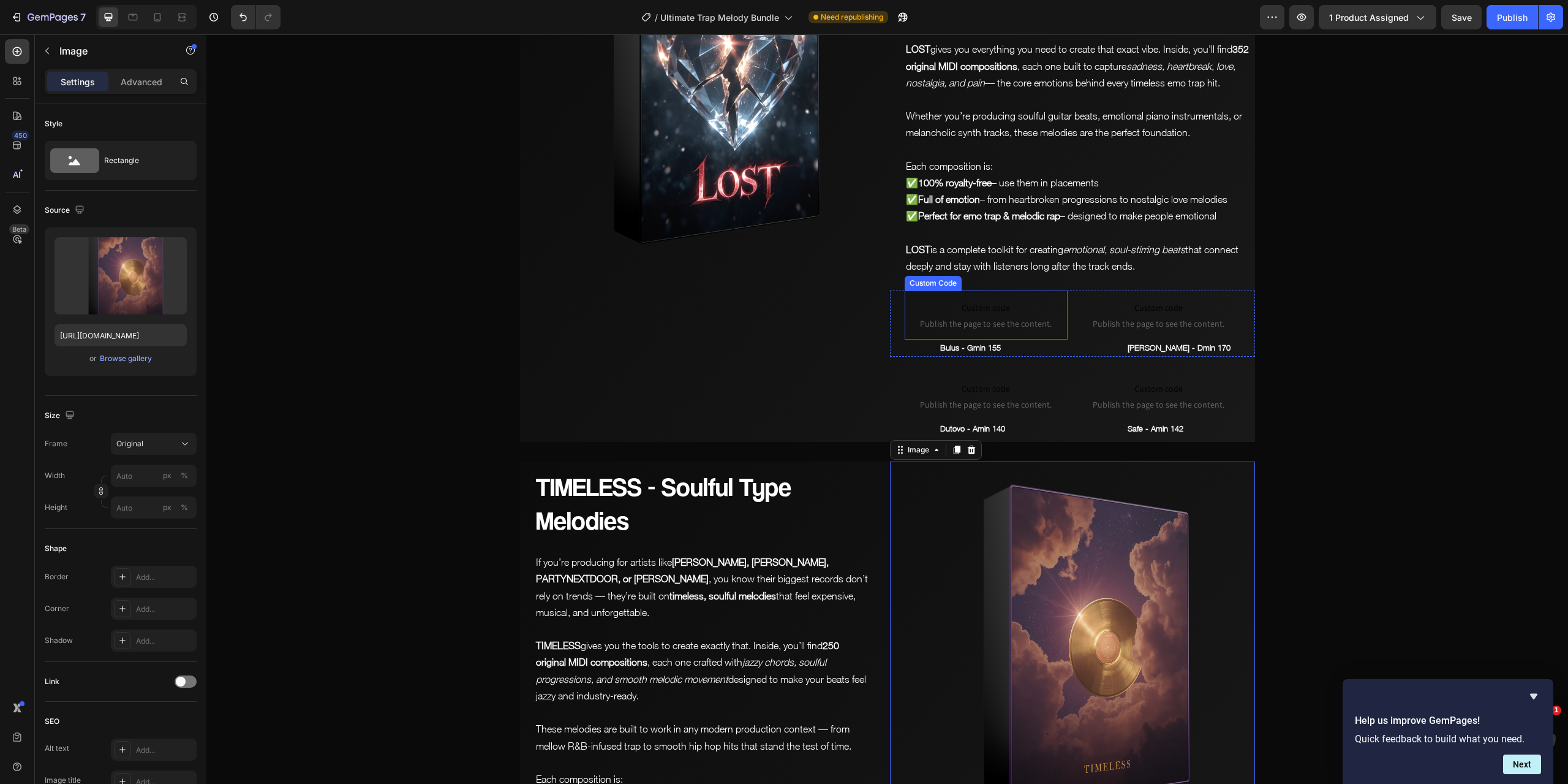
scroll to position [6318, 0]
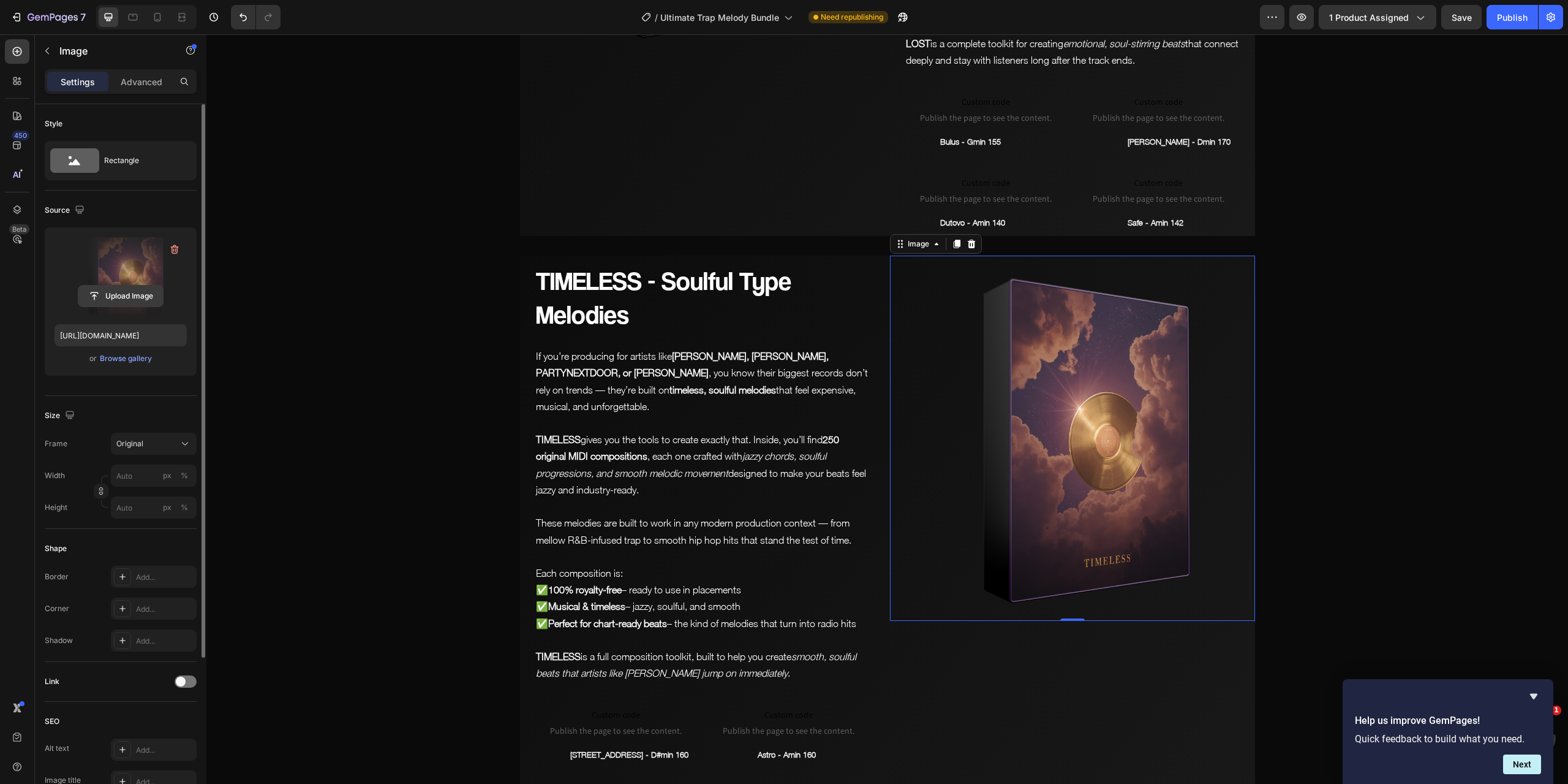
click at [129, 296] on input "file" at bounding box center [120, 296] width 84 height 21
type input "[URL][DOMAIN_NAME]"
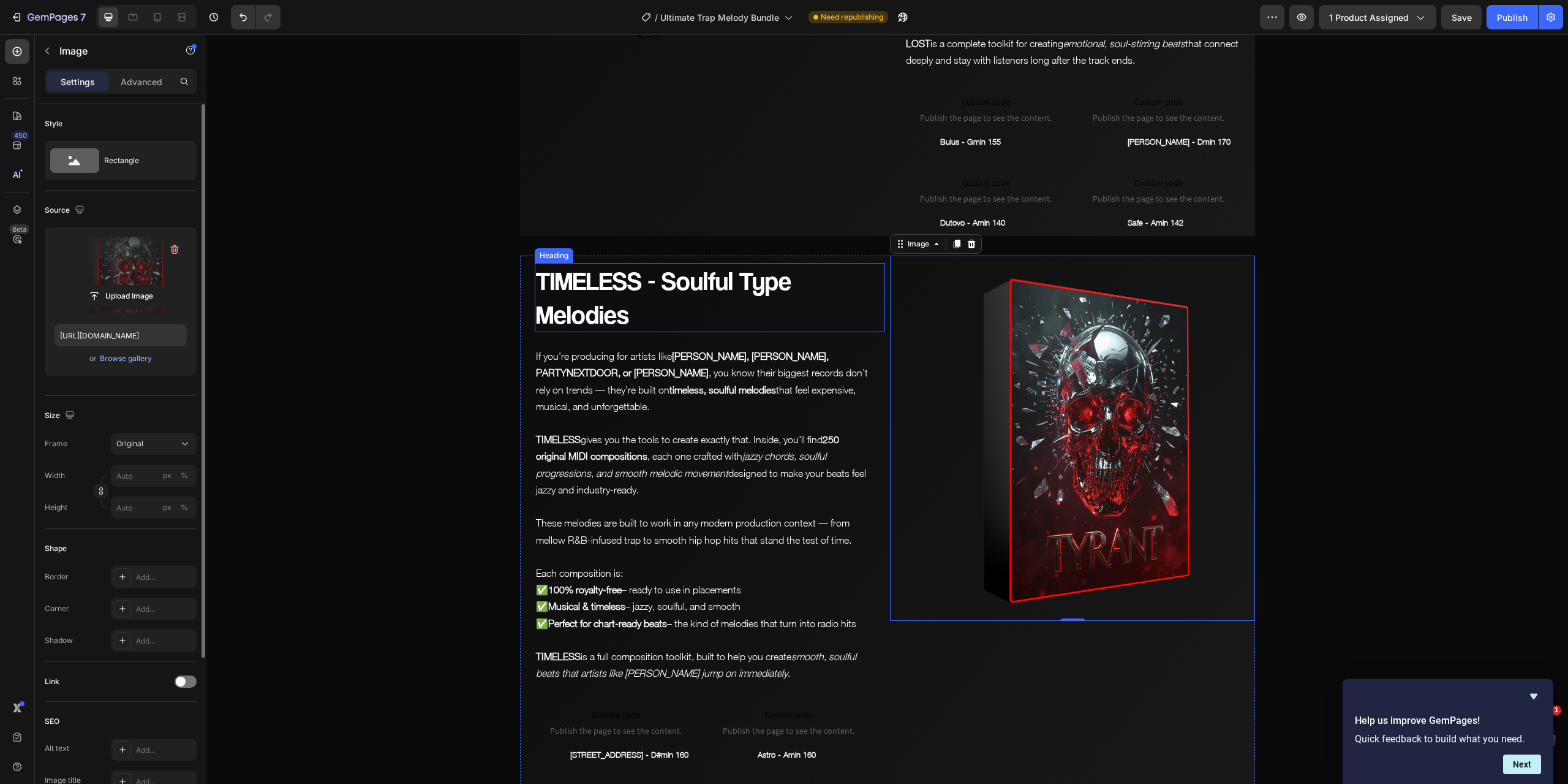
click at [639, 263] on h2 "TIMELESS - Soulful Type Melodies" at bounding box center [710, 298] width 350 height 69
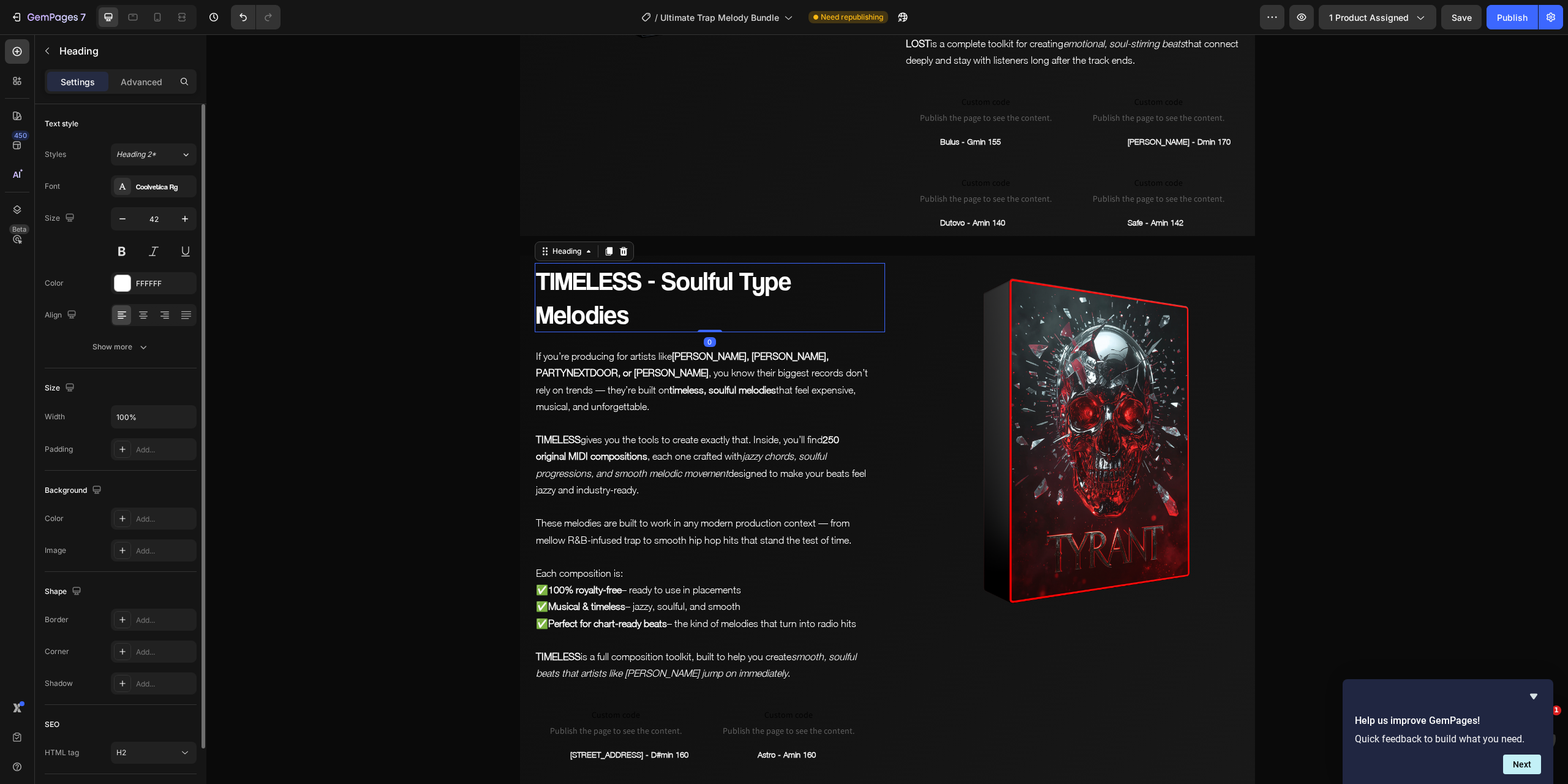
click at [637, 263] on h2 "TIMELESS - Soulful Type Melodies" at bounding box center [710, 298] width 350 height 69
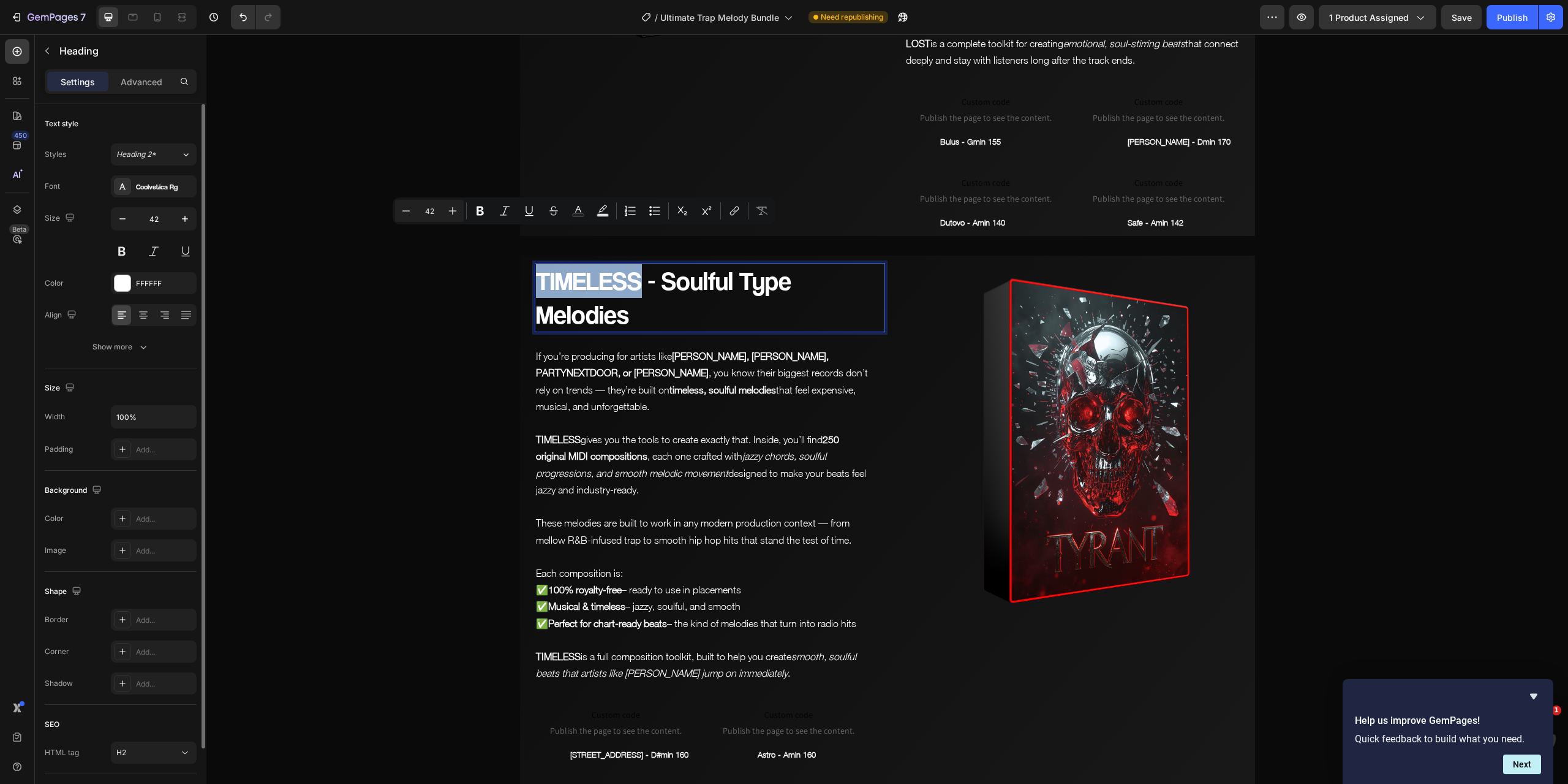
drag, startPoint x: 637, startPoint y: 246, endPoint x: 537, endPoint y: 246, distance: 100.0
click at [537, 264] on p "TIMELESS - Soulful Type Melodies" at bounding box center [710, 297] width 348 height 67
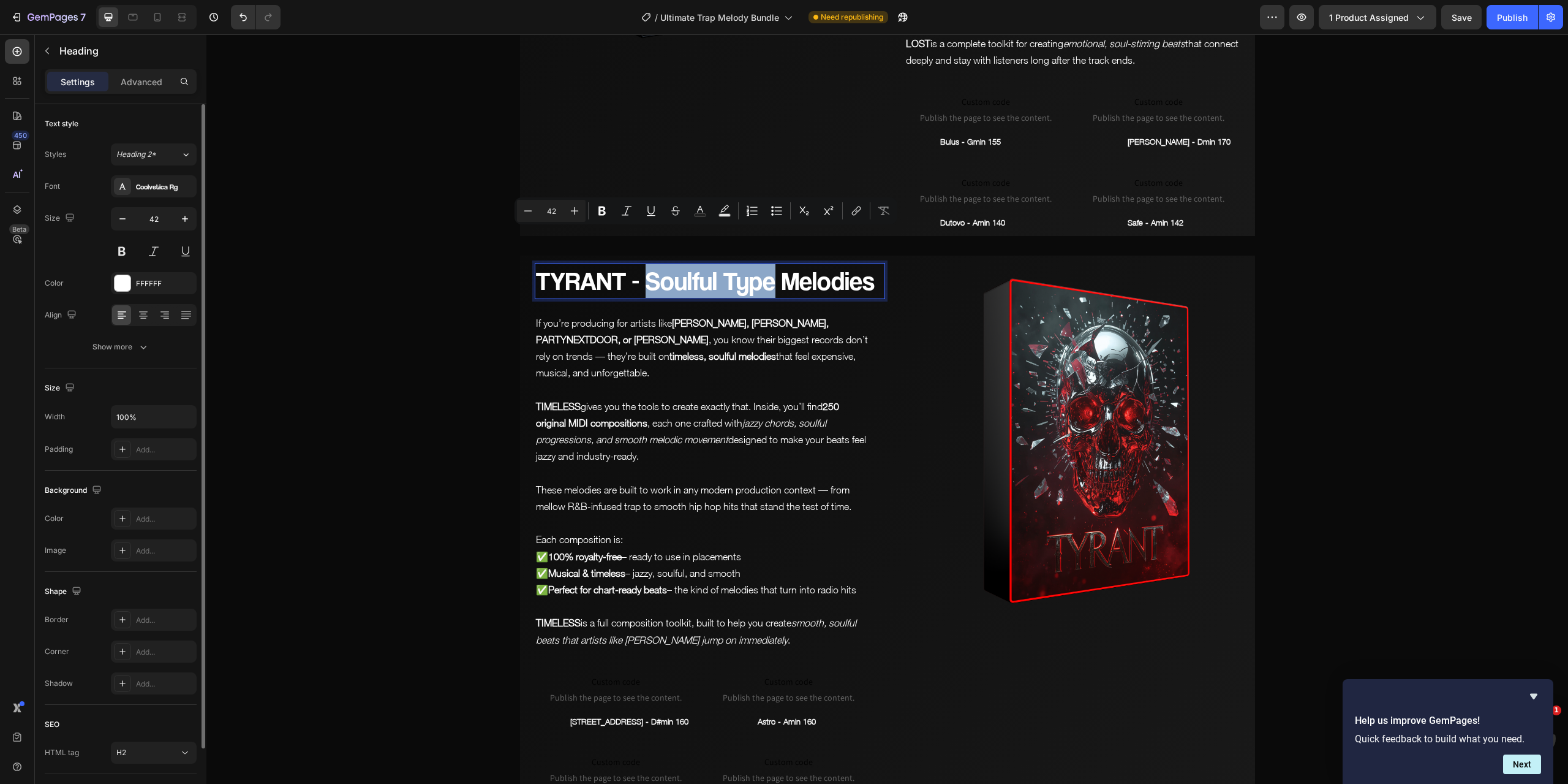
drag, startPoint x: 770, startPoint y: 246, endPoint x: 647, endPoint y: 244, distance: 123.0
click at [647, 264] on p "TYRANT - Soulful Type Melodies" at bounding box center [710, 281] width 348 height 34
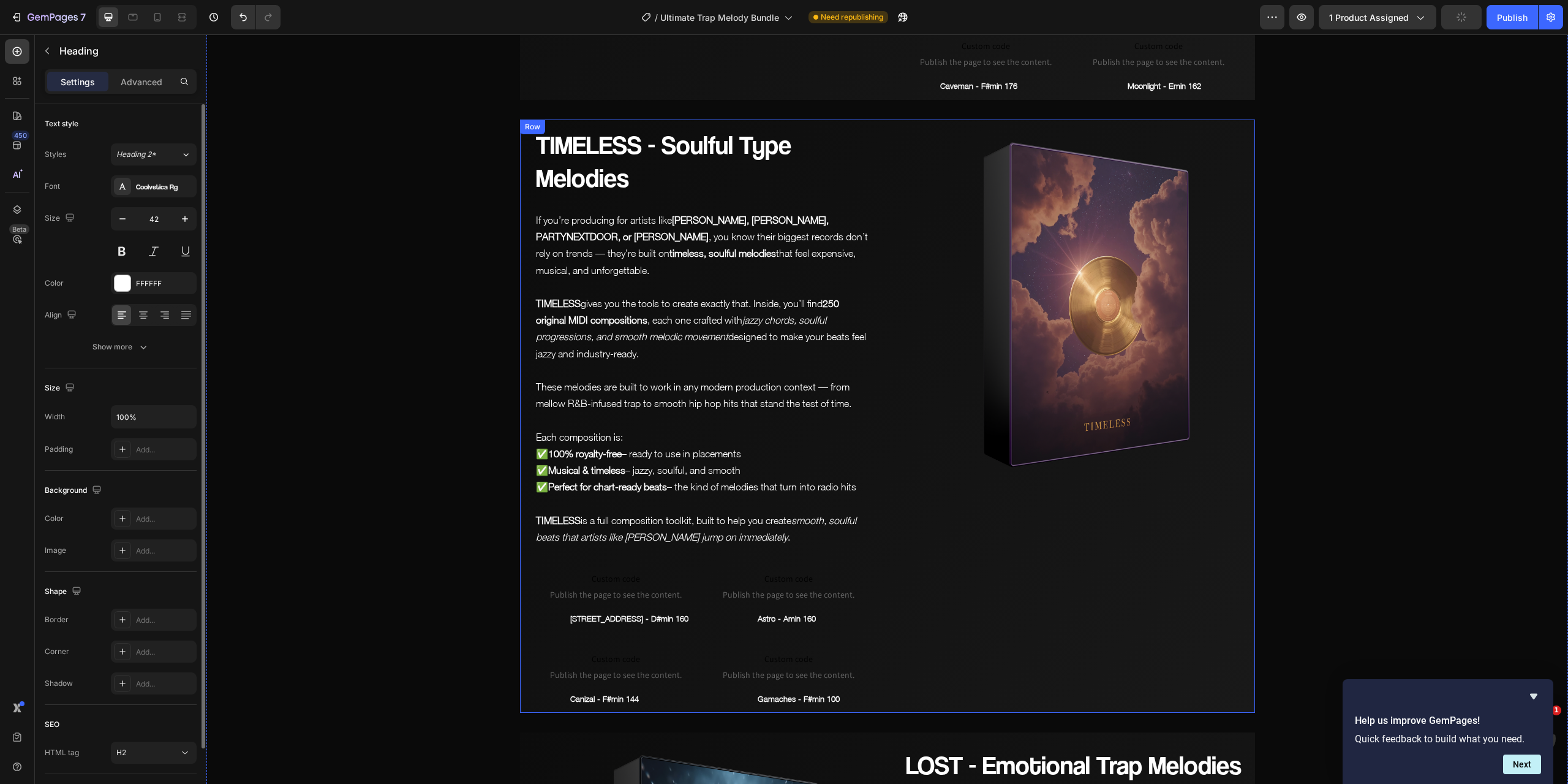
scroll to position [5093, 0]
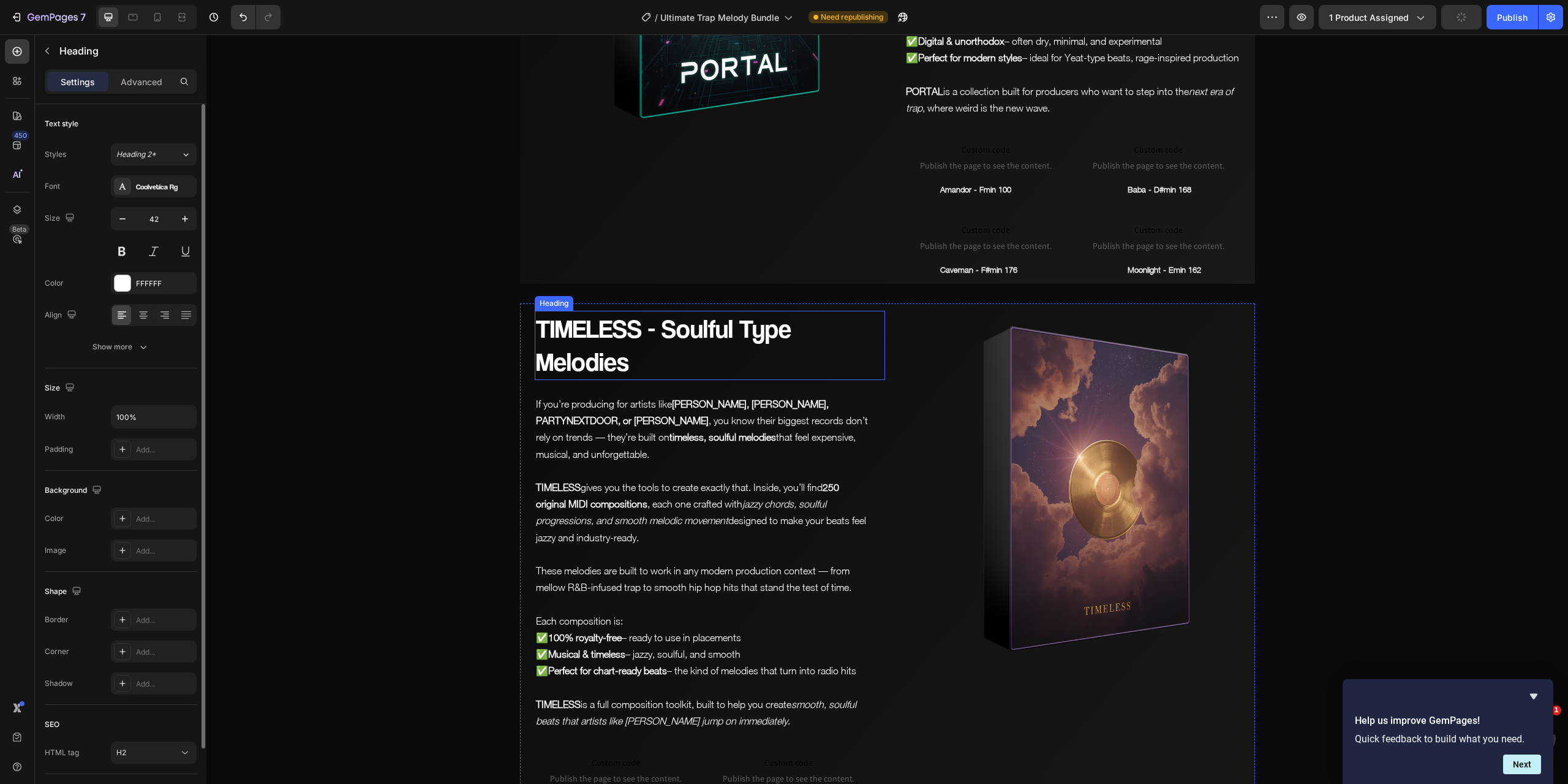
click at [767, 317] on p "TIMELESS - Soulful Type Melodies" at bounding box center [710, 345] width 348 height 67
click at [785, 312] on p "TIMELESS - Soulful Type Melodies" at bounding box center [710, 345] width 348 height 67
drag, startPoint x: 784, startPoint y: 311, endPoint x: 753, endPoint y: 311, distance: 31.0
click at [753, 312] on p "TIMELESS - Soulful Type Melodies" at bounding box center [710, 345] width 348 height 67
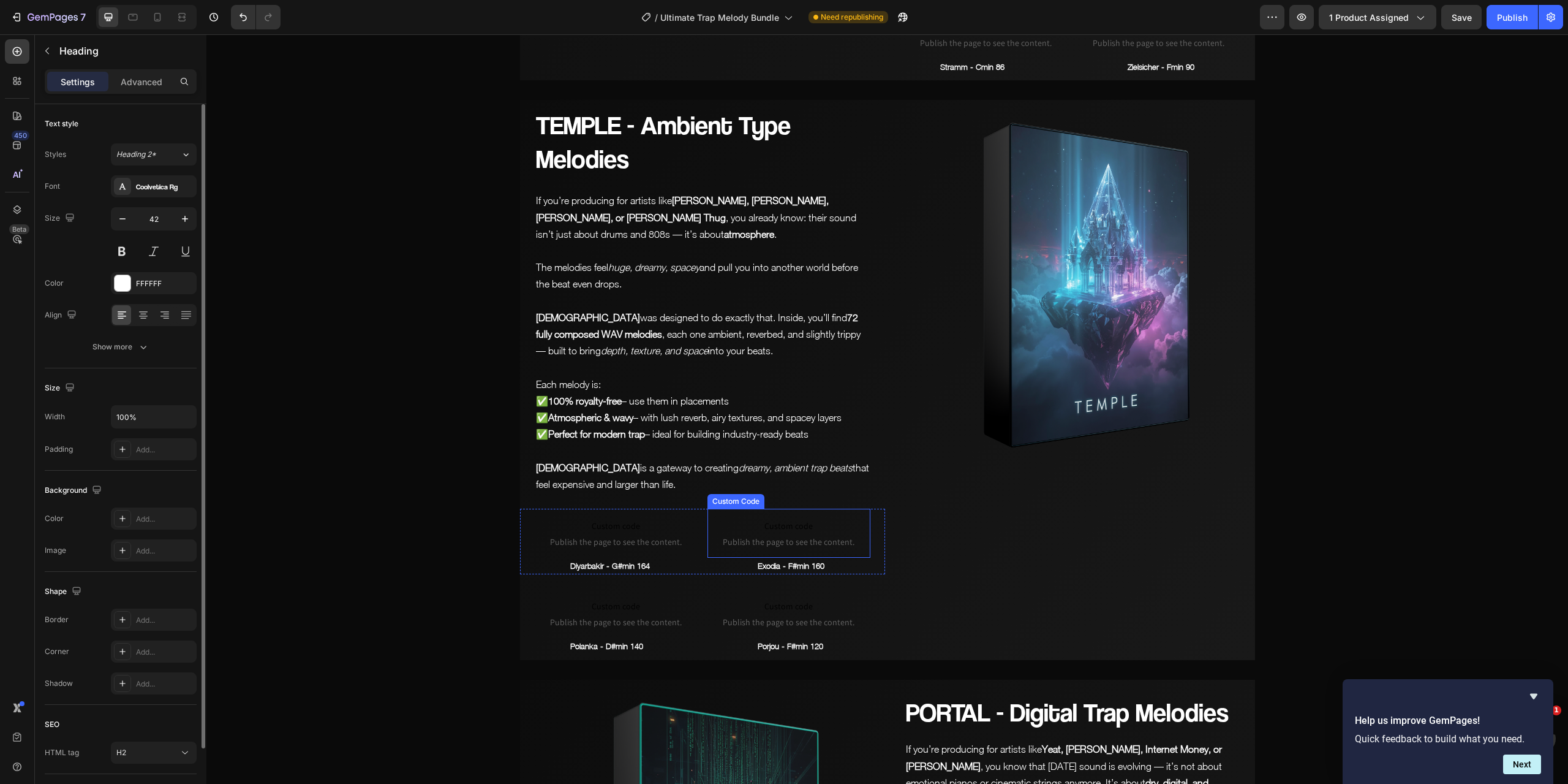
scroll to position [4051, 0]
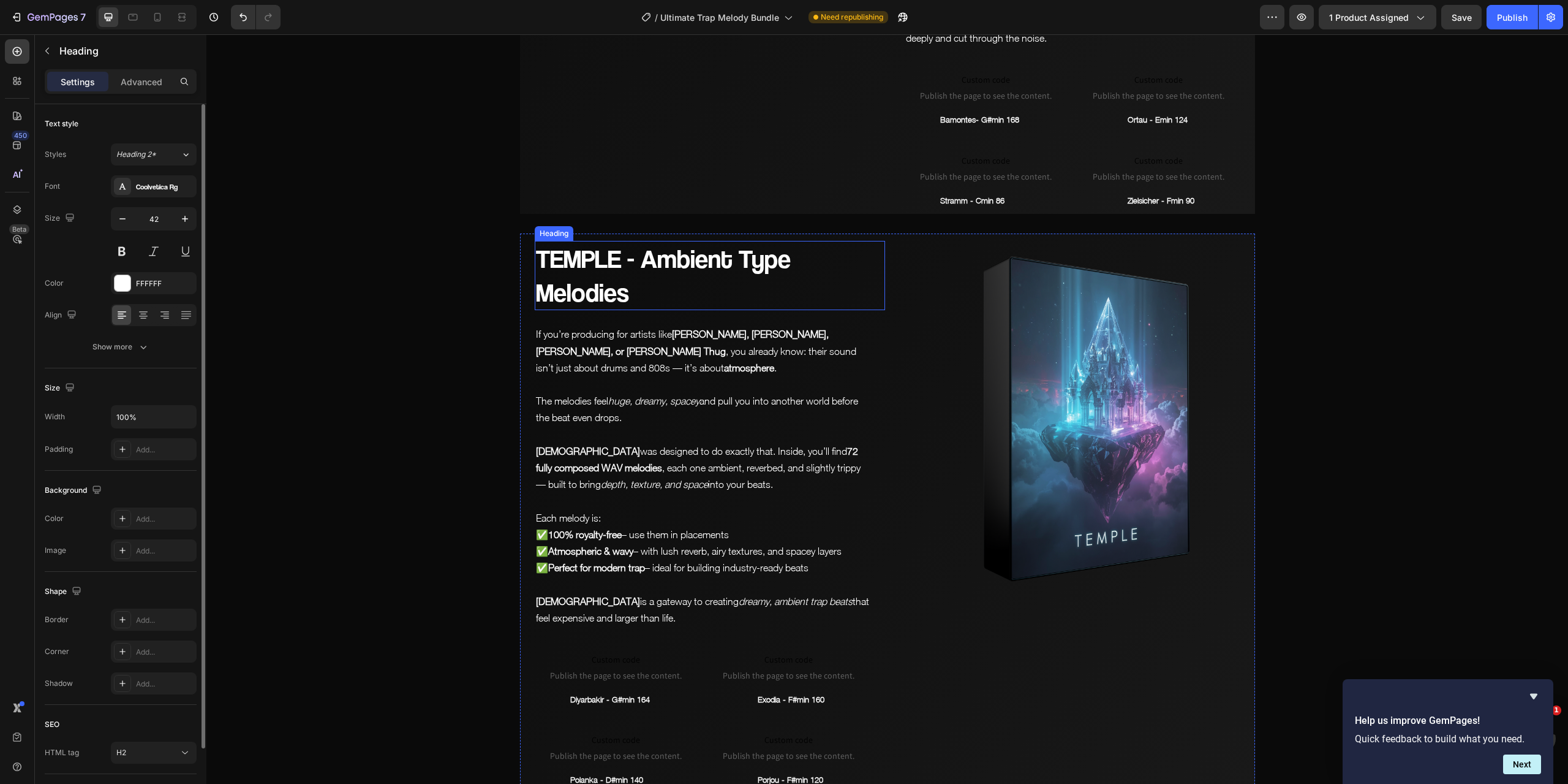
click at [778, 241] on h2 "TEMPLE - Ambient Type Melodies" at bounding box center [710, 275] width 350 height 69
click at [780, 249] on h2 "TEMPLE - Ambient Type Melodies" at bounding box center [710, 275] width 350 height 69
drag, startPoint x: 783, startPoint y: 241, endPoint x: 752, endPoint y: 242, distance: 31.0
click at [752, 242] on p "TEMPLE - Ambient Type Melodies" at bounding box center [710, 275] width 348 height 67
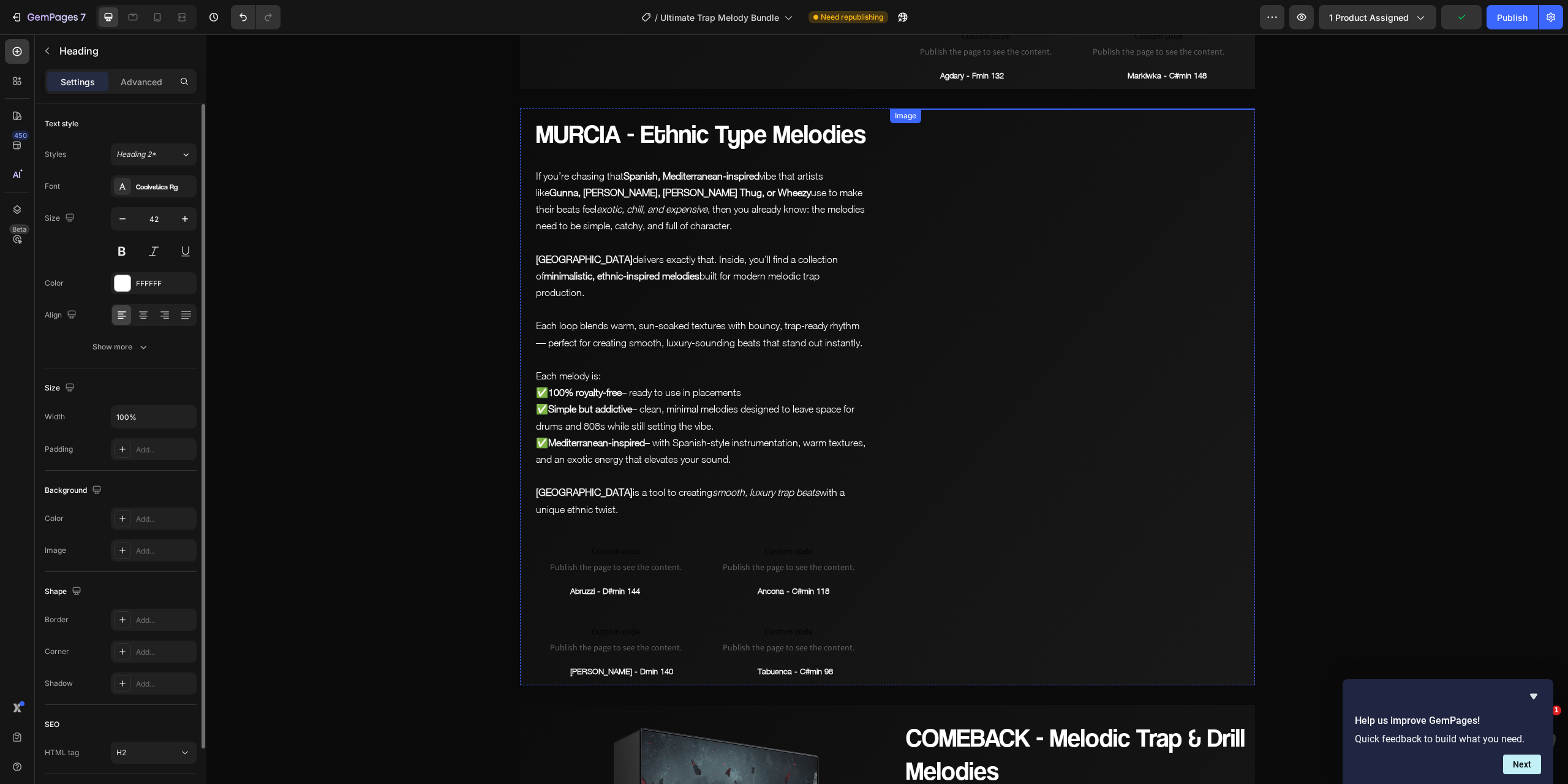
scroll to position [2825, 0]
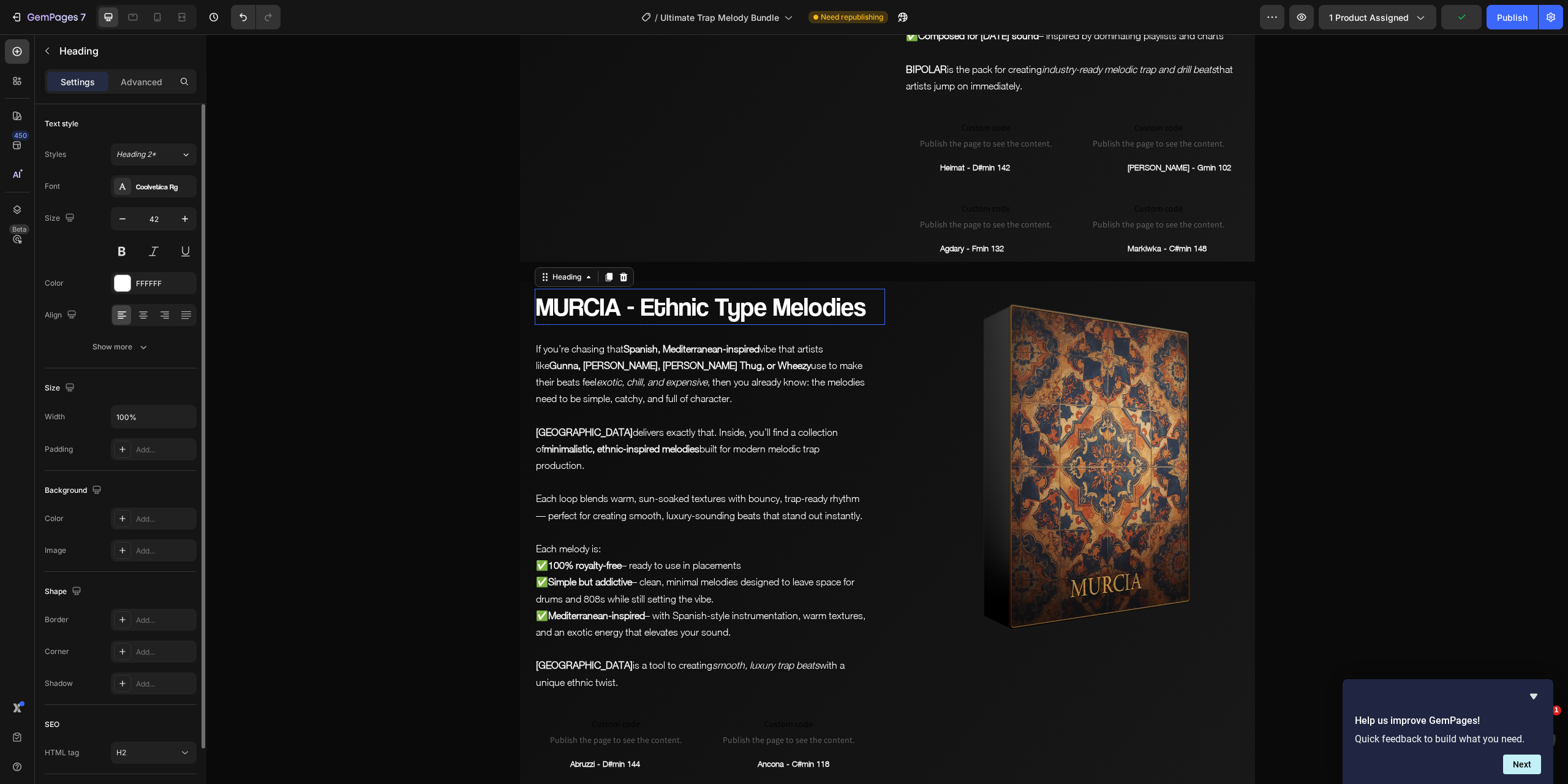
click at [762, 301] on h2 "MURCIA - Ethnic Type Melodies" at bounding box center [710, 306] width 350 height 36
click at [761, 306] on h2 "MURCIA - Ethnic Type Melodies" at bounding box center [710, 306] width 350 height 36
drag, startPoint x: 761, startPoint y: 306, endPoint x: 728, endPoint y: 307, distance: 33.0
click at [728, 307] on p "MURCIA - Ethnic Type Melodies" at bounding box center [710, 307] width 348 height 34
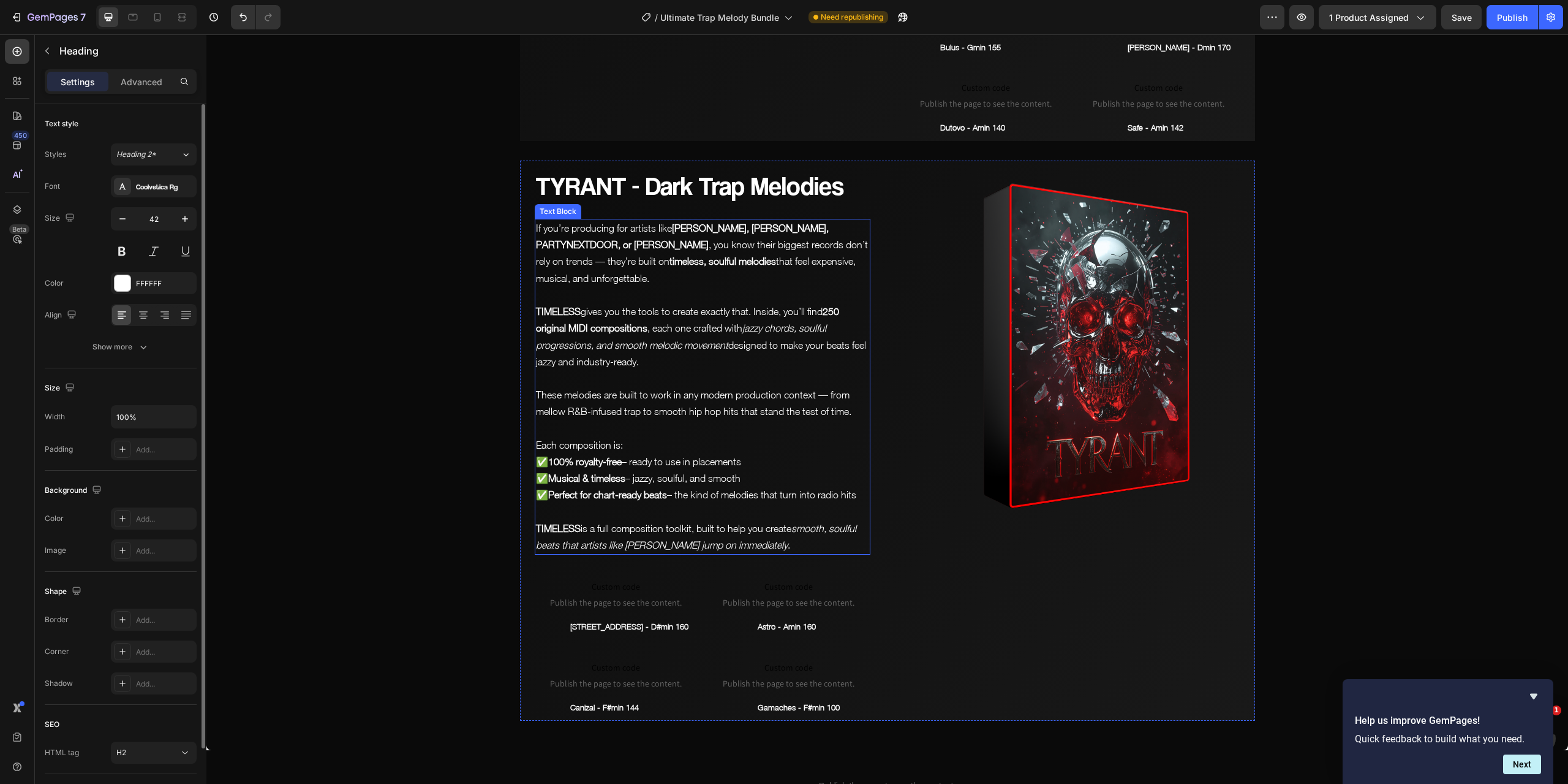
scroll to position [6318, 0]
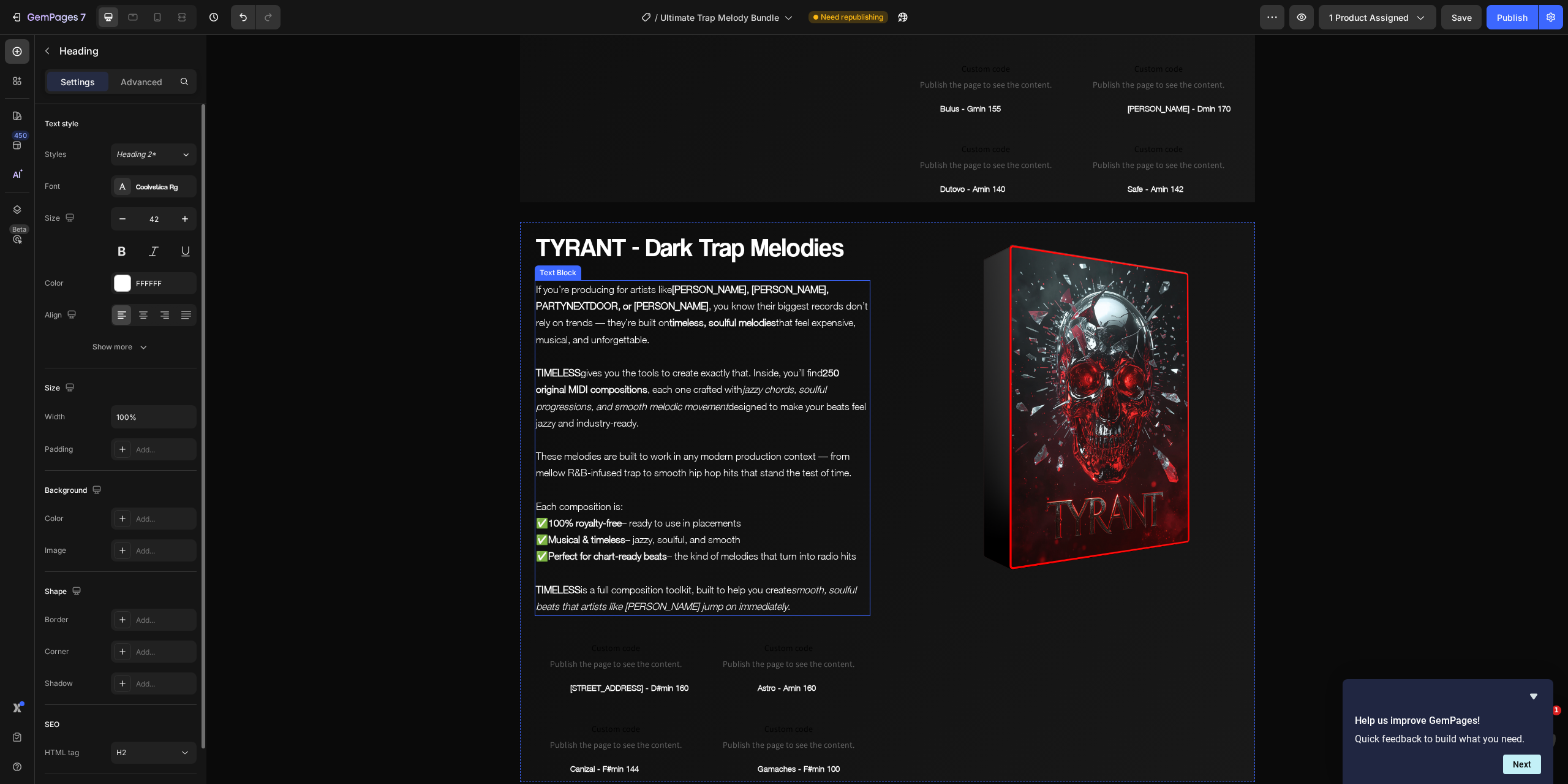
click at [712, 581] on p "TIMELESS is a full composition toolkit, built to help you create smooth, soulfu…" at bounding box center [703, 598] width 333 height 33
click at [753, 581] on p "TIMELESS is a full composition toolkit, built to help you create smooth, soulfu…" at bounding box center [703, 598] width 333 height 33
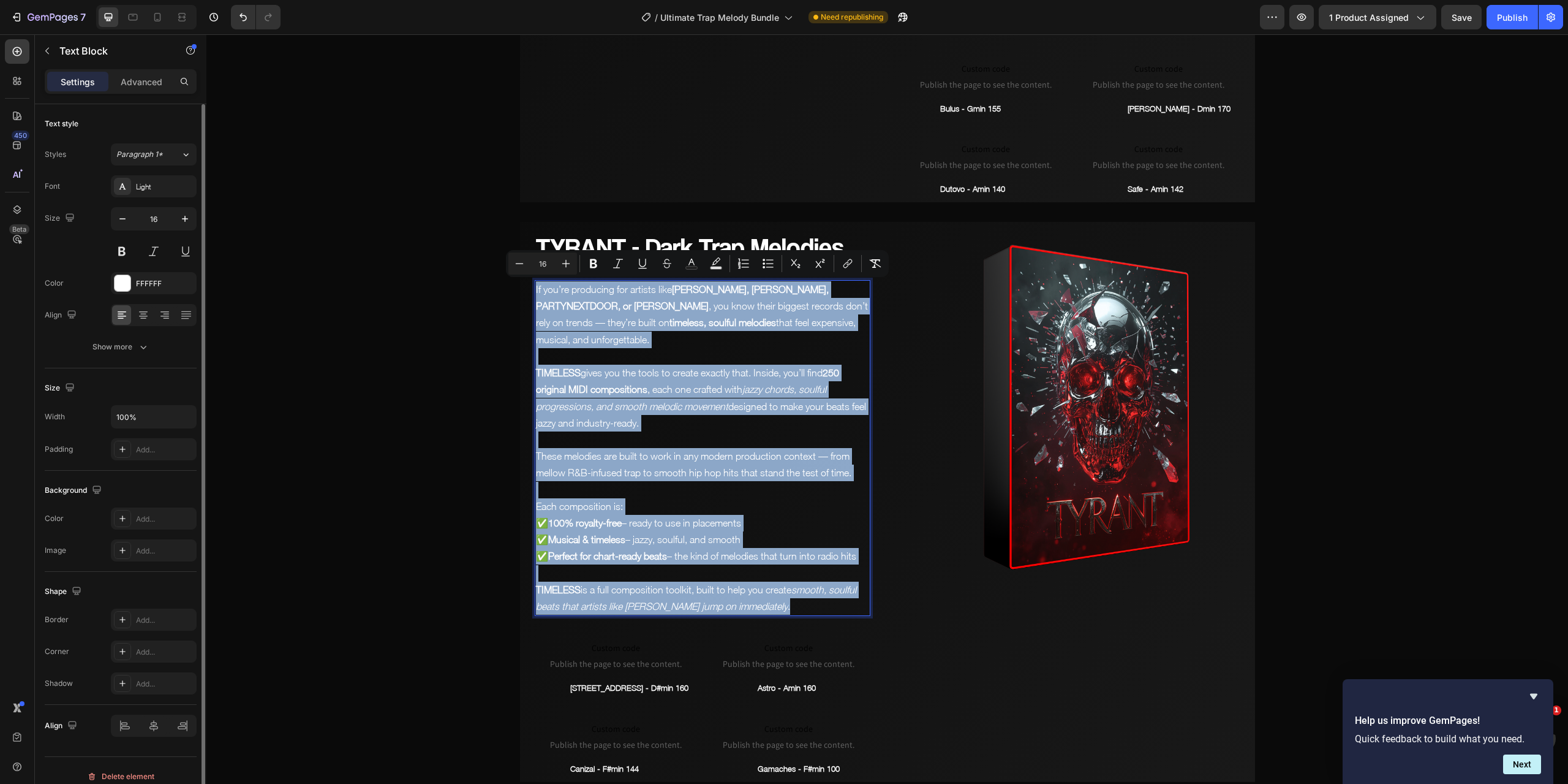
drag, startPoint x: 767, startPoint y: 584, endPoint x: 531, endPoint y: 285, distance: 380.9
click at [535, 285] on div "If you’re producing for artists like [PERSON_NAME], [PERSON_NAME], PARTYNEXTDOO…" at bounding box center [702, 448] width 336 height 336
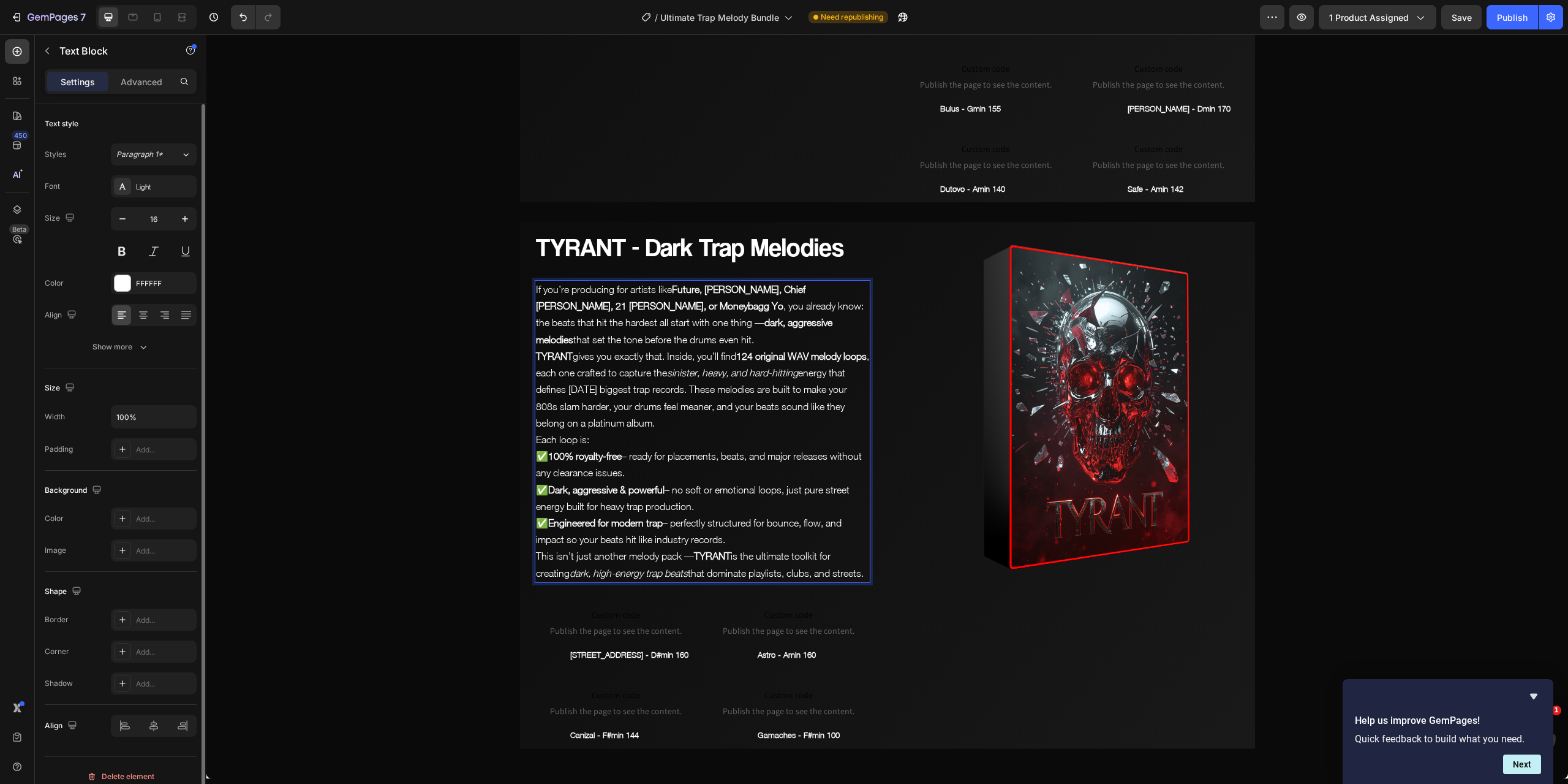
click at [638, 334] on p "If you’re producing for artists like Future, [PERSON_NAME], Chief [PERSON_NAME]…" at bounding box center [703, 315] width 333 height 67
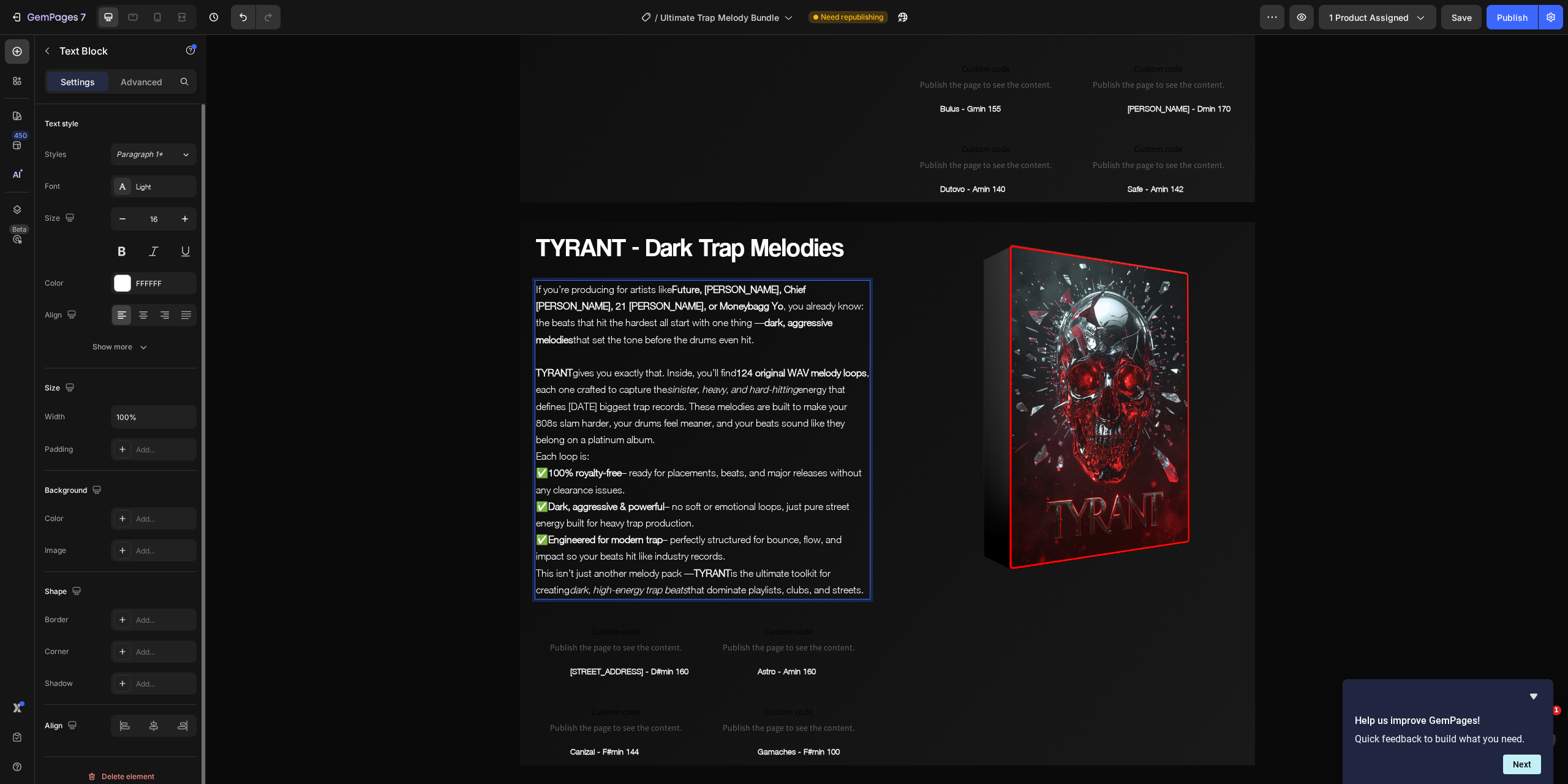
click at [708, 405] on p "TYRANT gives you exactly that. Inside, you’ll find 124 original WAV melody loop…" at bounding box center [703, 406] width 333 height 83
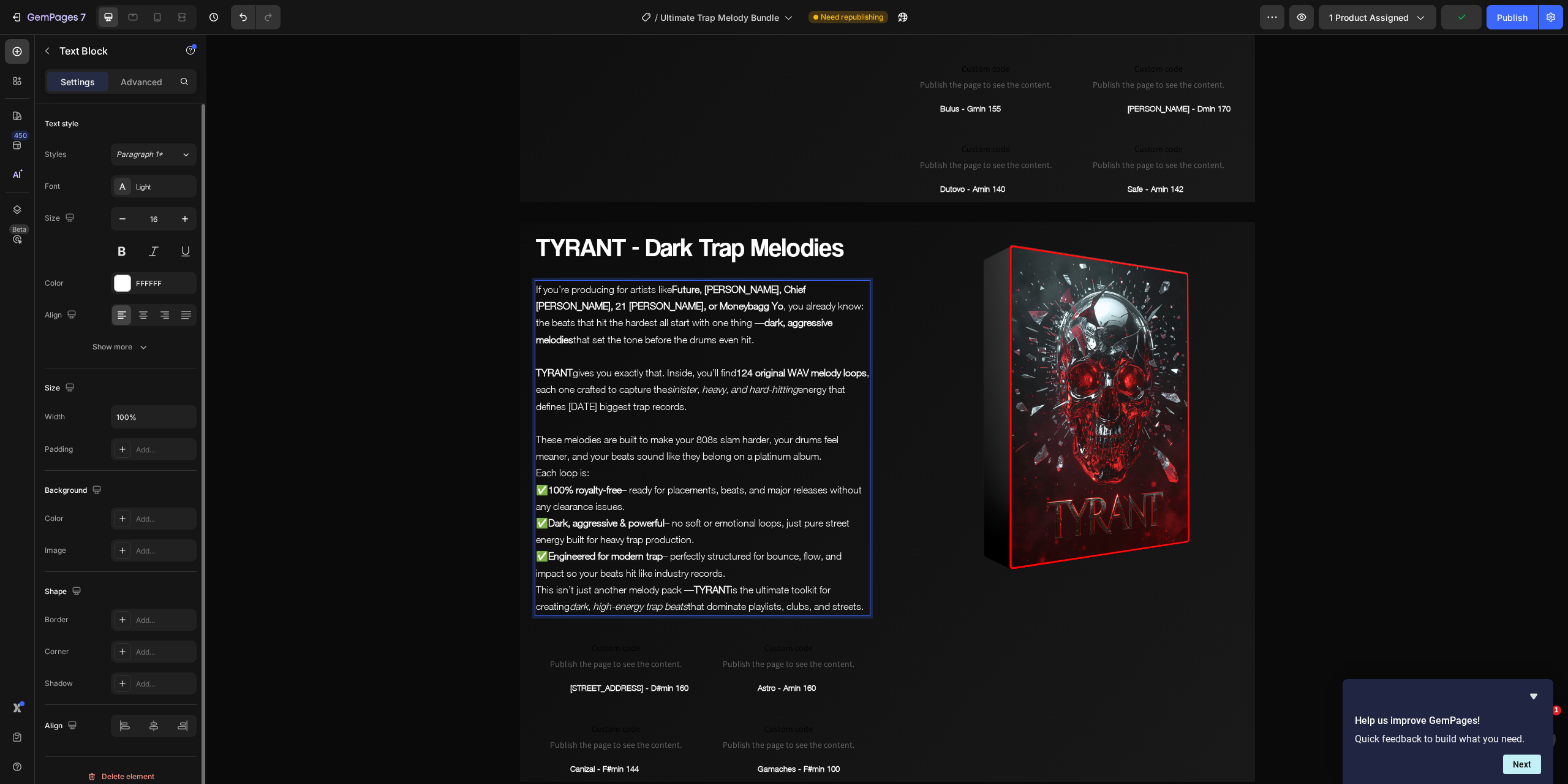
click at [737, 434] on p "These melodies are built to make your 808s slam harder, your drums feel meaner,…" at bounding box center [703, 448] width 333 height 33
click at [831, 452] on p "These melodies are built to make your 808s slap harder, your drums feel meaner,…" at bounding box center [703, 448] width 333 height 33
drag, startPoint x: 823, startPoint y: 455, endPoint x: 532, endPoint y: 443, distance: 291.2
click at [536, 443] on p "These melodies are built to make your 808s slap harder, your drums feel meaner,…" at bounding box center [703, 448] width 333 height 33
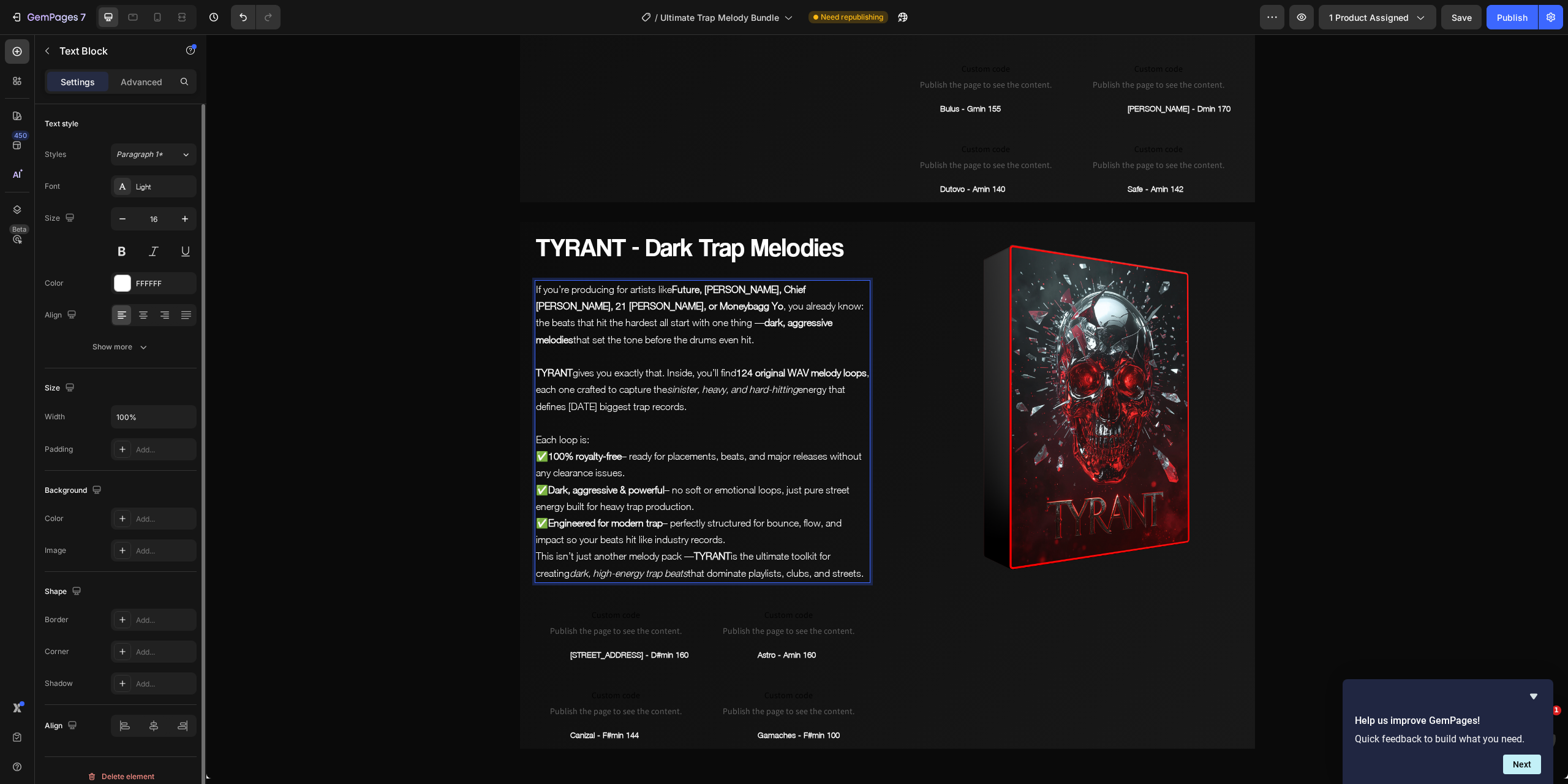
click at [604, 440] on p "Each loop is: ✅ 100% royalty-free – ready for placements, beats, and major rele…" at bounding box center [703, 489] width 333 height 116
drag, startPoint x: 677, startPoint y: 467, endPoint x: 729, endPoint y: 459, distance: 52.6
click at [729, 459] on p "Each loop is: ✅ 100% royalty-free – ready for placements, beats, and major rele…" at bounding box center [703, 489] width 333 height 116
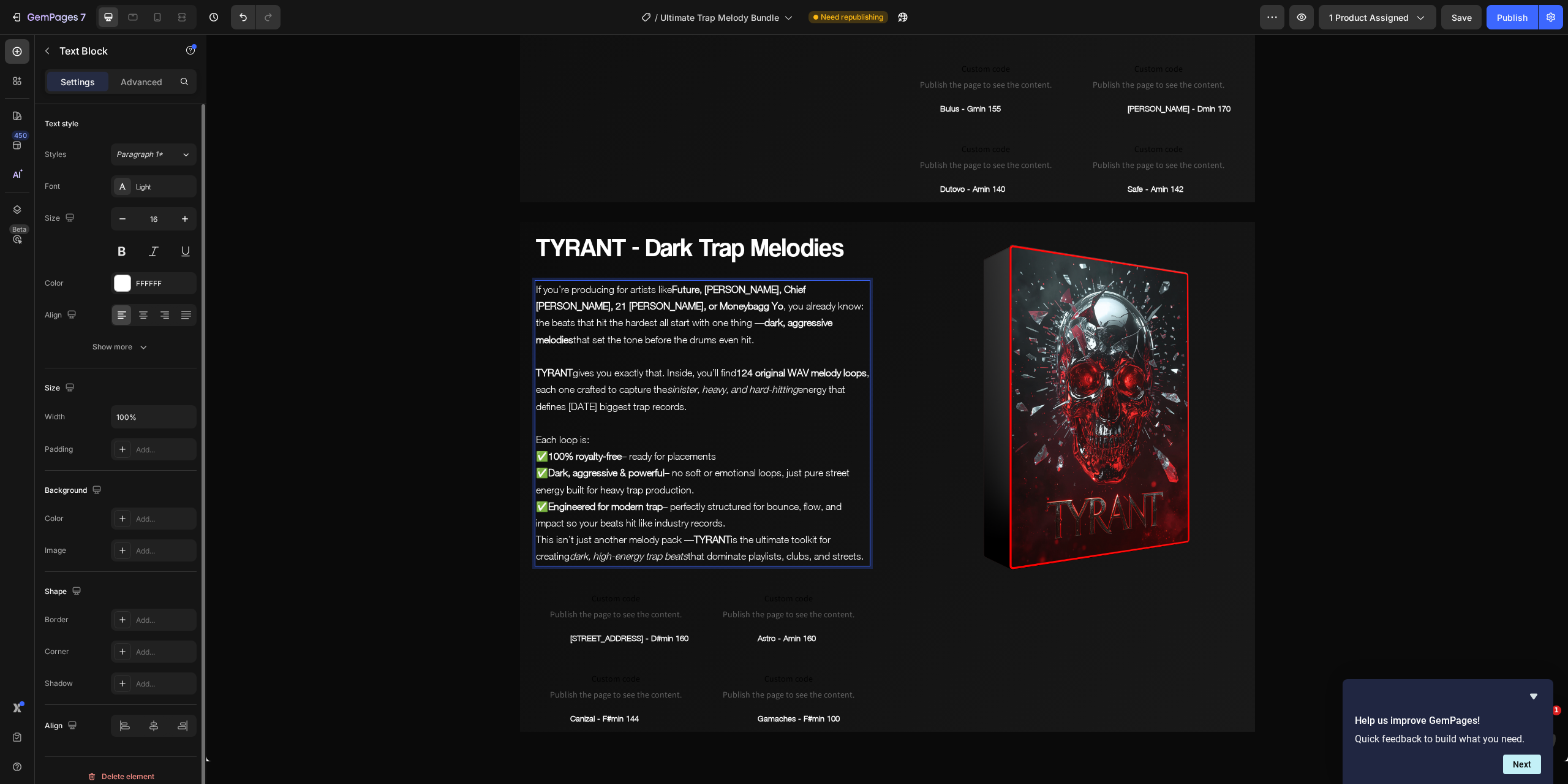
drag, startPoint x: 704, startPoint y: 485, endPoint x: 789, endPoint y: 477, distance: 85.4
click at [789, 477] on p "Each loop is: ✅ 100% royalty-free – ready for placements ✅ Dark, aggressive & p…" at bounding box center [703, 481] width 333 height 100
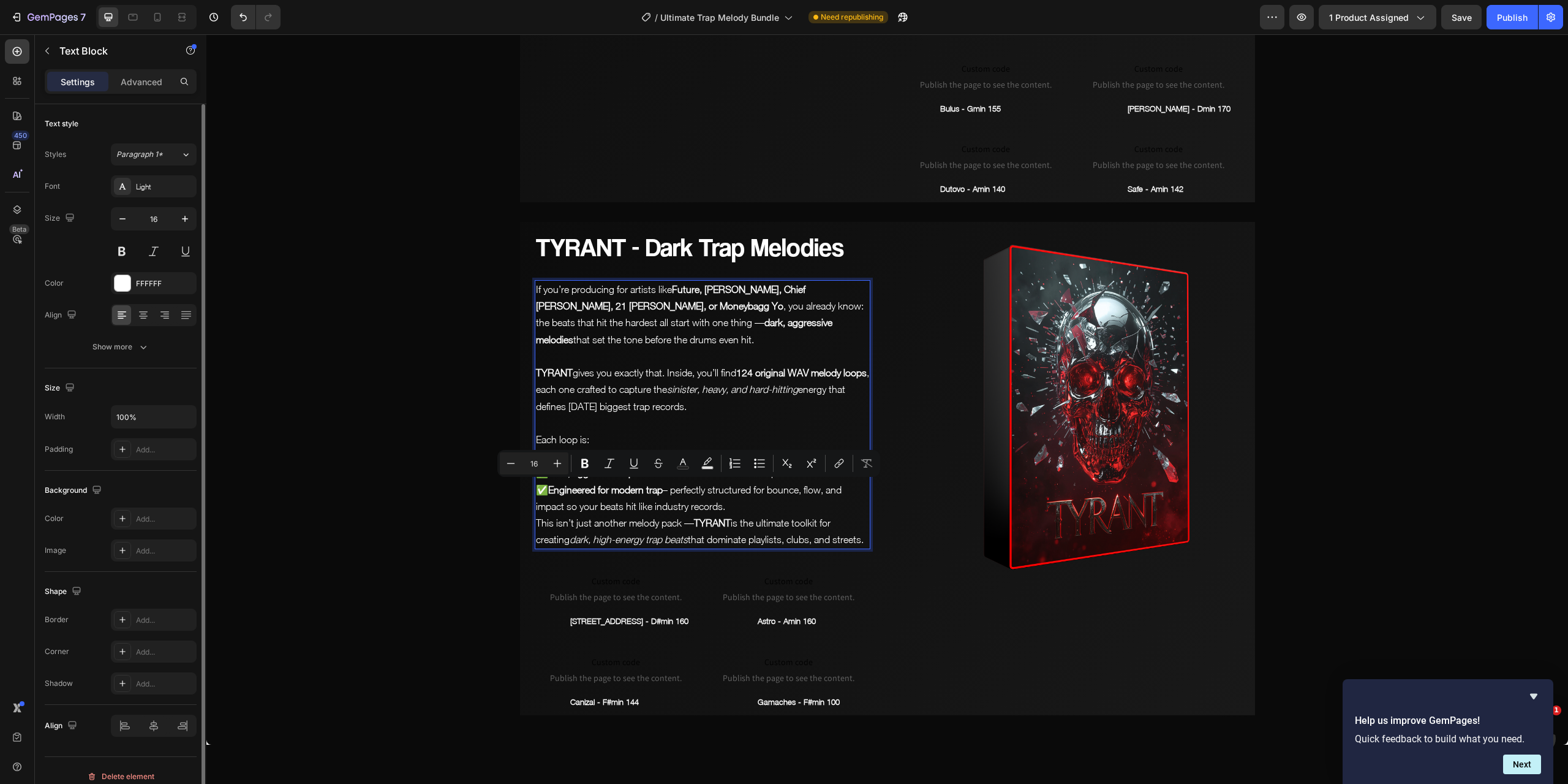
drag, startPoint x: 733, startPoint y: 502, endPoint x: 802, endPoint y: 493, distance: 69.6
click at [802, 493] on p "Each loop is: ✅ 100% royalty-free – ready for placements ✅ Dark, aggressive & p…" at bounding box center [703, 473] width 333 height 83
drag, startPoint x: 693, startPoint y: 519, endPoint x: 533, endPoint y: 524, distance: 160.1
click at [536, 524] on p "This isn’t just another melody pack — TYRANT is the ultimate toolkit for creati…" at bounding box center [703, 531] width 333 height 33
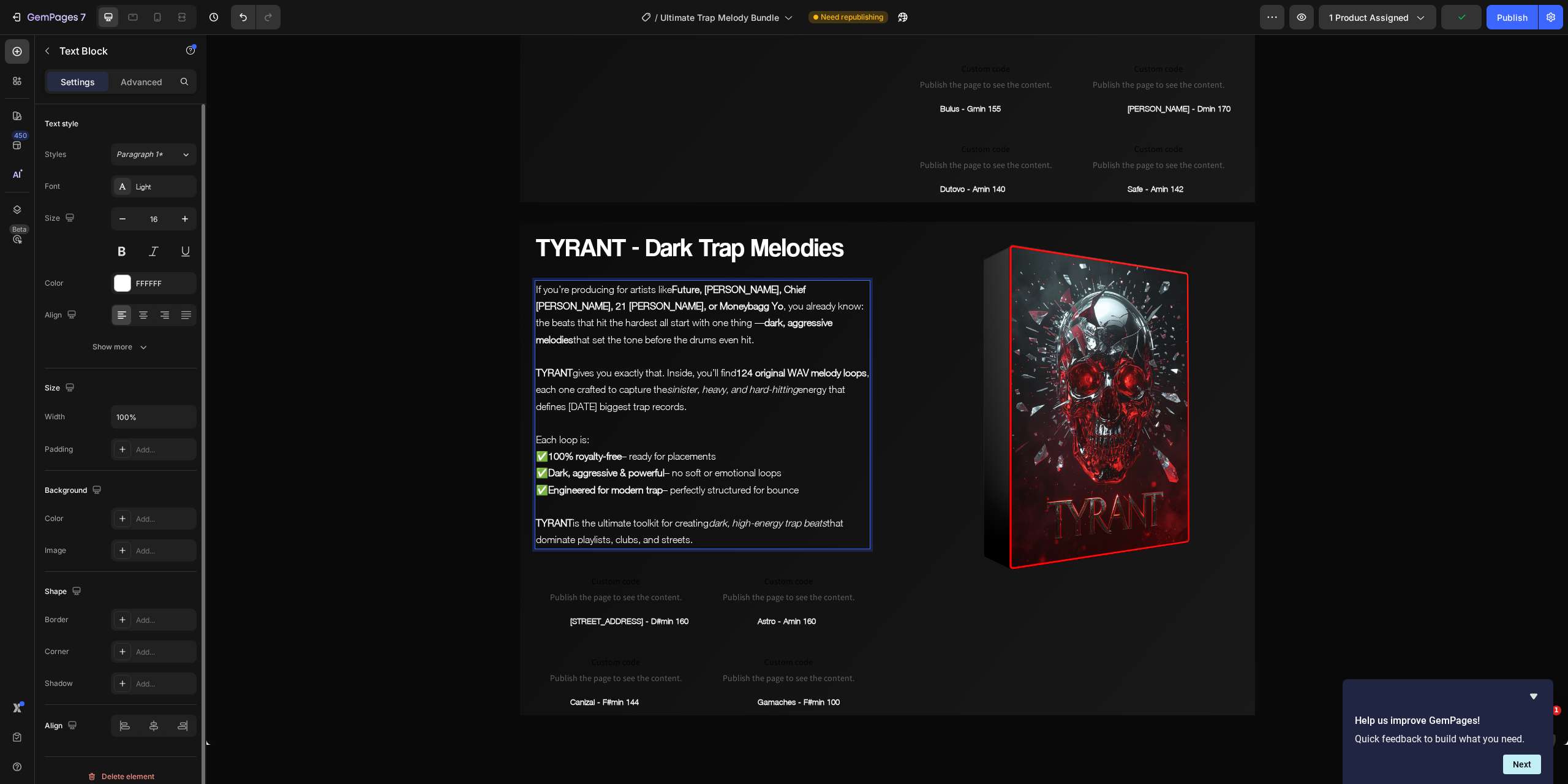
click at [710, 532] on p "TYRANT is the ultimate toolkit for creating dark, high-energy trap beats that d…" at bounding box center [703, 531] width 333 height 33
drag, startPoint x: 640, startPoint y: 540, endPoint x: 612, endPoint y: 540, distance: 28.0
click at [612, 540] on p "TYRANT is the ultimate toolkit for creating dark, high-energy trap beats that d…" at bounding box center [703, 531] width 333 height 33
click at [1465, 24] on button "Save" at bounding box center [1461, 17] width 40 height 25
click at [614, 617] on p "[STREET_ADDRESS] - D#min 160" at bounding box center [633, 621] width 126 height 14
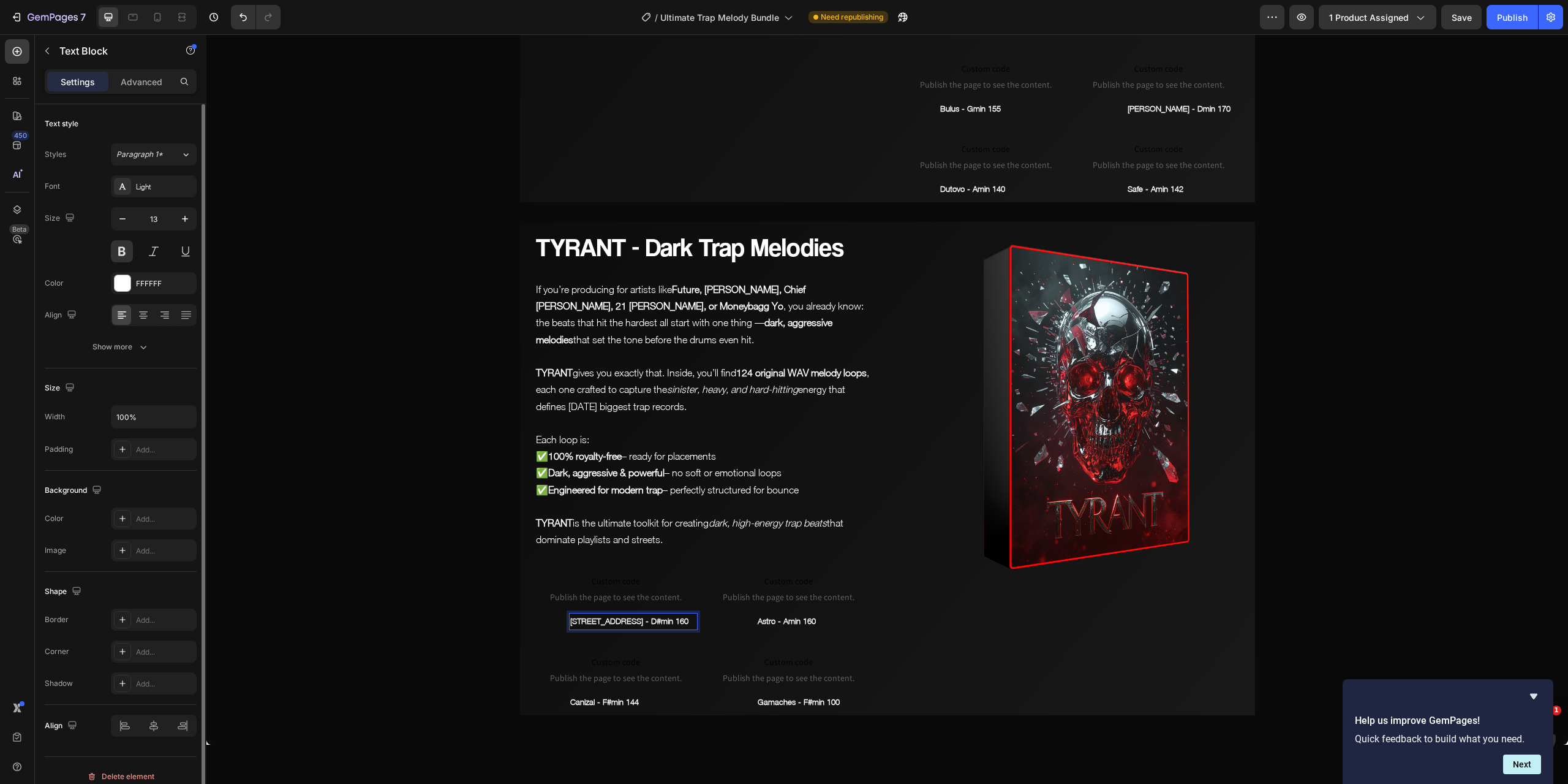
click at [614, 617] on p "[STREET_ADDRESS] - D#min 160" at bounding box center [633, 621] width 126 height 14
click at [623, 581] on span "Custom code" at bounding box center [616, 581] width 163 height 15
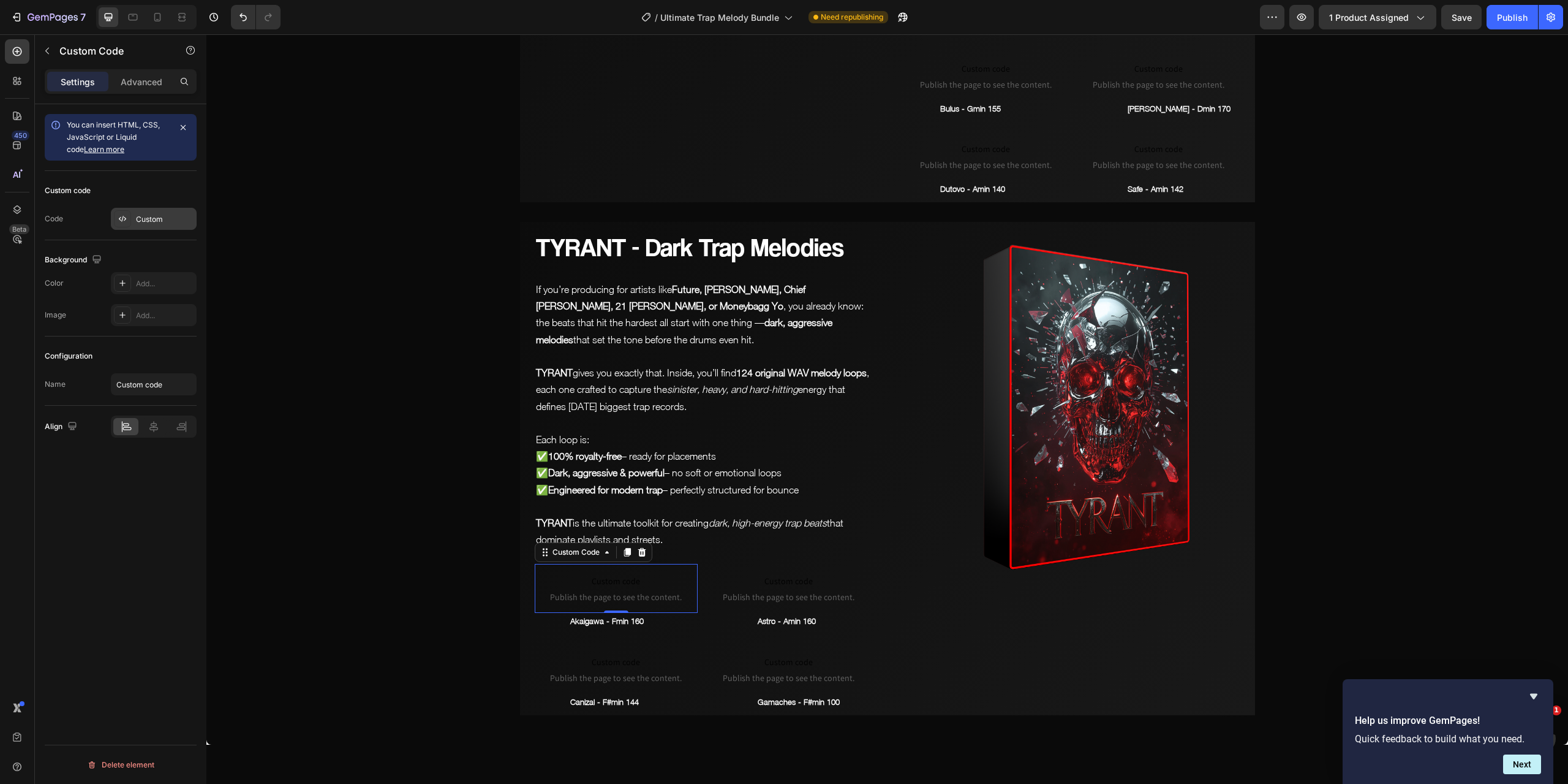
click at [148, 222] on div "Custom" at bounding box center [165, 220] width 58 height 11
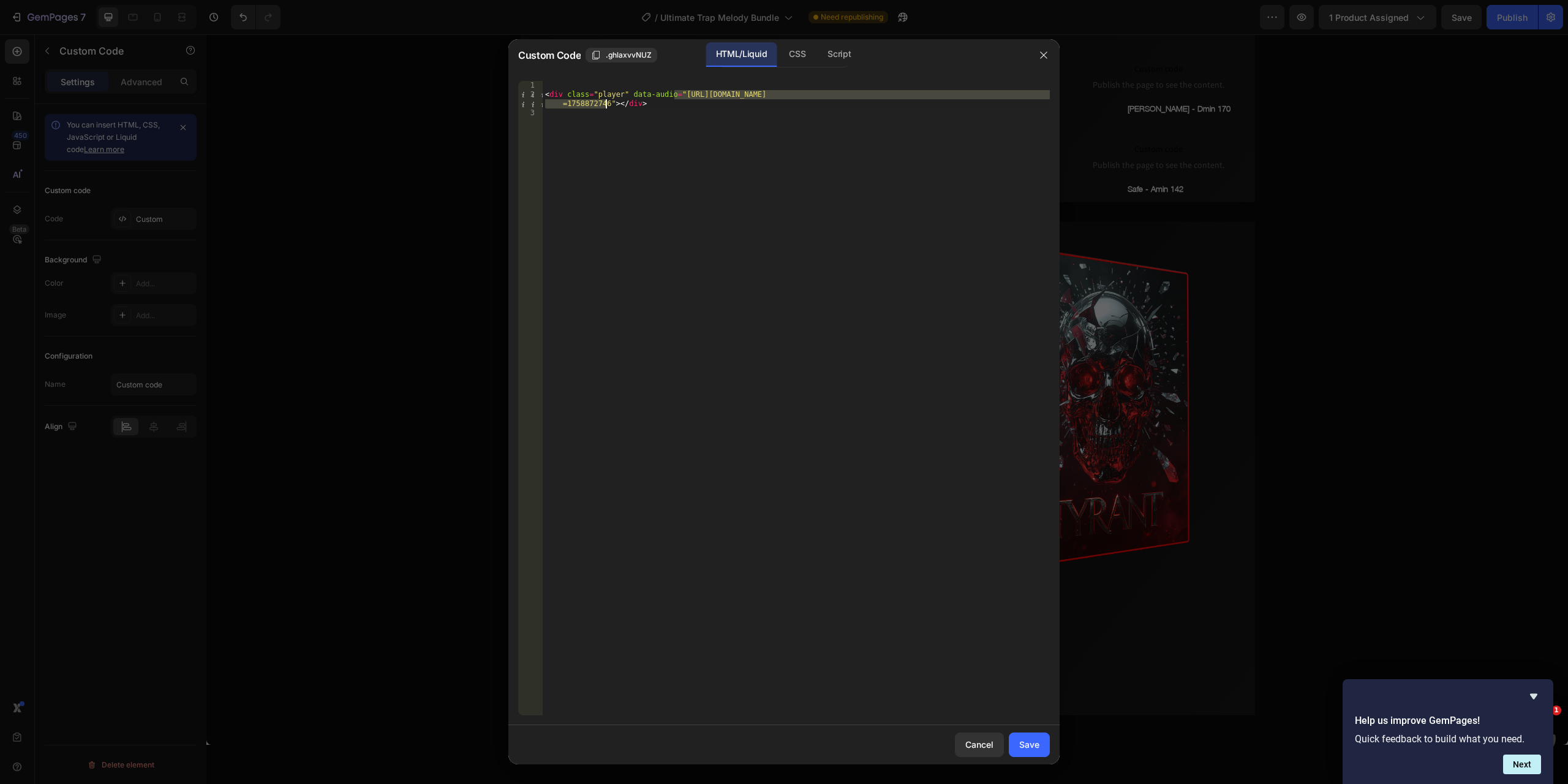
drag, startPoint x: 674, startPoint y: 94, endPoint x: 605, endPoint y: 104, distance: 69.7
click at [605, 104] on div "< div class = "player" data-audio = "[URL][DOMAIN_NAME] =1758872746" > </ div >" at bounding box center [796, 407] width 507 height 652
paste textarea "Akaigawa_-_Fmin_160.mp3?v=1758882801"
type textarea "<div class="player" data-audio="[URL][DOMAIN_NAME]"></div>"
click at [1024, 745] on div "Save" at bounding box center [1029, 744] width 20 height 13
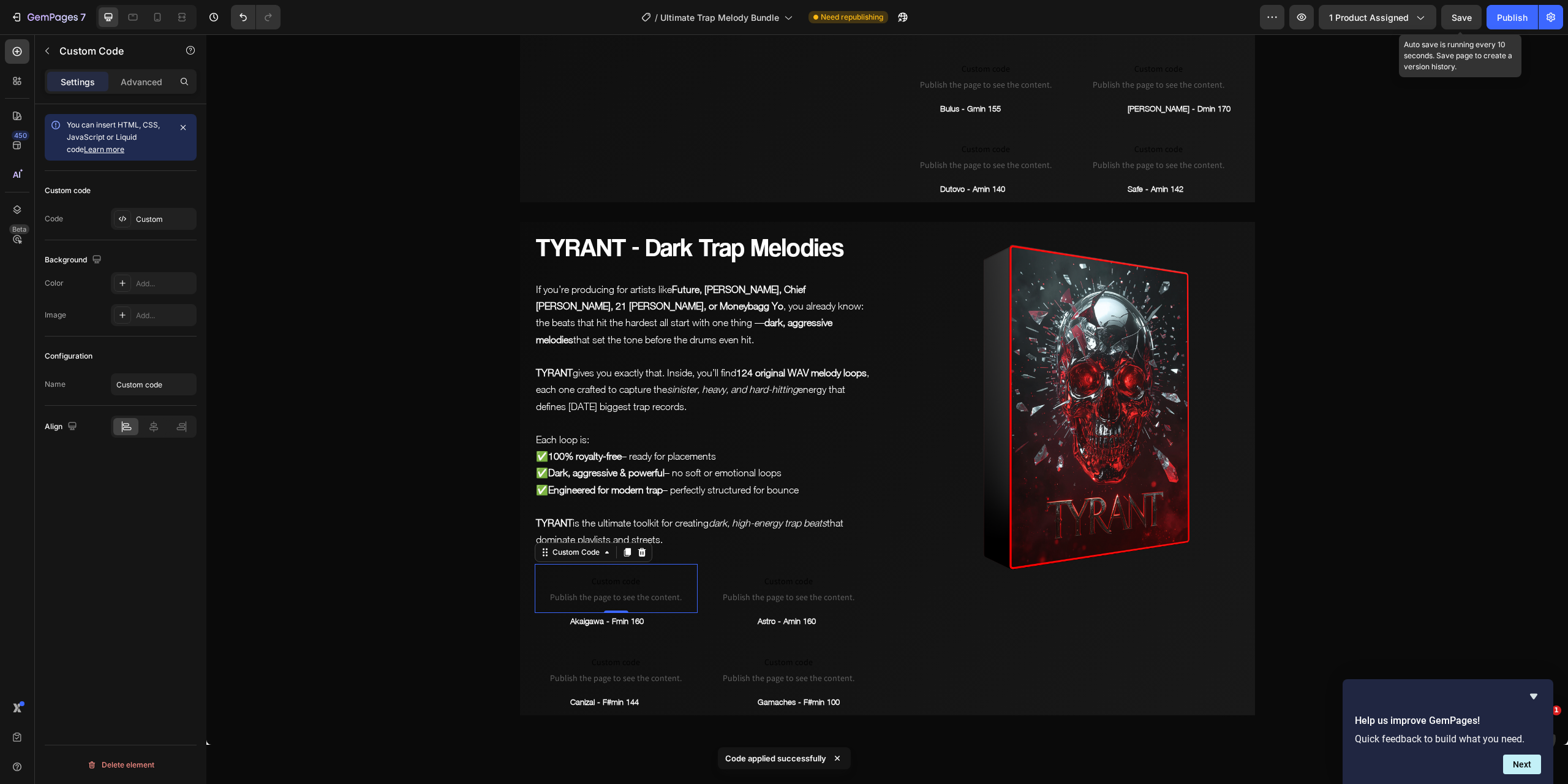
click at [1460, 18] on span "Save" at bounding box center [1462, 17] width 20 height 11
click at [1457, 15] on span "Save" at bounding box center [1462, 17] width 20 height 11
click at [766, 619] on p "Astro - Amin 160" at bounding box center [820, 621] width 126 height 14
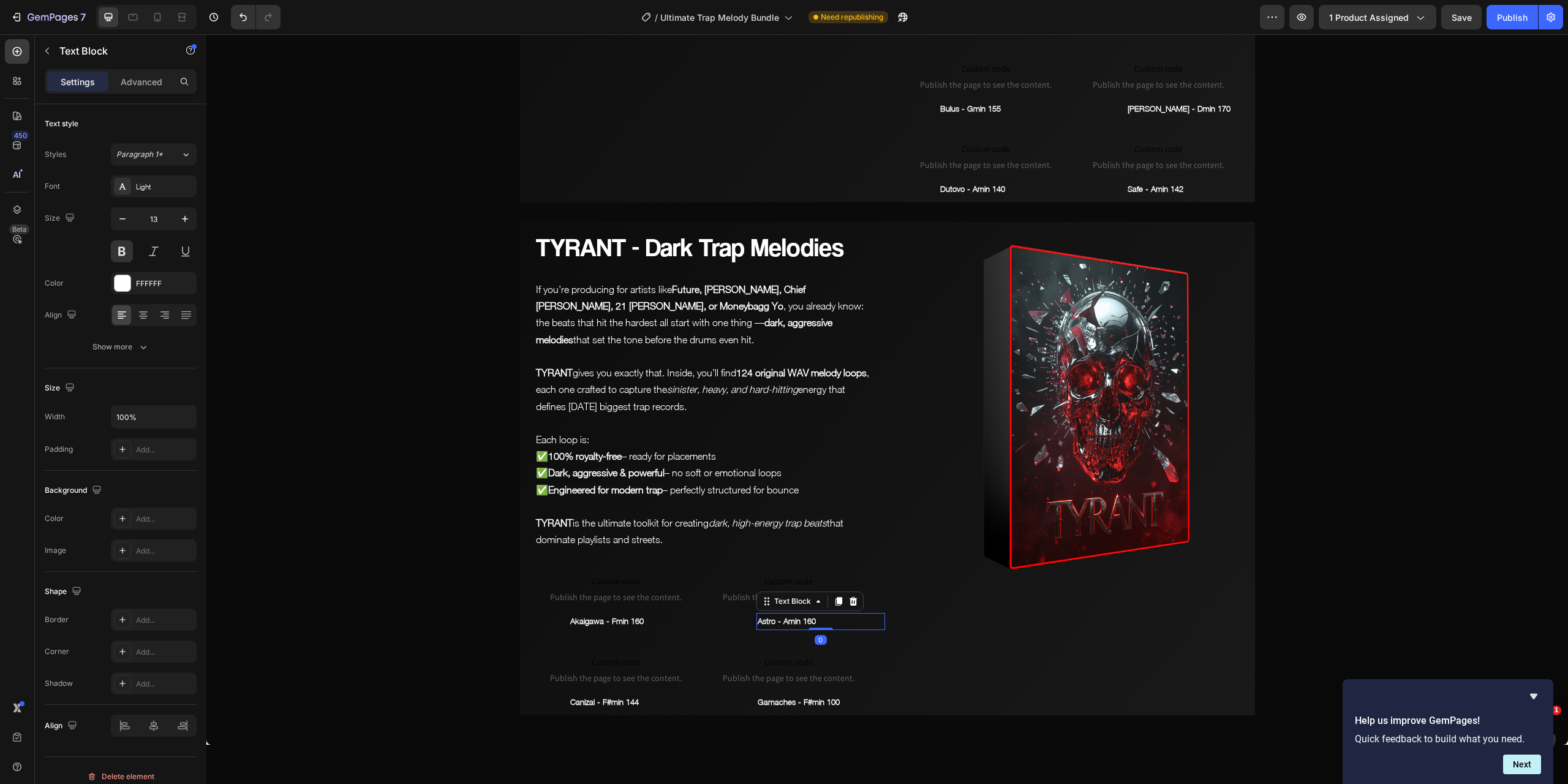
click at [766, 619] on p "Astro - Amin 160" at bounding box center [820, 621] width 126 height 14
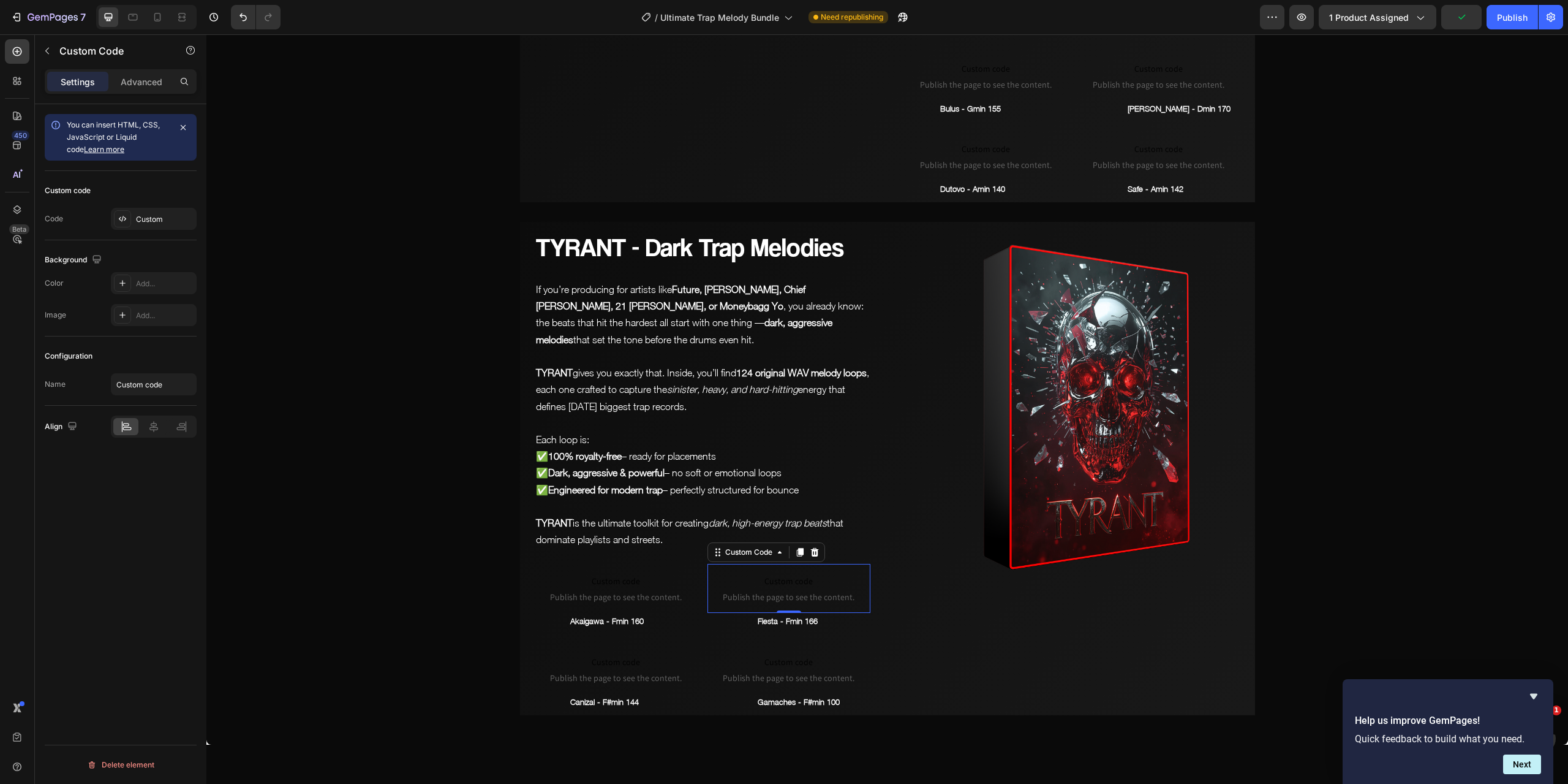
click at [765, 576] on span "Custom code" at bounding box center [789, 581] width 163 height 15
click at [153, 221] on div "Custom" at bounding box center [165, 220] width 58 height 11
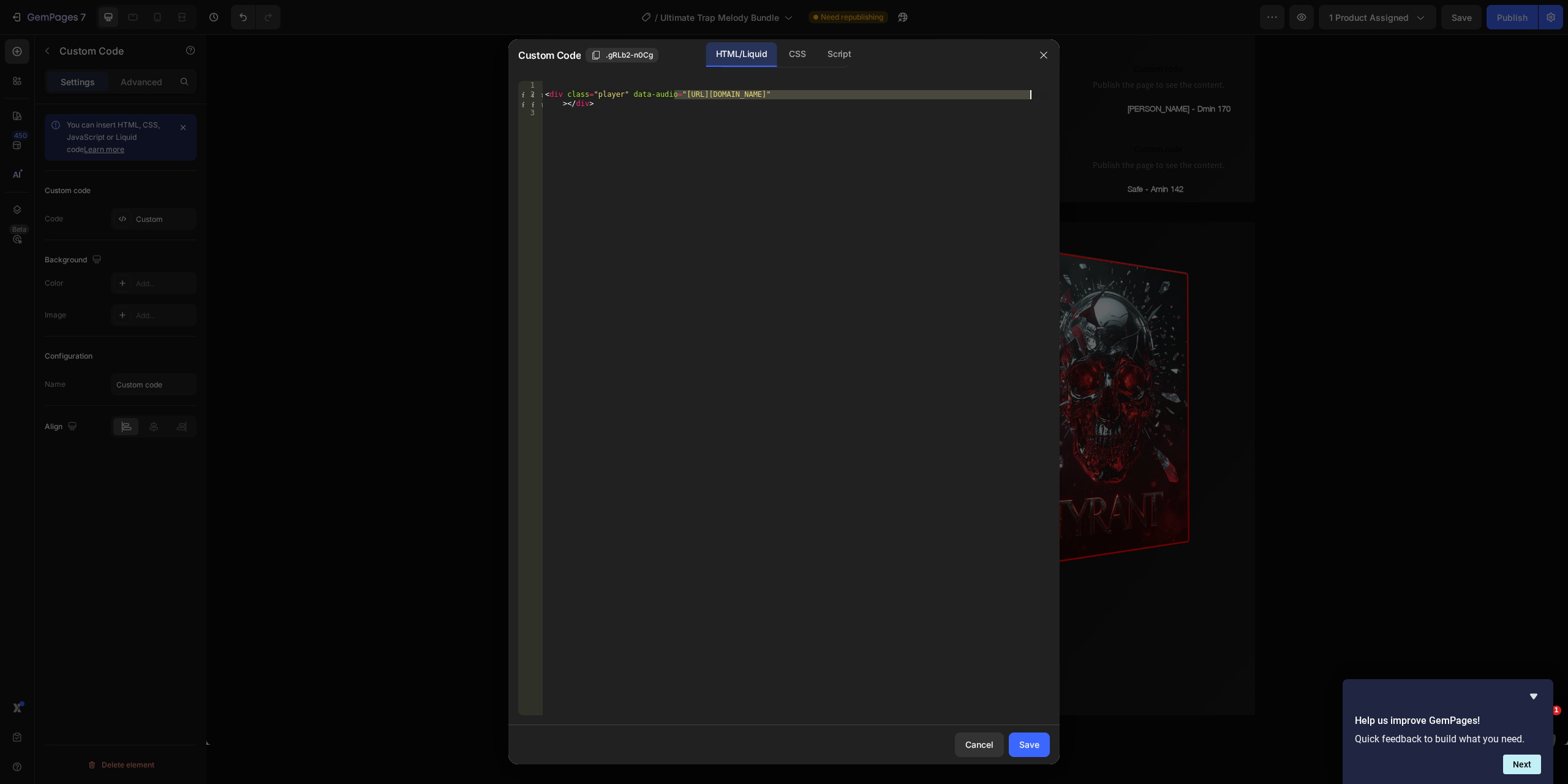
drag, startPoint x: 675, startPoint y: 93, endPoint x: 1031, endPoint y: 94, distance: 356.0
click at [1031, 94] on div "< div class = "player" data-audio = "[URL][DOMAIN_NAME]" > </ div >" at bounding box center [796, 407] width 507 height 652
paste textarea "Fiesta_-_Fmin_166.mp3?v=1758883343"
type textarea "<div class="player" data-audio="[URL][DOMAIN_NAME]"></div>"
click at [1039, 747] on div "Save" at bounding box center [1029, 744] width 20 height 13
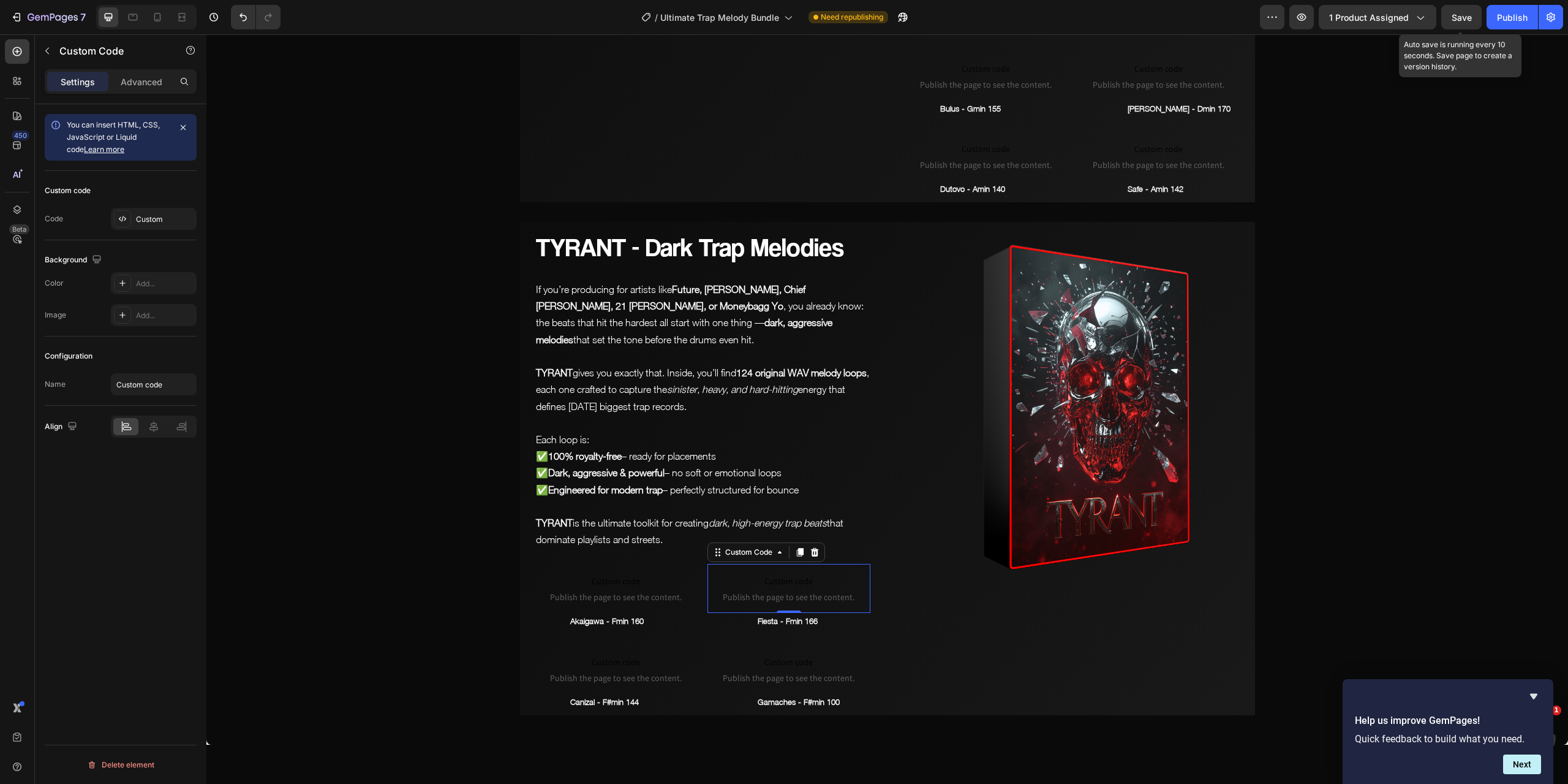
drag, startPoint x: 1455, startPoint y: 13, endPoint x: 1249, endPoint y: 47, distance: 208.8
click at [1455, 13] on span "Save" at bounding box center [1462, 17] width 20 height 11
click at [1453, 19] on span "Save" at bounding box center [1462, 17] width 20 height 11
click at [1311, 18] on button "button" at bounding box center [1301, 17] width 25 height 25
click at [775, 626] on p "Fiesta - Fmin 166" at bounding box center [820, 621] width 126 height 14
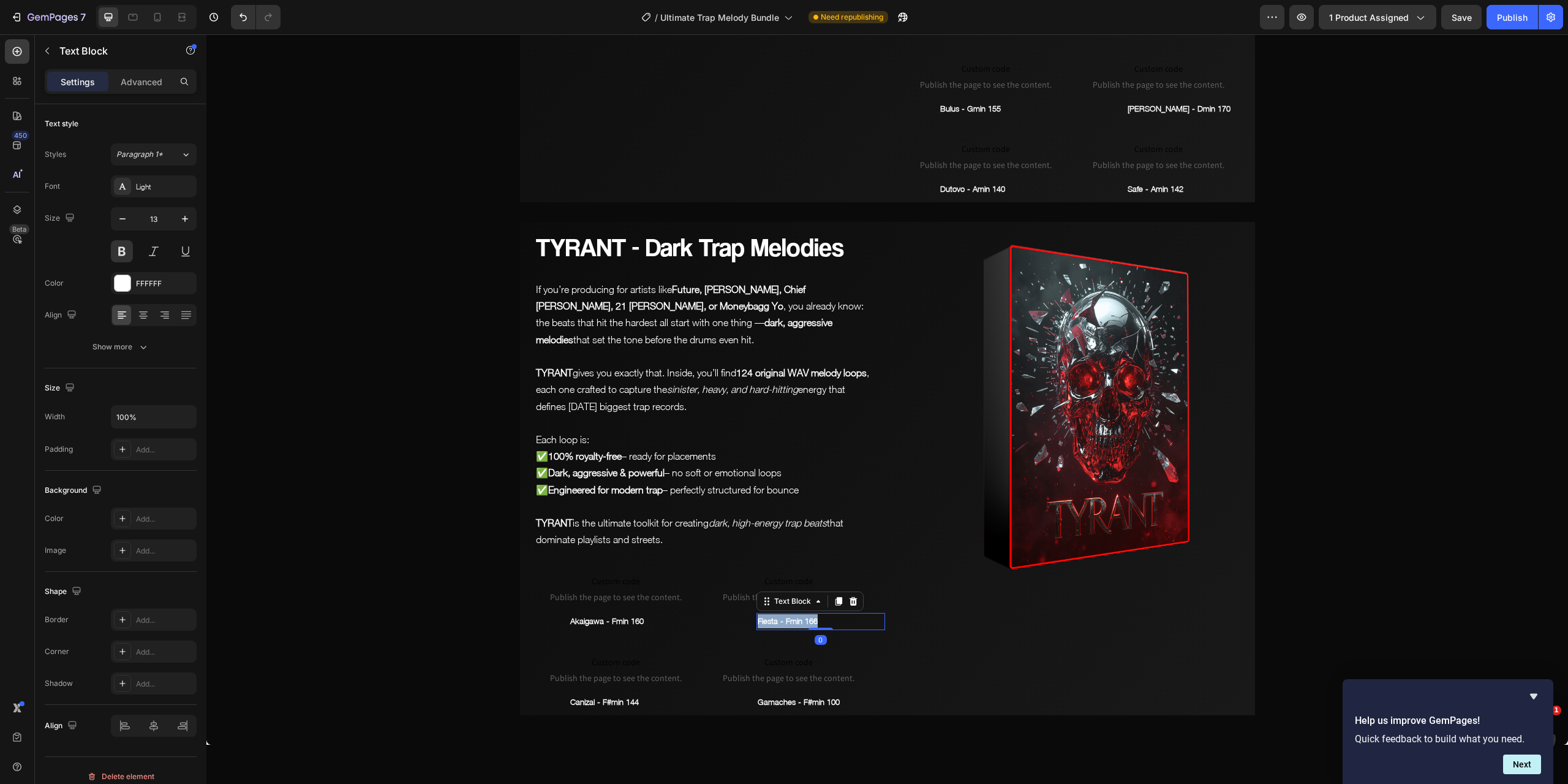
click at [775, 626] on p "Fiesta - Fmin 166" at bounding box center [820, 621] width 126 height 14
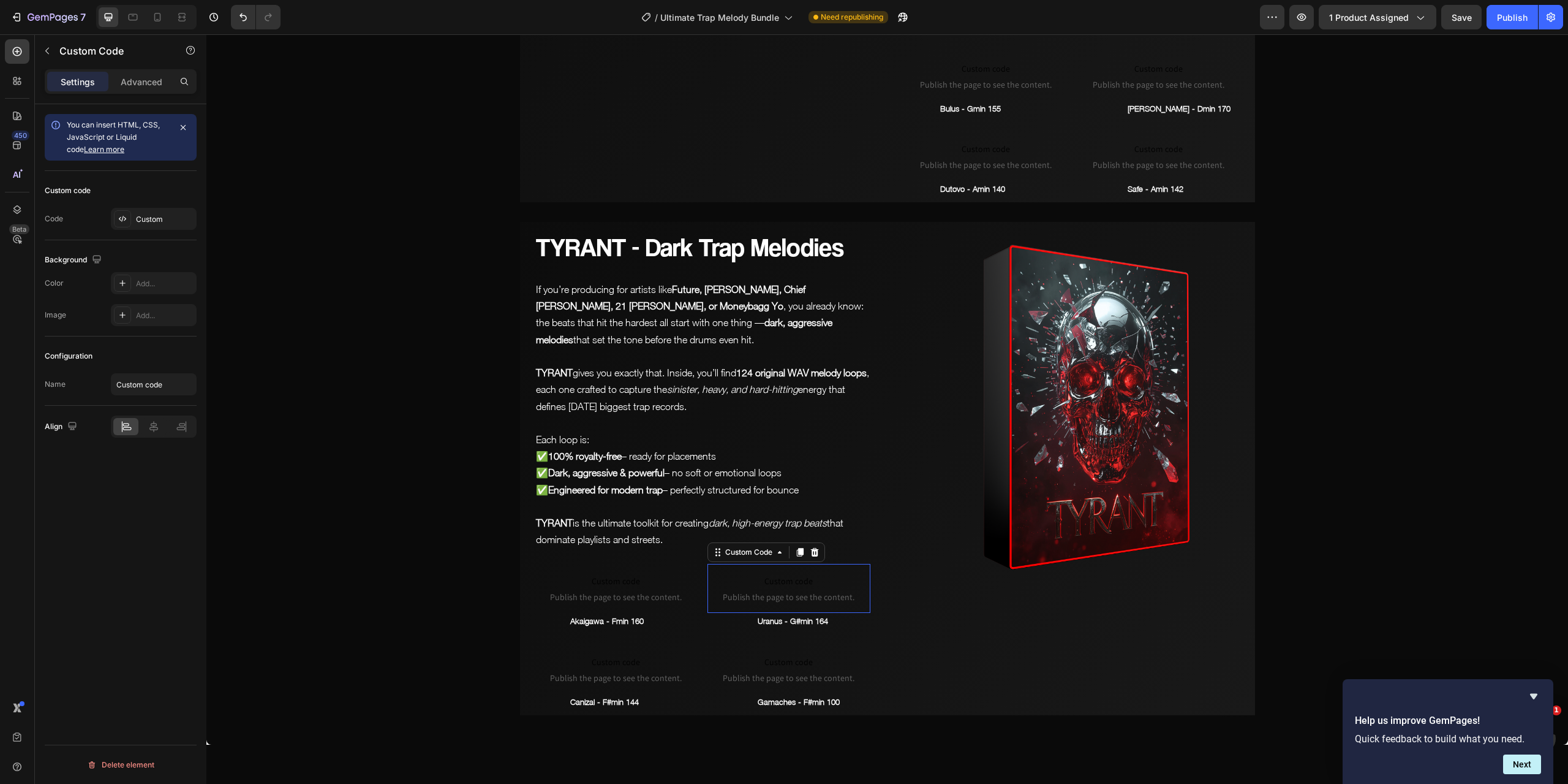
click at [777, 580] on span "Custom code" at bounding box center [789, 581] width 163 height 15
click at [155, 214] on div "Custom" at bounding box center [165, 220] width 58 height 11
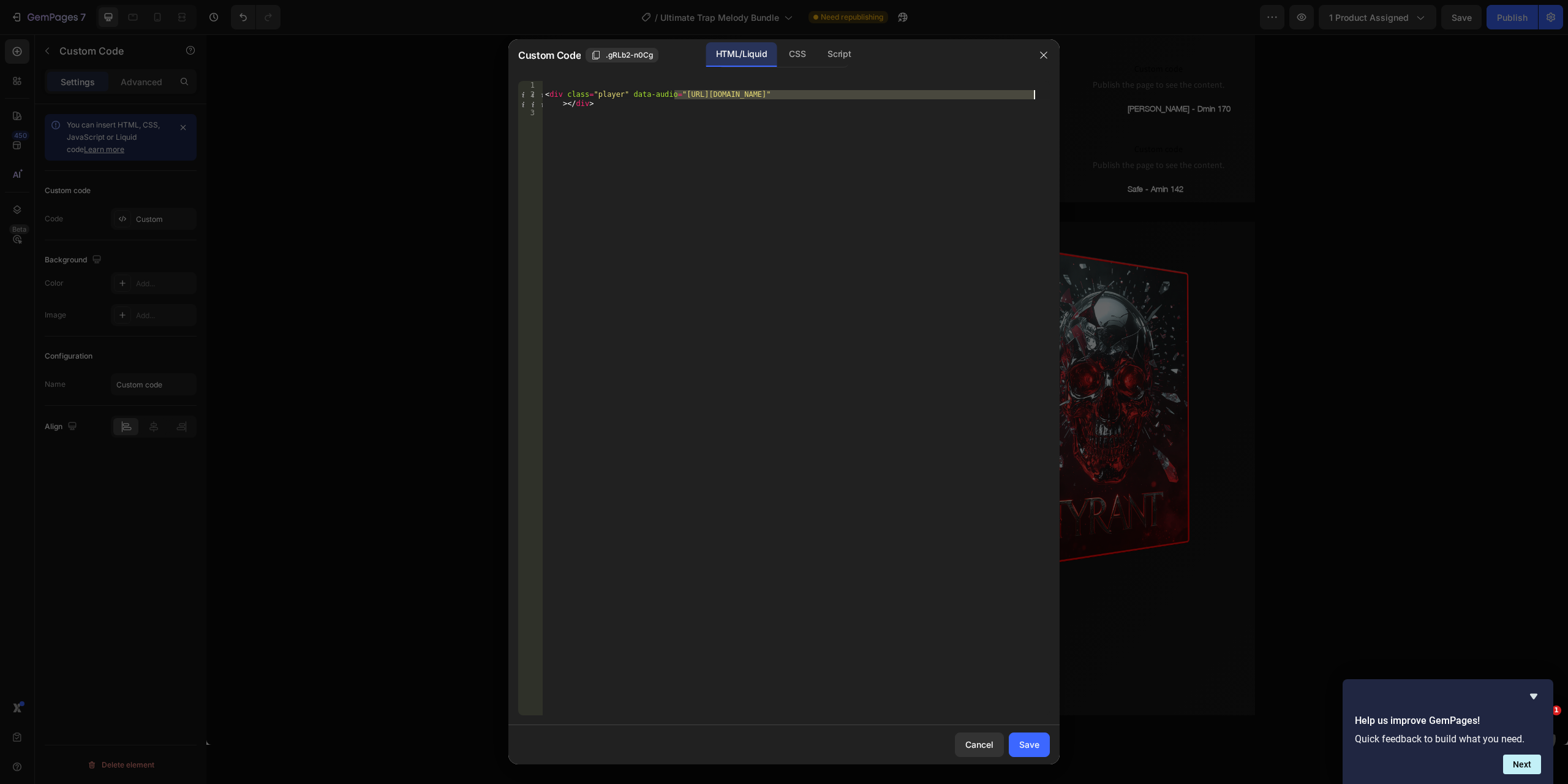
drag, startPoint x: 676, startPoint y: 91, endPoint x: 1035, endPoint y: 91, distance: 359.0
click at [1035, 91] on div "< div class = "player" data-audio = "[URL][DOMAIN_NAME]" > </ div >" at bounding box center [796, 407] width 507 height 652
paste textarea "Uranus_-_G_min_164.mp3?v=1758883976"
type textarea "<div class="player" data-audio="[URL][DOMAIN_NAME]"></div>"
click at [1031, 742] on div "Save" at bounding box center [1029, 744] width 20 height 13
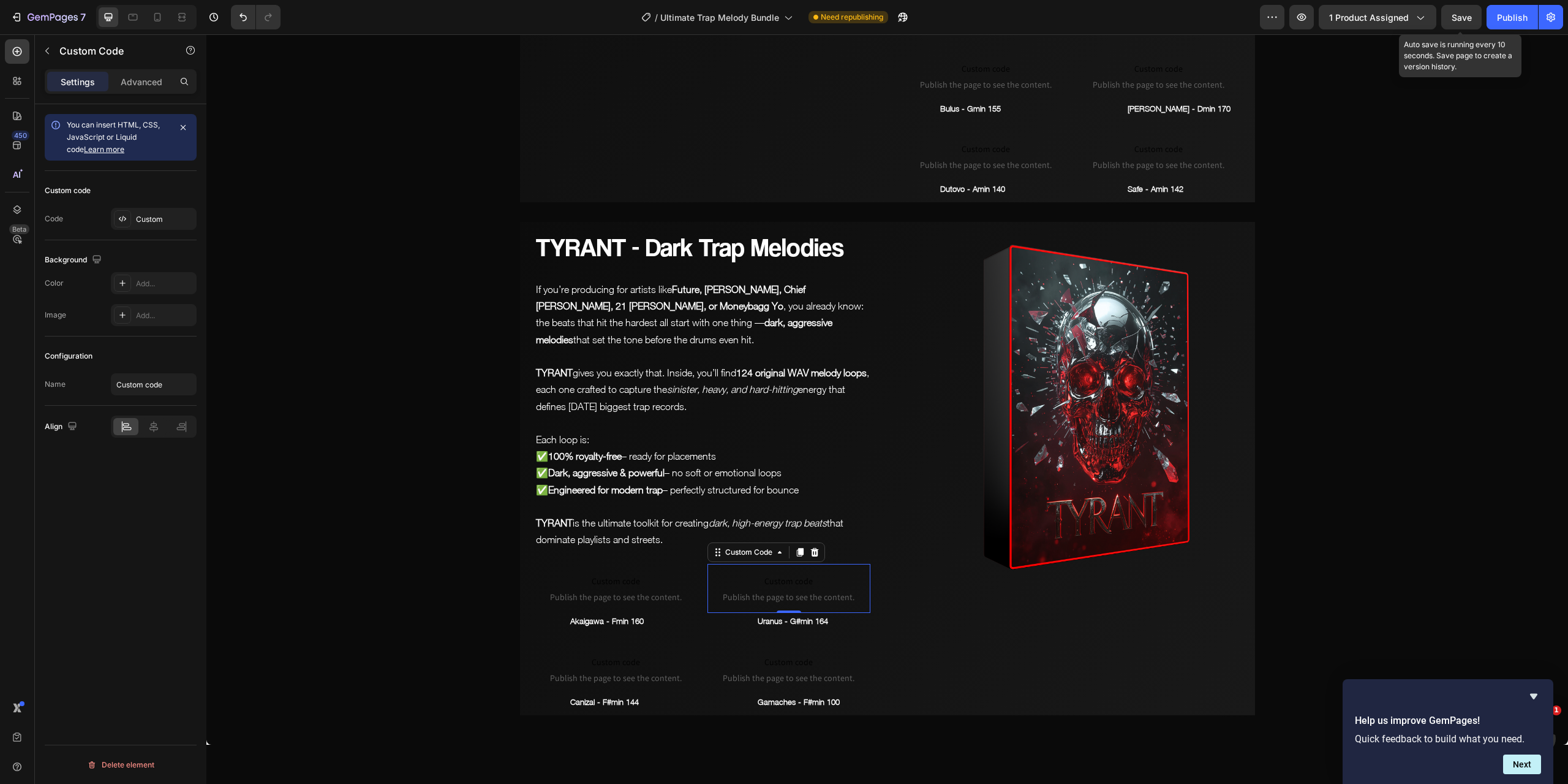
click at [1465, 19] on span "Save" at bounding box center [1462, 17] width 20 height 11
click at [1458, 19] on span "Save" at bounding box center [1462, 17] width 20 height 11
click at [614, 664] on span "Custom code" at bounding box center [616, 662] width 163 height 15
click at [170, 220] on div "Custom" at bounding box center [165, 220] width 58 height 11
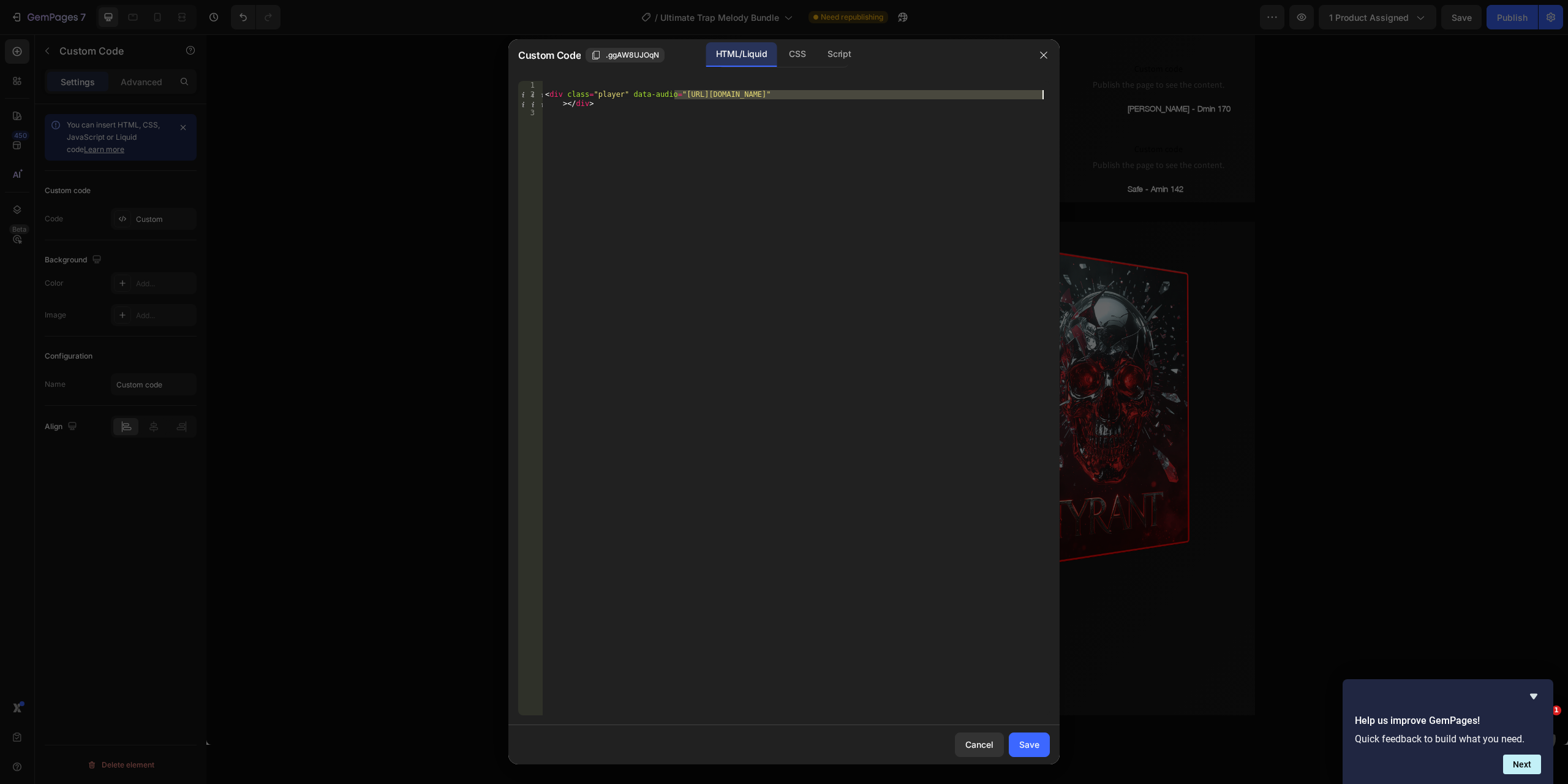
drag, startPoint x: 675, startPoint y: 94, endPoint x: 1041, endPoint y: 96, distance: 366.0
click at [1041, 96] on div "< div class = "player" data-audio = "[URL][DOMAIN_NAME]" > </ div >" at bounding box center [796, 407] width 507 height 652
paste textarea "Fiesta_-_Fmin_166.mp3?v=1758883343"
type textarea "<div class="player" data-audio="[URL][DOMAIN_NAME]"></div>"
click at [1031, 742] on div "Save" at bounding box center [1029, 744] width 20 height 13
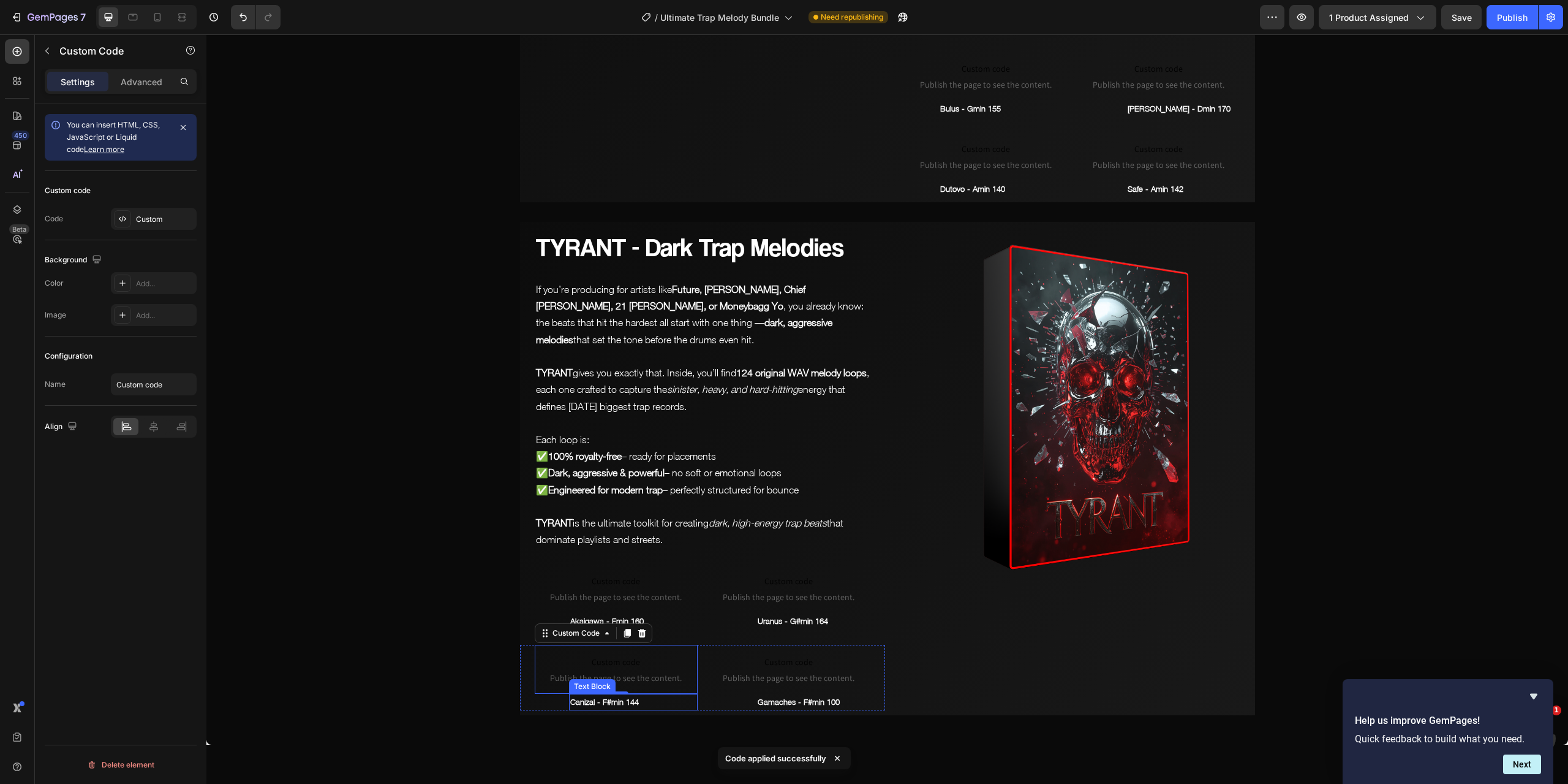
click at [585, 700] on p "Canizal - F#min 144" at bounding box center [633, 702] width 126 height 14
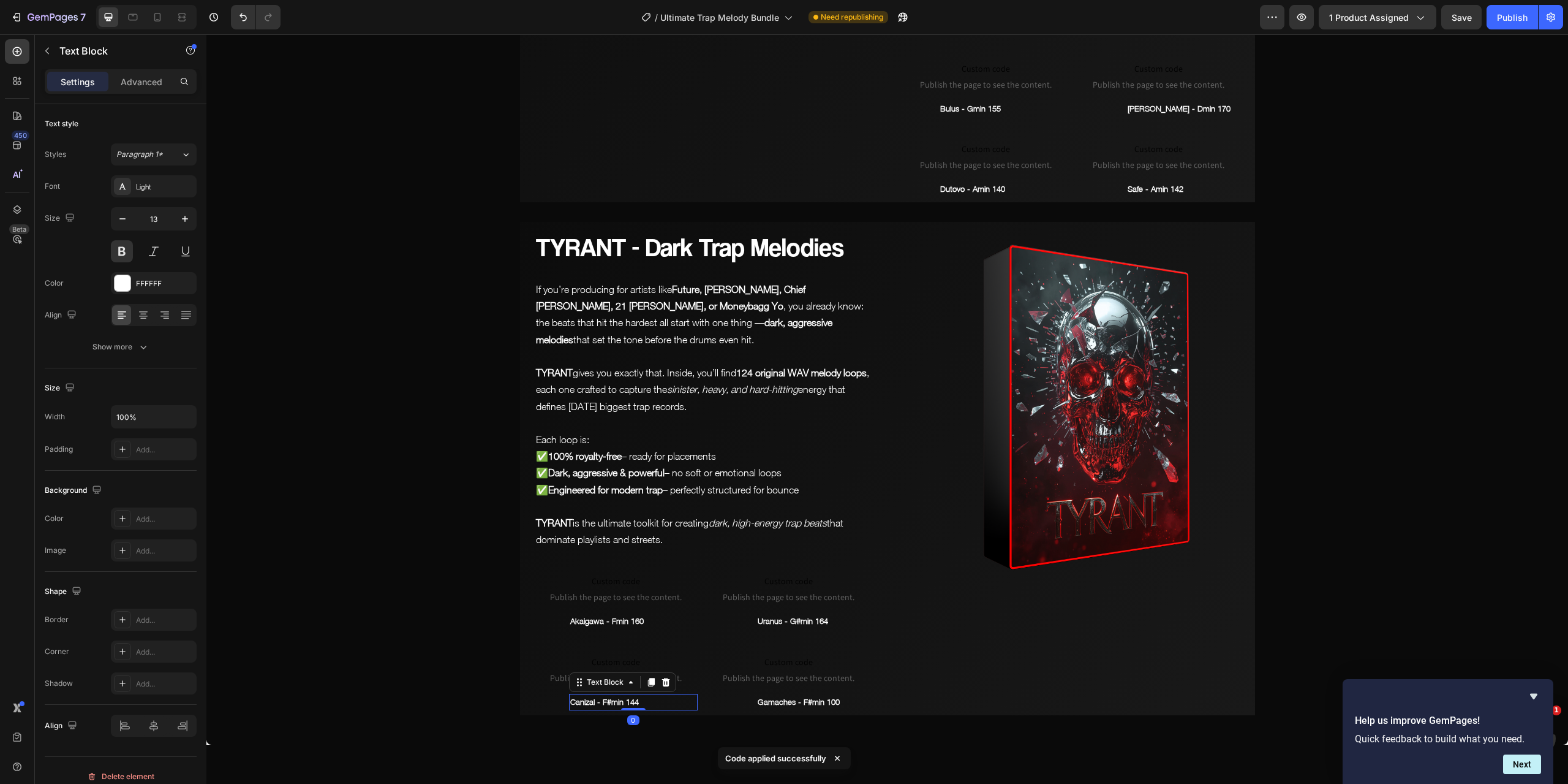
click at [585, 700] on p "Canizal - F#min 144" at bounding box center [633, 702] width 126 height 14
click at [1465, 17] on span "Save" at bounding box center [1462, 17] width 20 height 11
click at [1305, 21] on icon "button" at bounding box center [1301, 17] width 12 height 12
